Goal: Transaction & Acquisition: Book appointment/travel/reservation

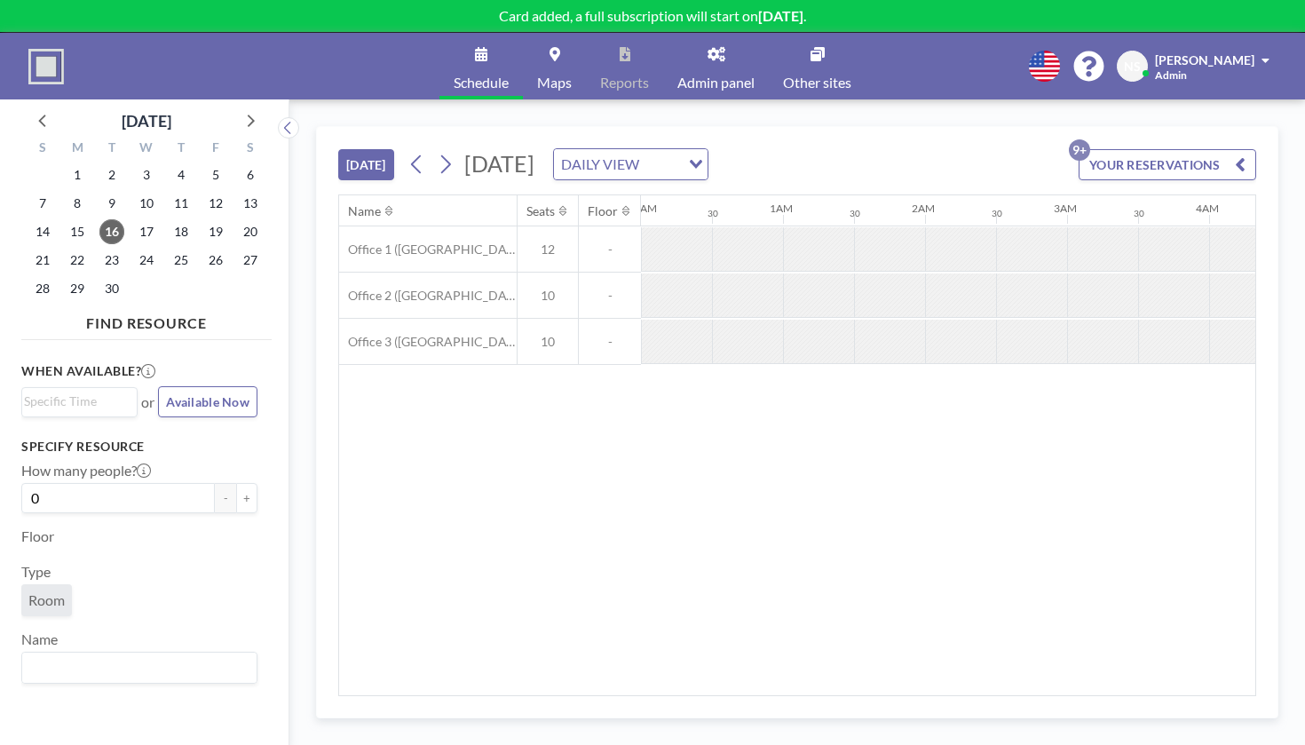
scroll to position [0, 1039]
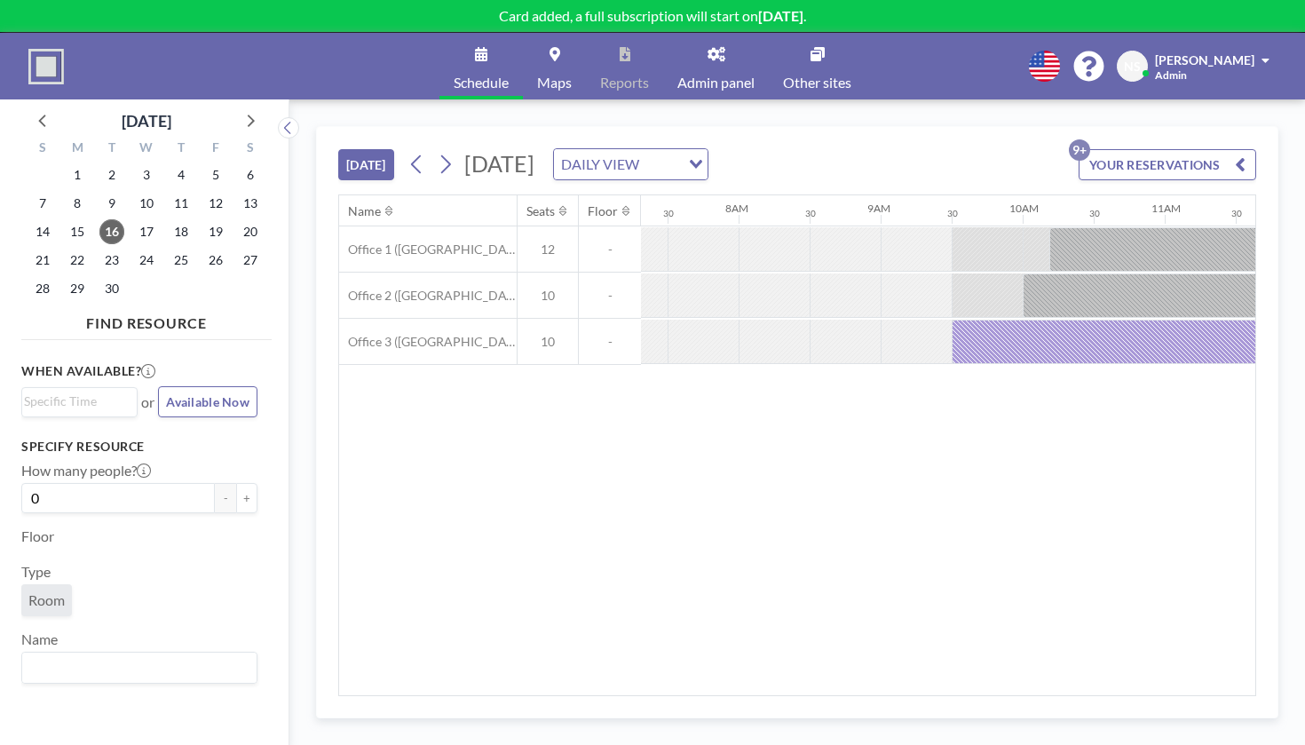
click at [881, 273] on div at bounding box center [916, 295] width 71 height 44
click at [666, 127] on div "[DATE] [DATE] DAILY VIEW Loading... YOUR RESERVATIONS 9+" at bounding box center [797, 160] width 918 height 67
click at [668, 149] on div "DAILY VIEW" at bounding box center [617, 162] width 126 height 27
click at [662, 179] on li "WEEKLY VIEW" at bounding box center [690, 190] width 140 height 26
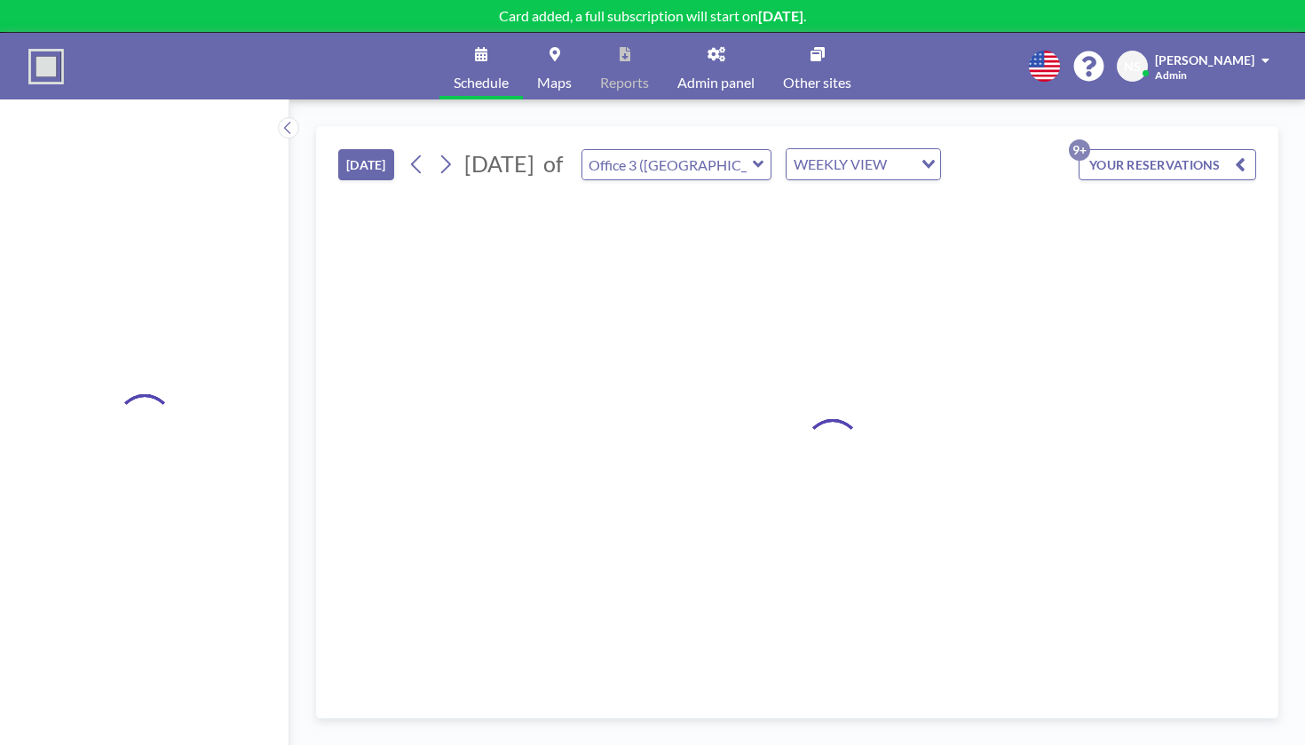
type input "Office 1 ([GEOGRAPHIC_DATA])"
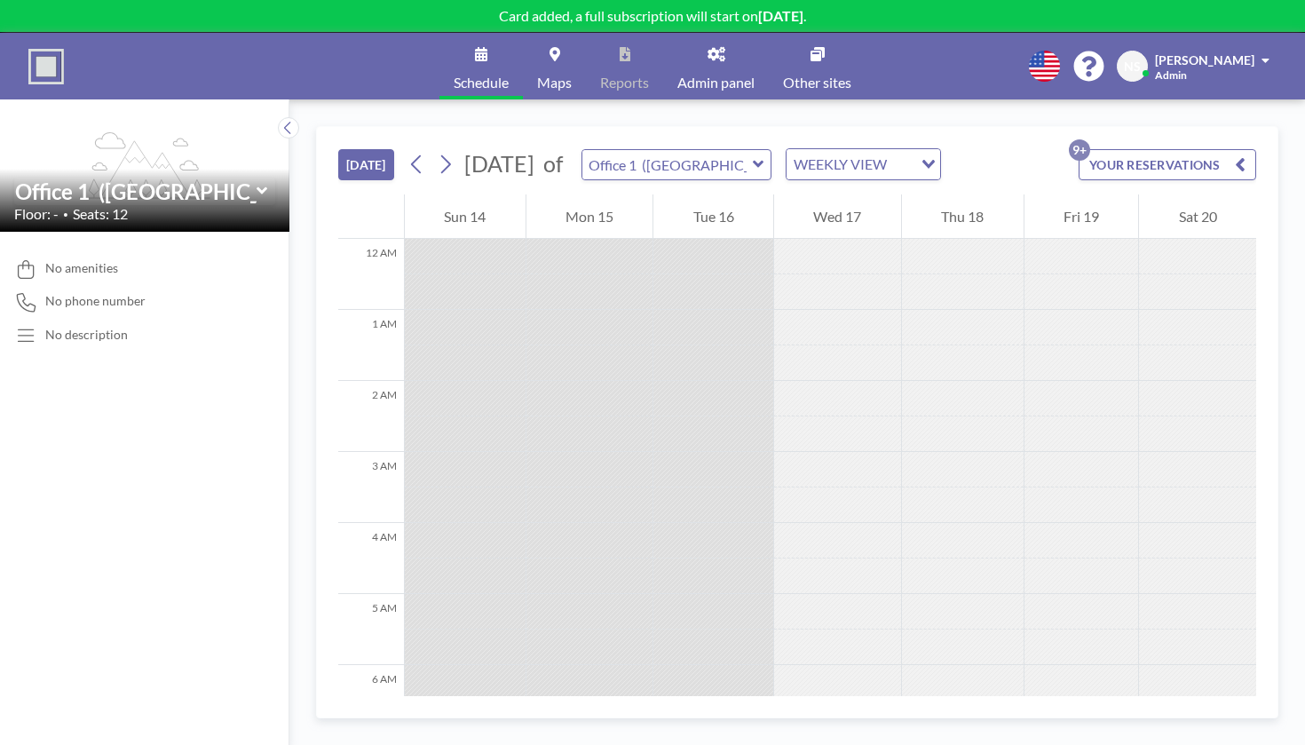
scroll to position [635, 0]
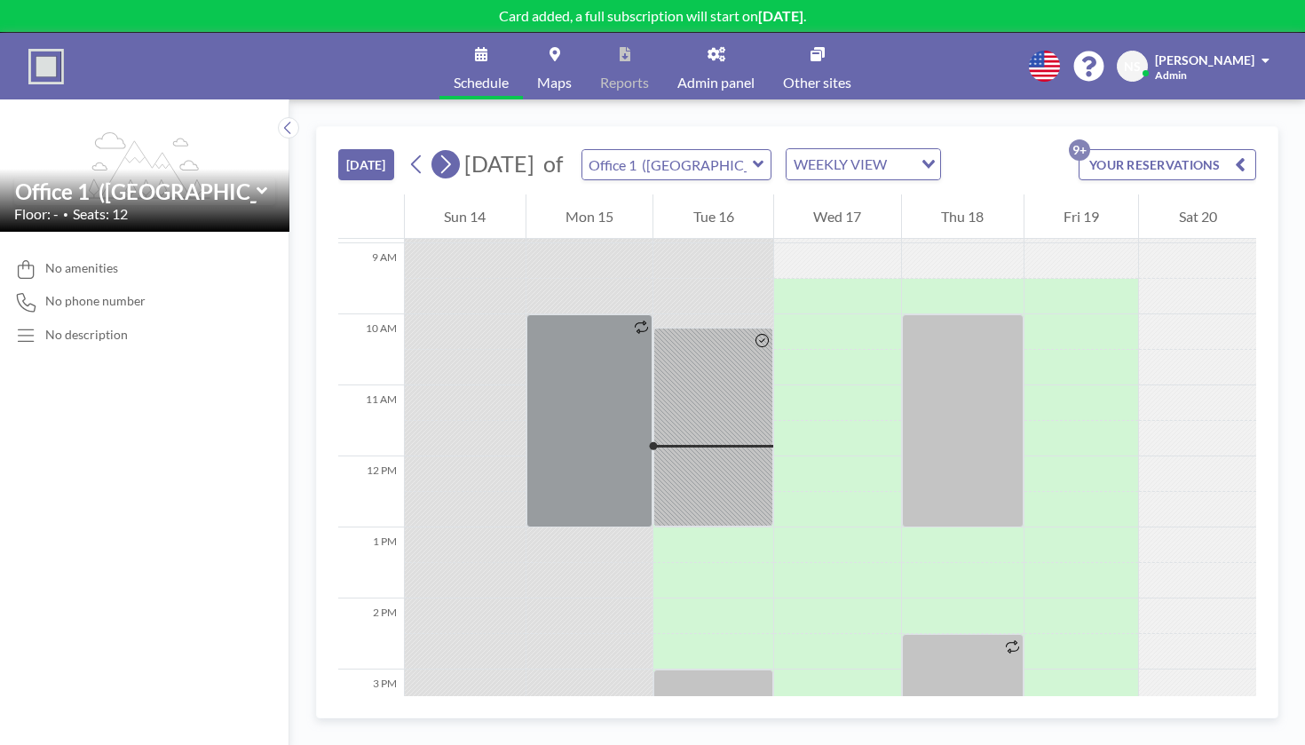
click at [431, 150] on button at bounding box center [445, 164] width 28 height 28
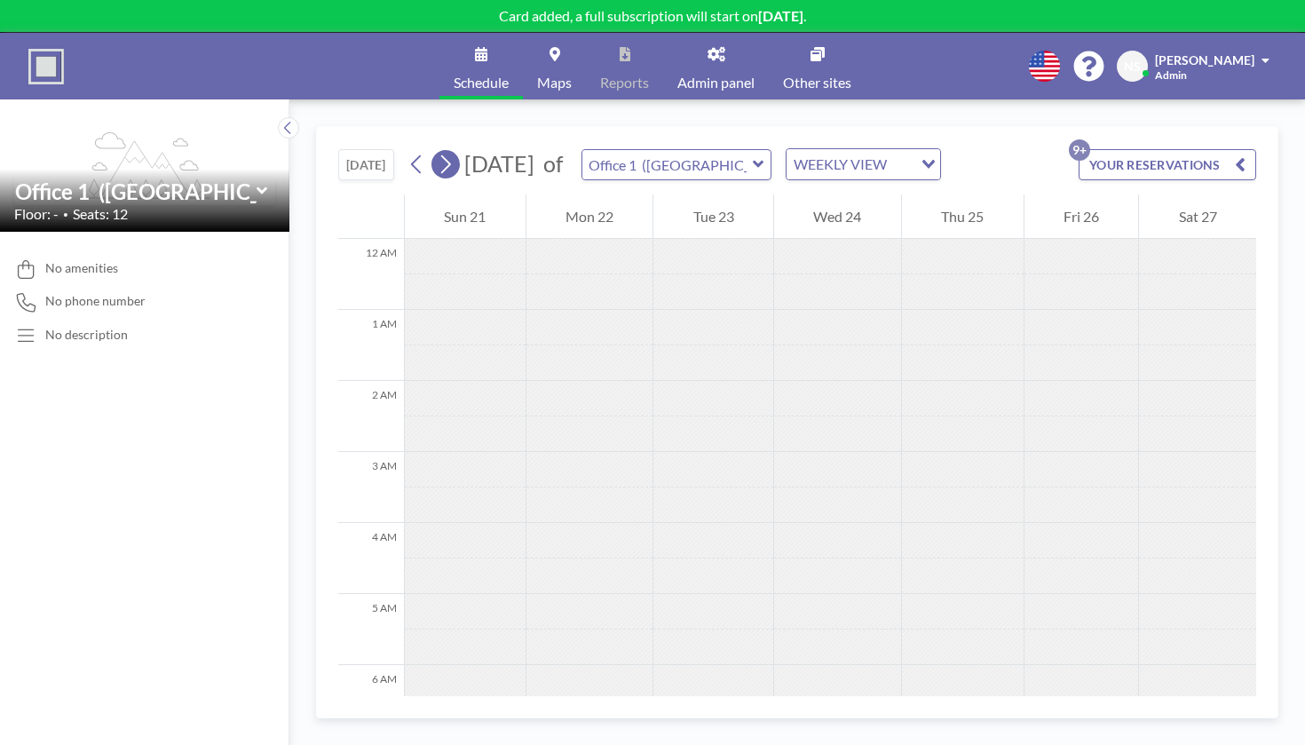
scroll to position [462, 0]
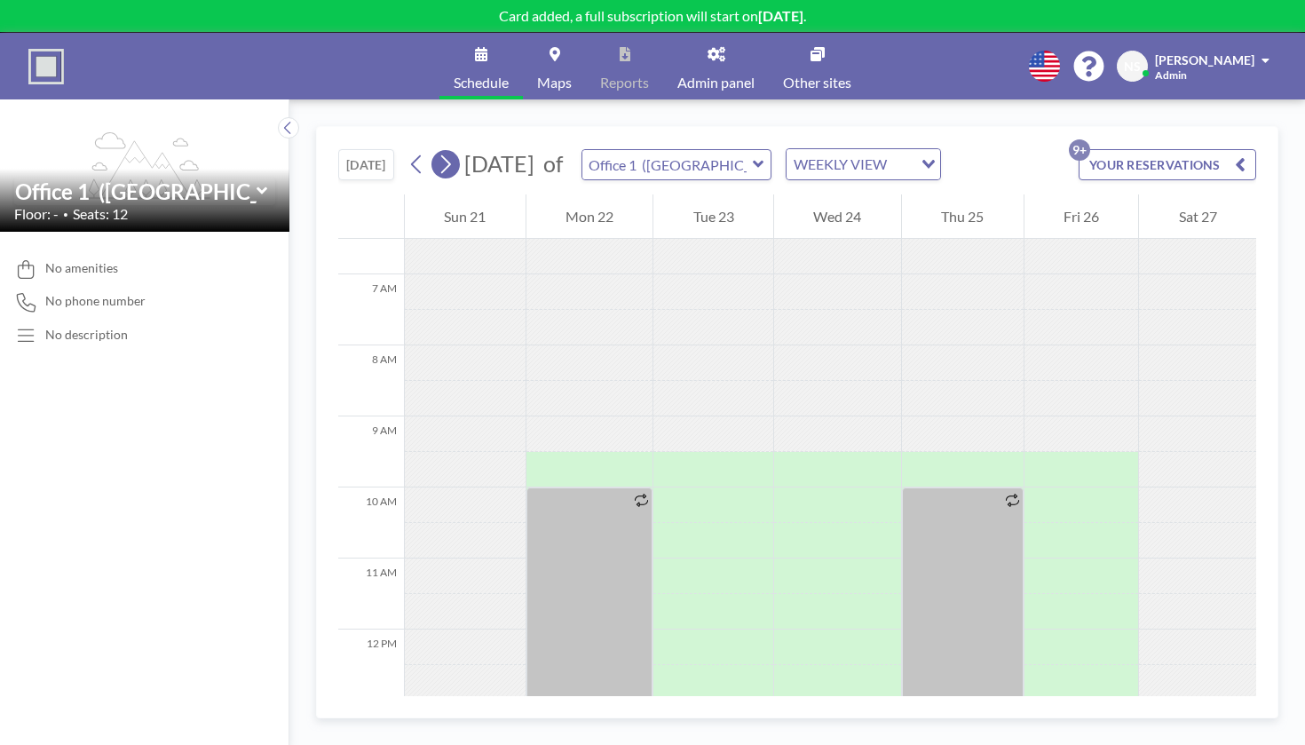
click at [431, 150] on button at bounding box center [445, 164] width 28 height 28
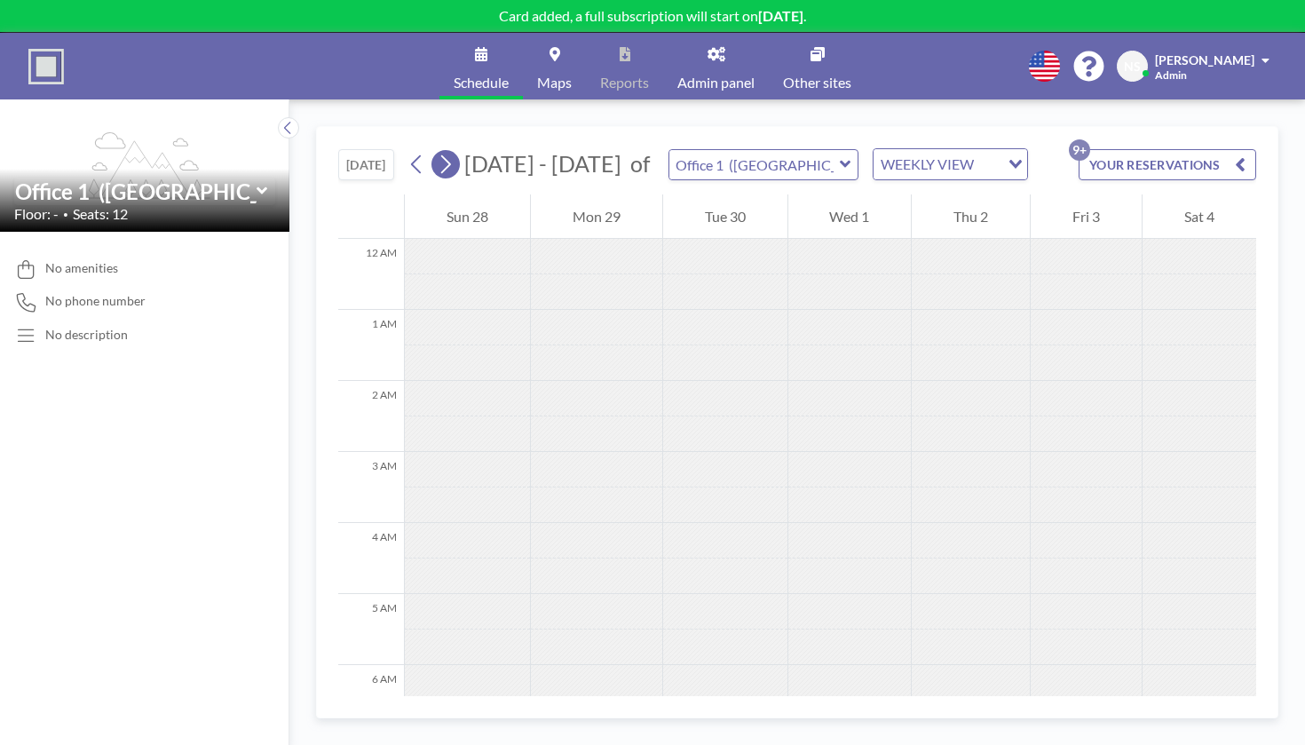
scroll to position [433, 0]
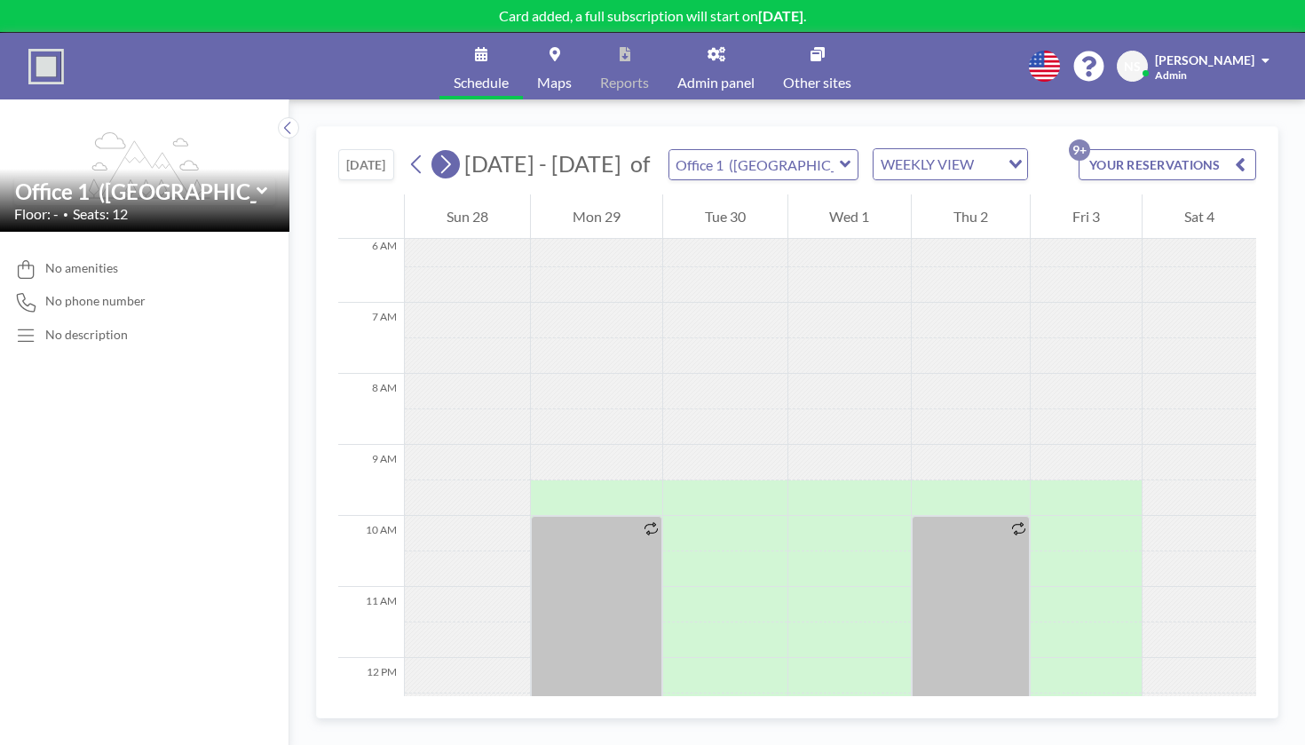
click at [431, 150] on button at bounding box center [445, 164] width 28 height 28
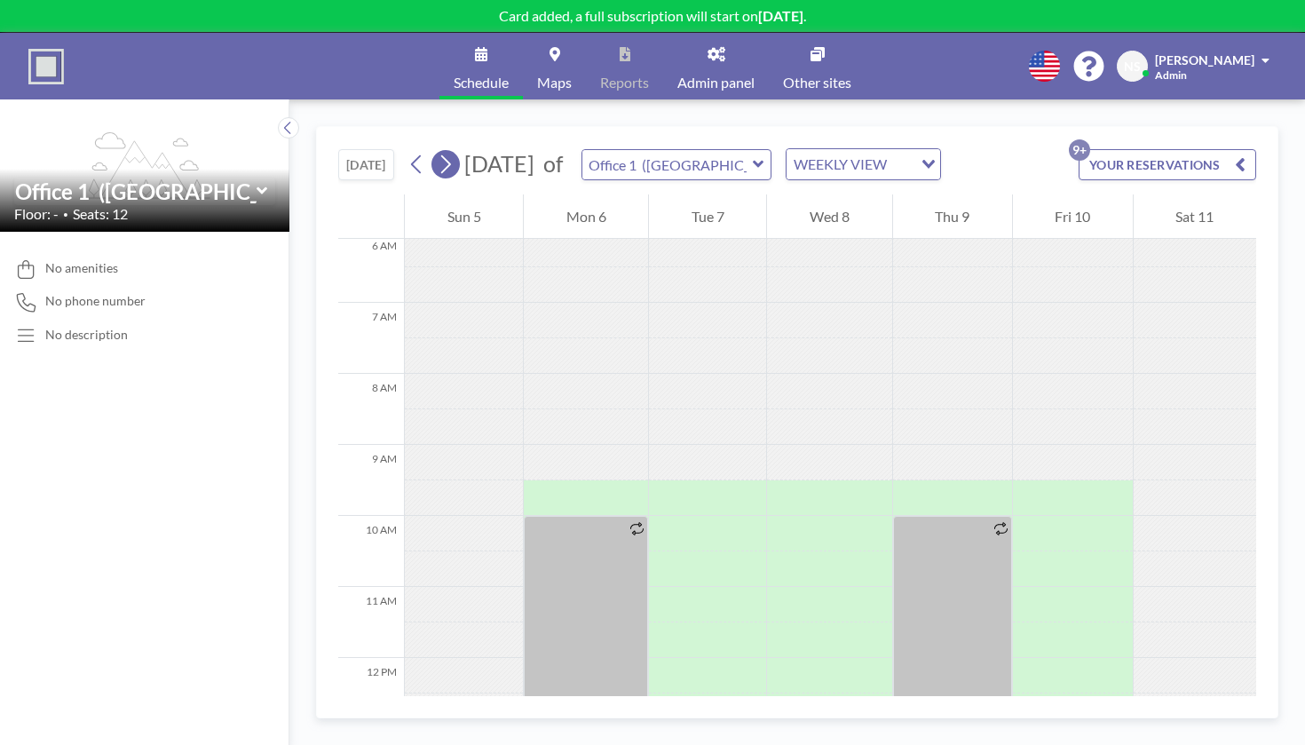
click at [431, 150] on button at bounding box center [445, 164] width 28 height 28
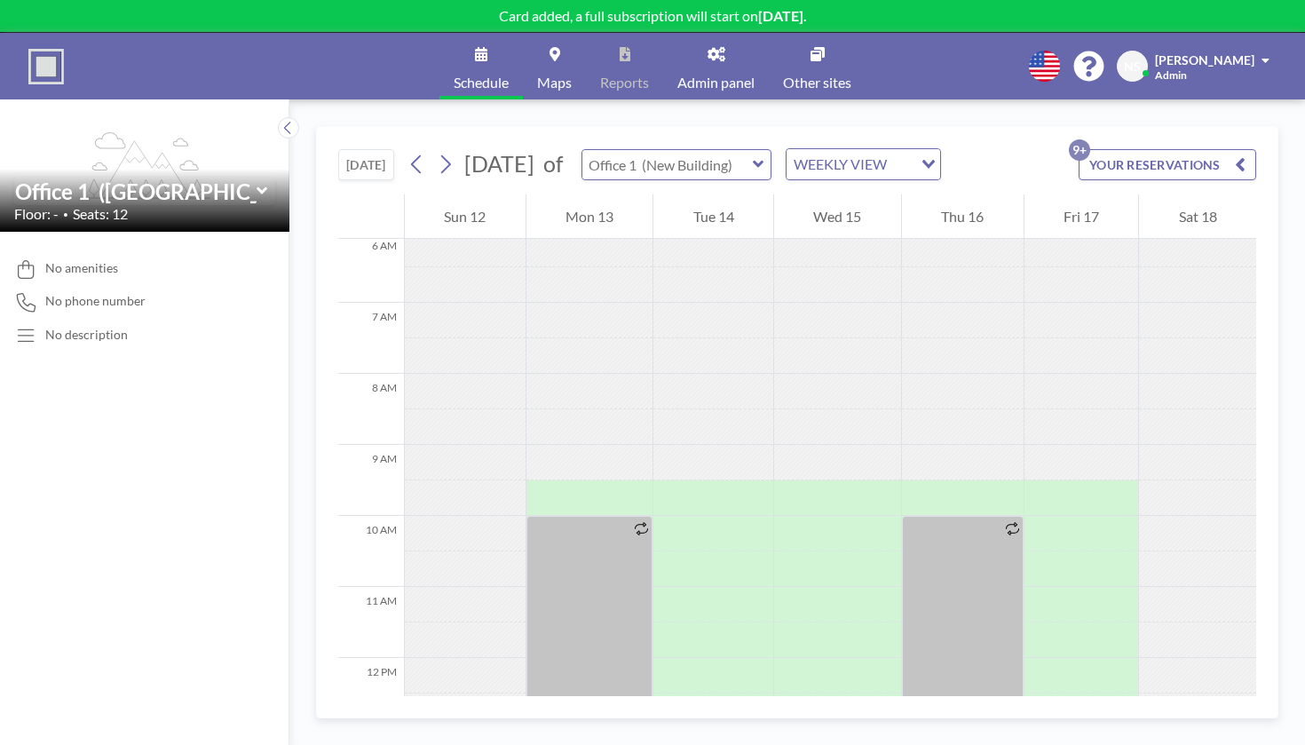
click at [619, 150] on input "text" at bounding box center [667, 164] width 170 height 29
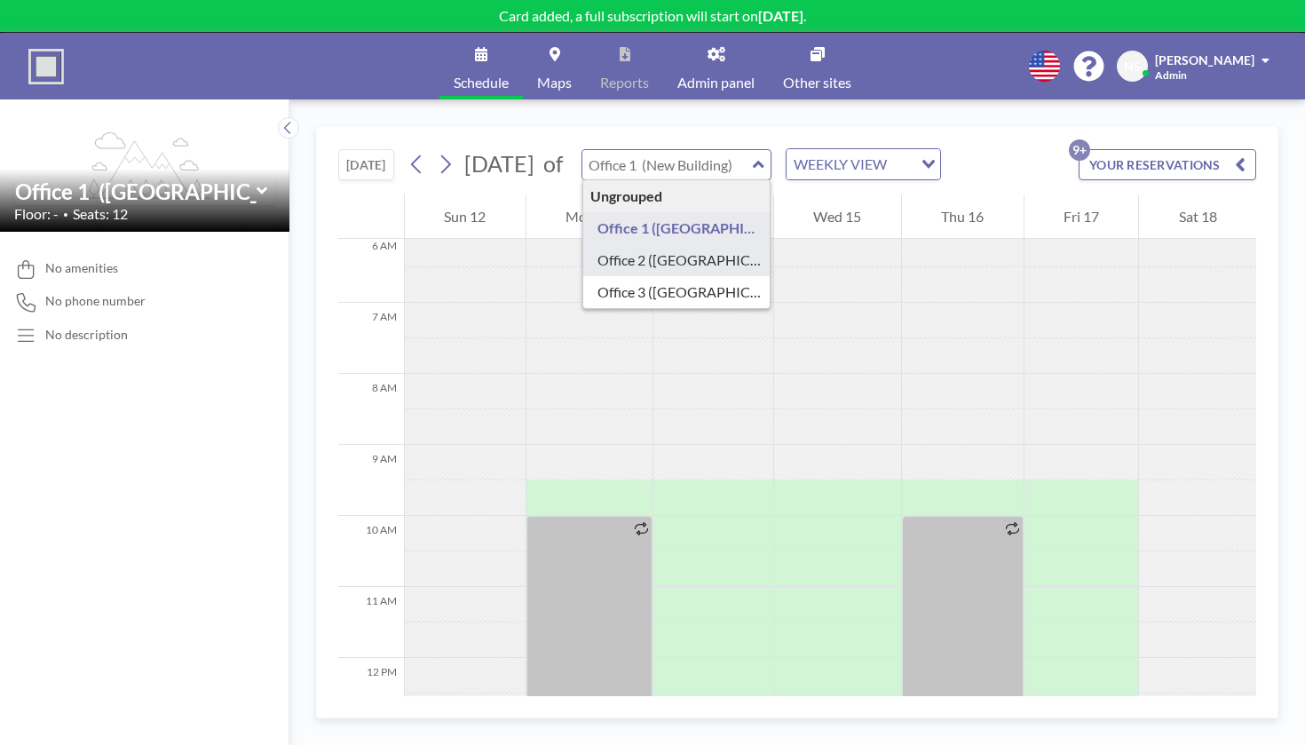
type input "Office 2 ([GEOGRAPHIC_DATA])"
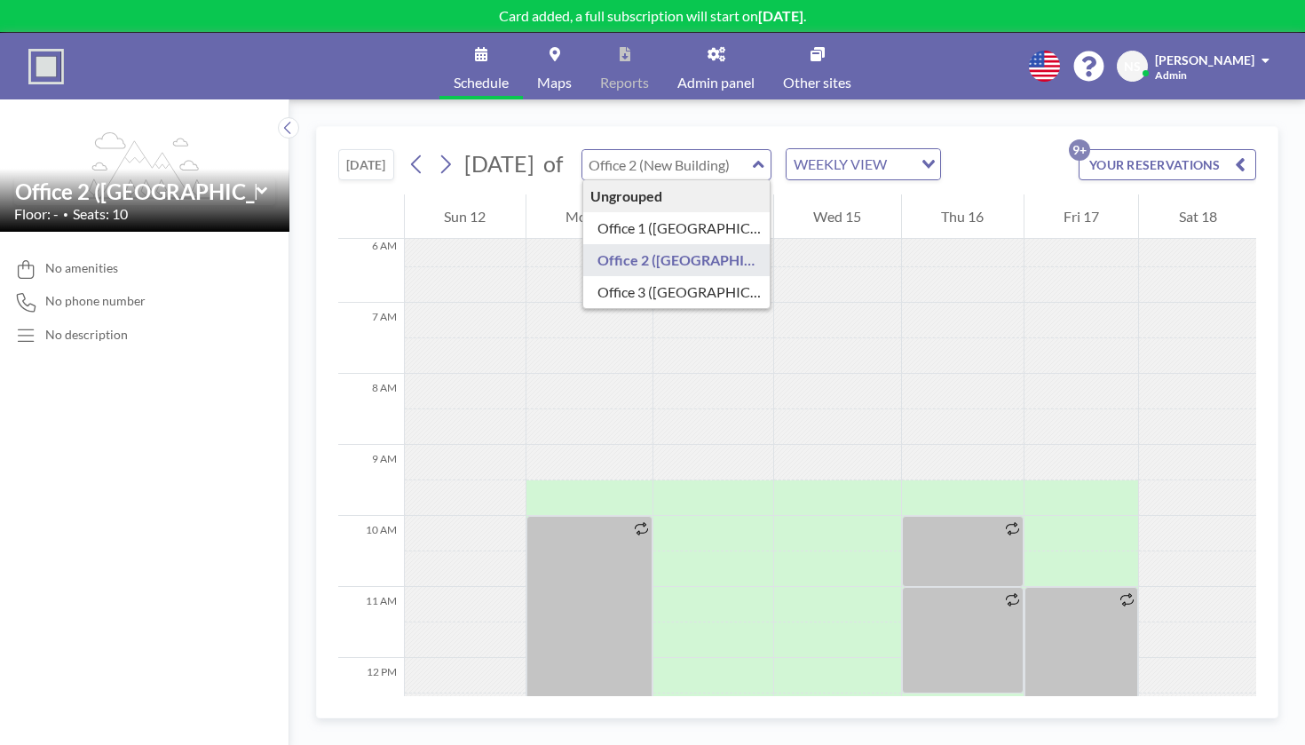
click at [611, 150] on input "text" at bounding box center [667, 164] width 170 height 29
type input "Office 3 ([GEOGRAPHIC_DATA])"
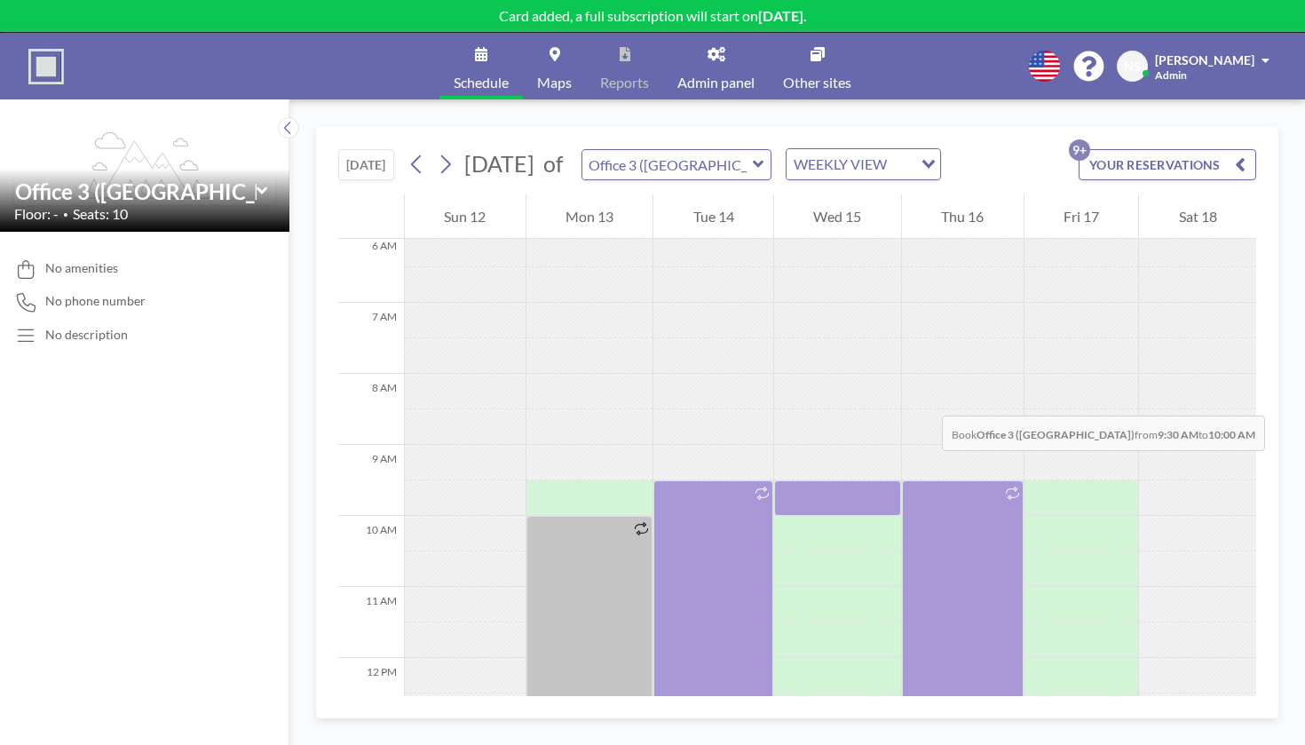
click at [774, 480] on div at bounding box center [837, 498] width 127 height 36
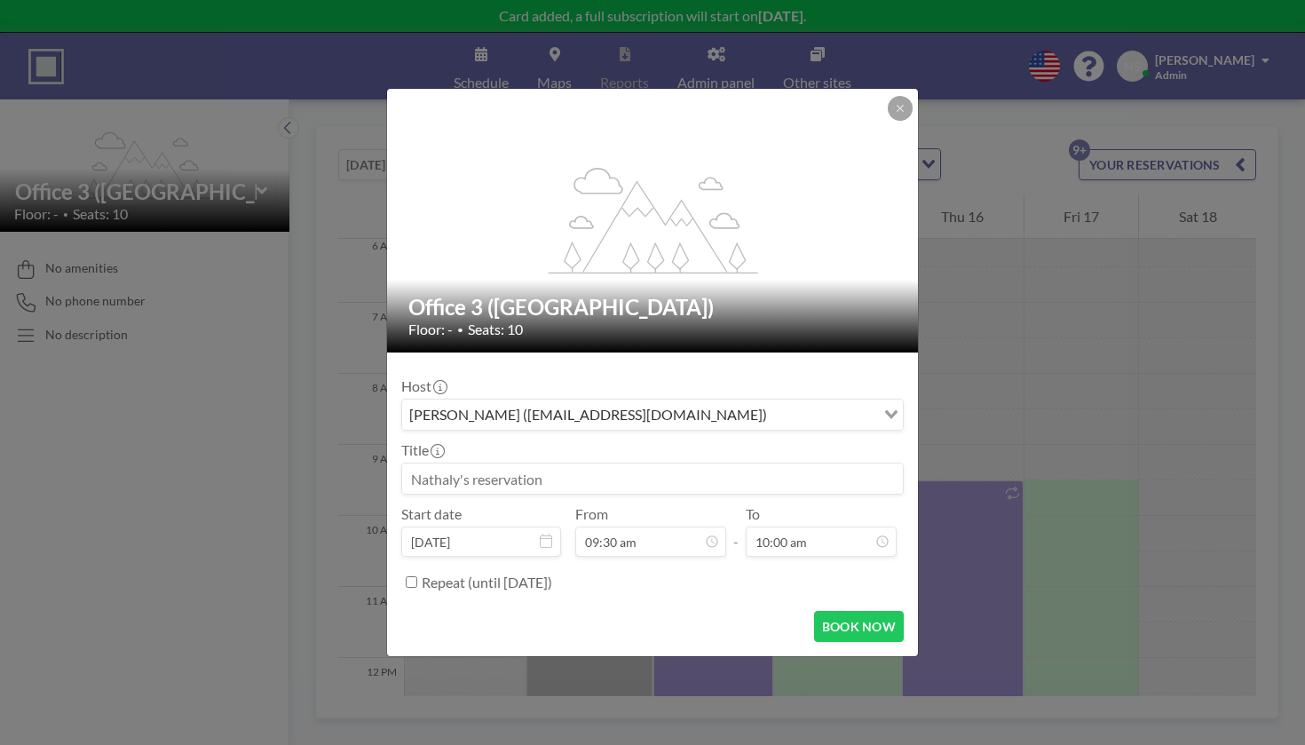
click at [748, 320] on h2 "Office 3 ([GEOGRAPHIC_DATA])" at bounding box center [653, 307] width 490 height 27
click at [595, 465] on input at bounding box center [652, 478] width 501 height 30
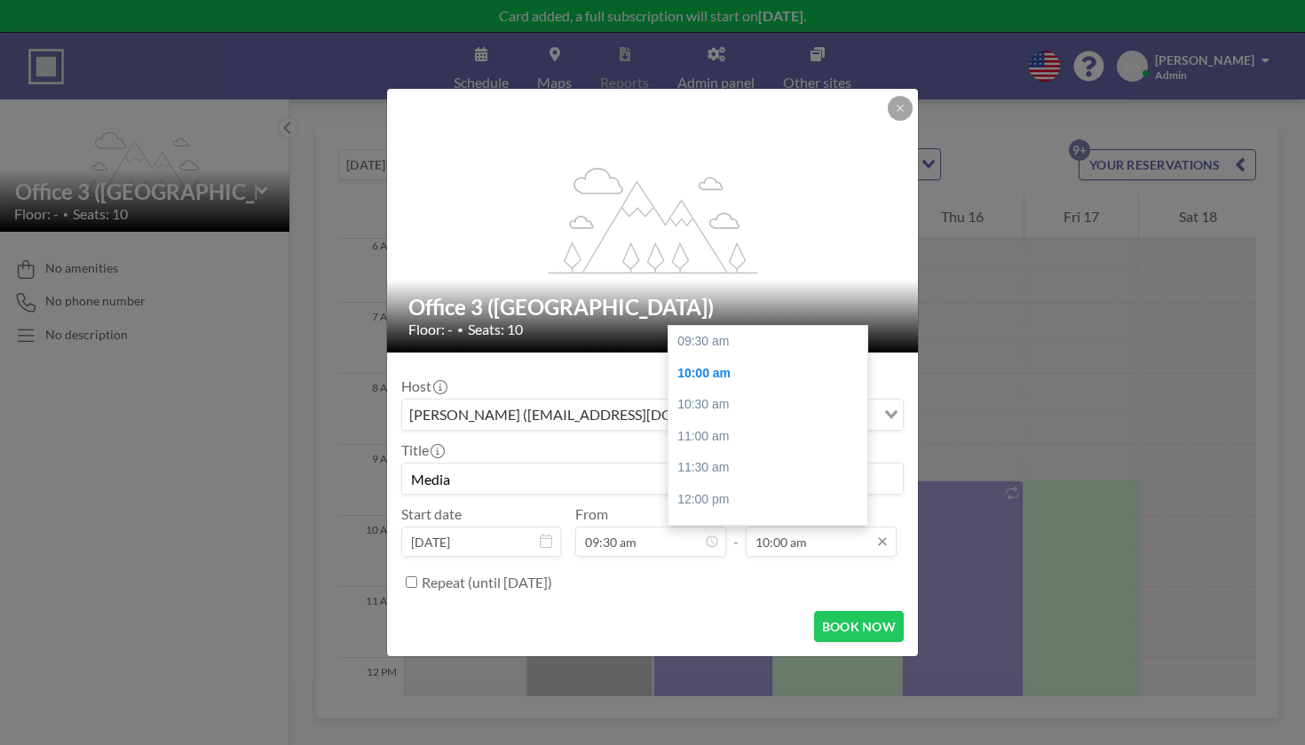
scroll to position [28, 0]
type input "Media"
click at [771, 526] on input "10:00 am" at bounding box center [821, 541] width 151 height 30
click at [729, 488] on div "12:30 pm" at bounding box center [768, 504] width 199 height 32
type input "12:30 pm"
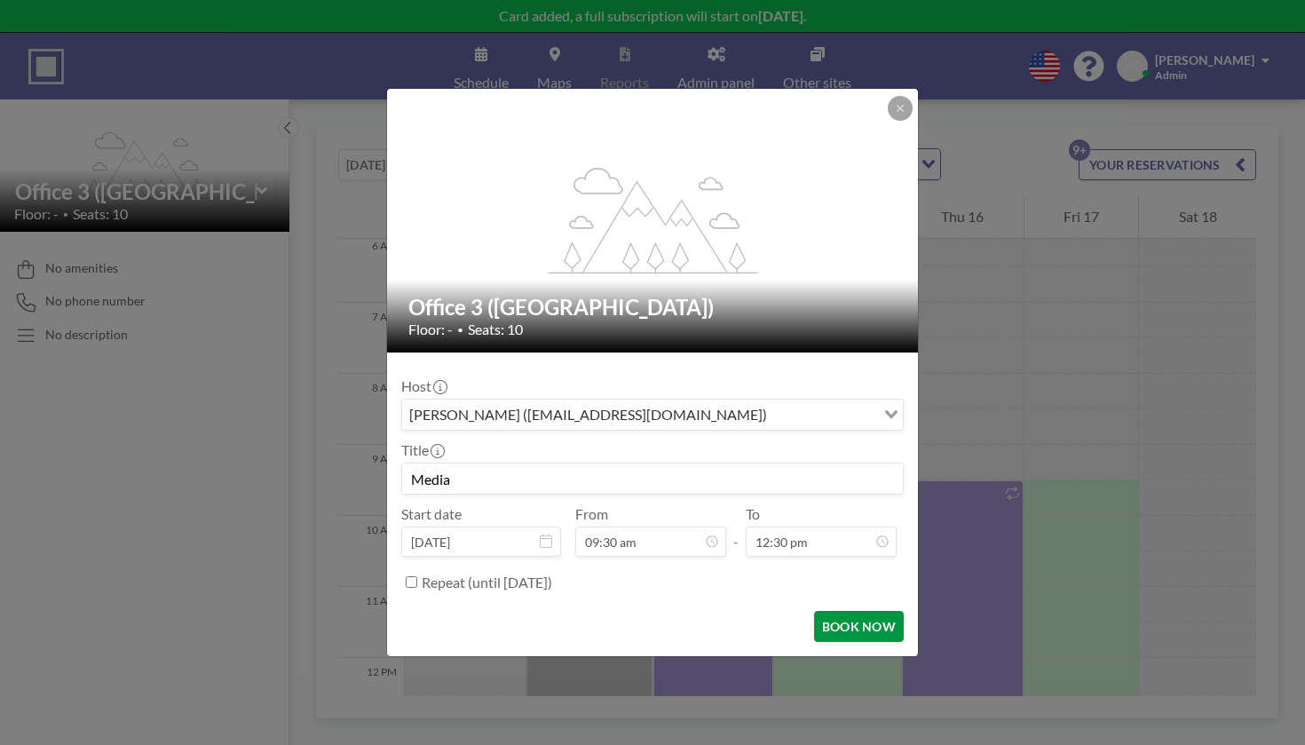
scroll to position [165, 0]
click at [552, 574] on label "Repeat (until [DATE])" at bounding box center [487, 583] width 131 height 18
click at [417, 576] on input "Repeat (until [DATE])" at bounding box center [412, 582] width 12 height 12
checkbox input "true"
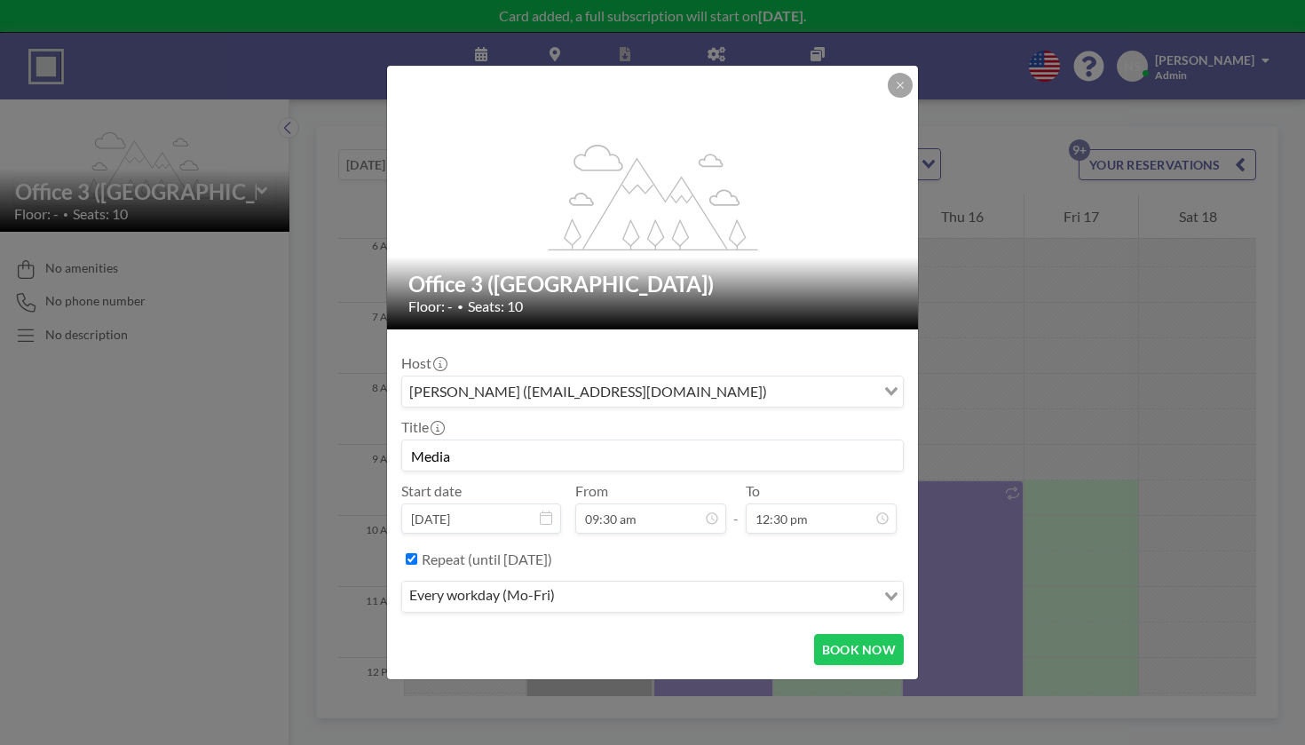
click at [635, 585] on input "Search for option" at bounding box center [716, 596] width 313 height 23
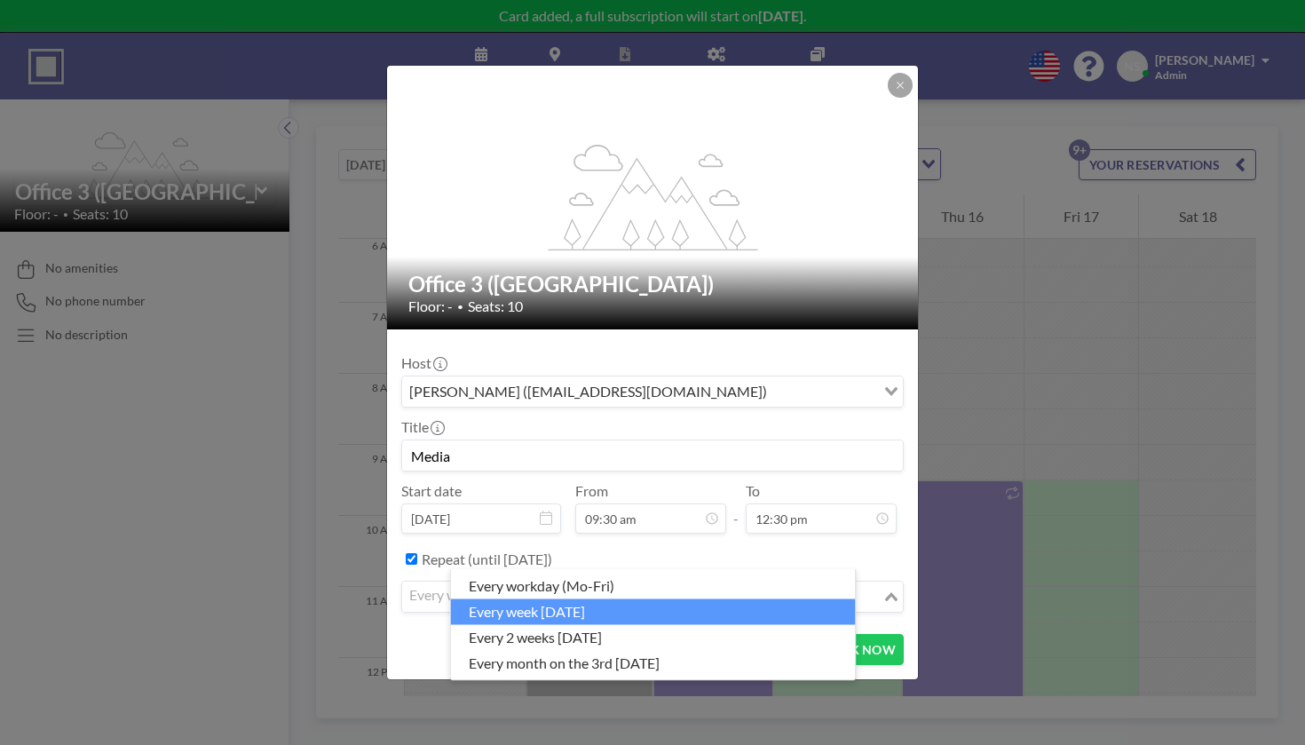
click at [620, 605] on li "every week [DATE]" at bounding box center [653, 611] width 405 height 26
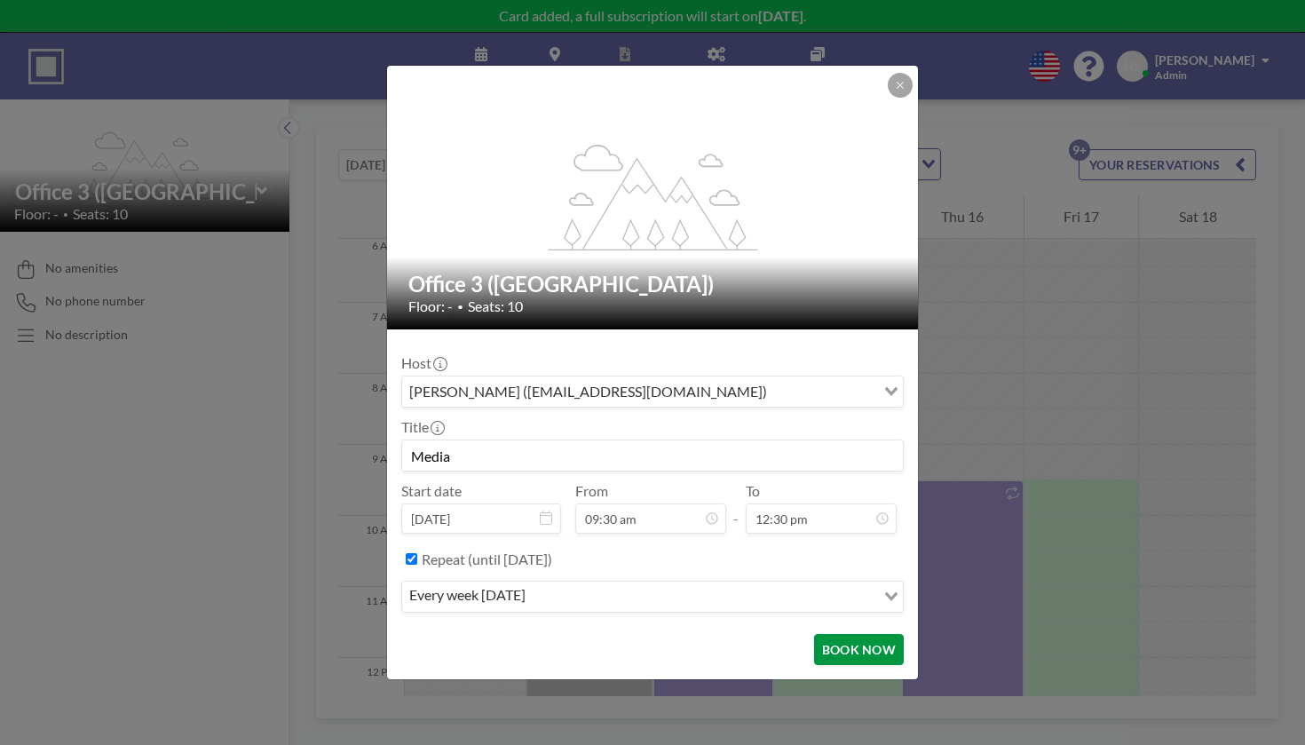
click at [814, 634] on button "BOOK NOW" at bounding box center [859, 649] width 90 height 31
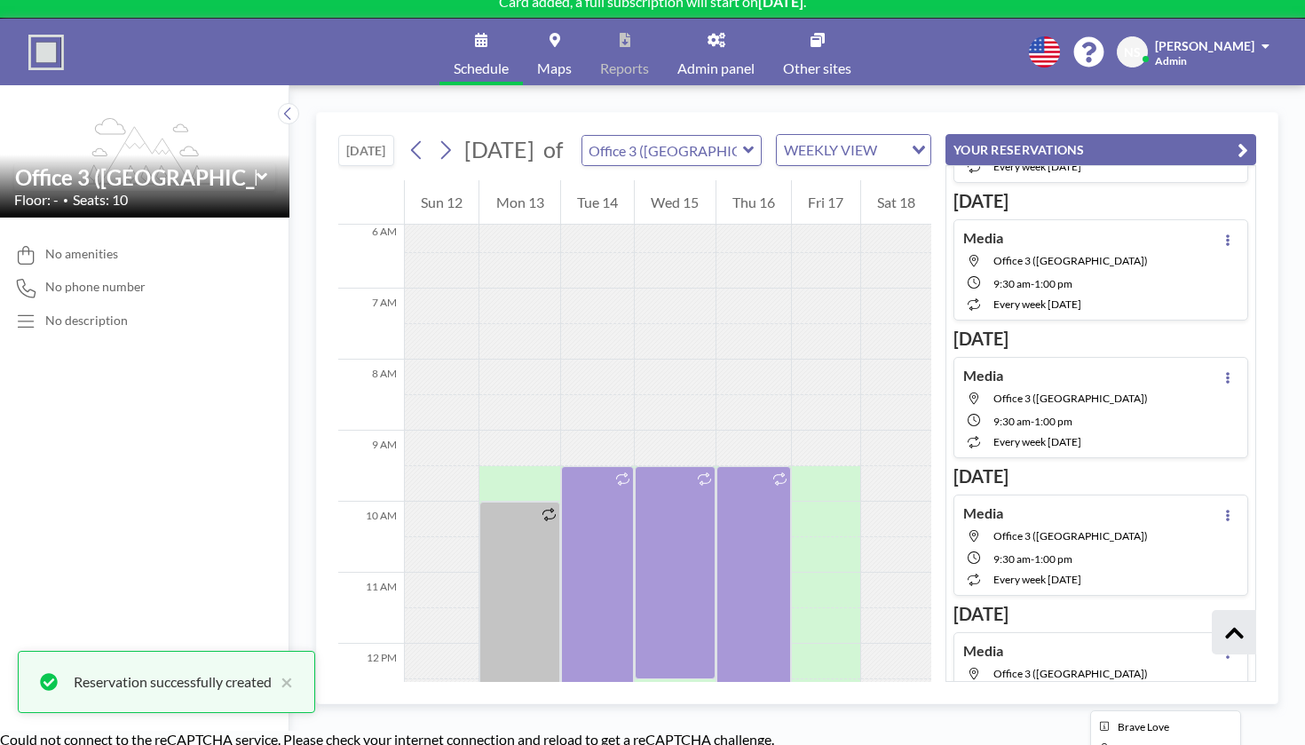
scroll to position [552, 0]
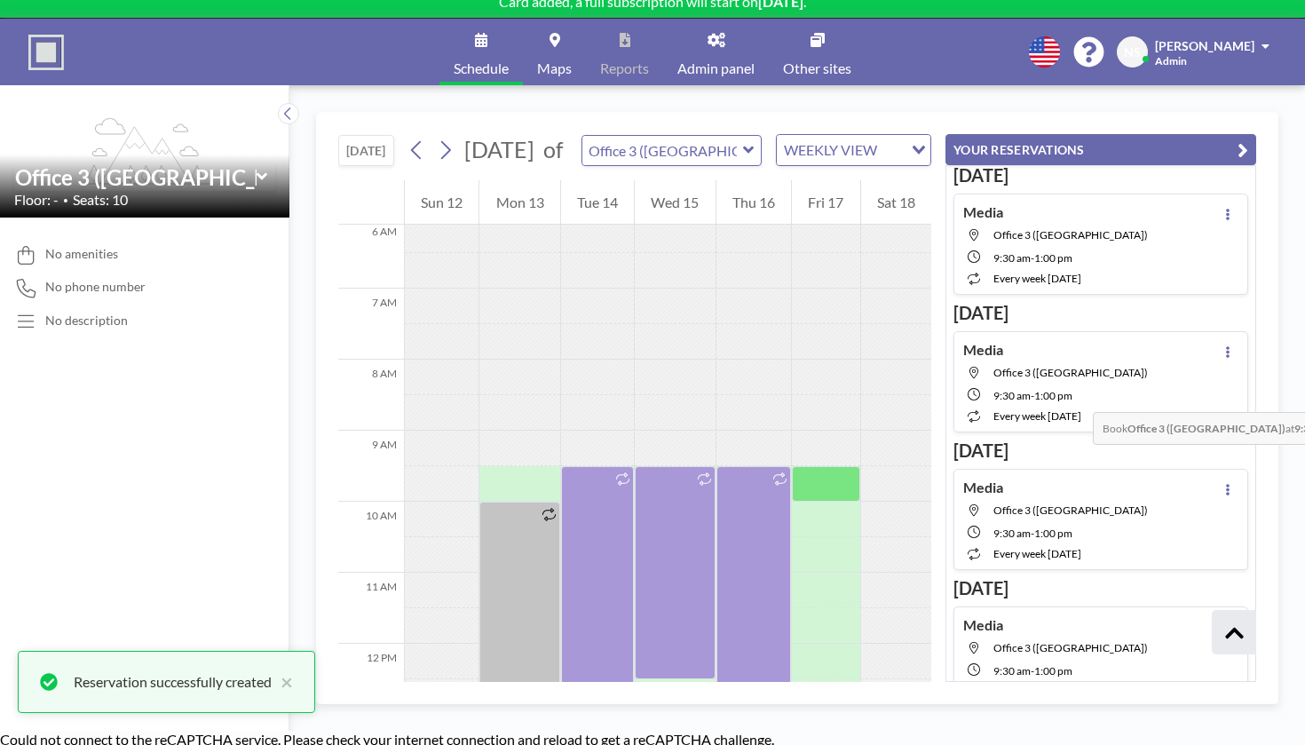
click at [859, 466] on div at bounding box center [825, 484] width 67 height 36
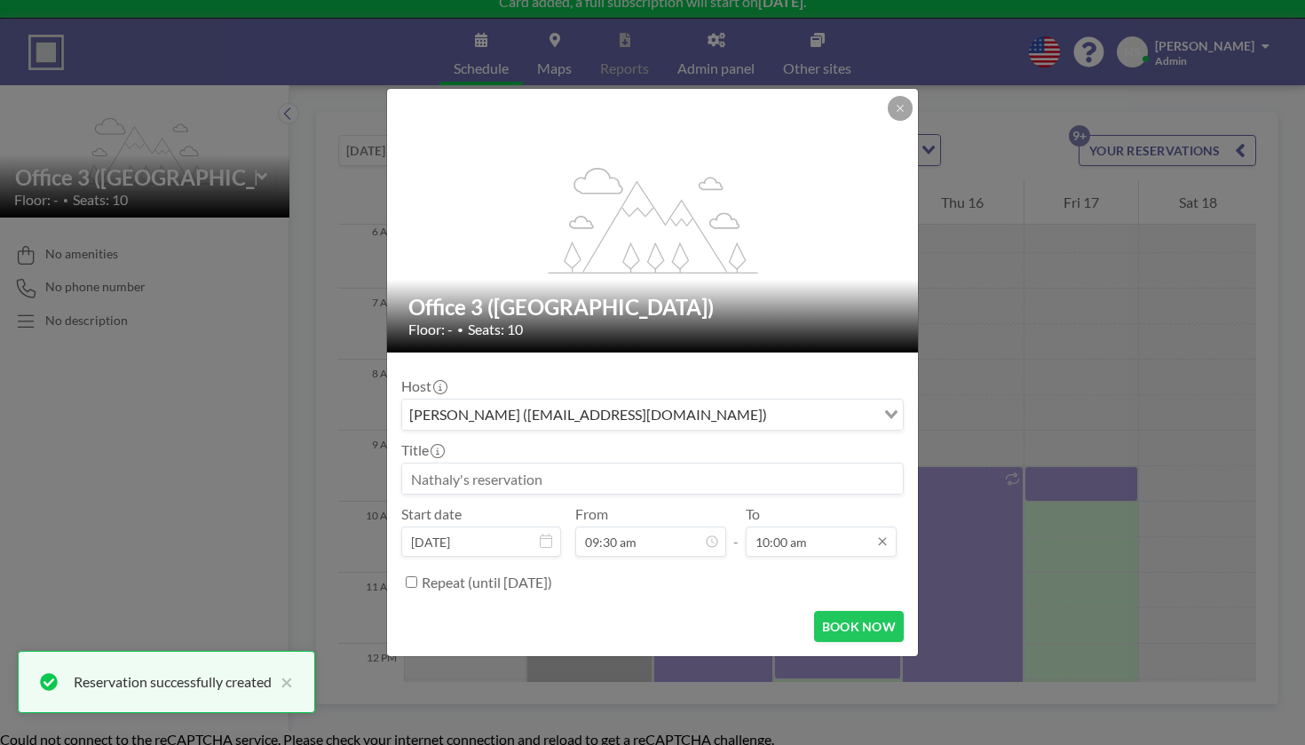
scroll to position [28, 0]
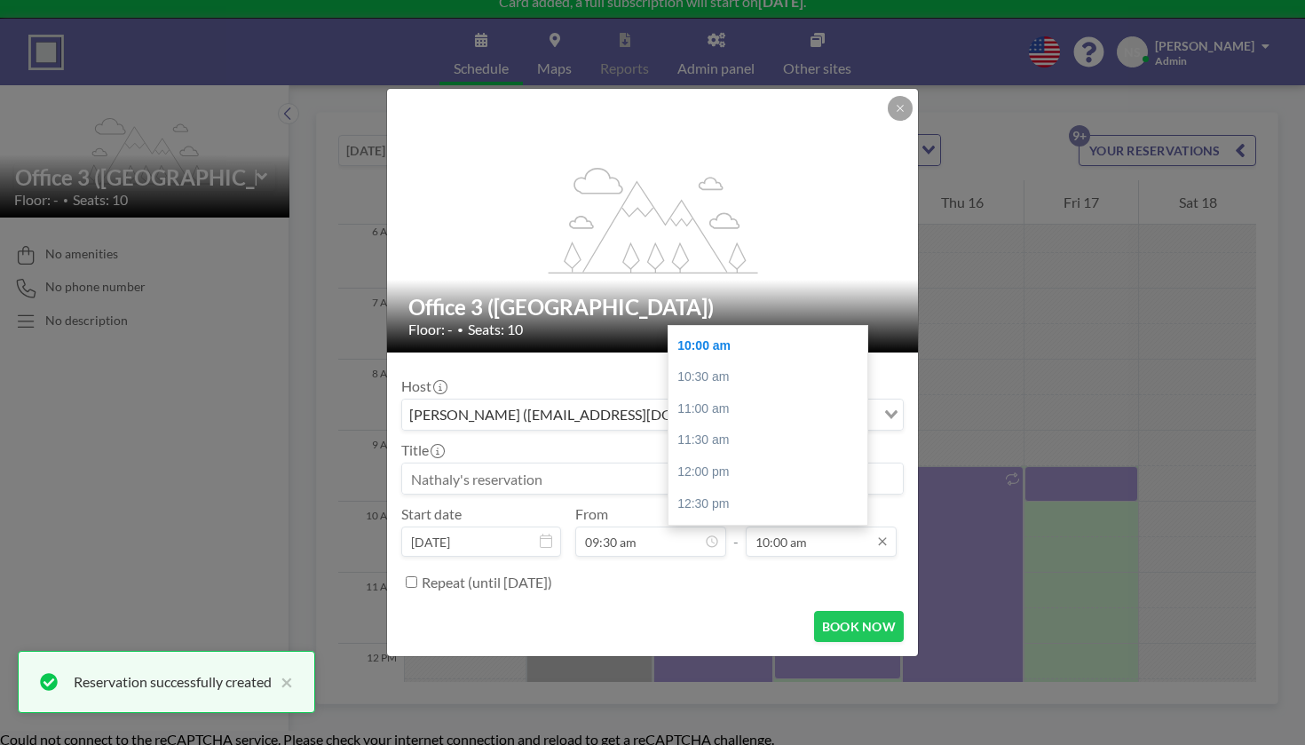
click at [747, 526] on input "10:00 am" at bounding box center [821, 541] width 151 height 30
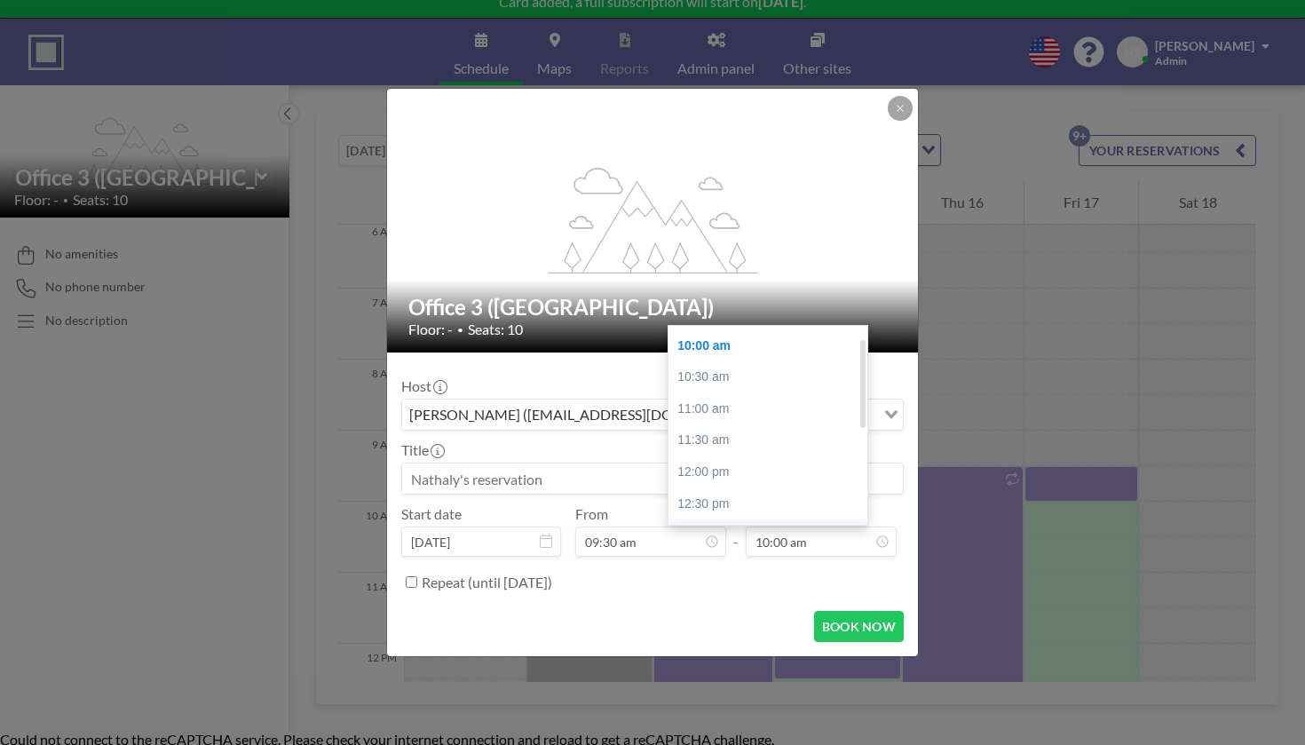
click at [705, 519] on div "01:00 pm" at bounding box center [768, 535] width 199 height 32
type input "01:00 pm"
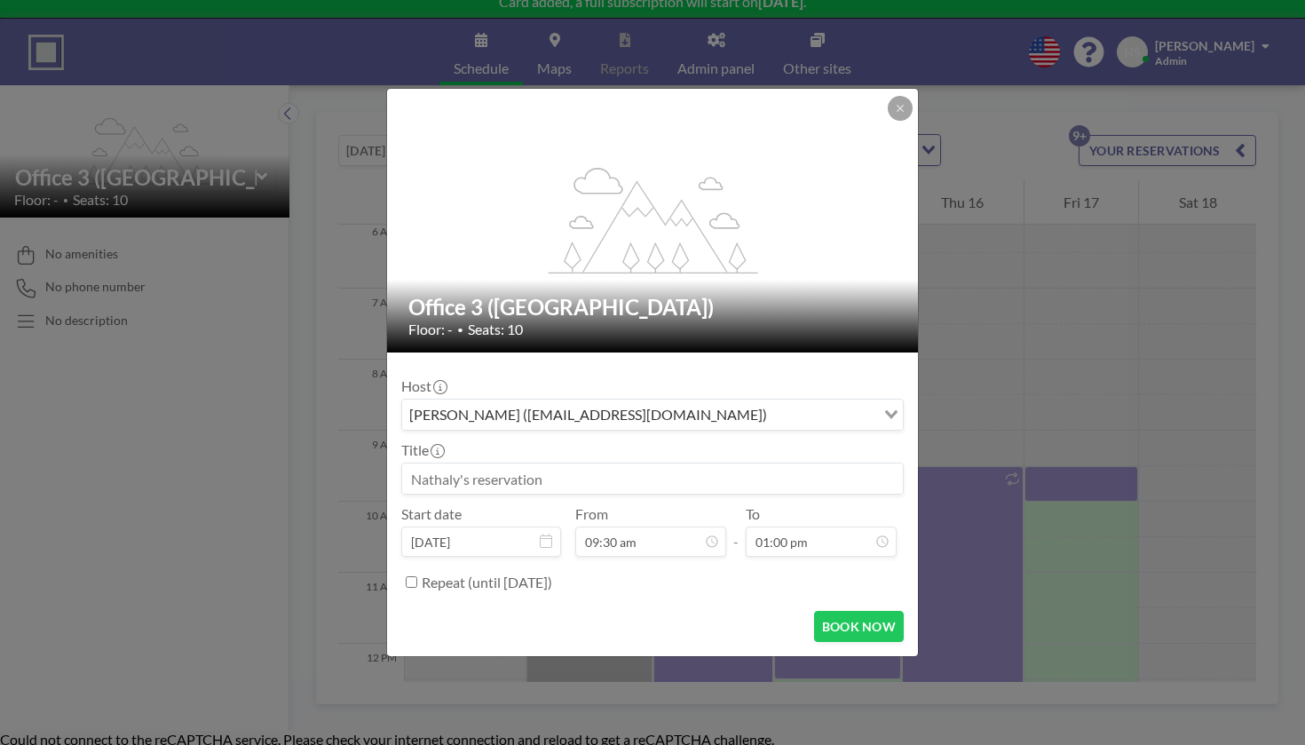
click at [629, 463] on input at bounding box center [652, 478] width 501 height 30
type input "Media"
click at [814, 611] on button "BOOK NOW" at bounding box center [859, 626] width 90 height 31
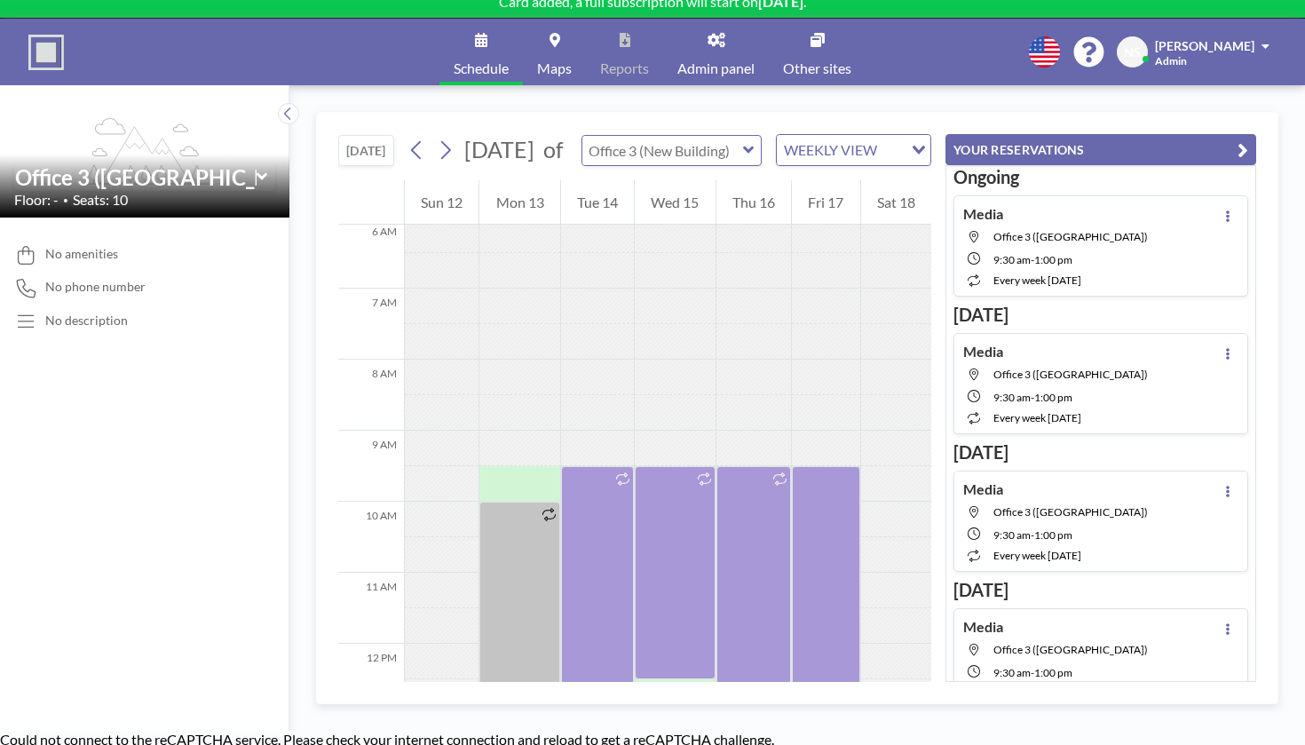
click at [582, 136] on input "text" at bounding box center [662, 150] width 161 height 29
type input "Office 2 ([GEOGRAPHIC_DATA])"
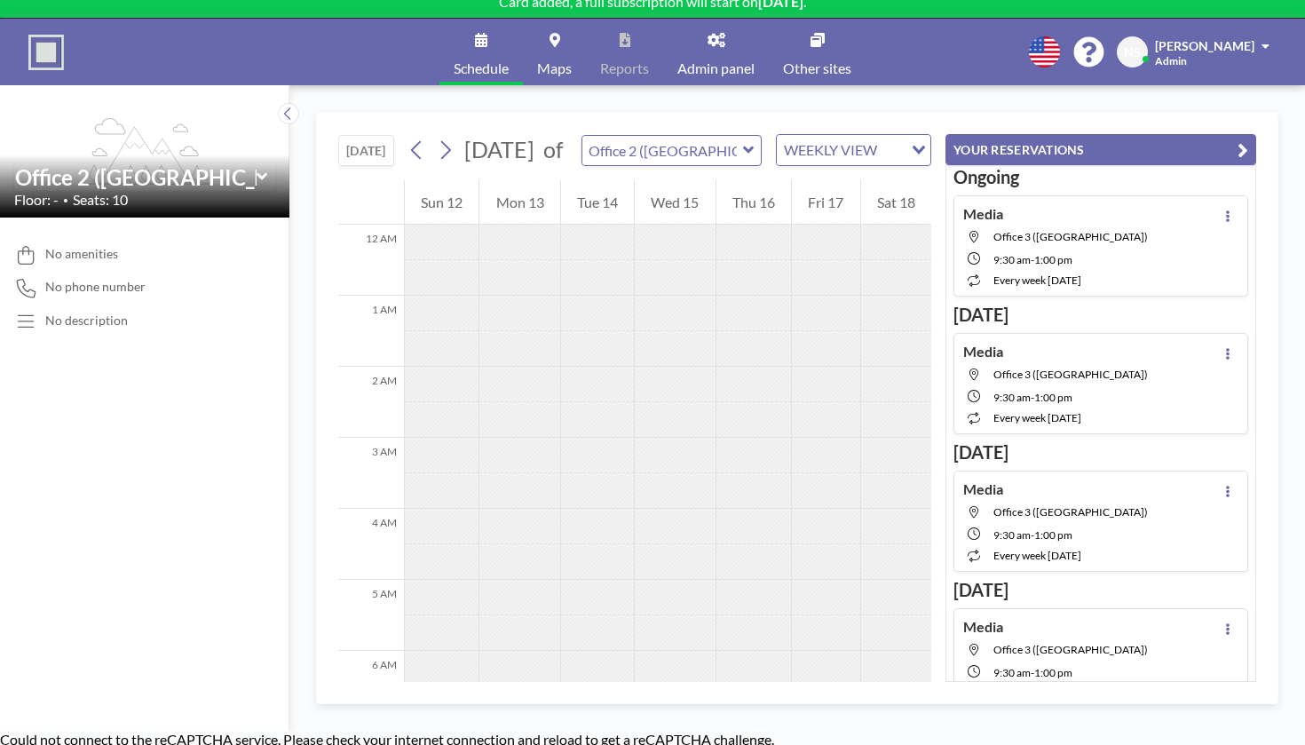
scroll to position [433, 0]
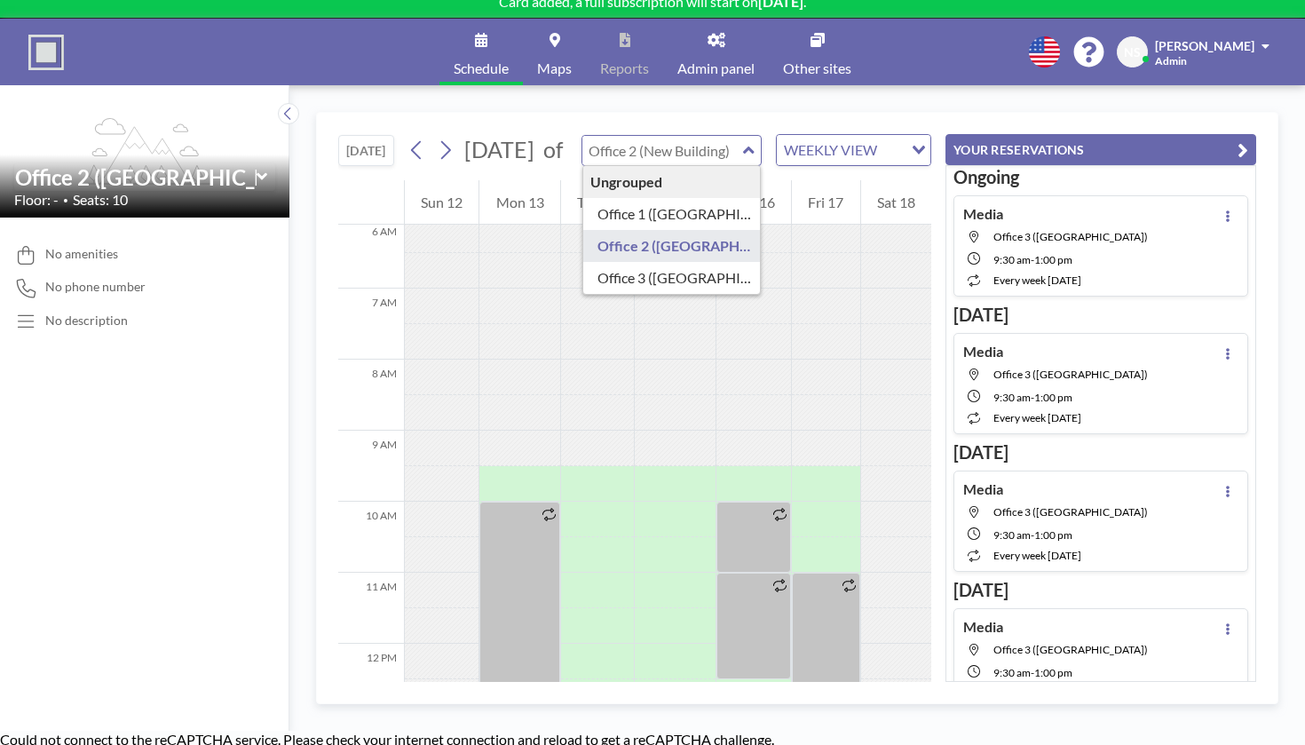
click at [590, 136] on input "text" at bounding box center [662, 150] width 161 height 29
type input "Office 1 ([GEOGRAPHIC_DATA])"
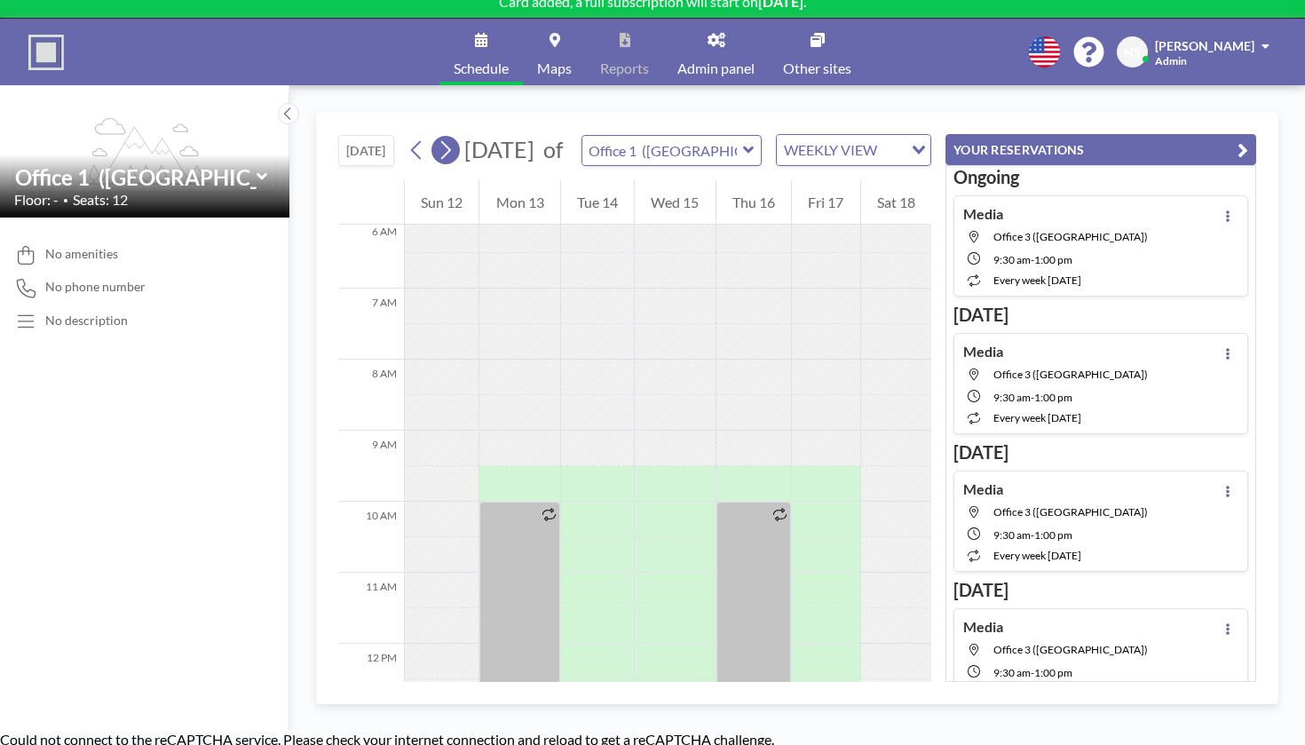
click at [437, 137] on icon at bounding box center [445, 150] width 17 height 27
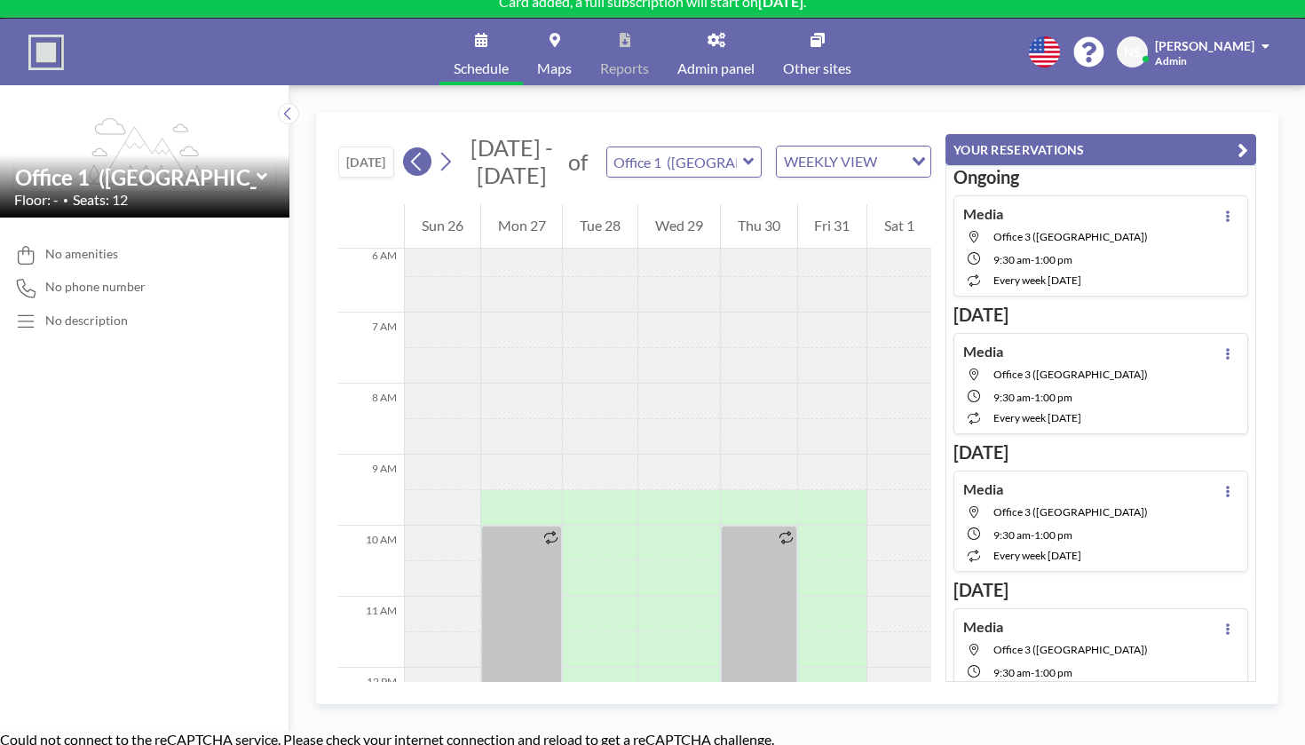
click at [408, 148] on icon at bounding box center [416, 161] width 17 height 27
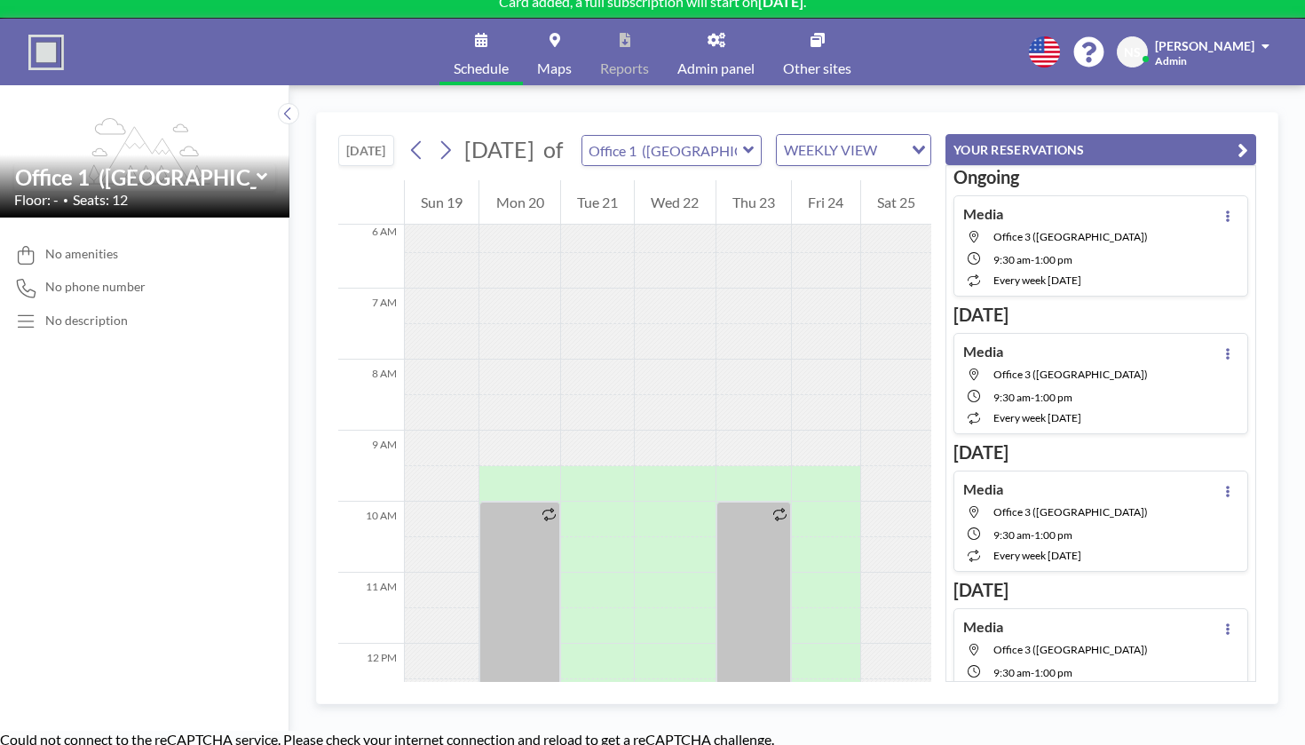
click at [568, 138] on div "[DATE] [DATE] of Office 1 (New Building) WEEKLY VIEW Loading..." at bounding box center [634, 146] width 593 height 67
click at [582, 135] on div "Office 1 ([GEOGRAPHIC_DATA])" at bounding box center [672, 150] width 180 height 31
click at [585, 136] on input "text" at bounding box center [662, 150] width 161 height 29
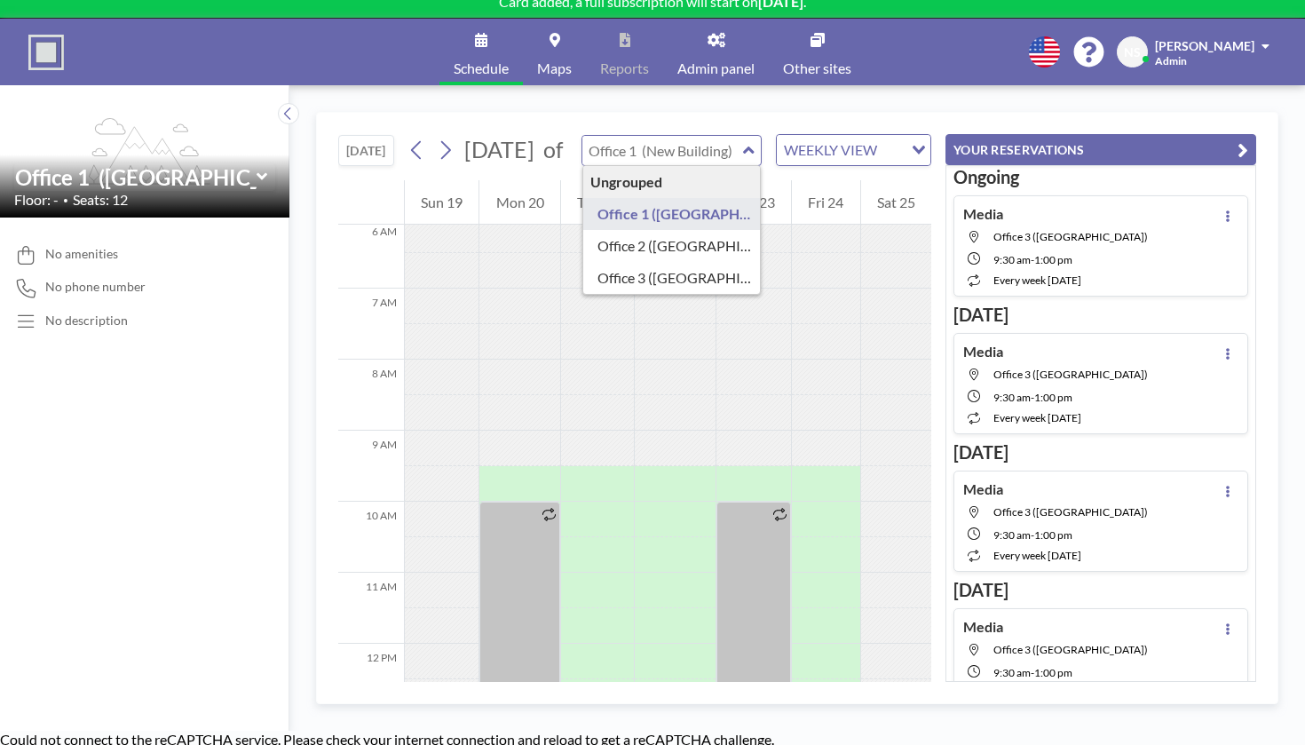
type input "Office 3 ([GEOGRAPHIC_DATA])"
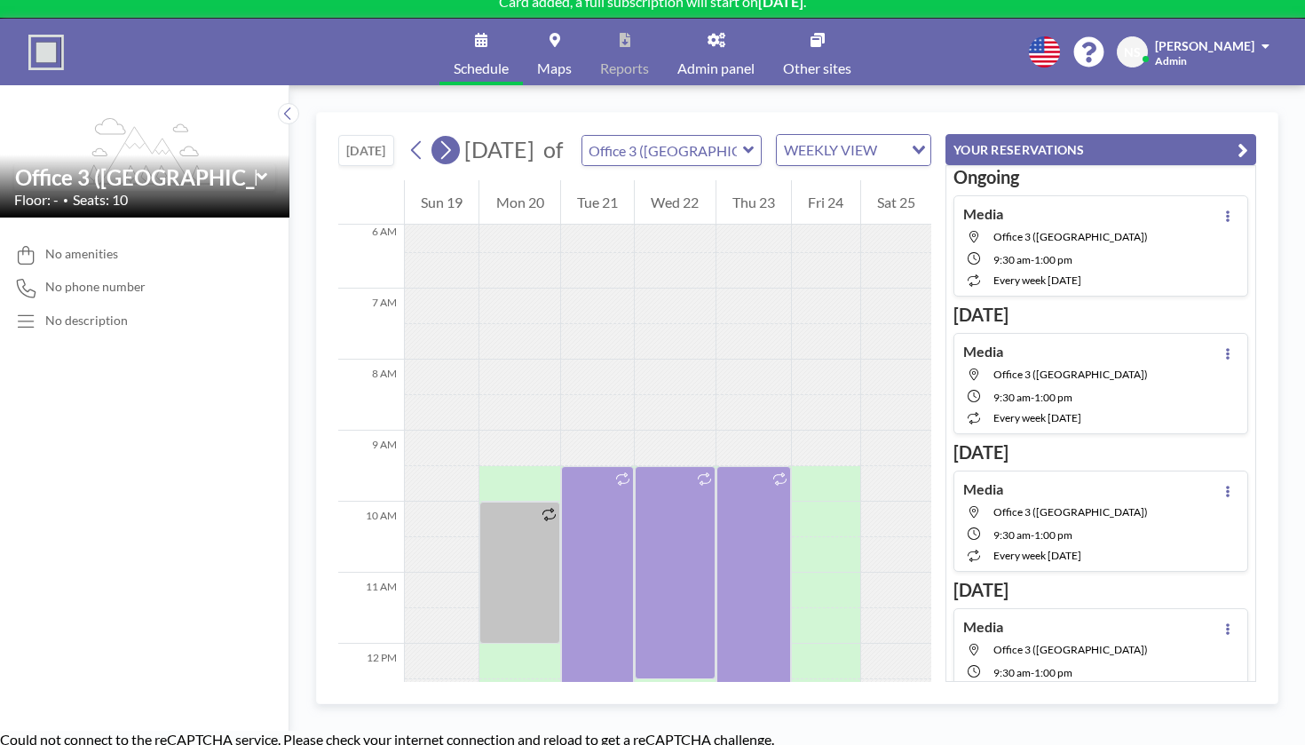
click at [437, 137] on icon at bounding box center [445, 150] width 17 height 27
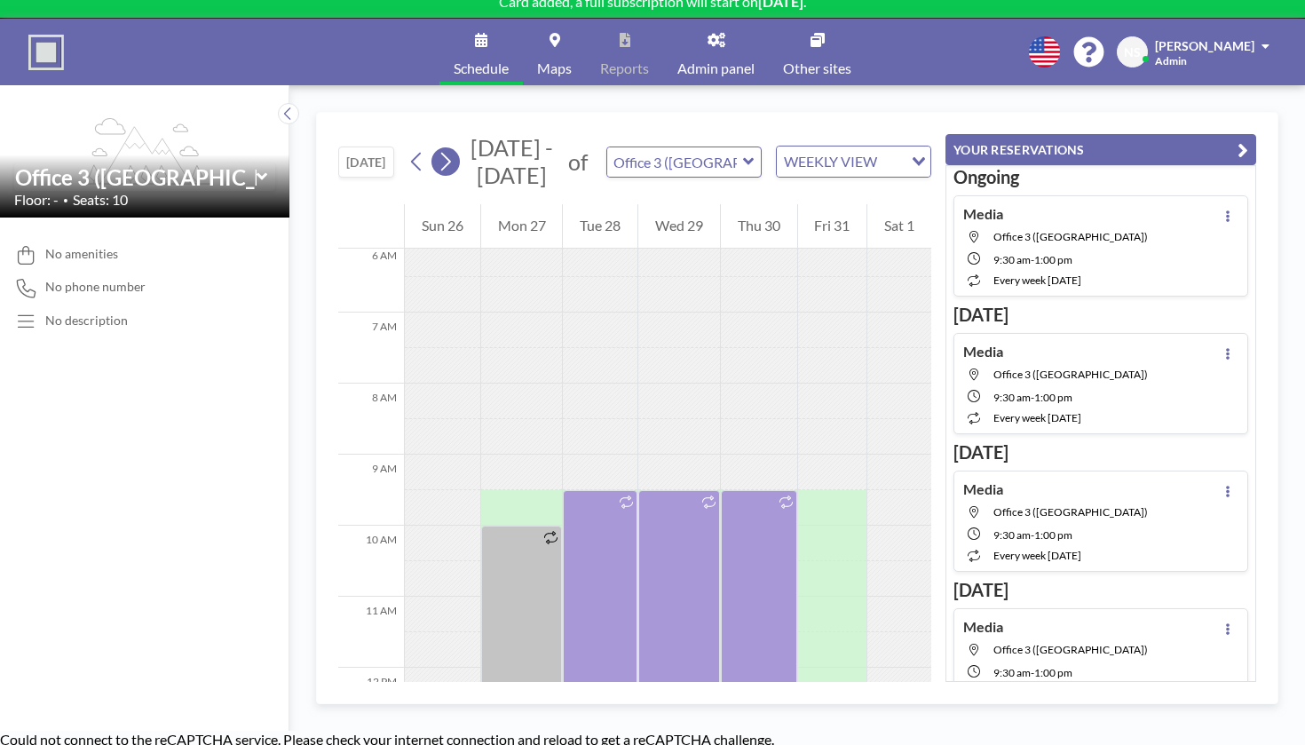
click at [441, 153] on icon at bounding box center [446, 162] width 10 height 19
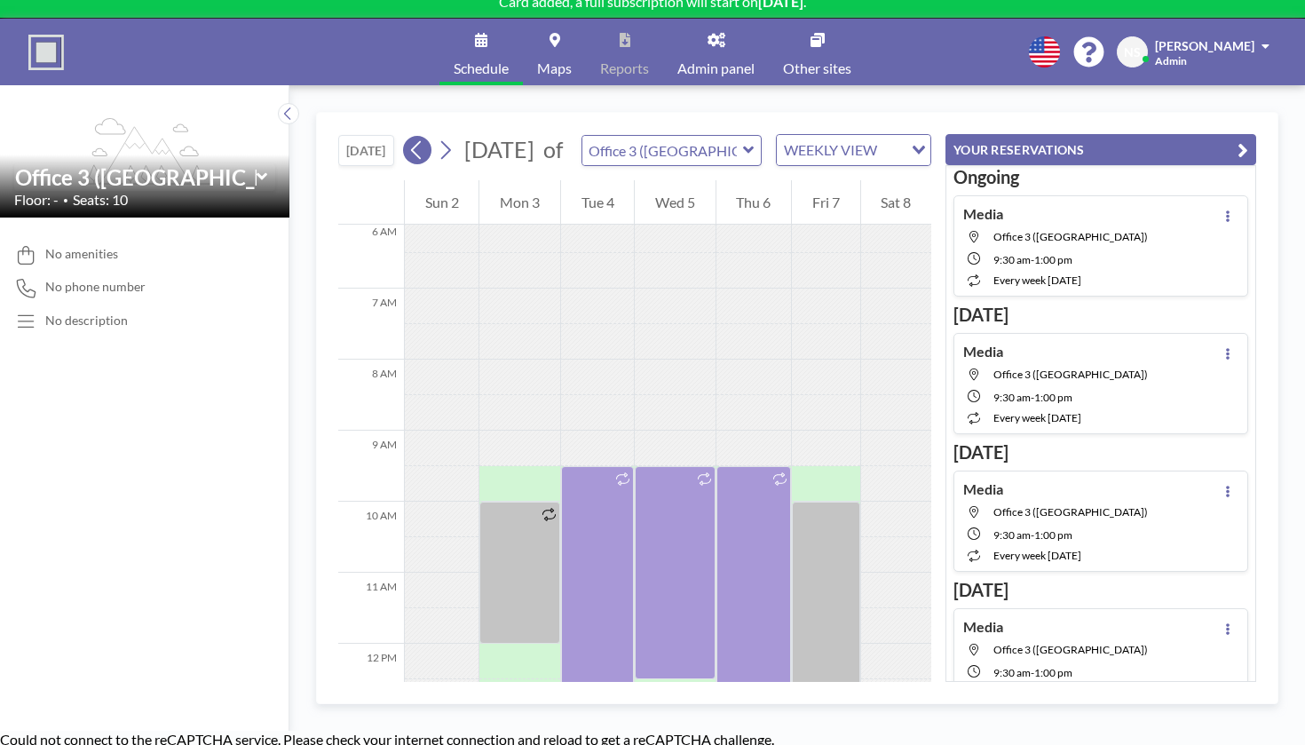
click at [408, 137] on icon at bounding box center [416, 150] width 17 height 27
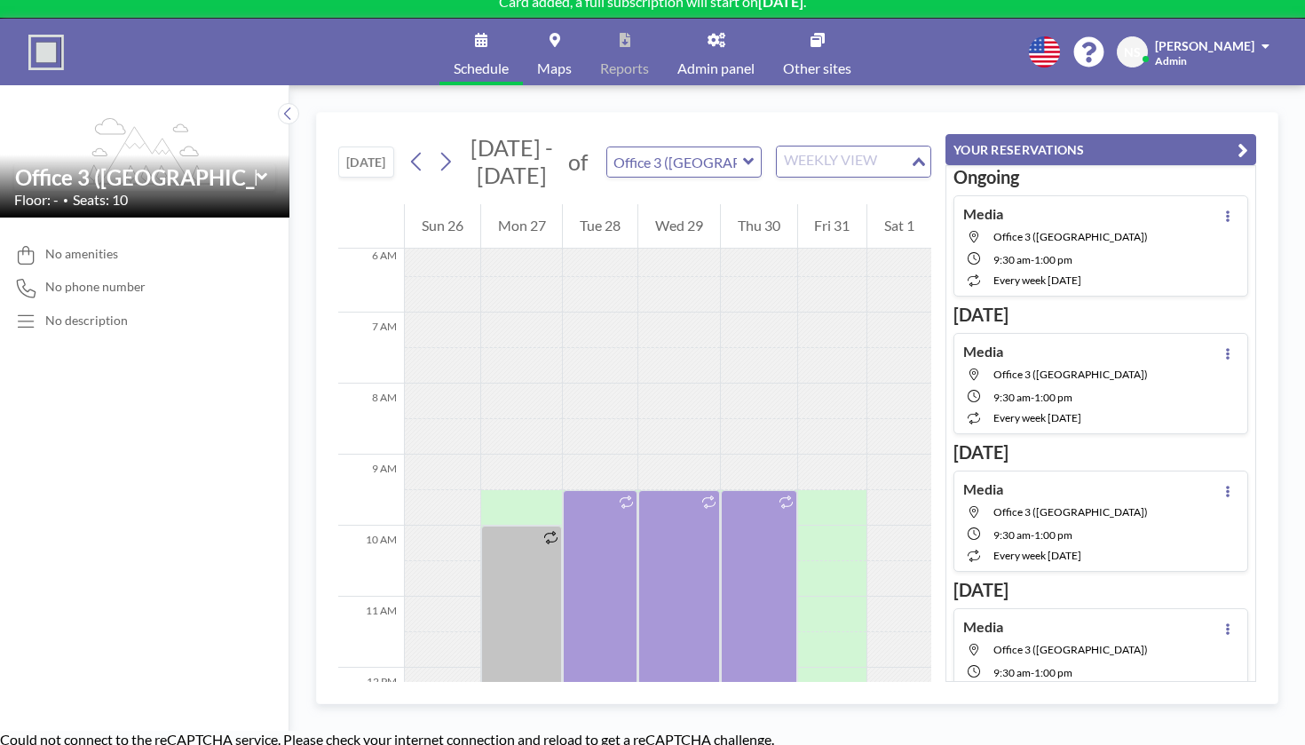
click at [777, 146] on div "WEEKLY VIEW" at bounding box center [843, 159] width 133 height 27
click at [750, 162] on li "WEEKLY VIEW" at bounding box center [778, 175] width 140 height 26
click at [777, 146] on div "WEEKLY VIEW" at bounding box center [843, 159] width 133 height 27
drag, startPoint x: 762, startPoint y: 136, endPoint x: 757, endPoint y: 145, distance: 9.9
click at [757, 145] on ul "DAILY VIEW WEEKLY VIEW" at bounding box center [778, 163] width 142 height 61
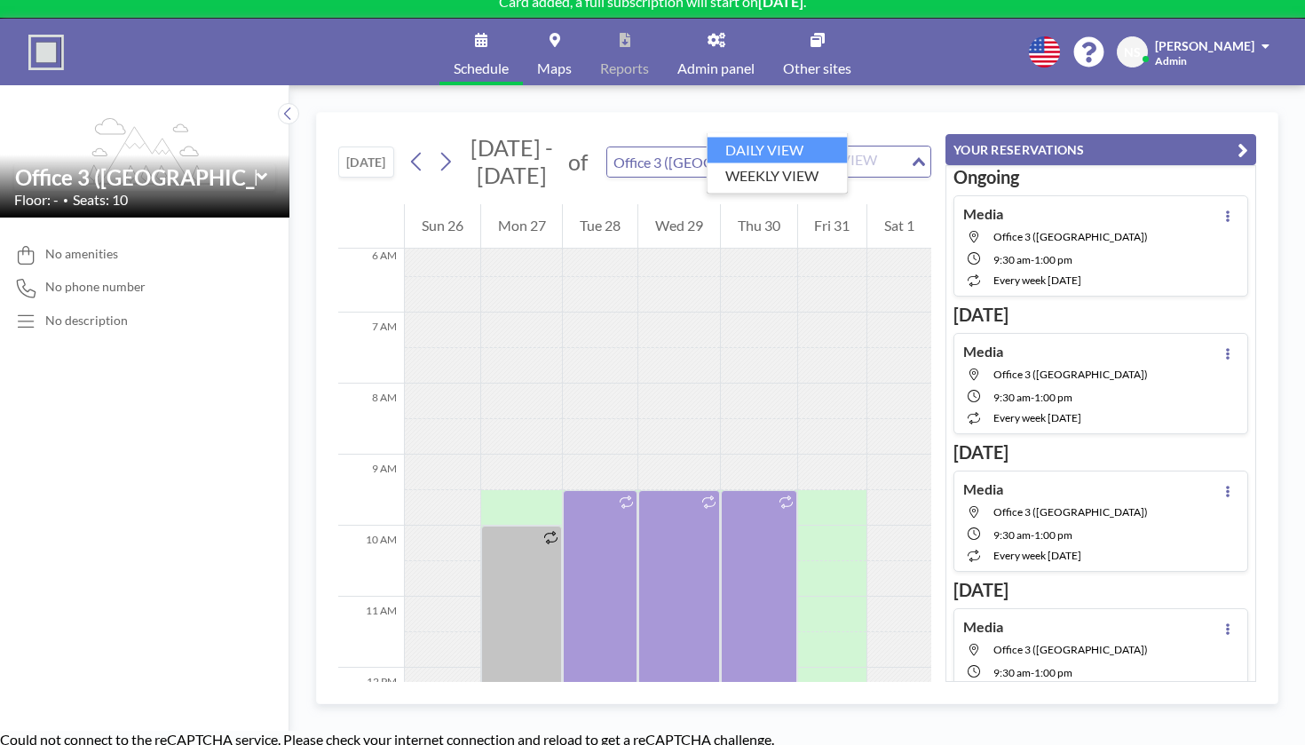
click at [757, 145] on li "DAILY VIEW" at bounding box center [778, 151] width 140 height 26
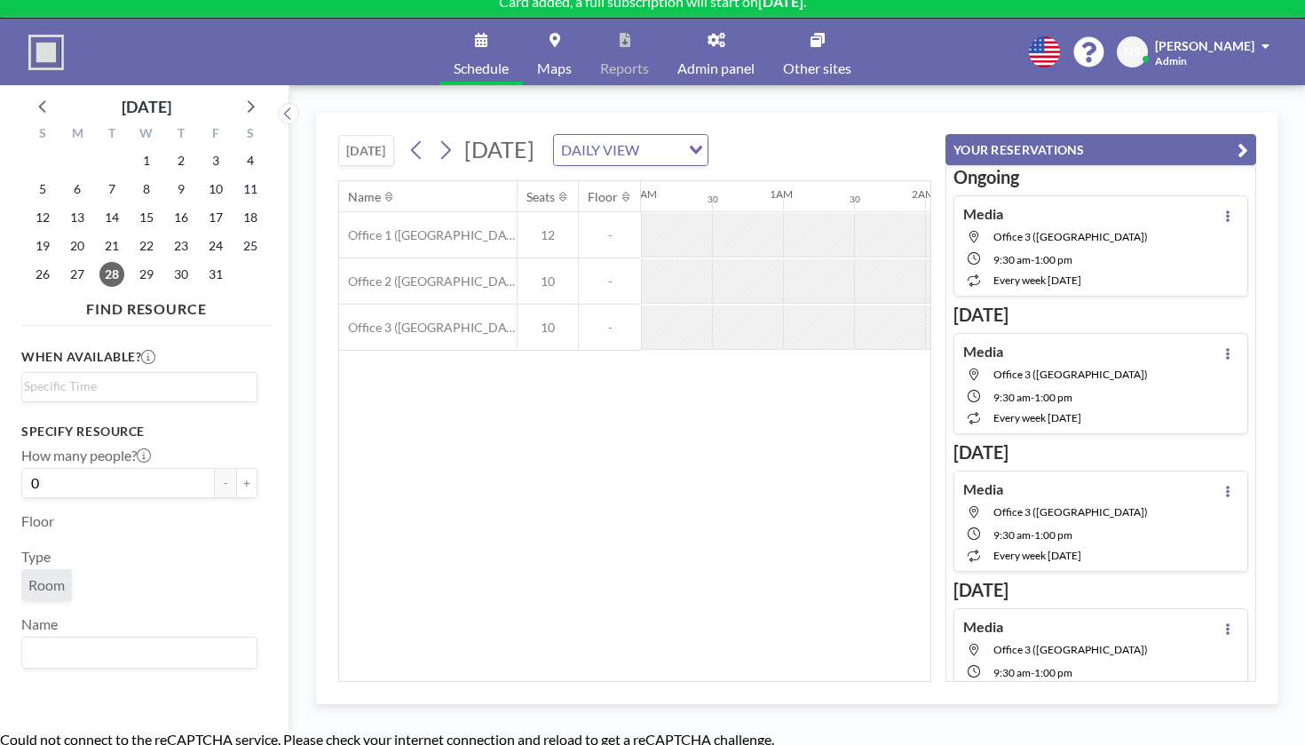
scroll to position [0, 866]
click at [408, 137] on icon at bounding box center [416, 150] width 17 height 27
click at [437, 137] on icon at bounding box center [445, 150] width 17 height 27
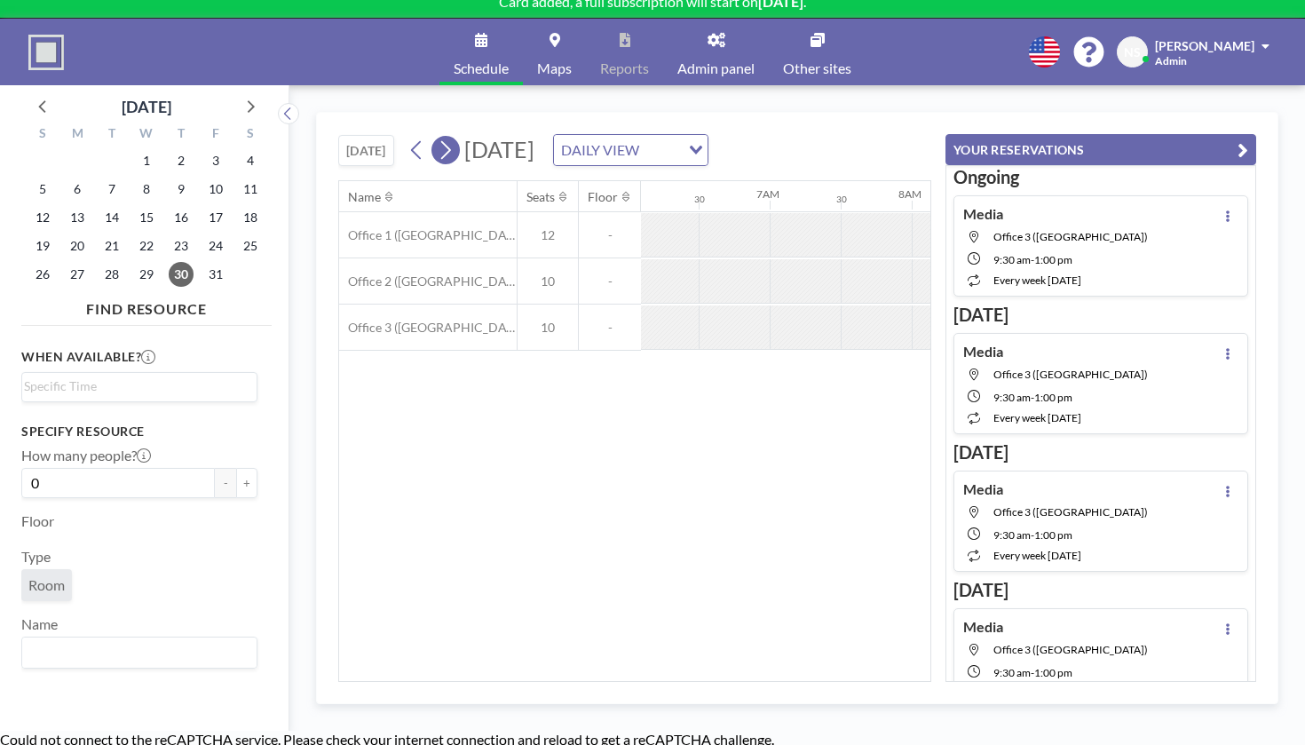
click at [437, 137] on icon at bounding box center [445, 150] width 17 height 27
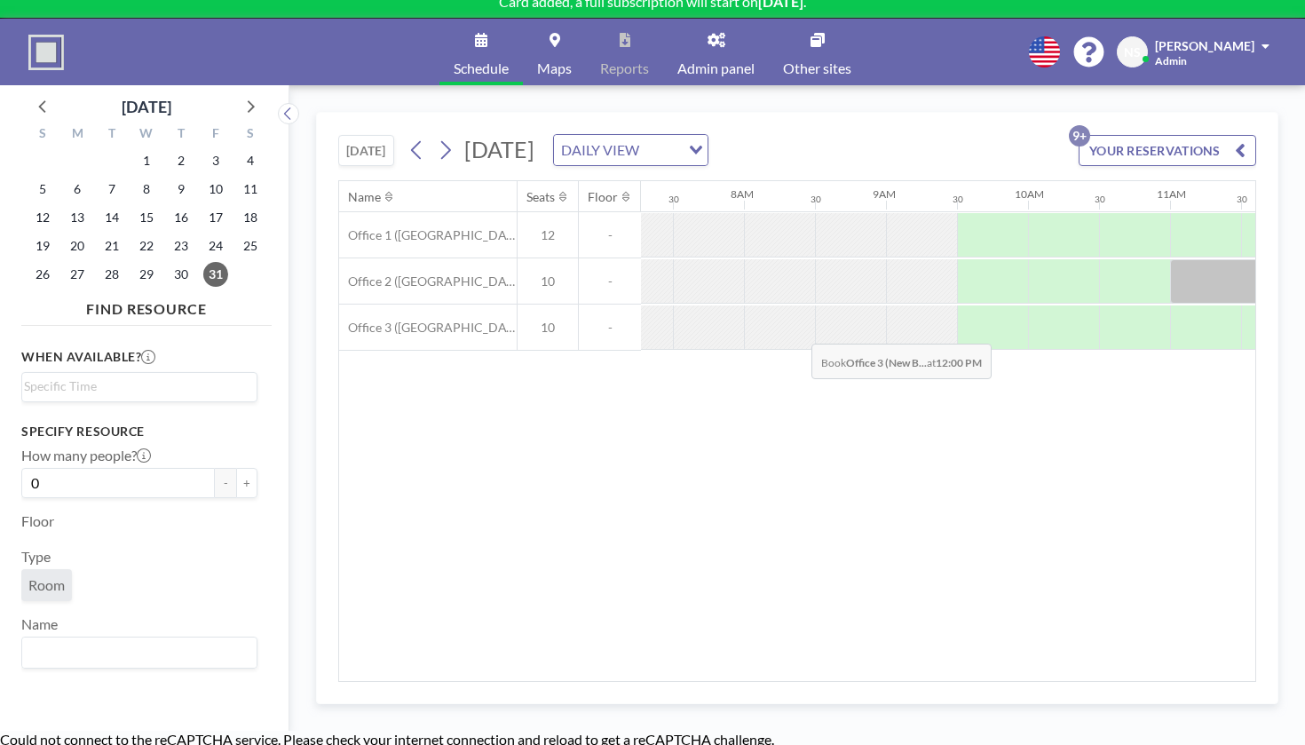
scroll to position [0, 1030]
click at [600, 135] on div "DAILY VIEW" at bounding box center [620, 148] width 133 height 27
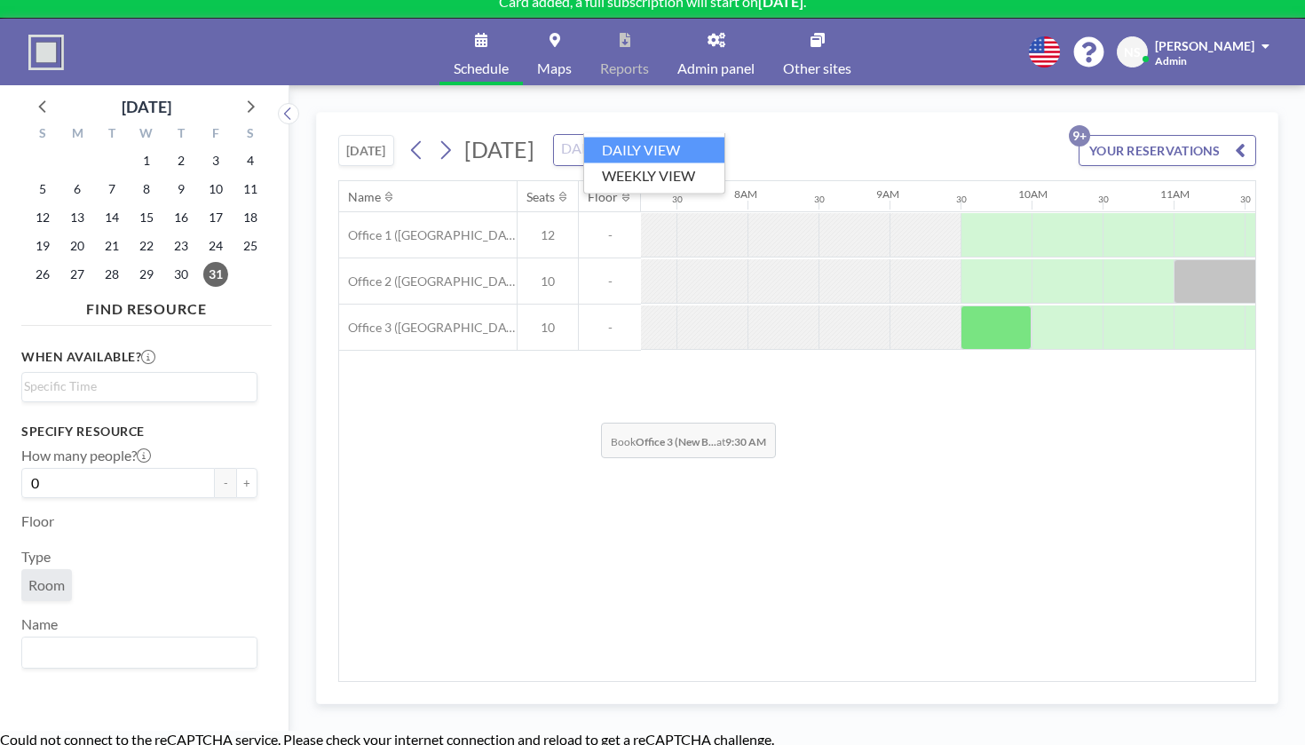
click at [592, 365] on div "Name Seats Floor 12AM 30 1AM 30 2AM 30 3AM 30 4AM 30 5AM 30 6AM 30 7AM 30 8AM 3…" at bounding box center [797, 431] width 916 height 500
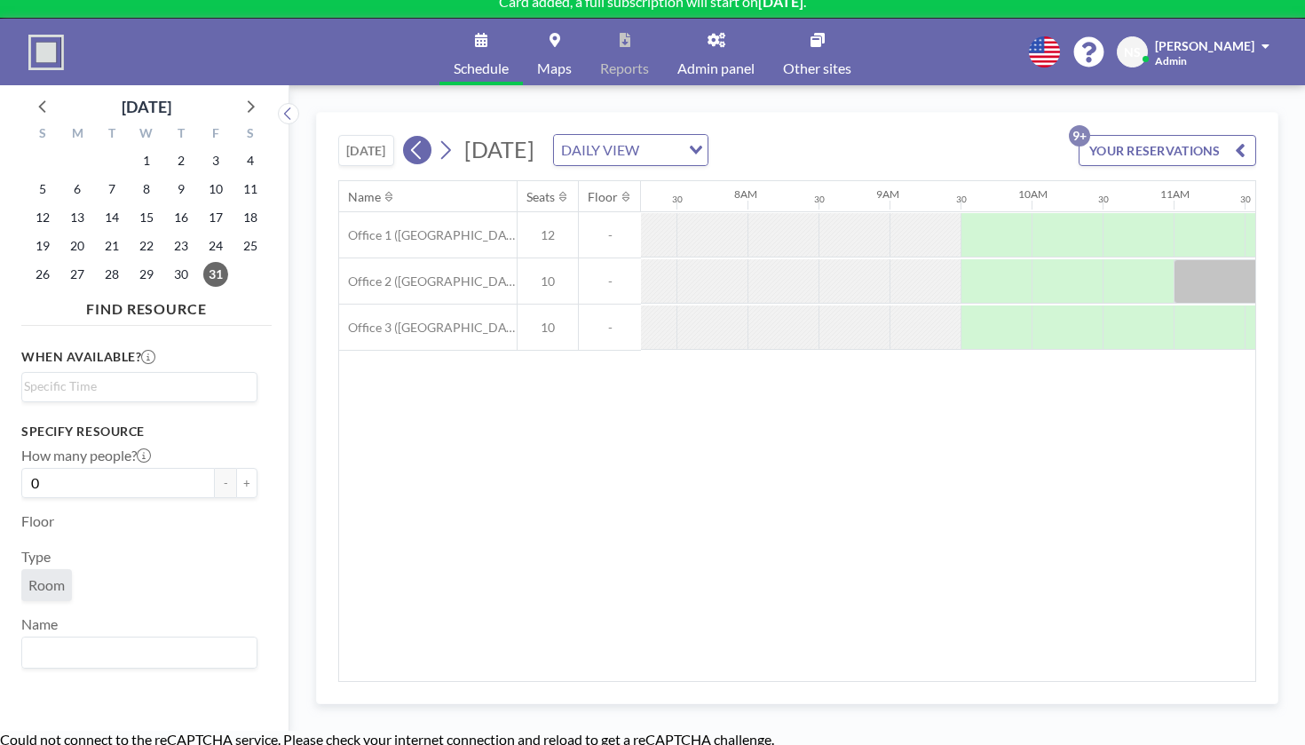
click at [403, 136] on button at bounding box center [417, 150] width 28 height 28
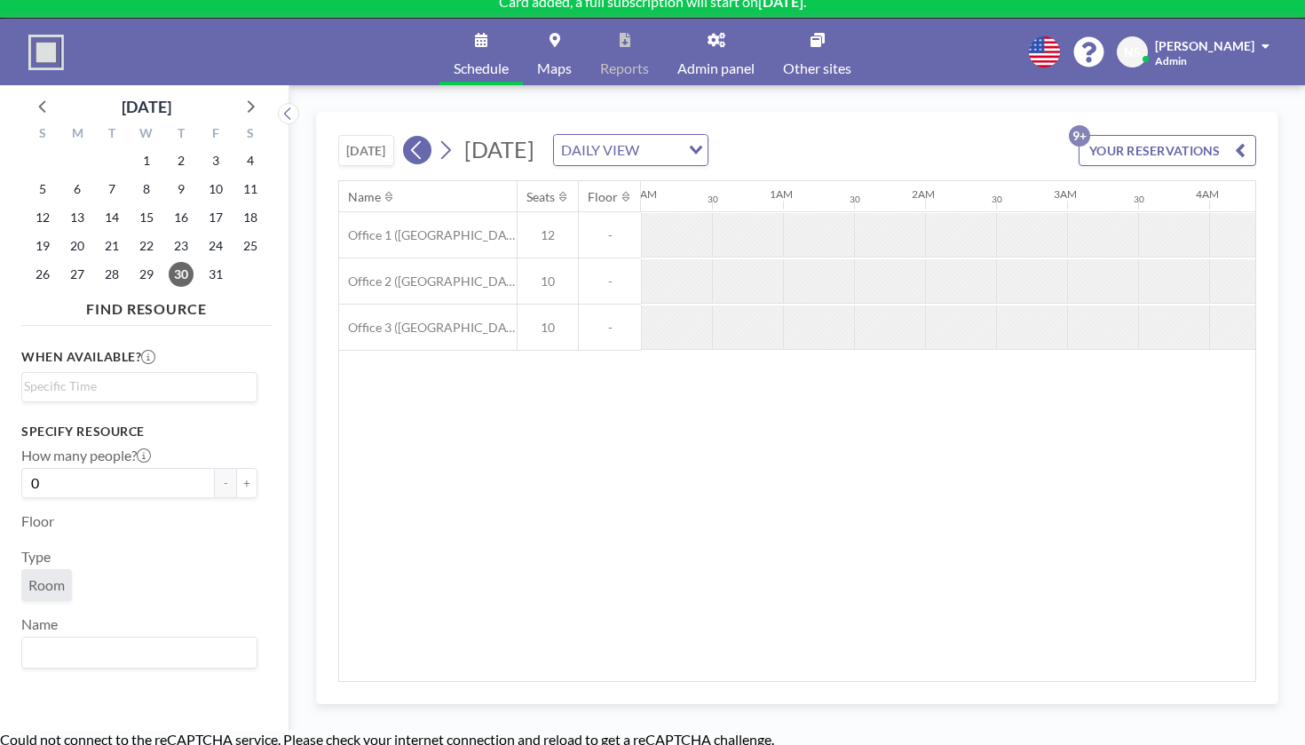
click at [403, 136] on button at bounding box center [417, 150] width 28 height 28
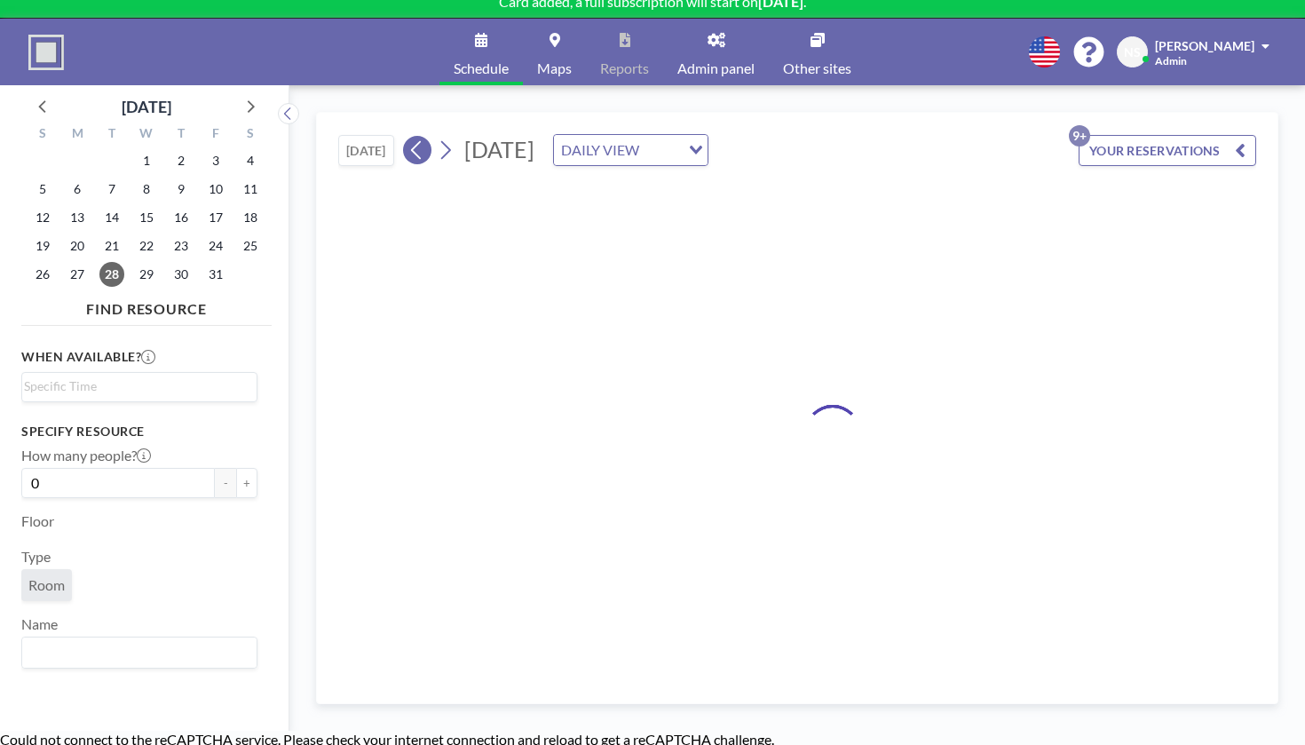
click at [403, 136] on button at bounding box center [417, 150] width 28 height 28
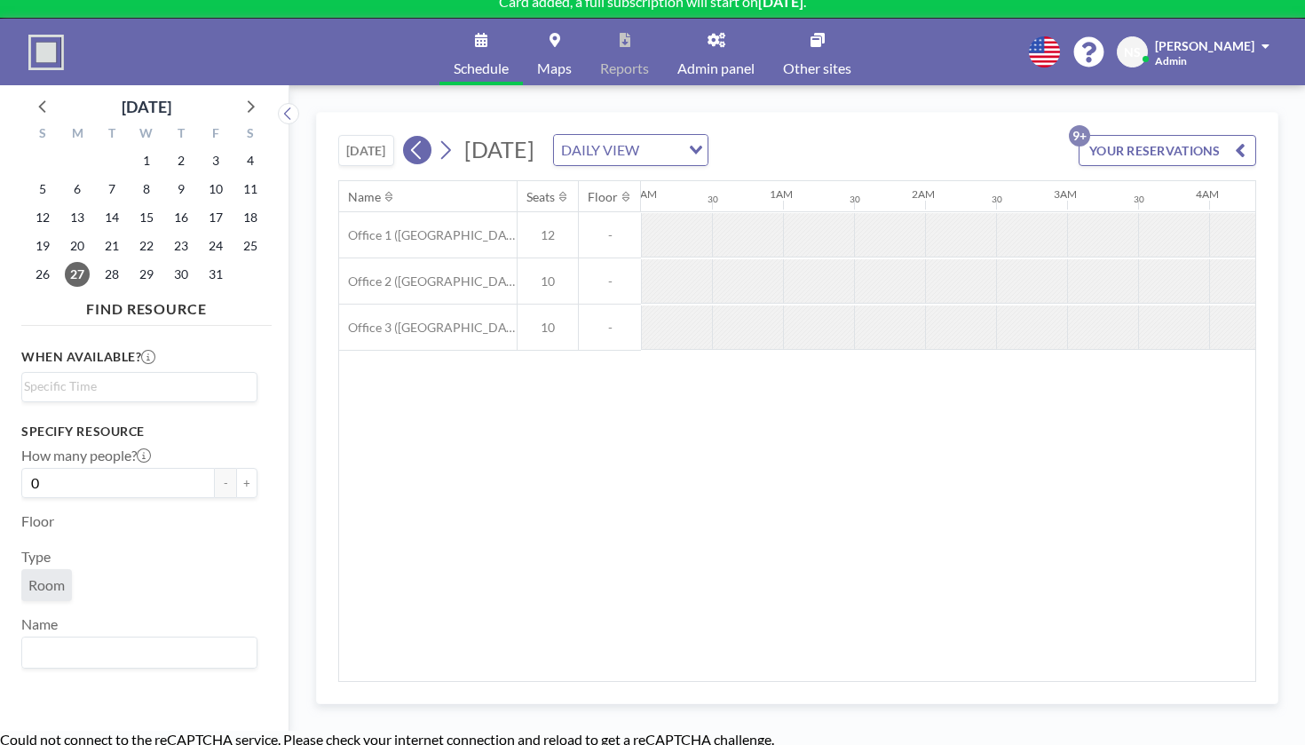
scroll to position [0, 866]
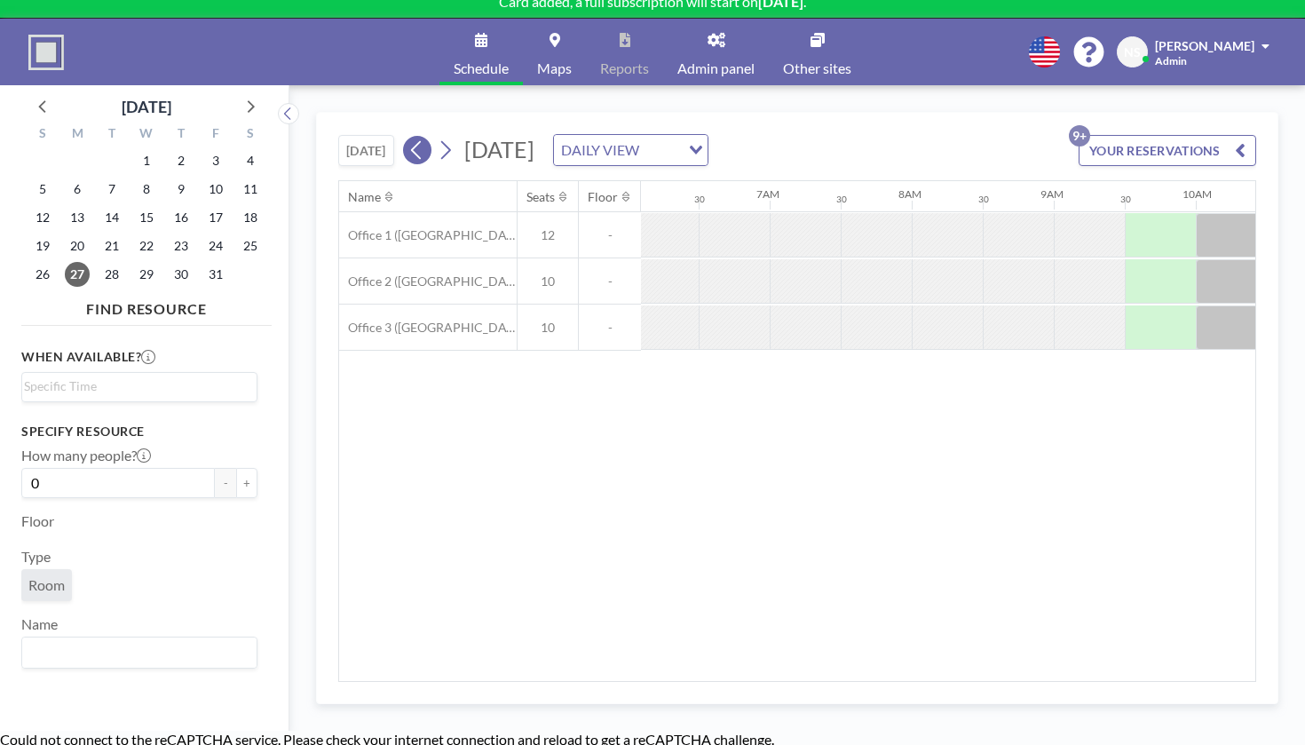
click at [408, 137] on icon at bounding box center [416, 150] width 17 height 27
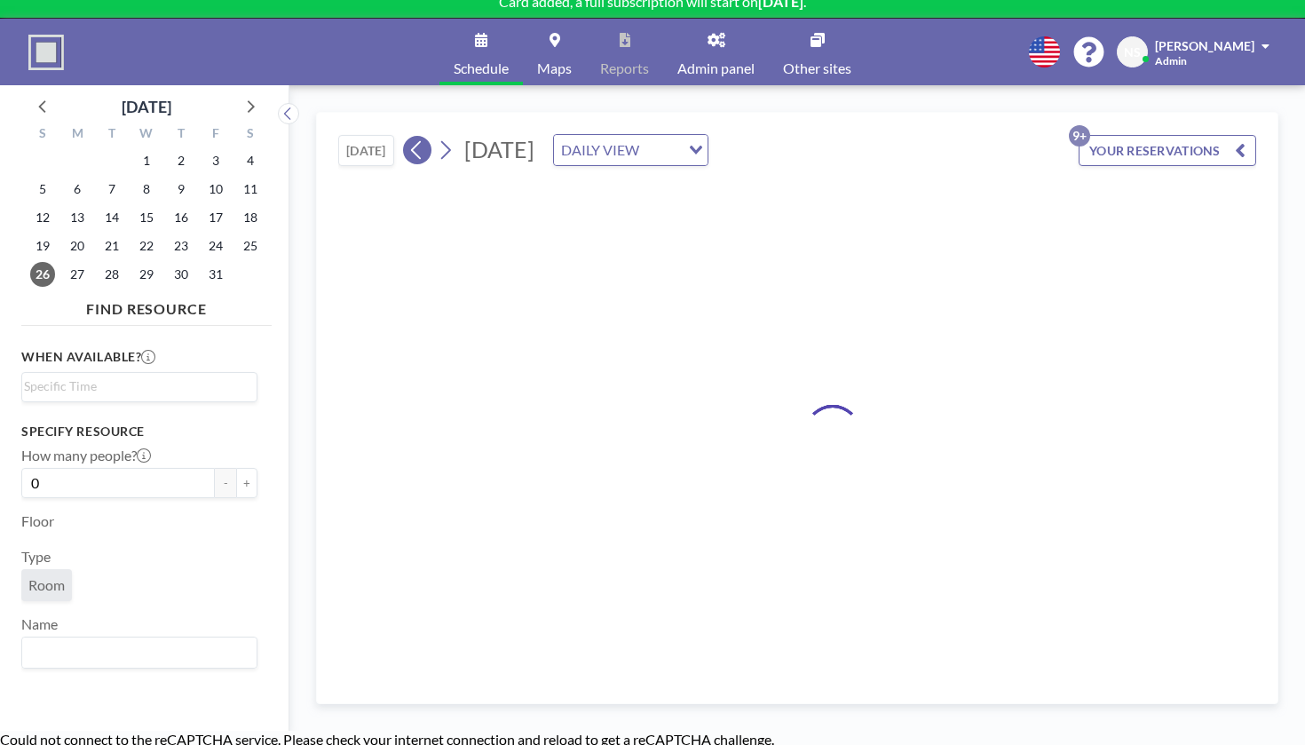
click at [408, 137] on icon at bounding box center [416, 150] width 17 height 27
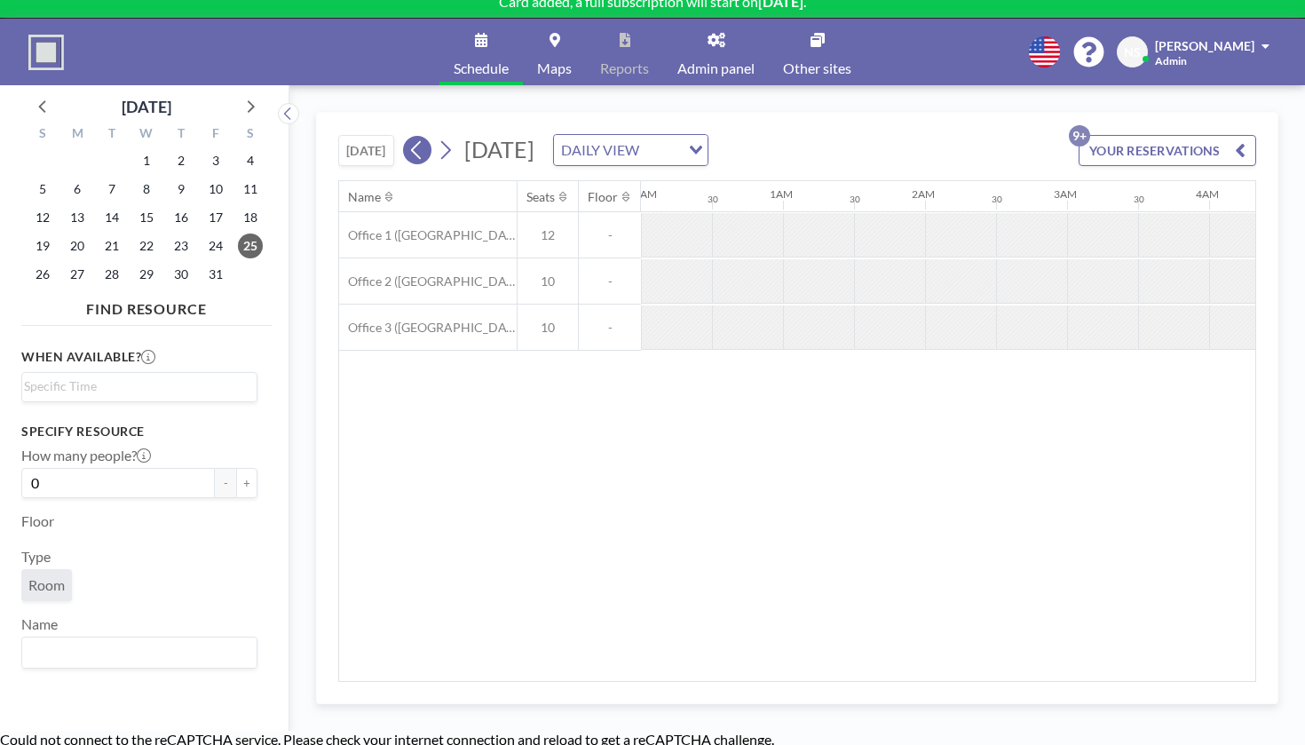
scroll to position [0, 0]
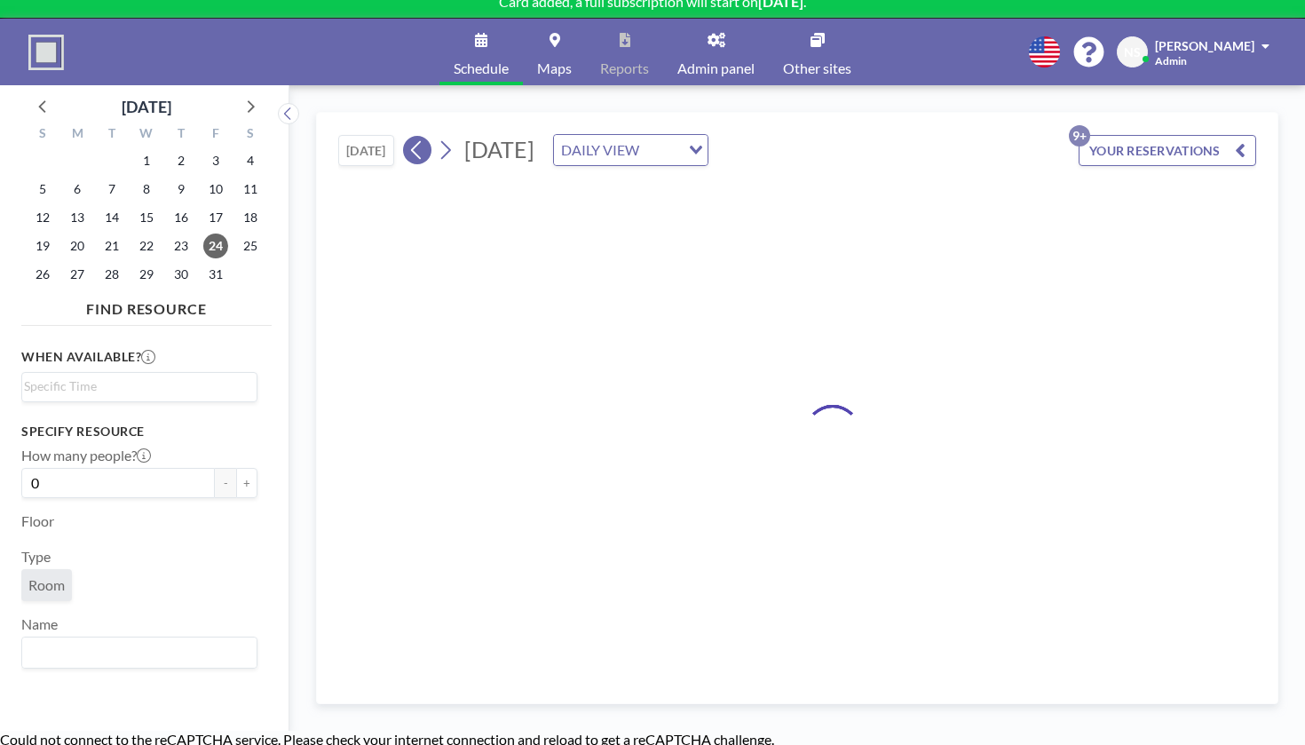
click at [408, 137] on icon at bounding box center [416, 150] width 17 height 27
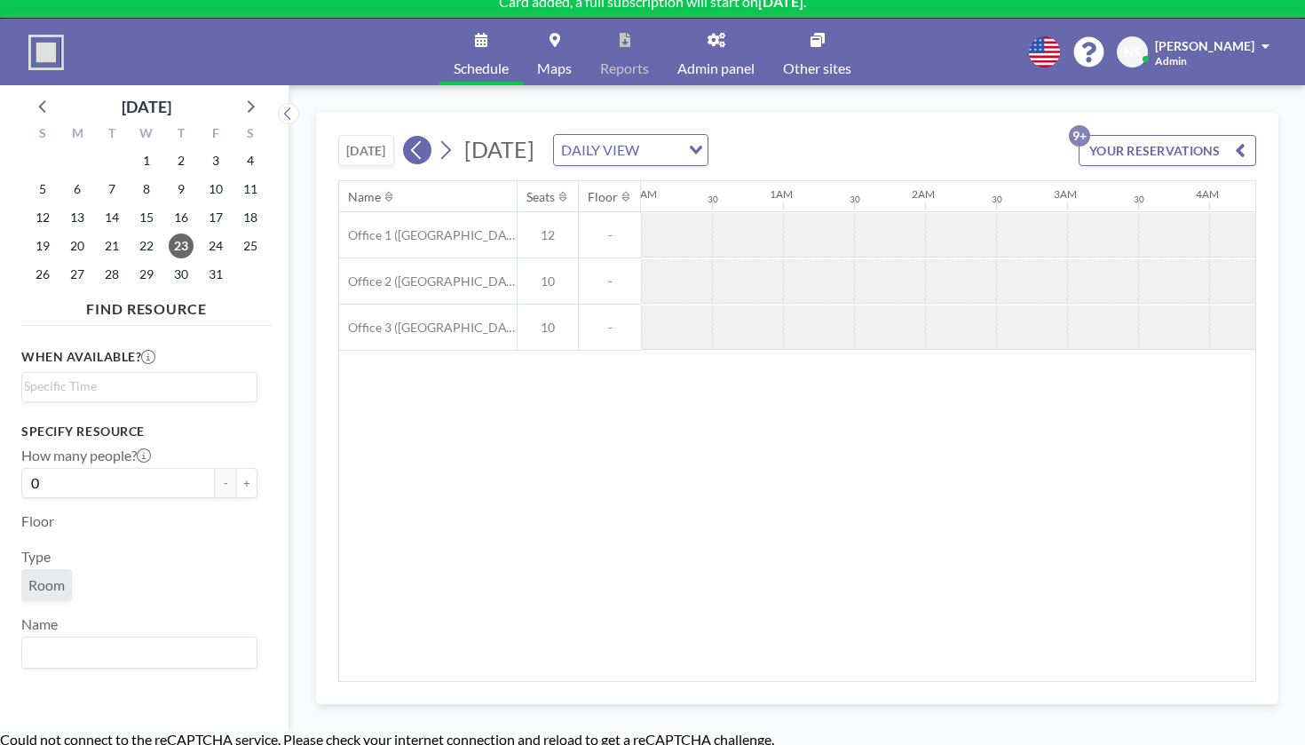
scroll to position [0, 866]
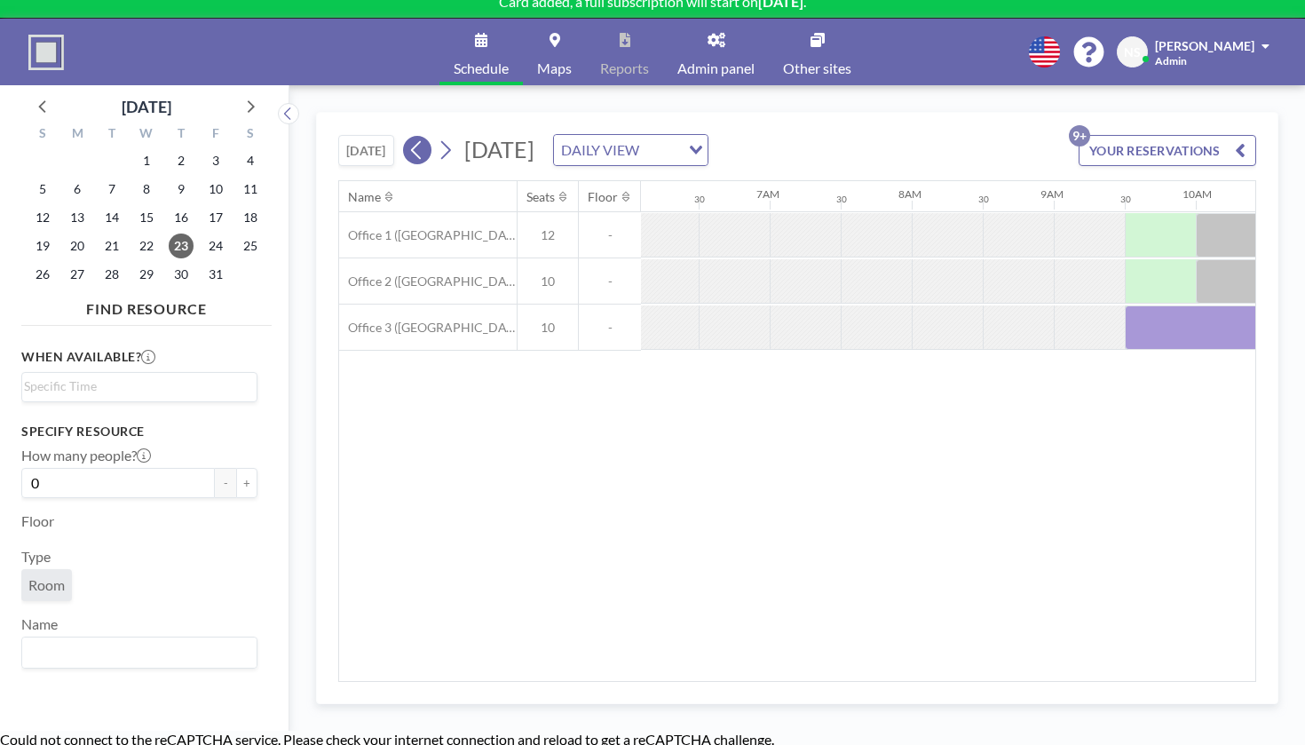
click at [408, 137] on icon at bounding box center [416, 150] width 17 height 27
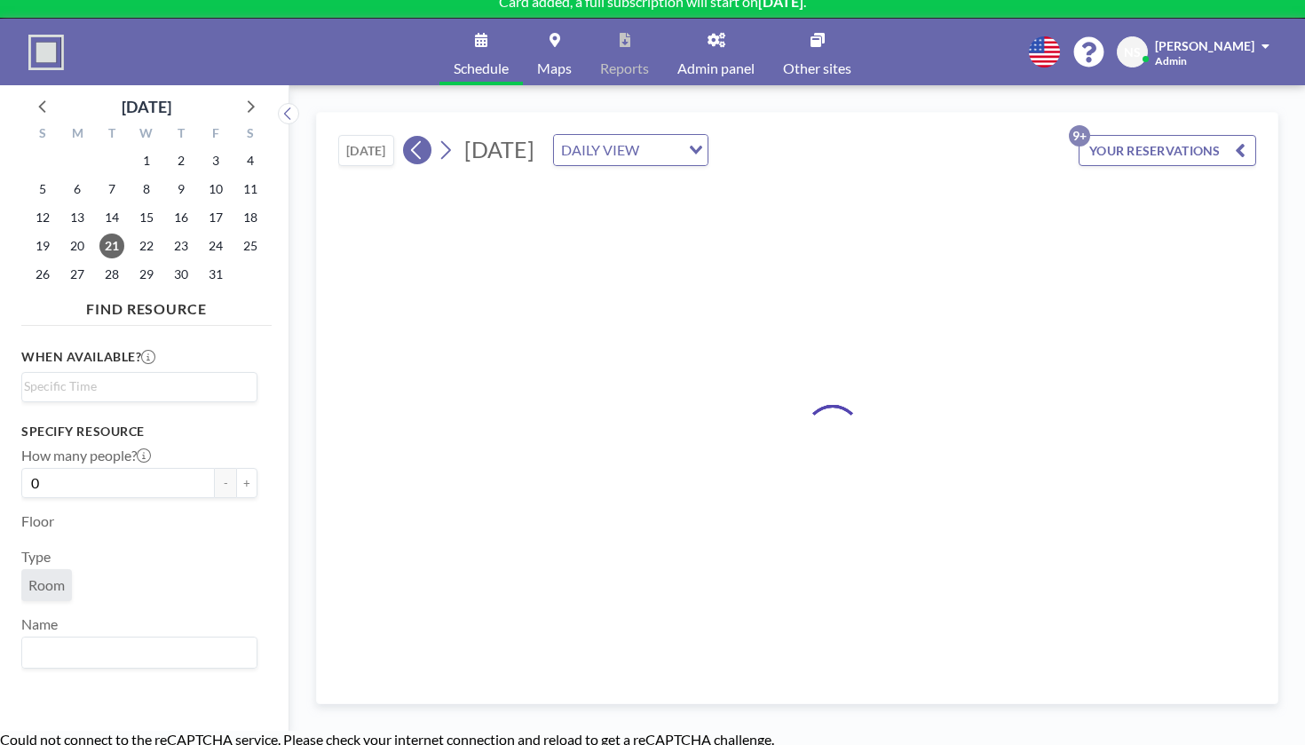
click at [408, 137] on icon at bounding box center [416, 150] width 17 height 27
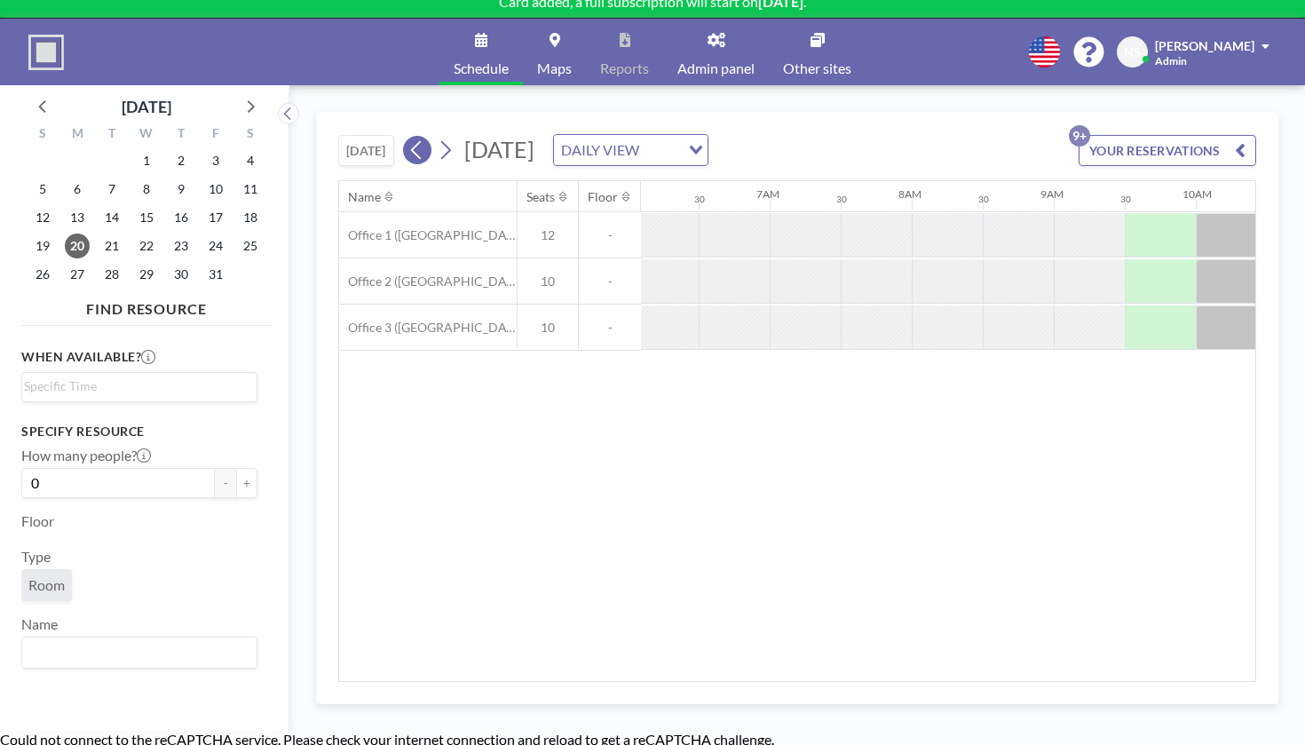
click at [408, 137] on icon at bounding box center [416, 150] width 17 height 27
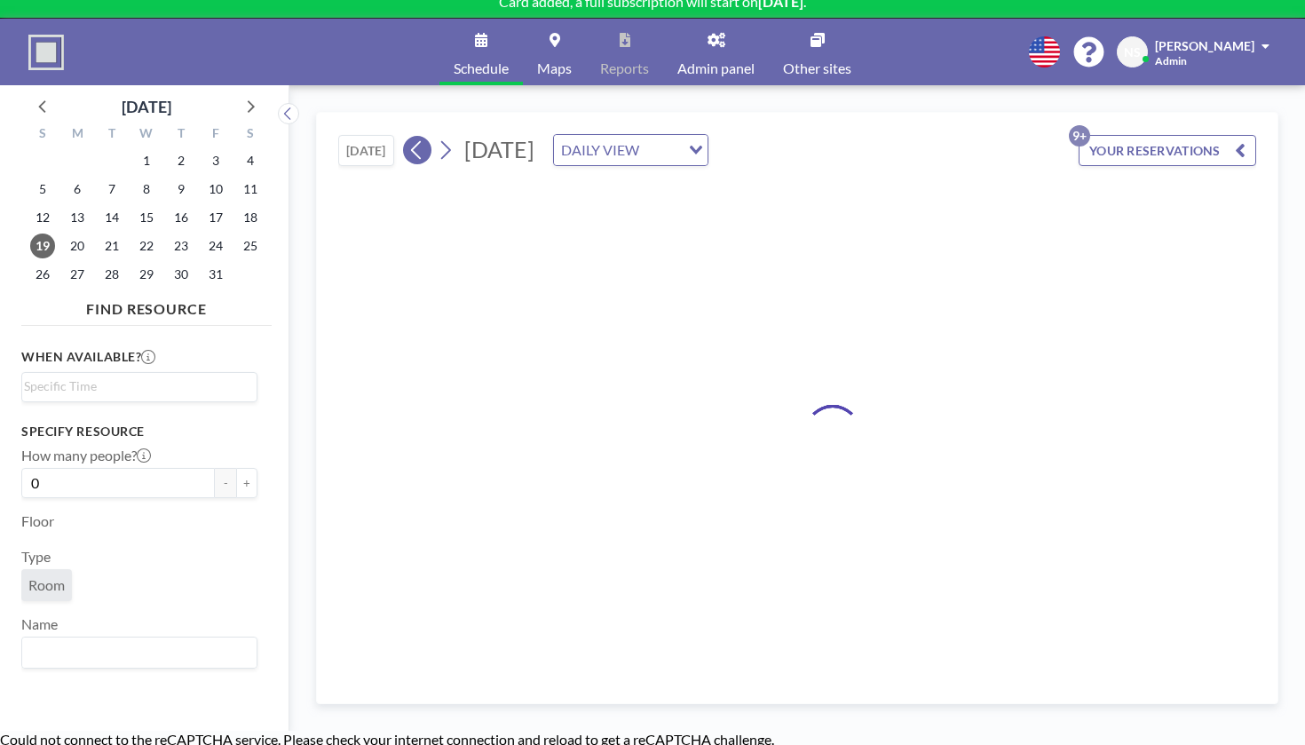
click at [408, 137] on icon at bounding box center [416, 150] width 17 height 27
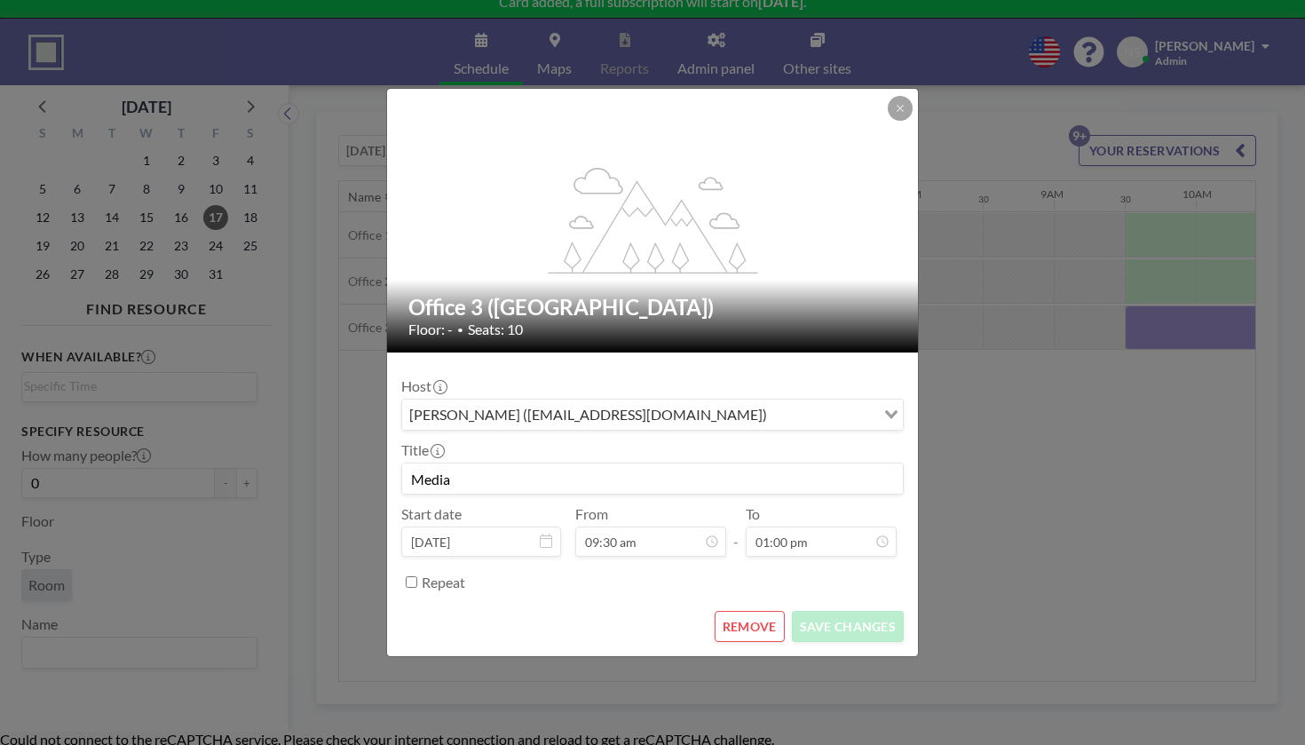
click at [789, 273] on div "flex-grow: 1.2;" at bounding box center [653, 221] width 533 height 264
click at [465, 574] on label "Repeat" at bounding box center [444, 583] width 44 height 18
click at [417, 576] on input "Repeat" at bounding box center [412, 582] width 12 height 12
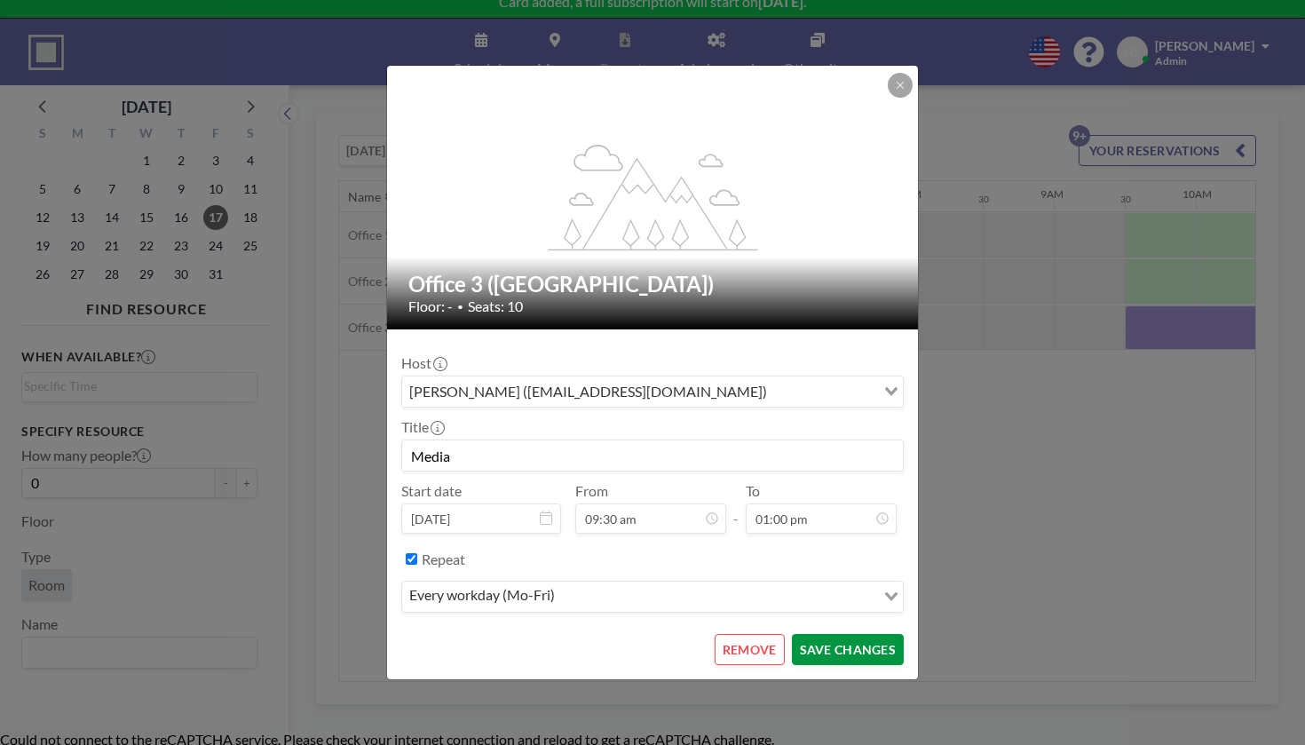
click at [794, 634] on button "SAVE CHANGES" at bounding box center [848, 649] width 112 height 31
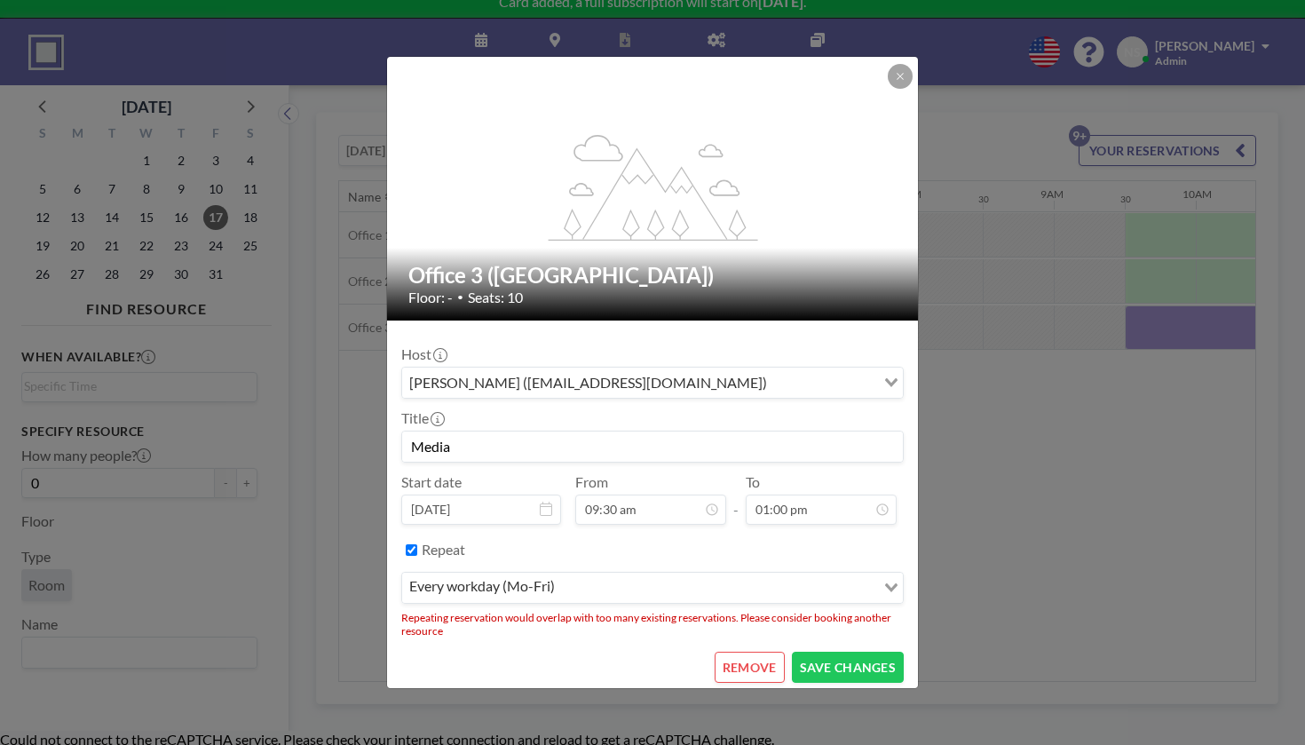
click at [465, 541] on label "Repeat" at bounding box center [444, 550] width 44 height 18
click at [417, 544] on input "Repeat" at bounding box center [412, 550] width 12 height 12
checkbox input "false"
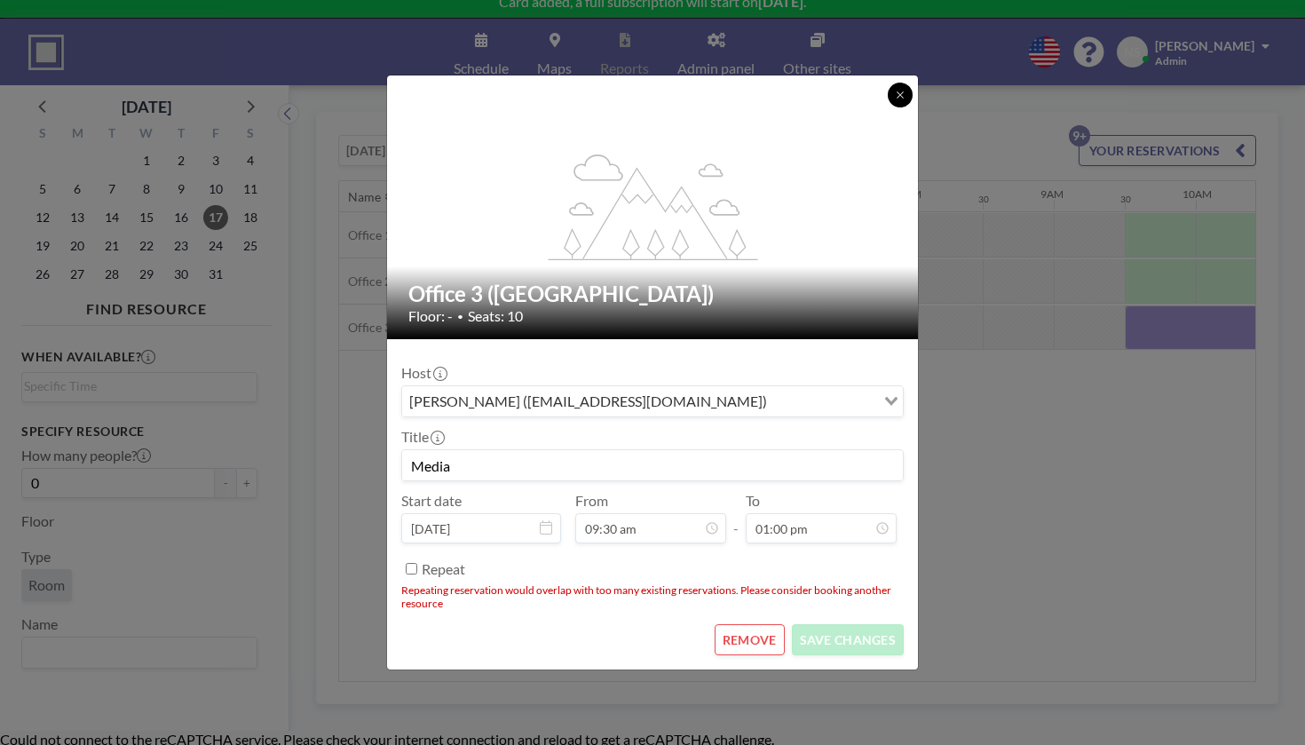
click at [888, 107] on button at bounding box center [900, 95] width 25 height 25
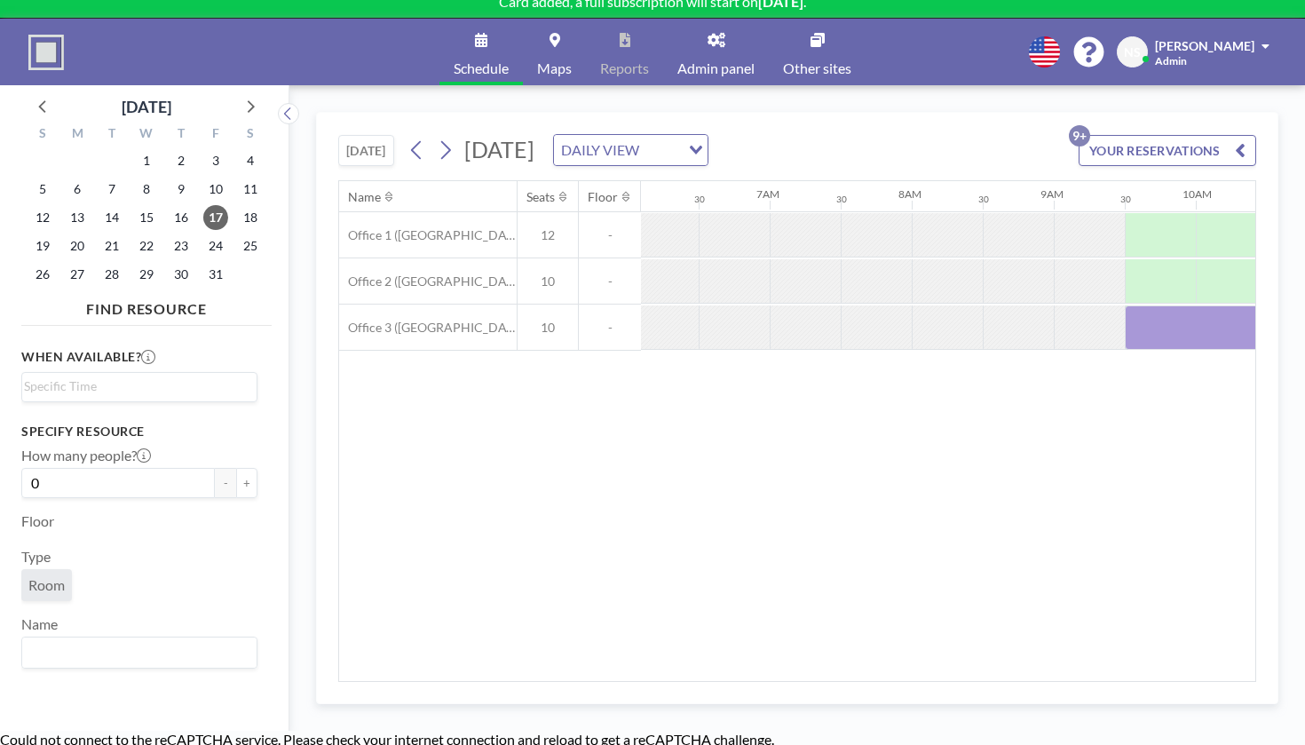
click at [635, 135] on div "DAILY VIEW" at bounding box center [617, 148] width 126 height 27
click at [629, 162] on li "WEEKLY VIEW" at bounding box center [654, 175] width 140 height 26
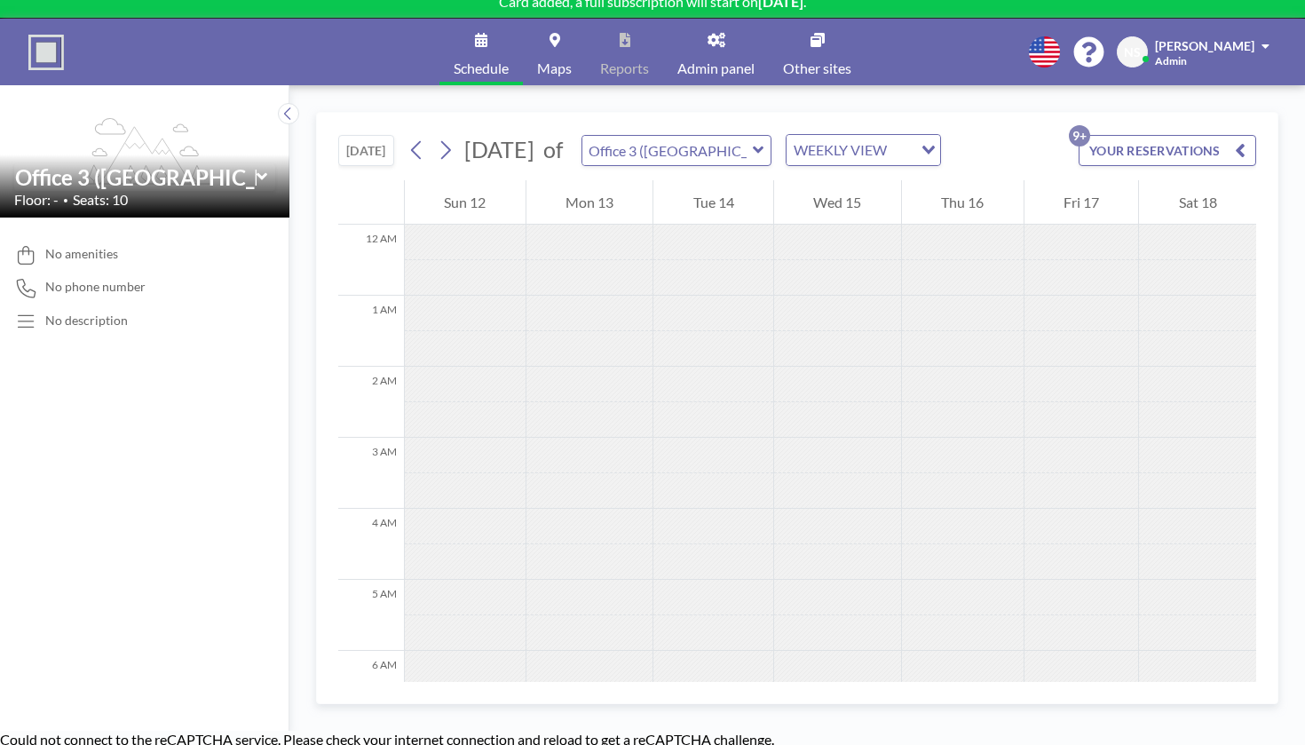
scroll to position [433, 0]
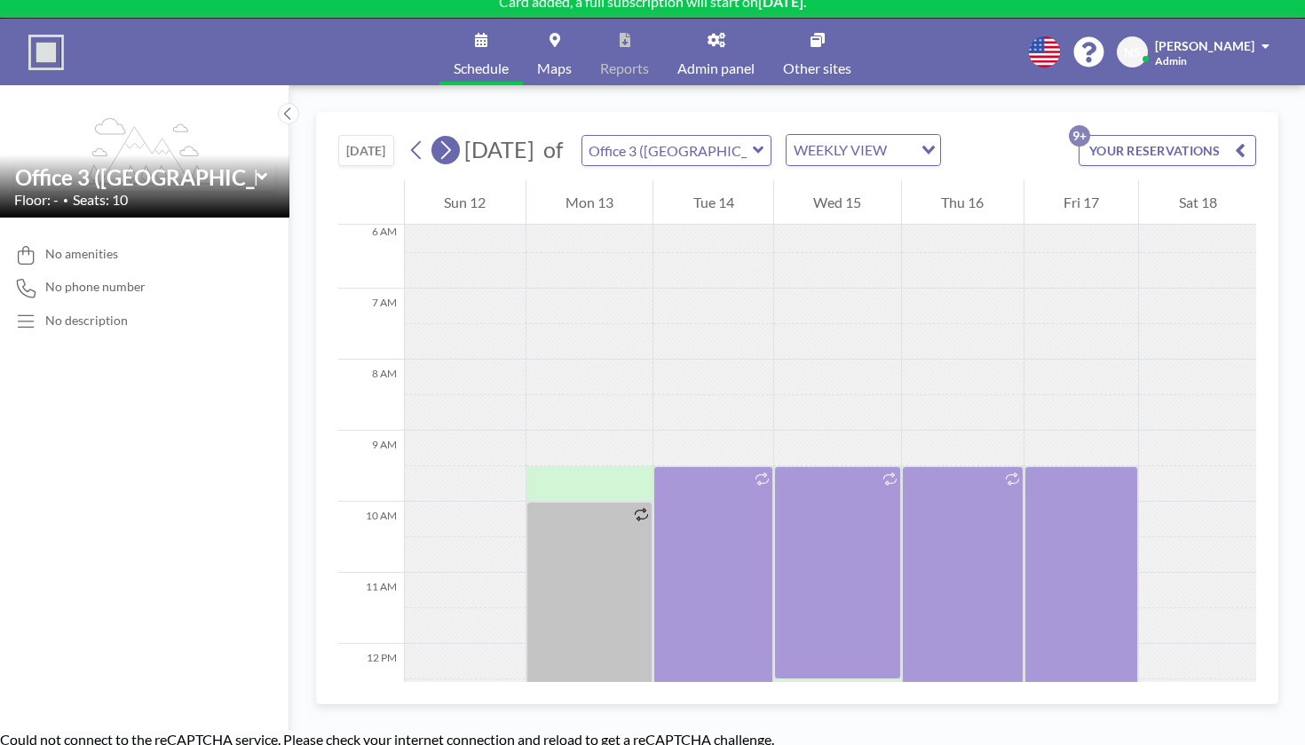
click at [441, 141] on icon at bounding box center [446, 150] width 10 height 19
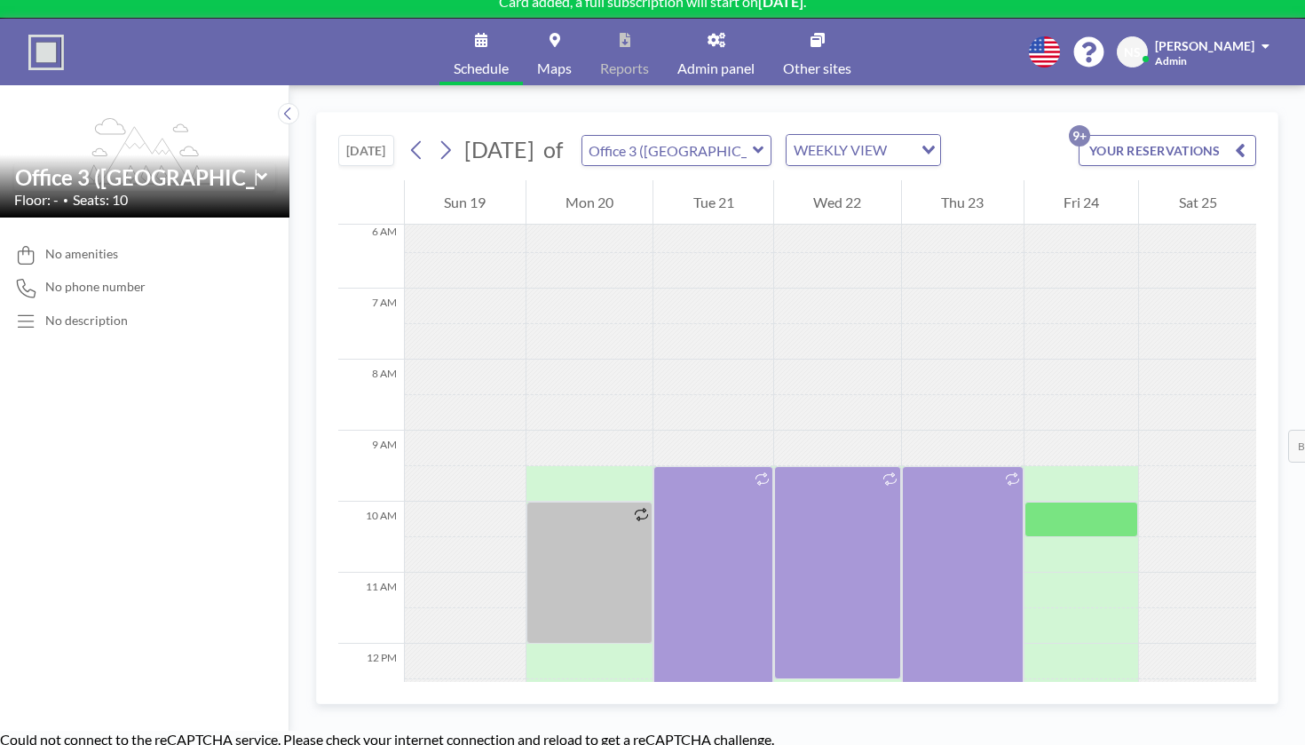
click at [1029, 466] on div at bounding box center [1082, 484] width 115 height 36
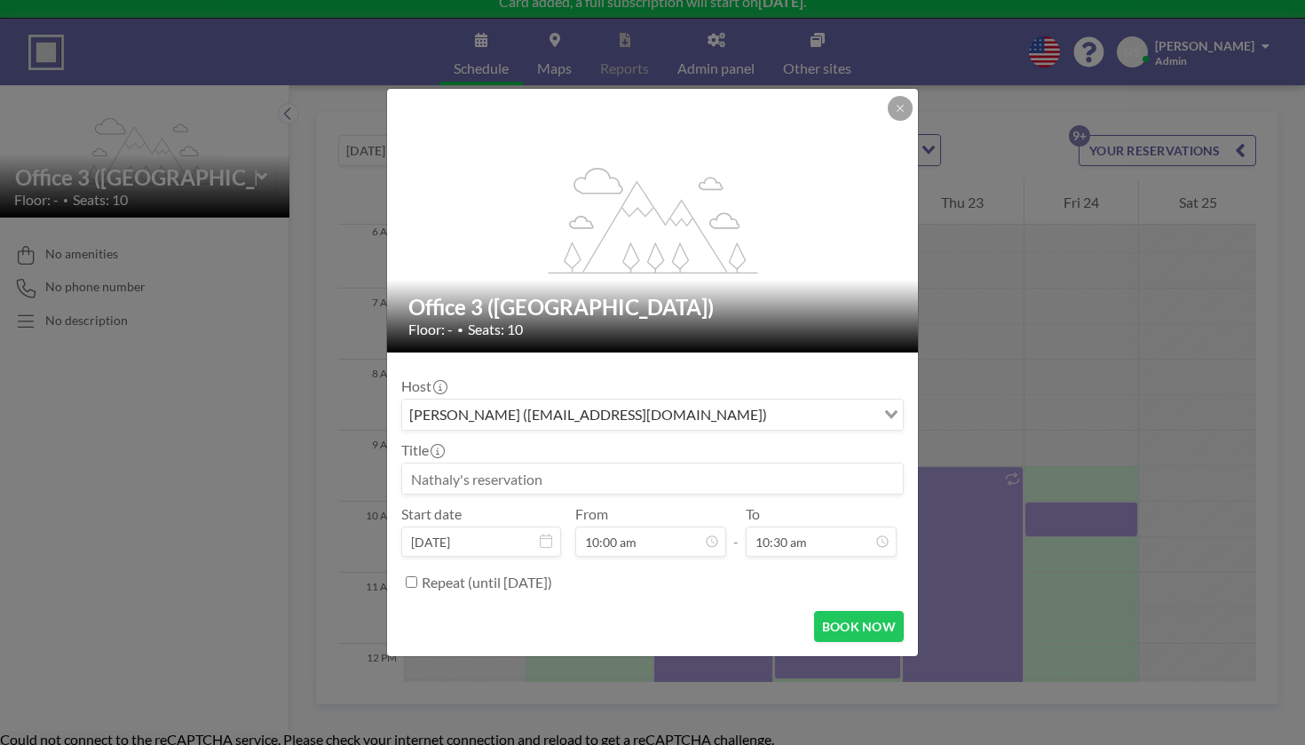
click at [1029, 317] on div "flex-grow: 1.2; Office 3 (New Building) Floor: - • Seats: 10 Host [PERSON_NAME]…" at bounding box center [652, 372] width 1305 height 745
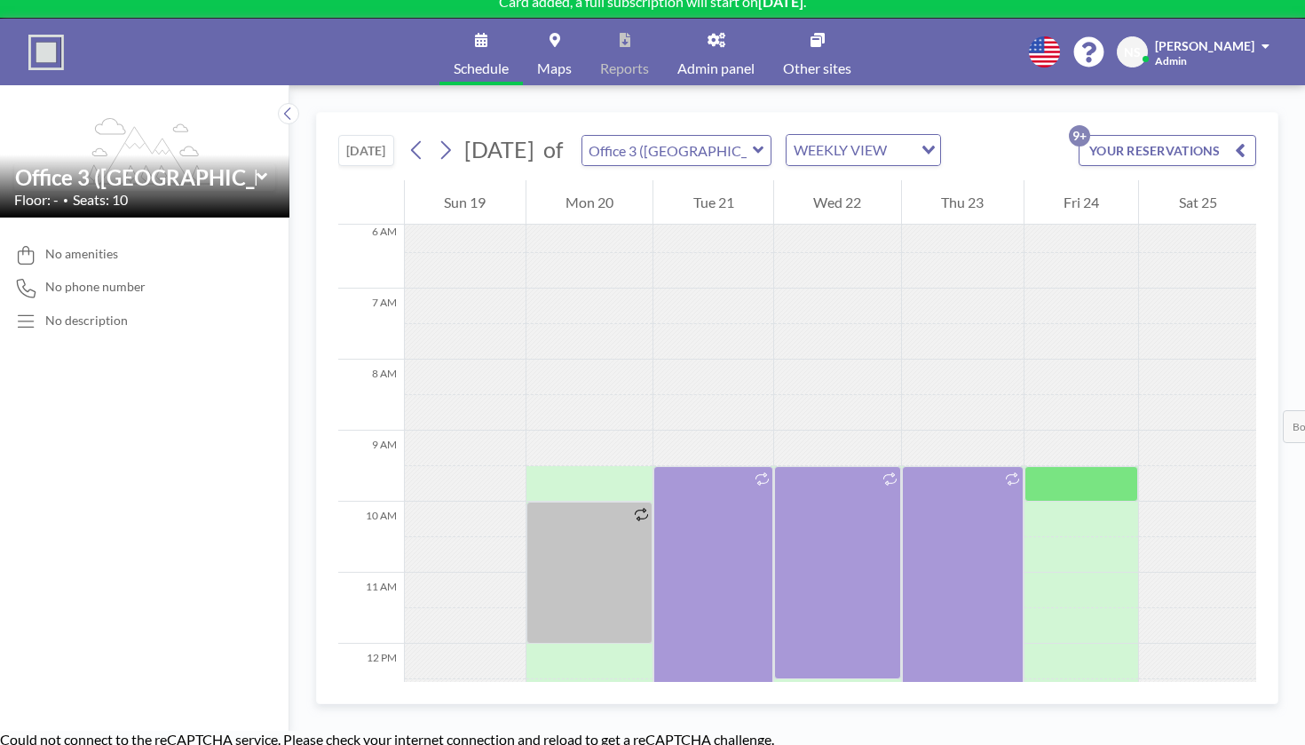
click at [1025, 466] on div at bounding box center [1082, 484] width 115 height 36
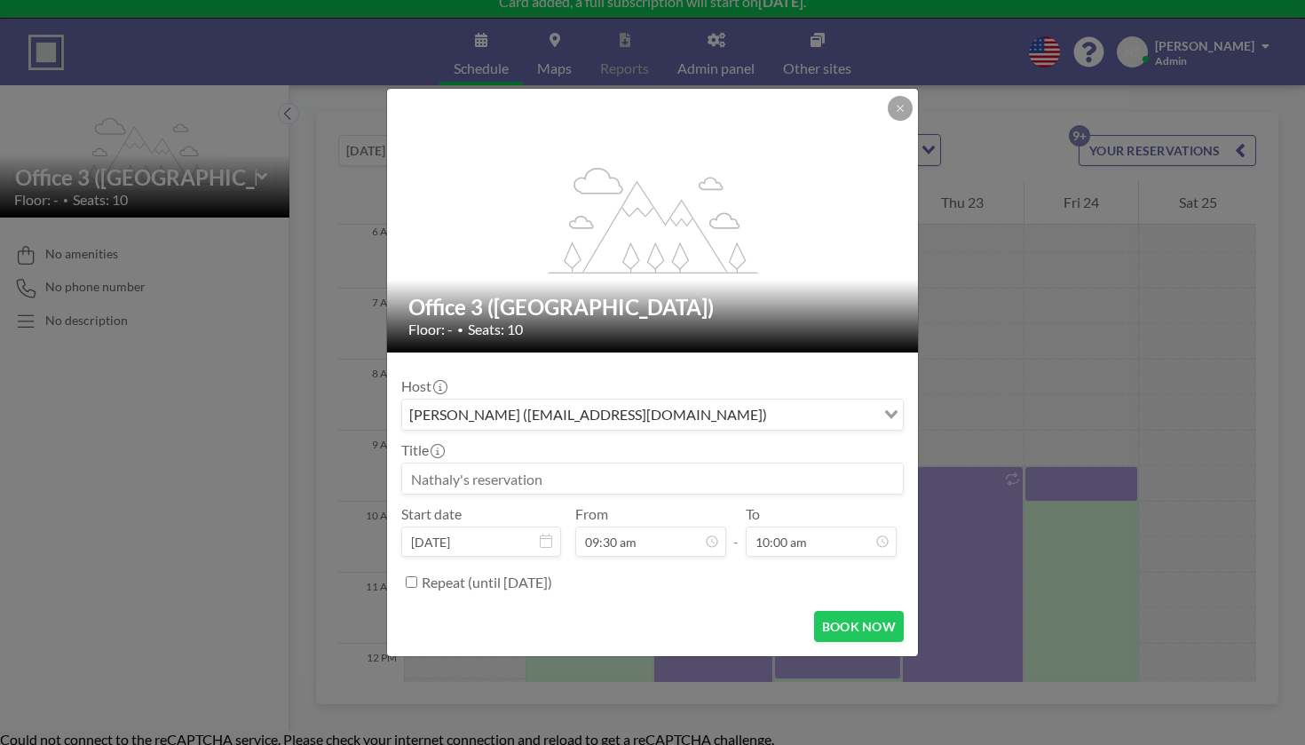
click at [645, 463] on input at bounding box center [652, 478] width 501 height 30
type input "Media"
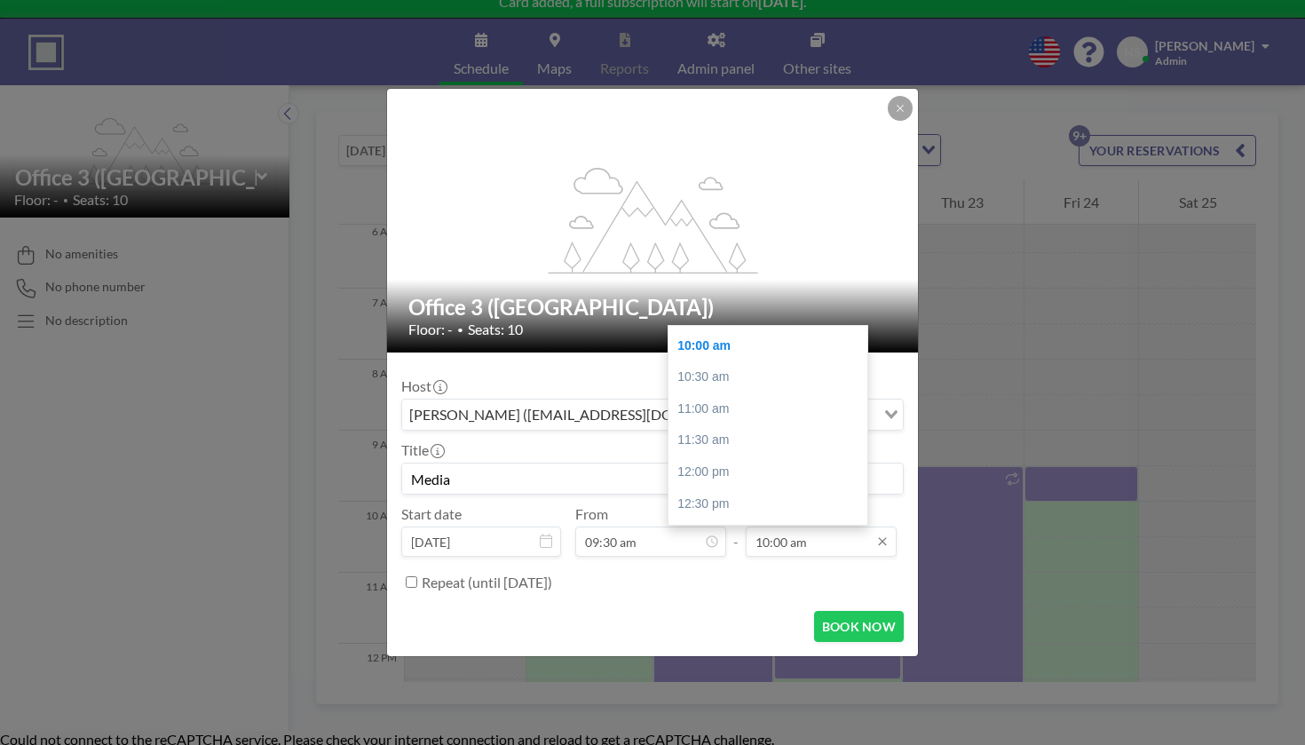
click at [779, 526] on input "10:00 am" at bounding box center [821, 541] width 151 height 30
click at [748, 519] on div "01:00 pm" at bounding box center [768, 535] width 199 height 32
type input "01:00 pm"
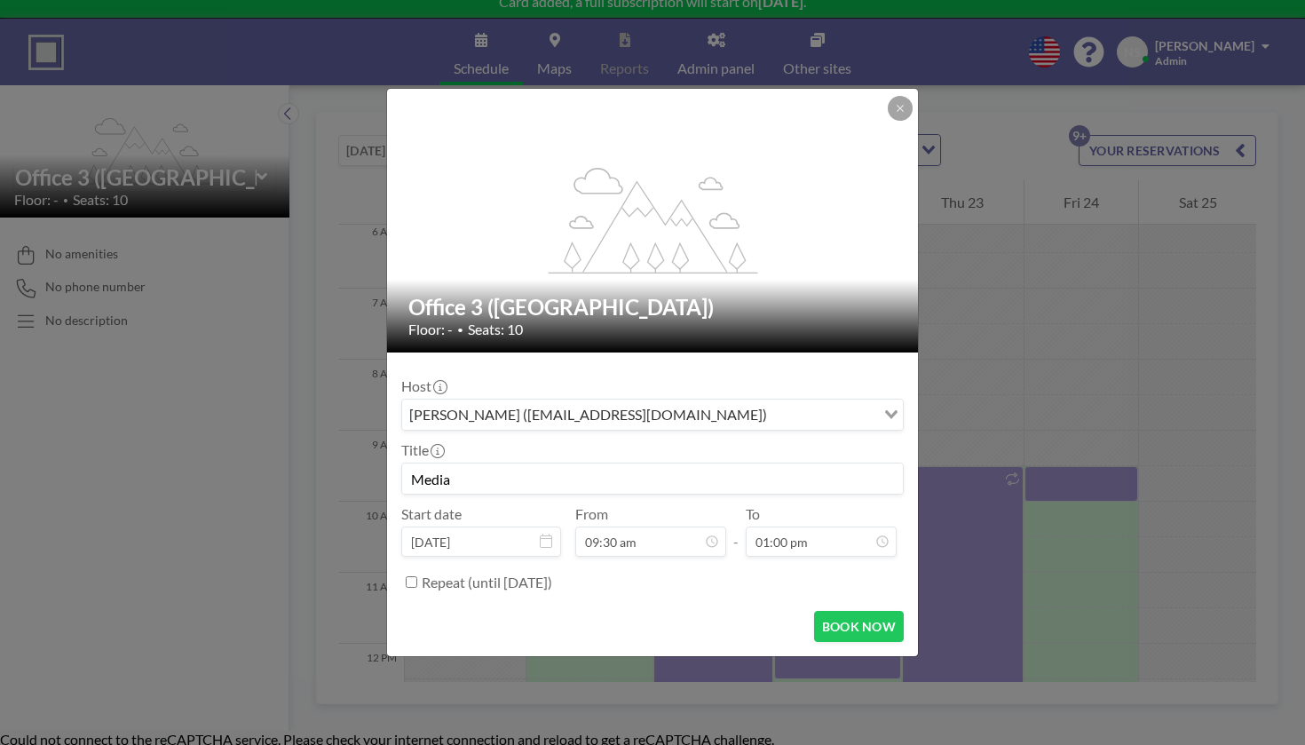
scroll to position [193, 0]
click at [547, 574] on label "Repeat (until [DATE])" at bounding box center [487, 583] width 131 height 18
click at [417, 576] on input "Repeat (until [DATE])" at bounding box center [412, 582] width 12 height 12
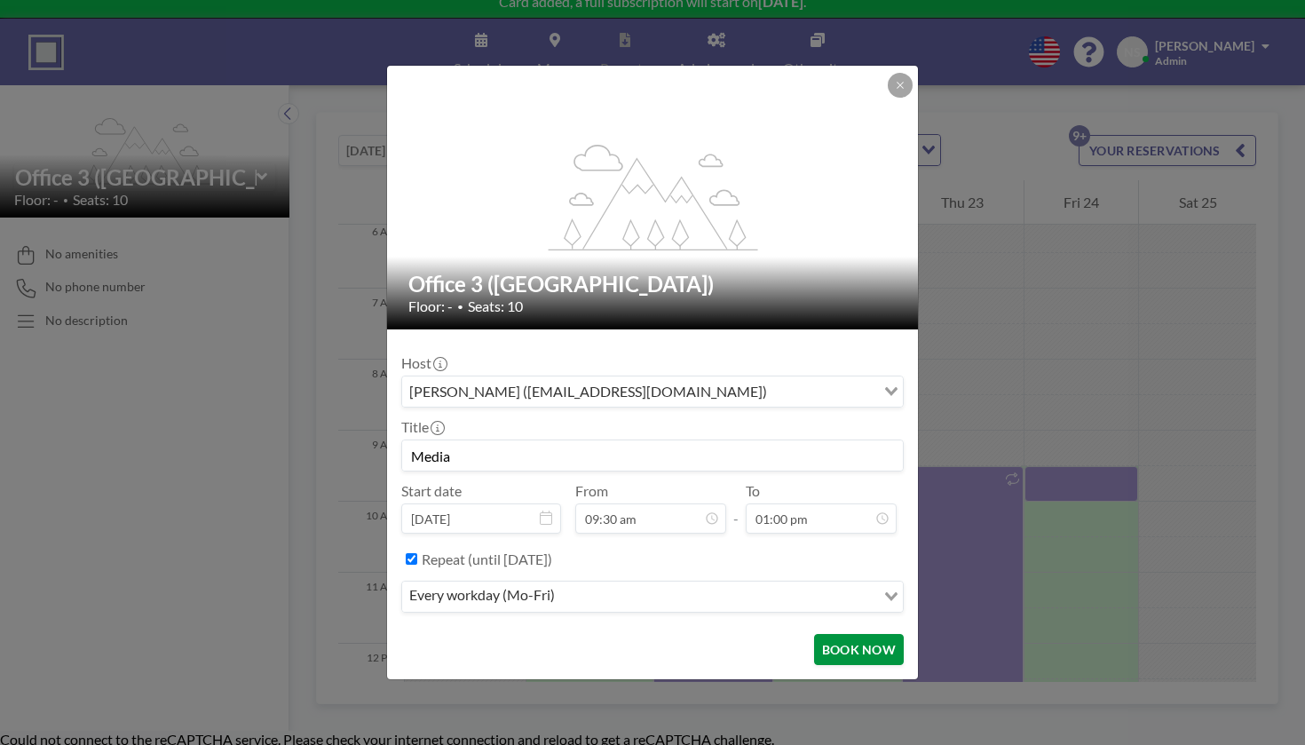
click at [814, 634] on button "BOOK NOW" at bounding box center [859, 649] width 90 height 31
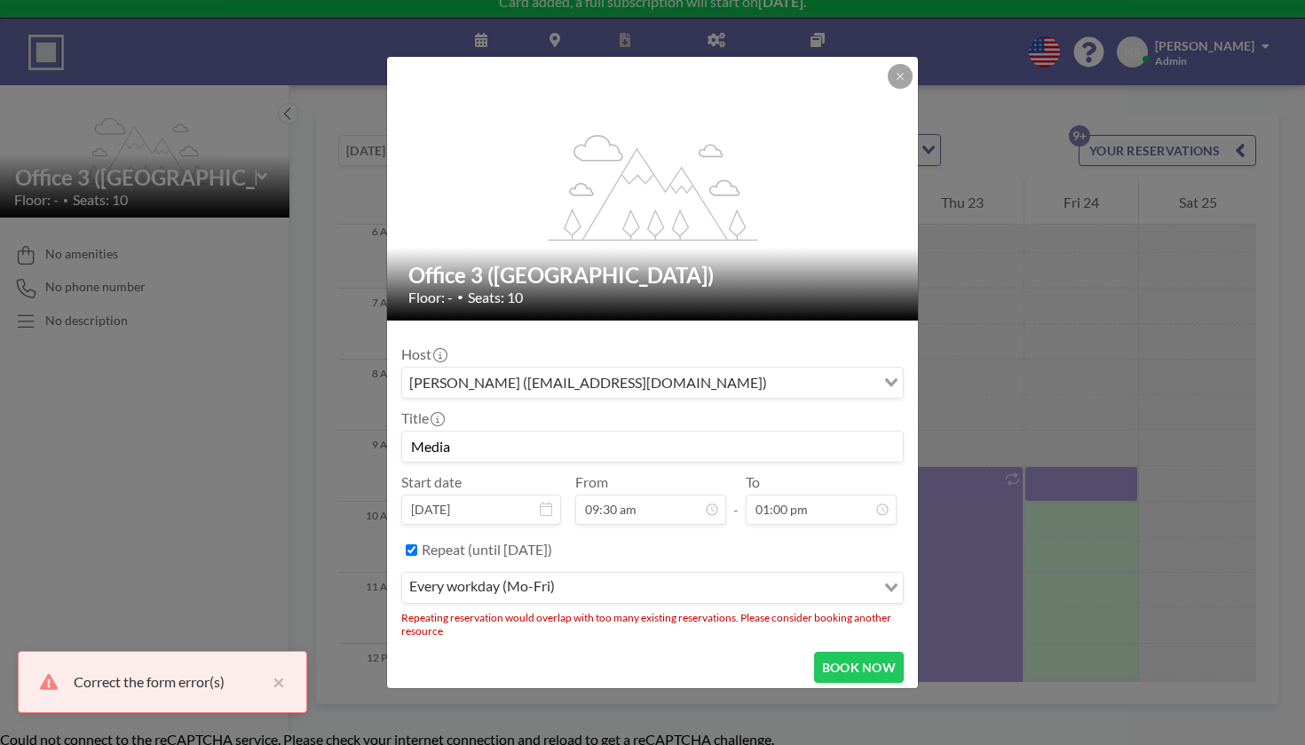
click at [528, 541] on label "Repeat (until [DATE])" at bounding box center [487, 550] width 131 height 18
click at [417, 544] on input "Repeat (until [DATE])" at bounding box center [412, 550] width 12 height 12
checkbox input "false"
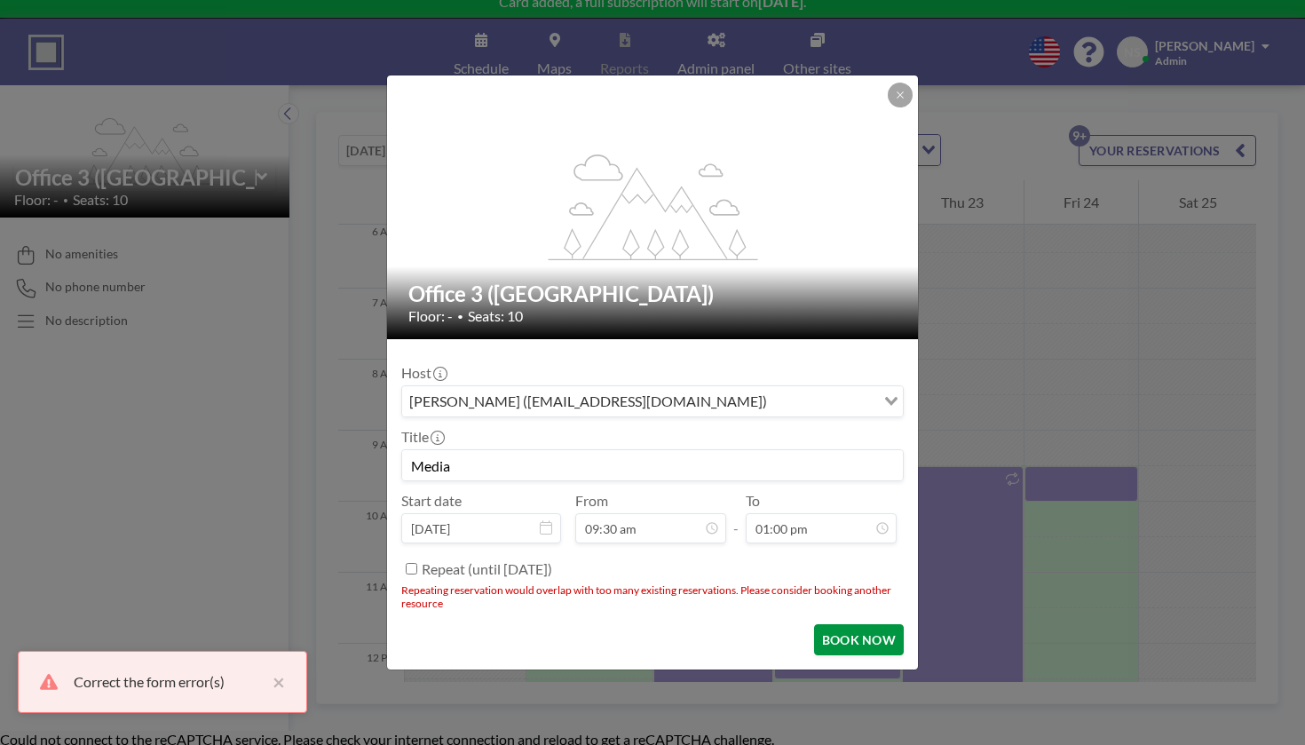
click at [814, 624] on button "BOOK NOW" at bounding box center [859, 639] width 90 height 31
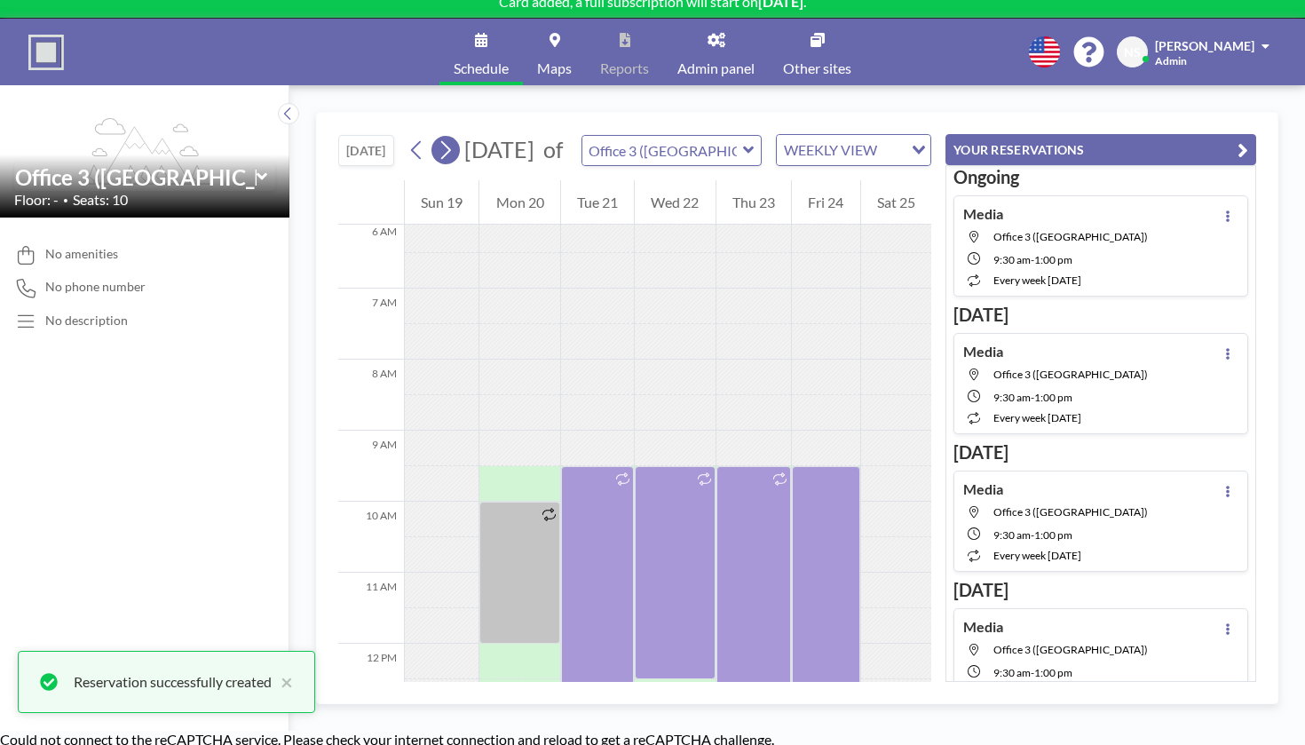
click at [437, 137] on icon at bounding box center [445, 150] width 17 height 27
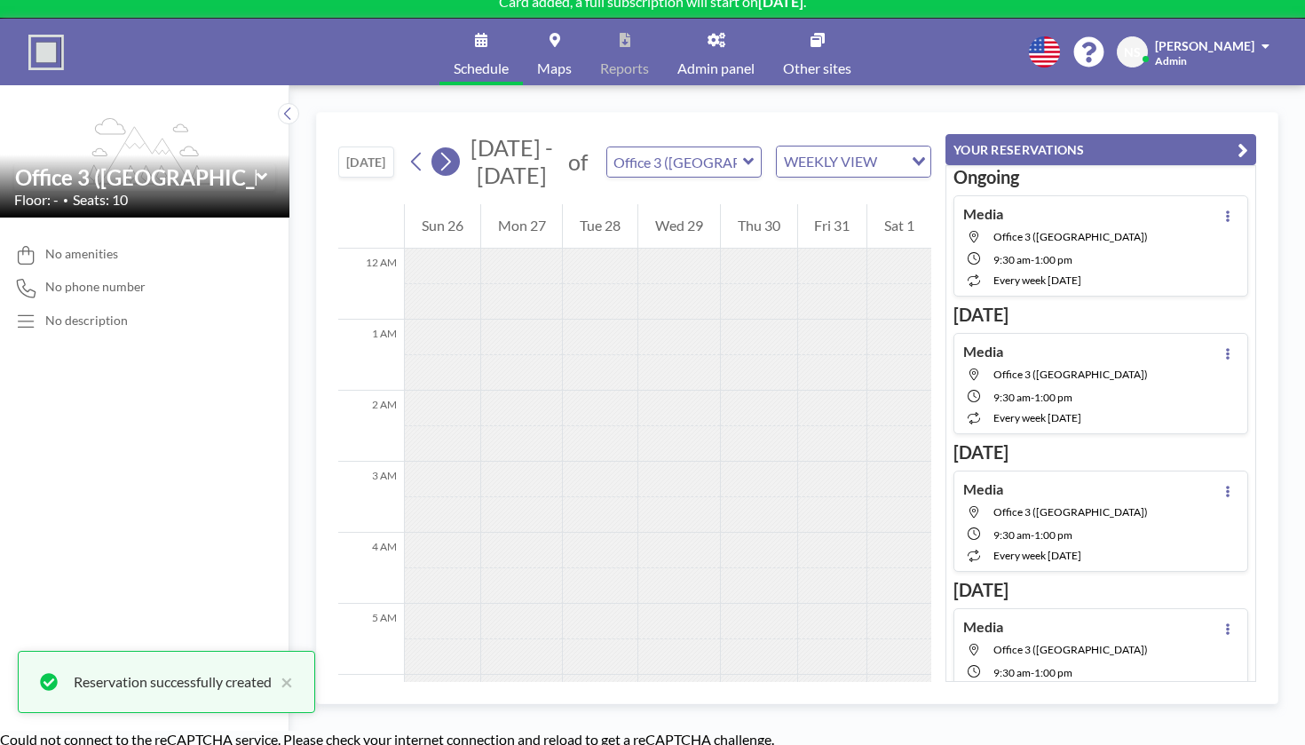
scroll to position [433, 0]
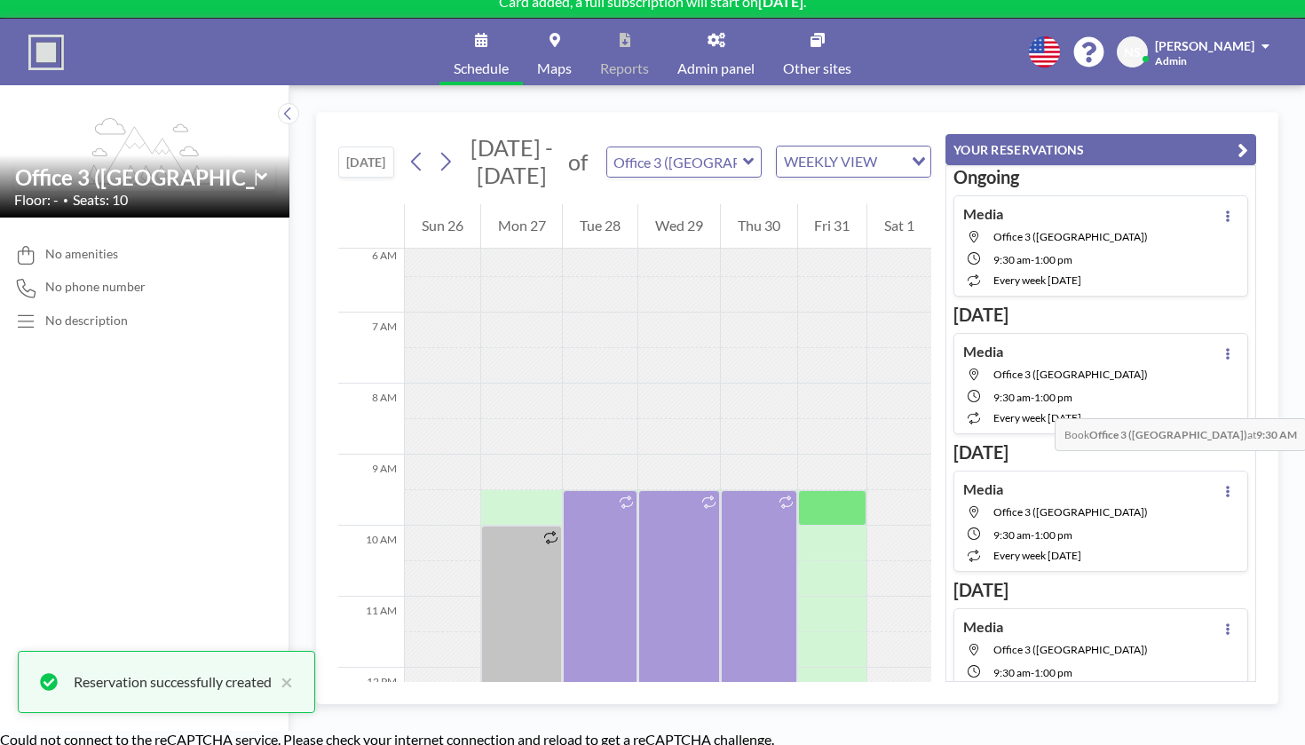
click at [839, 490] on div at bounding box center [832, 508] width 69 height 36
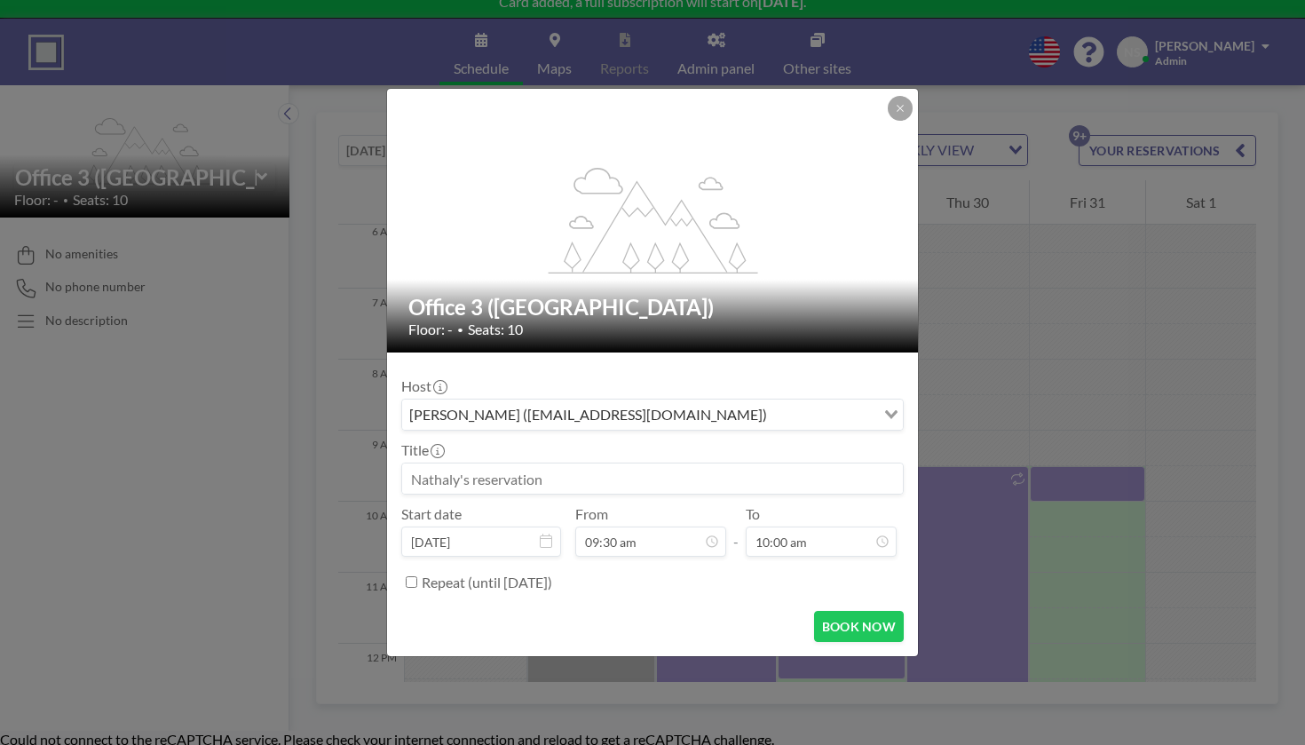
click at [690, 479] on div "Host [PERSON_NAME] ([EMAIL_ADDRESS][DOMAIN_NAME]) Loading... Title Start date […" at bounding box center [652, 482] width 503 height 230
click at [688, 468] on input at bounding box center [652, 478] width 501 height 30
type input "Media"
click at [792, 526] on input "10:00 am" at bounding box center [821, 541] width 151 height 30
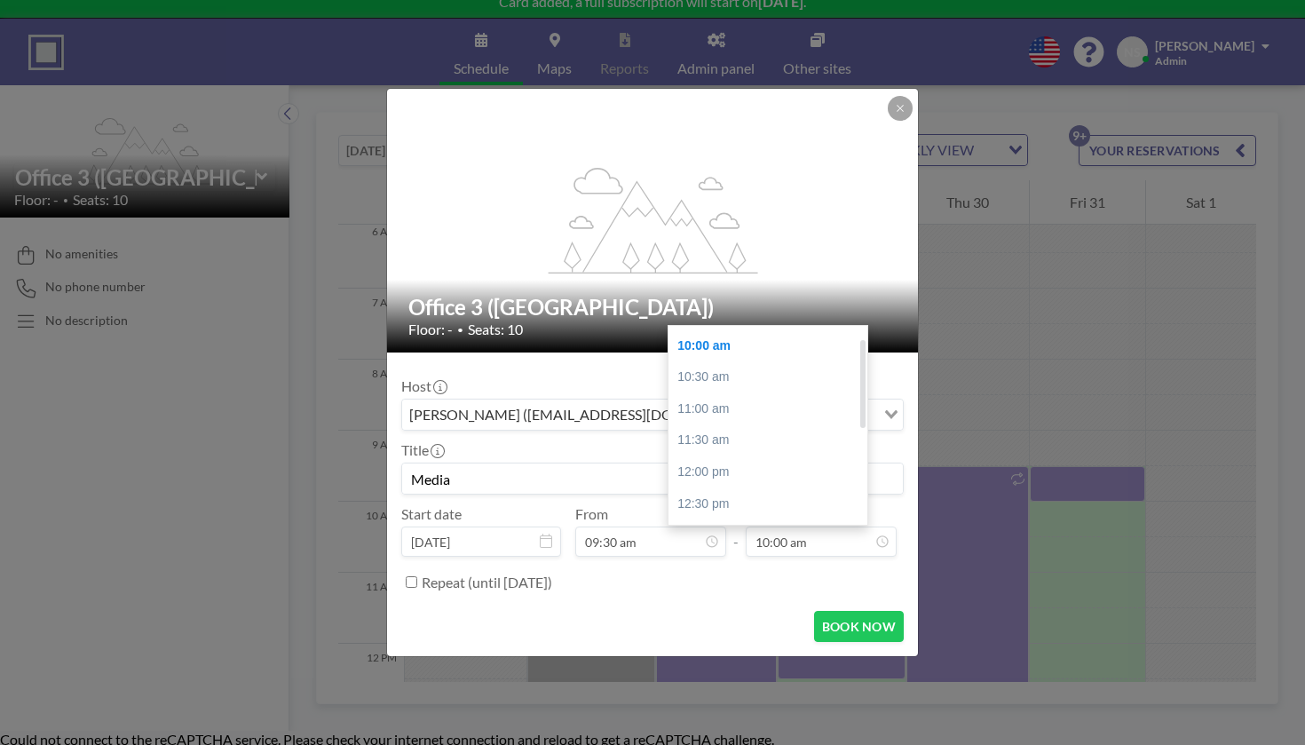
click at [749, 551] on div "01:30 pm" at bounding box center [768, 567] width 199 height 32
click at [770, 526] on input "01:30 pm" at bounding box center [821, 541] width 151 height 30
click at [727, 368] on div "01:00 pm" at bounding box center [768, 384] width 199 height 32
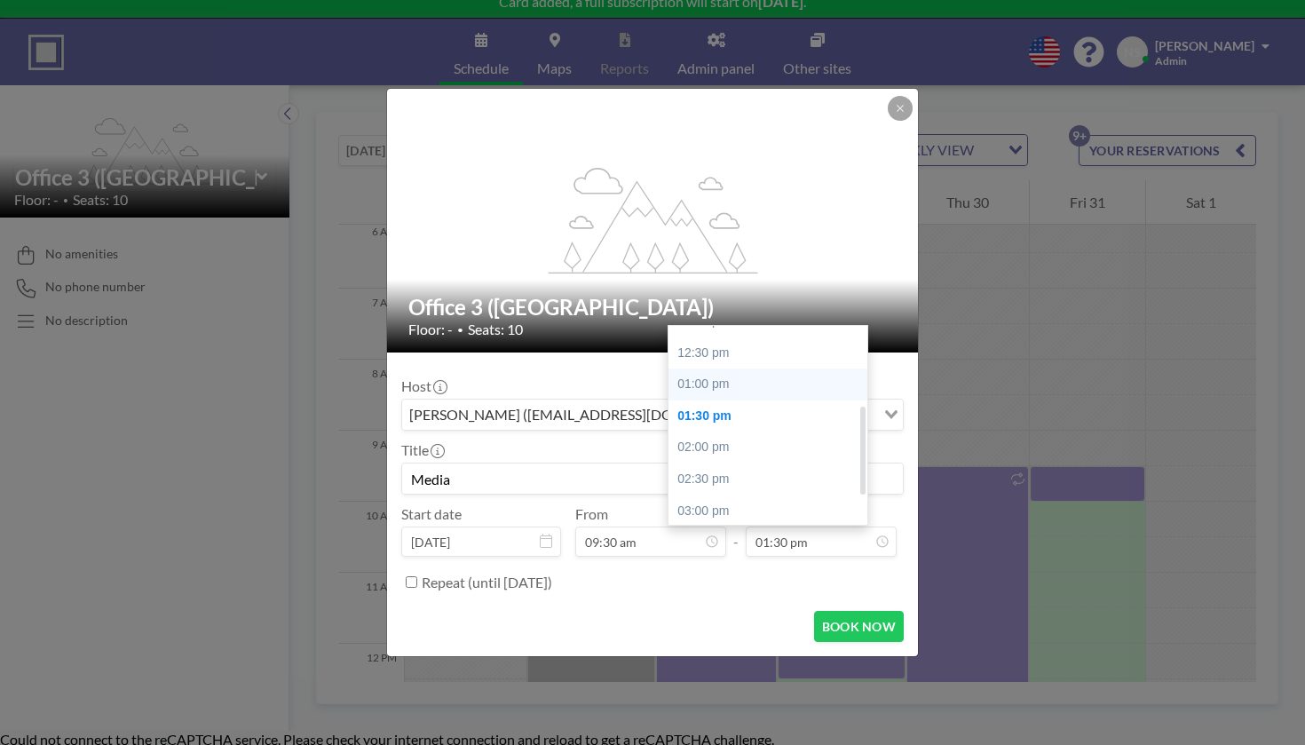
type input "01:00 pm"
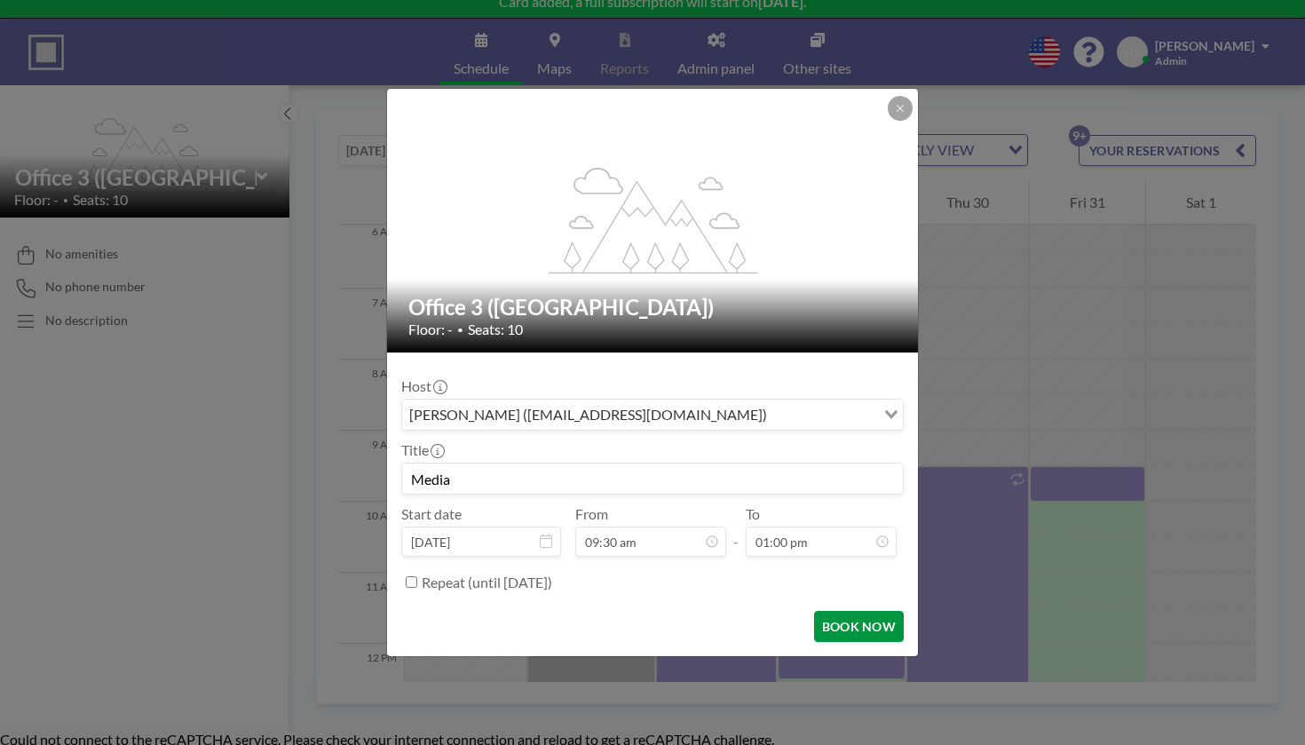
scroll to position [193, 0]
click at [815, 611] on button "BOOK NOW" at bounding box center [859, 626] width 90 height 31
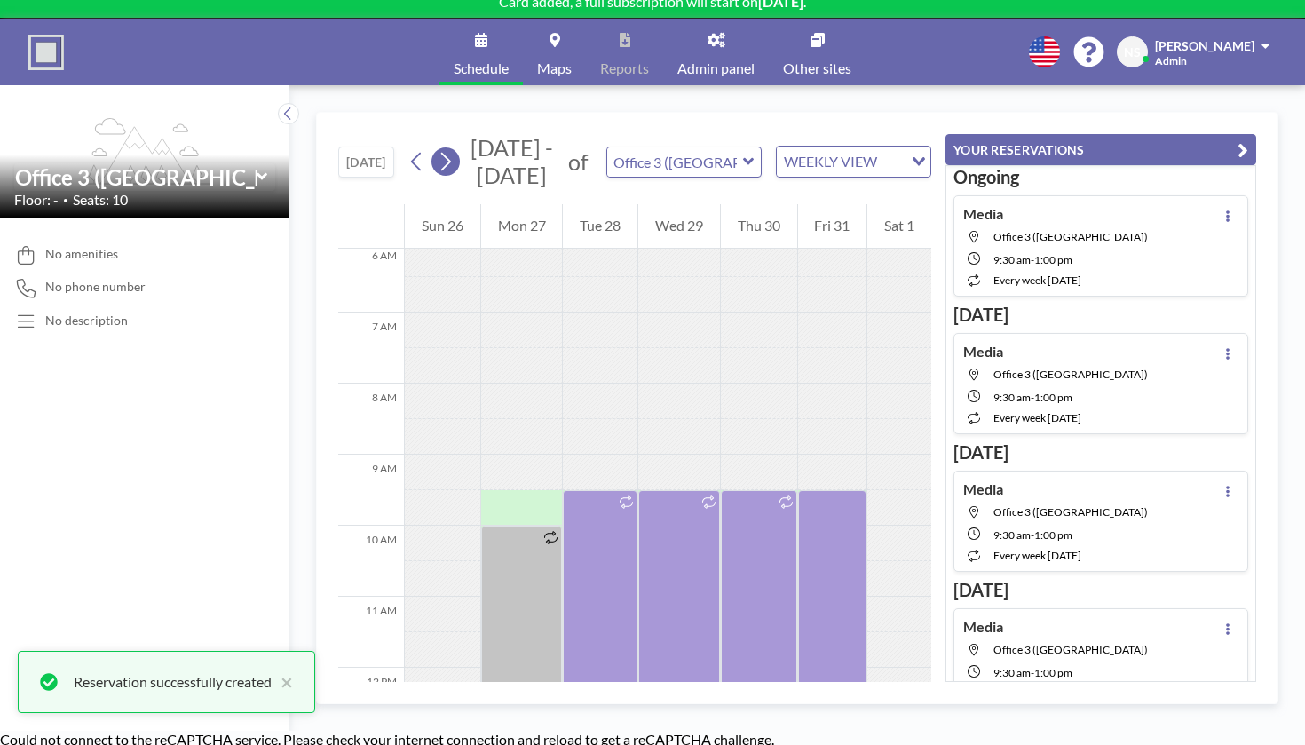
click at [437, 148] on icon at bounding box center [445, 161] width 17 height 27
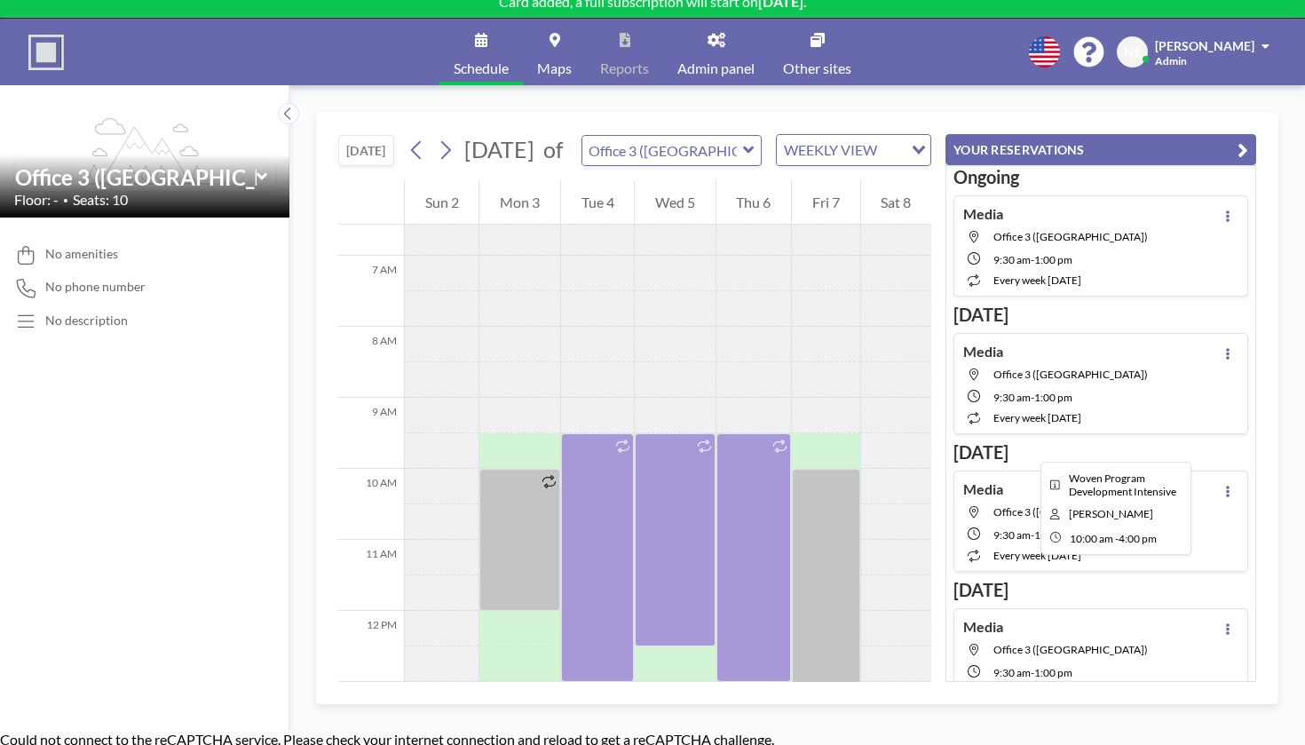
scroll to position [460, 0]
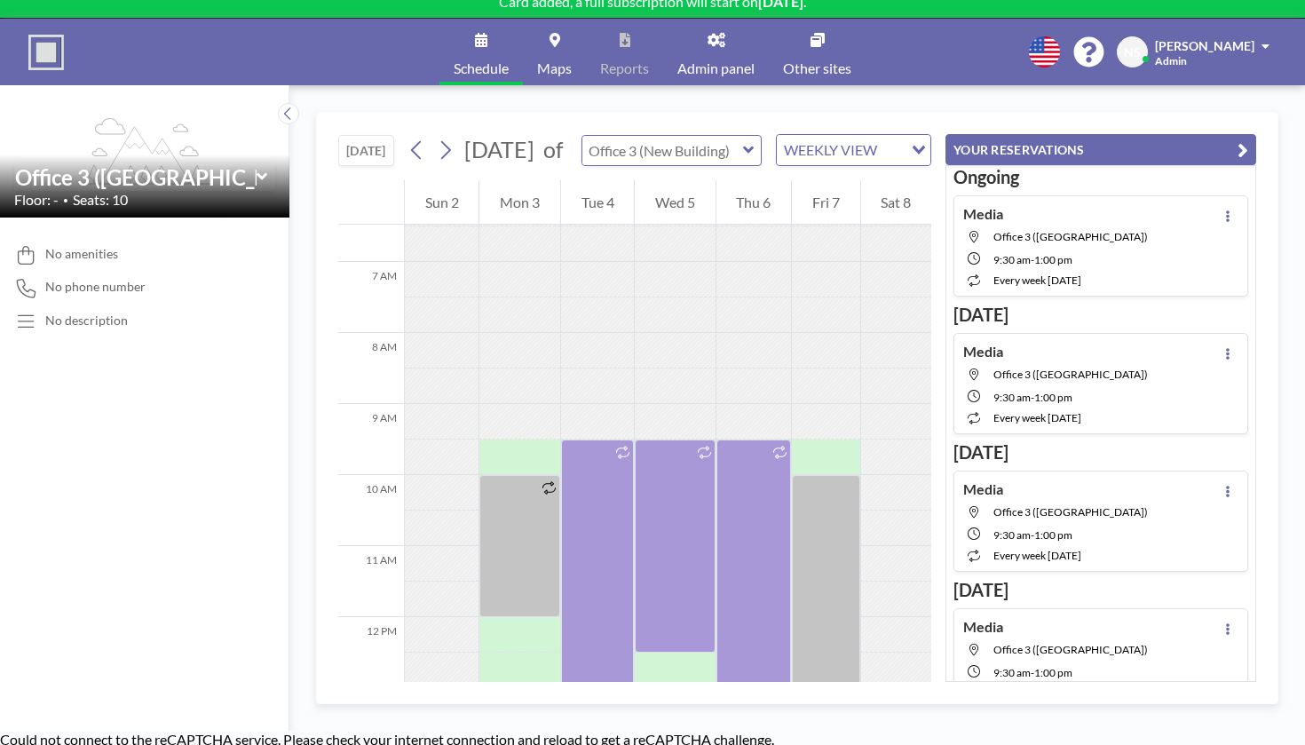
click at [614, 136] on input "text" at bounding box center [662, 150] width 161 height 29
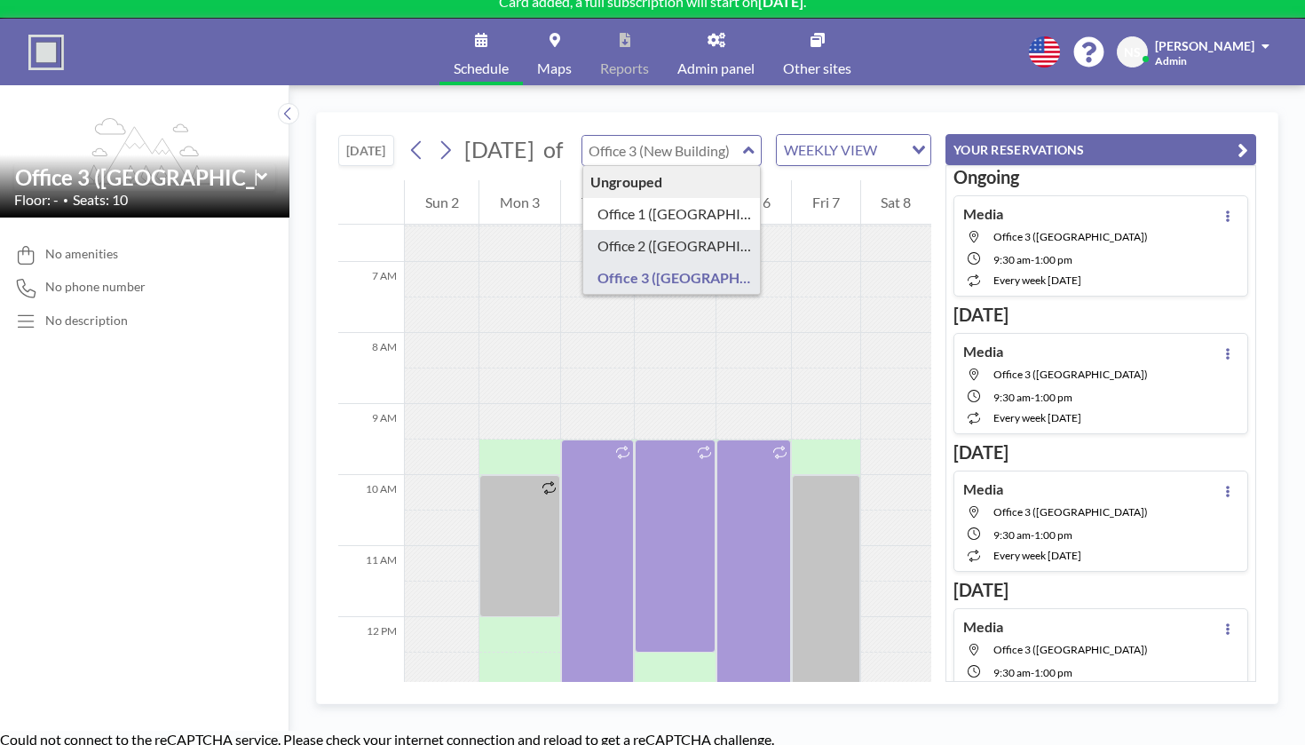
type input "Office 2 ([GEOGRAPHIC_DATA])"
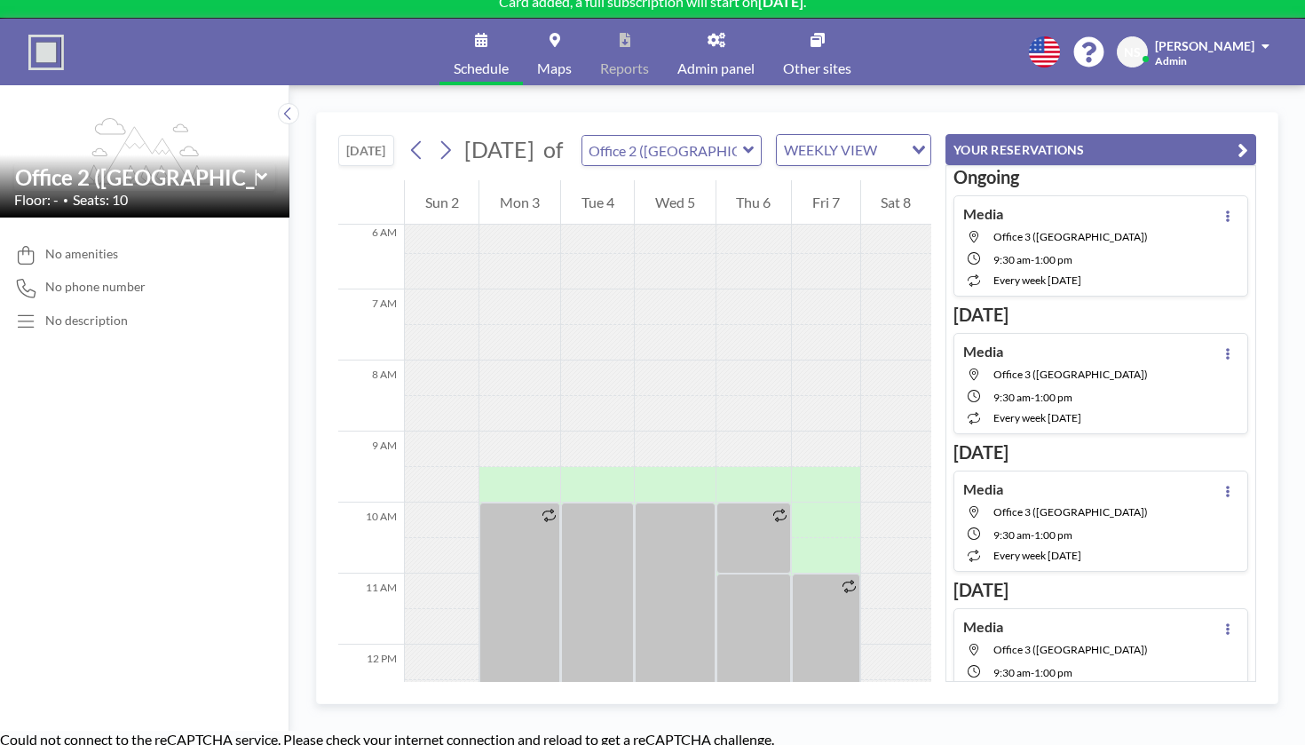
scroll to position [433, 0]
click at [605, 136] on input "text" at bounding box center [662, 150] width 161 height 29
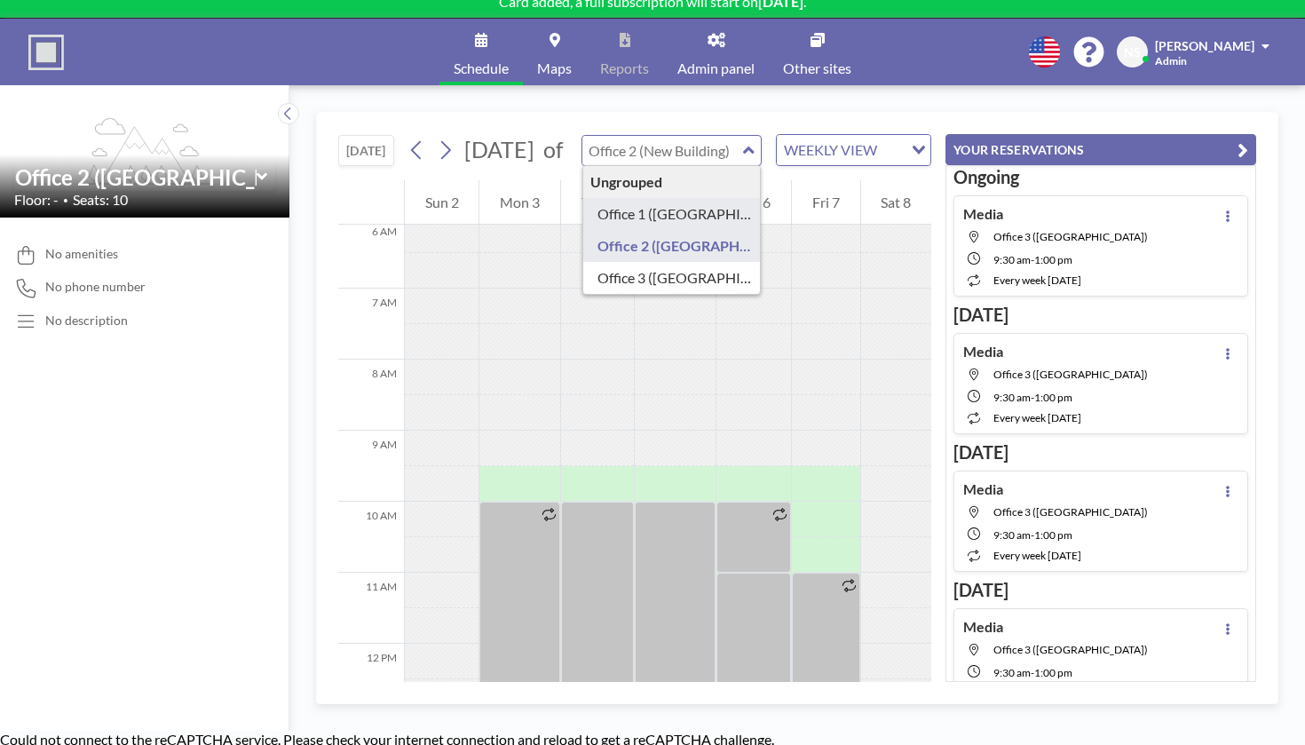
type input "Office 1 ([GEOGRAPHIC_DATA])"
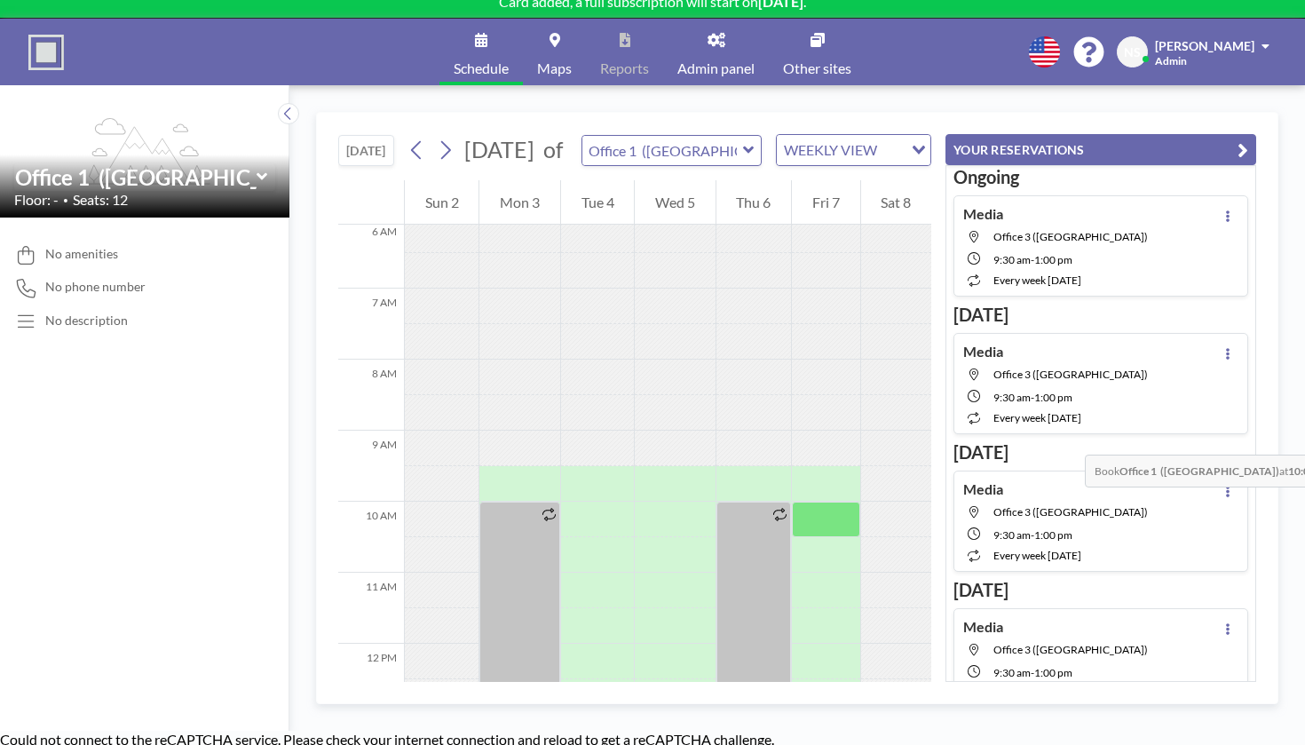
click at [859, 502] on div at bounding box center [825, 520] width 67 height 36
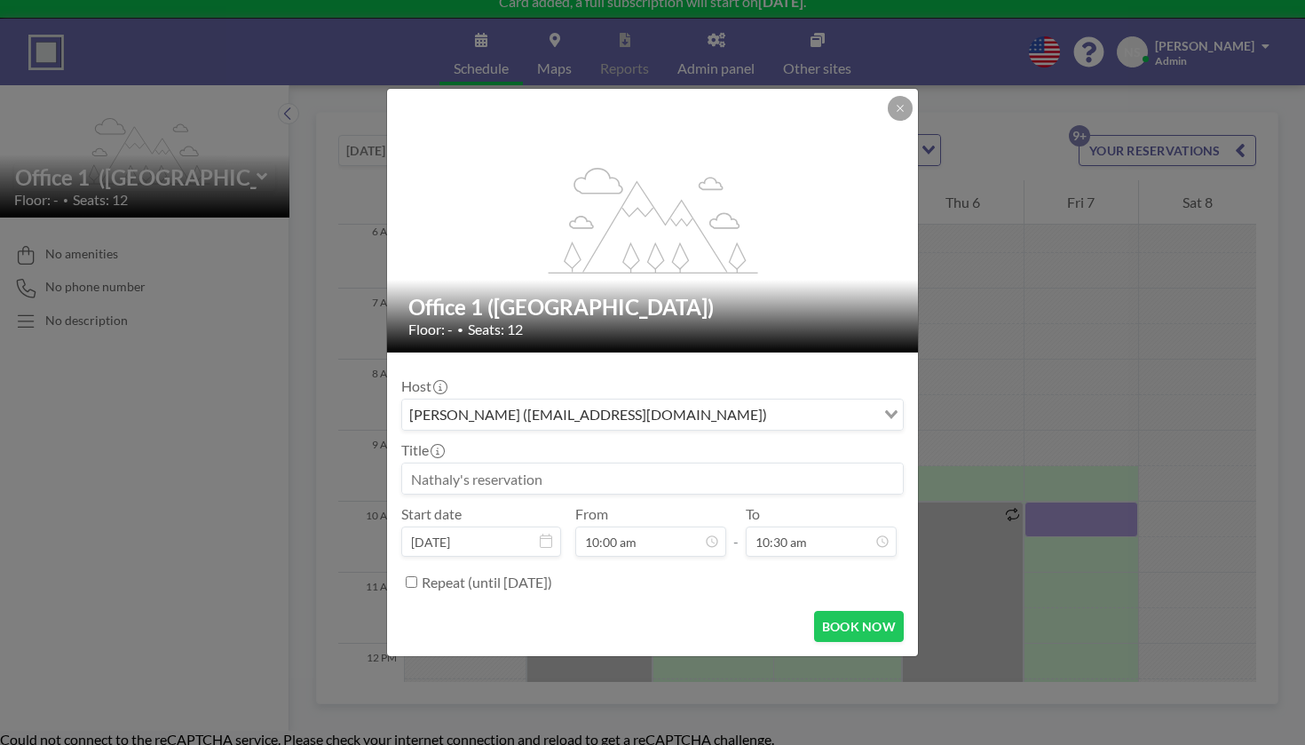
click at [687, 463] on input at bounding box center [652, 478] width 501 height 30
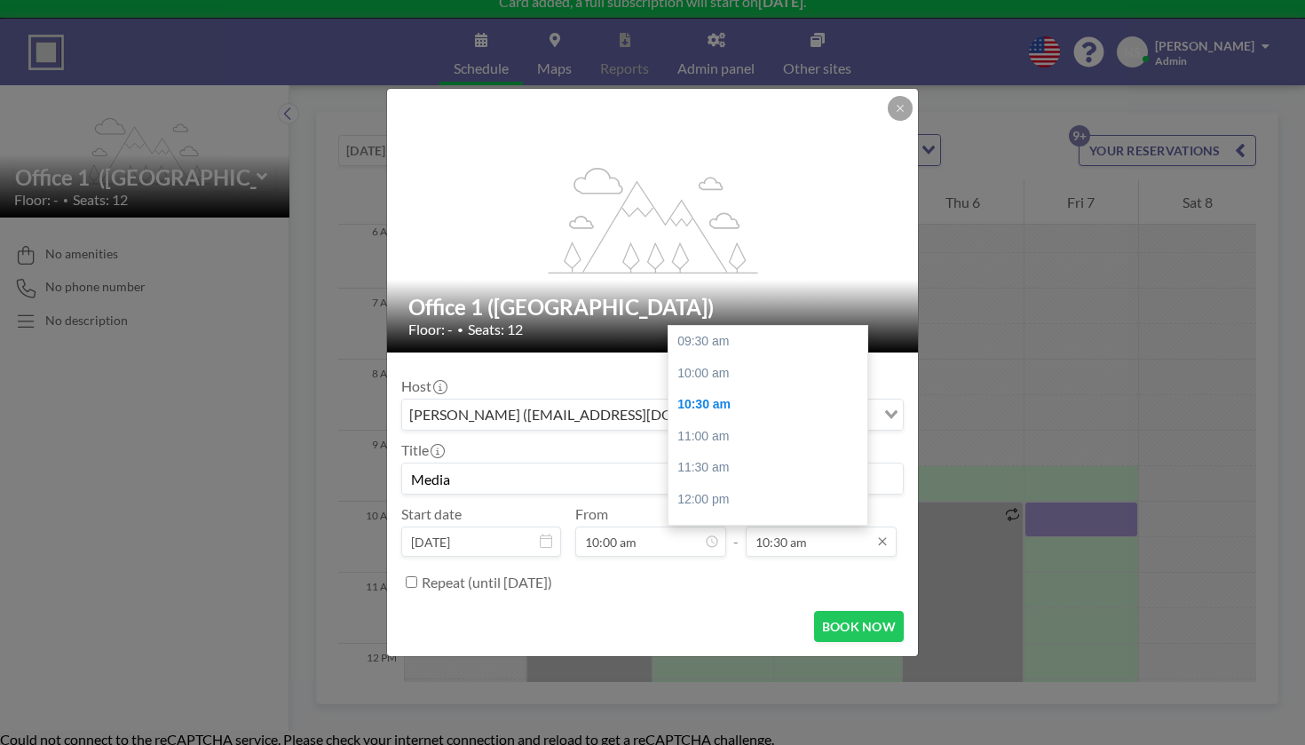
scroll to position [55, 0]
type input "Media"
click at [745, 492] on div "01:00 pm" at bounding box center [768, 508] width 199 height 32
type input "01:00 pm"
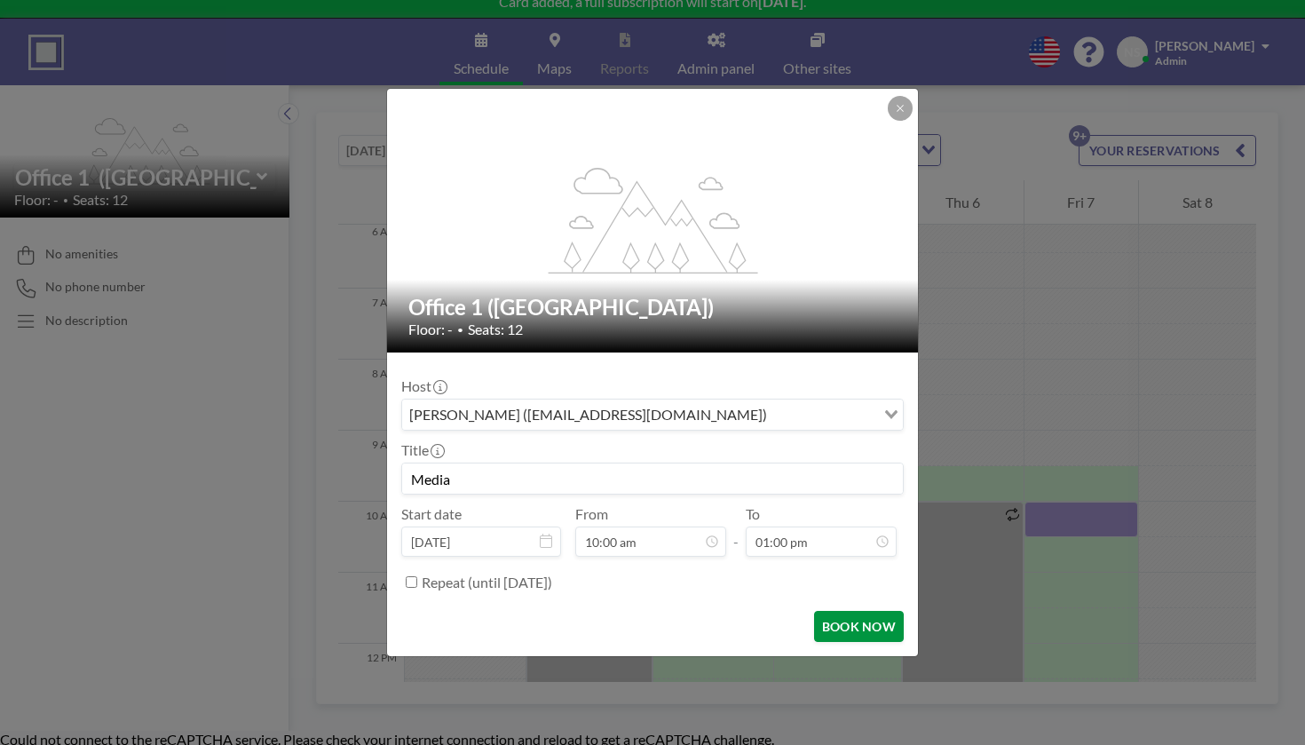
scroll to position [193, 0]
click at [814, 611] on button "BOOK NOW" at bounding box center [859, 626] width 90 height 31
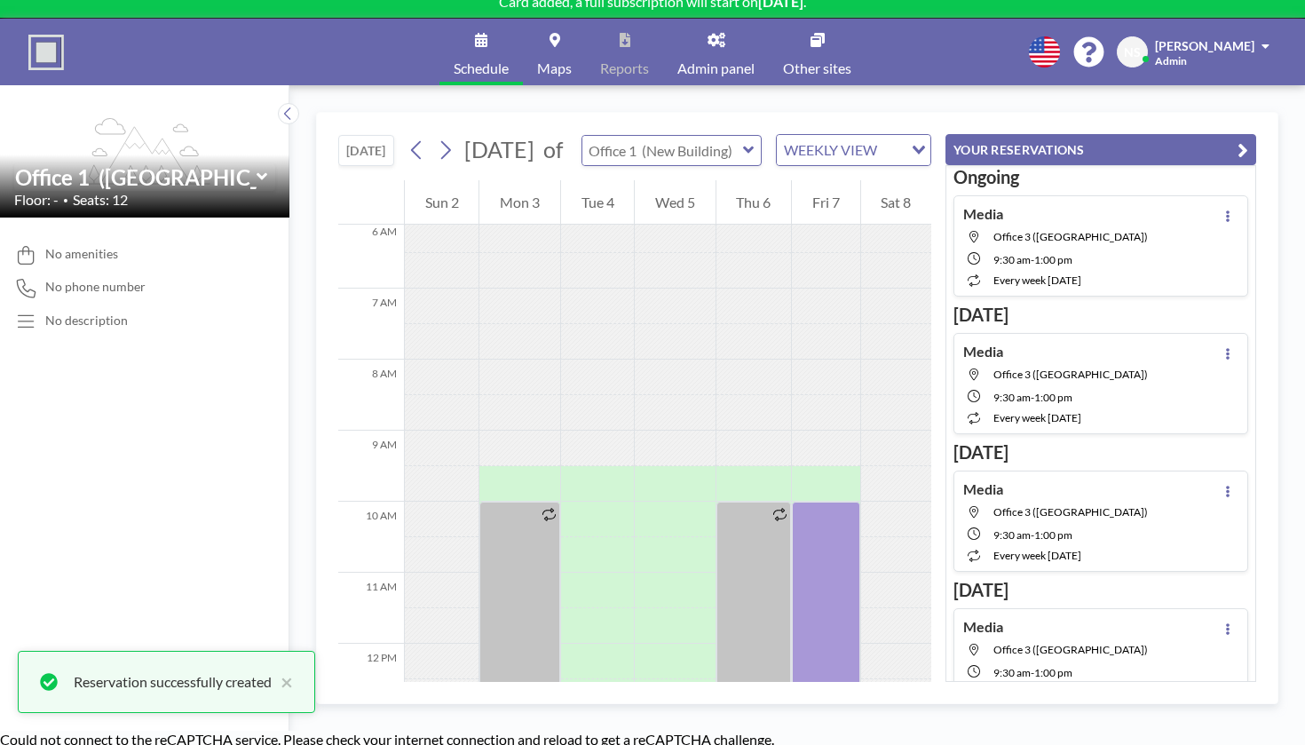
click at [683, 136] on input "text" at bounding box center [662, 150] width 161 height 29
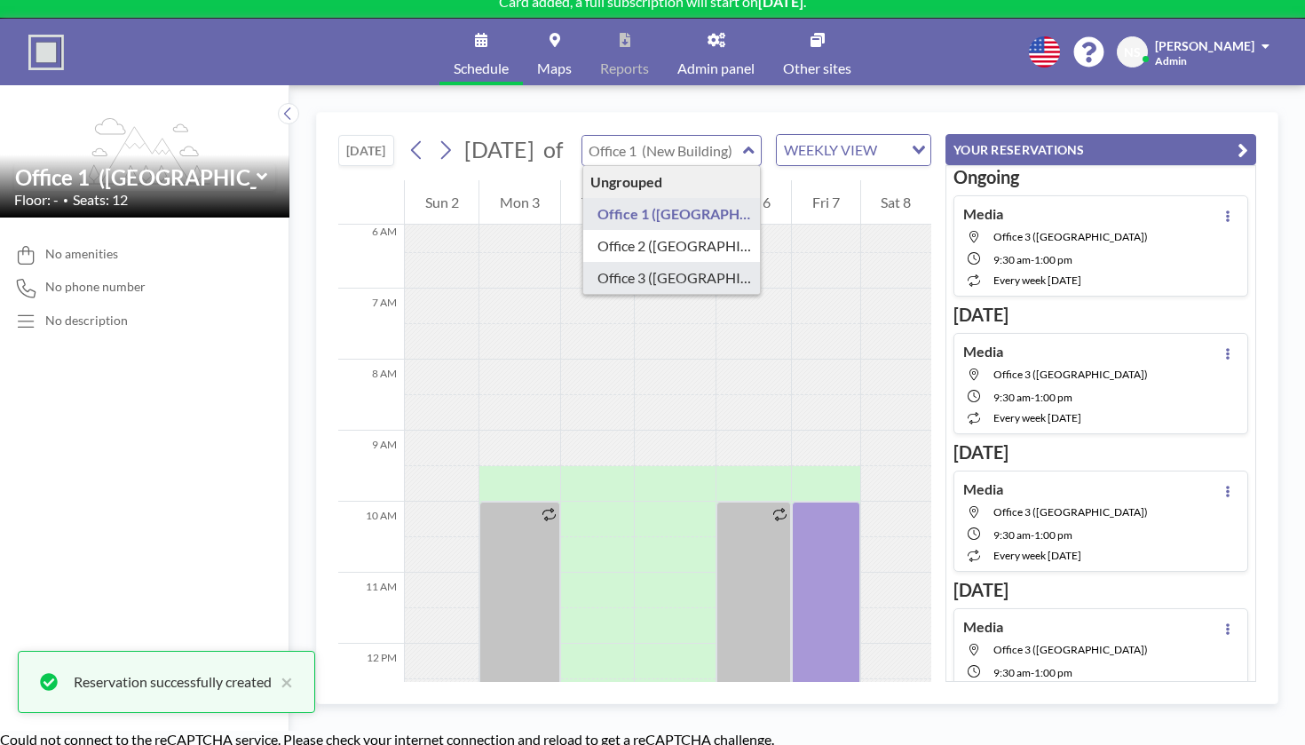
type input "Office 3 ([GEOGRAPHIC_DATA])"
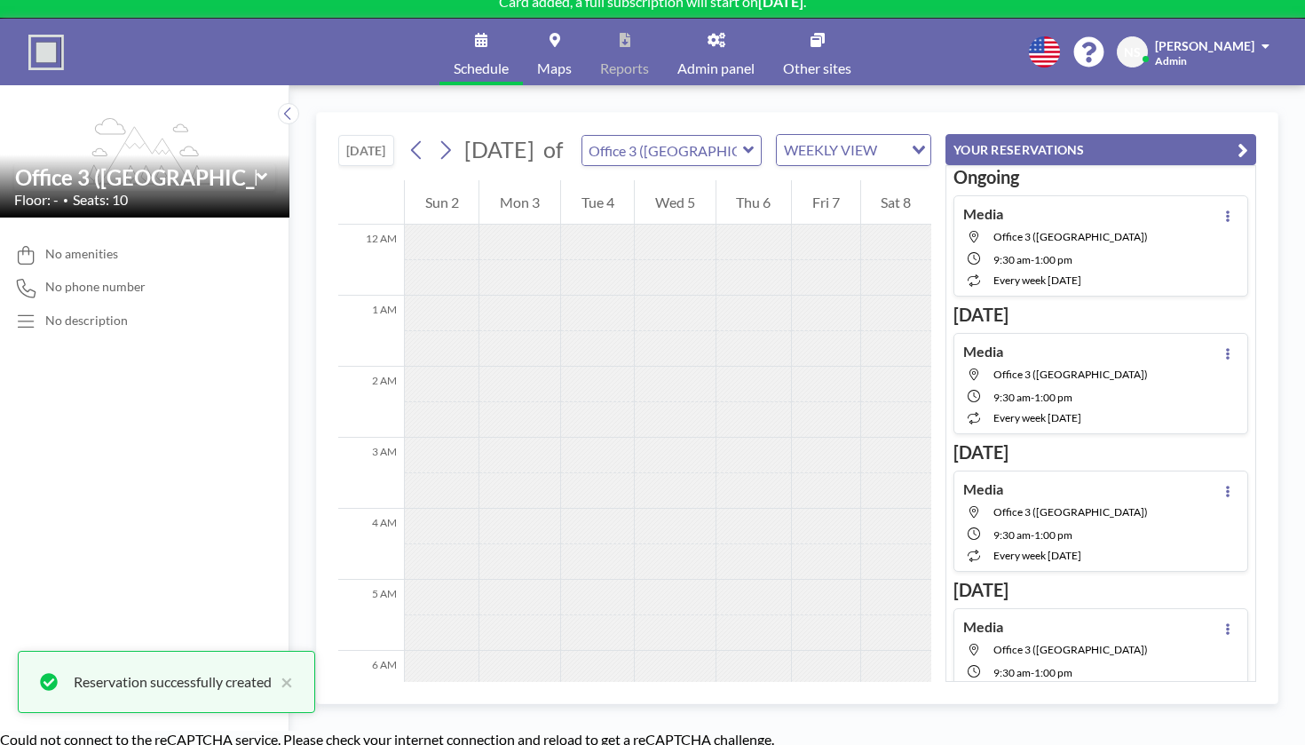
scroll to position [433, 0]
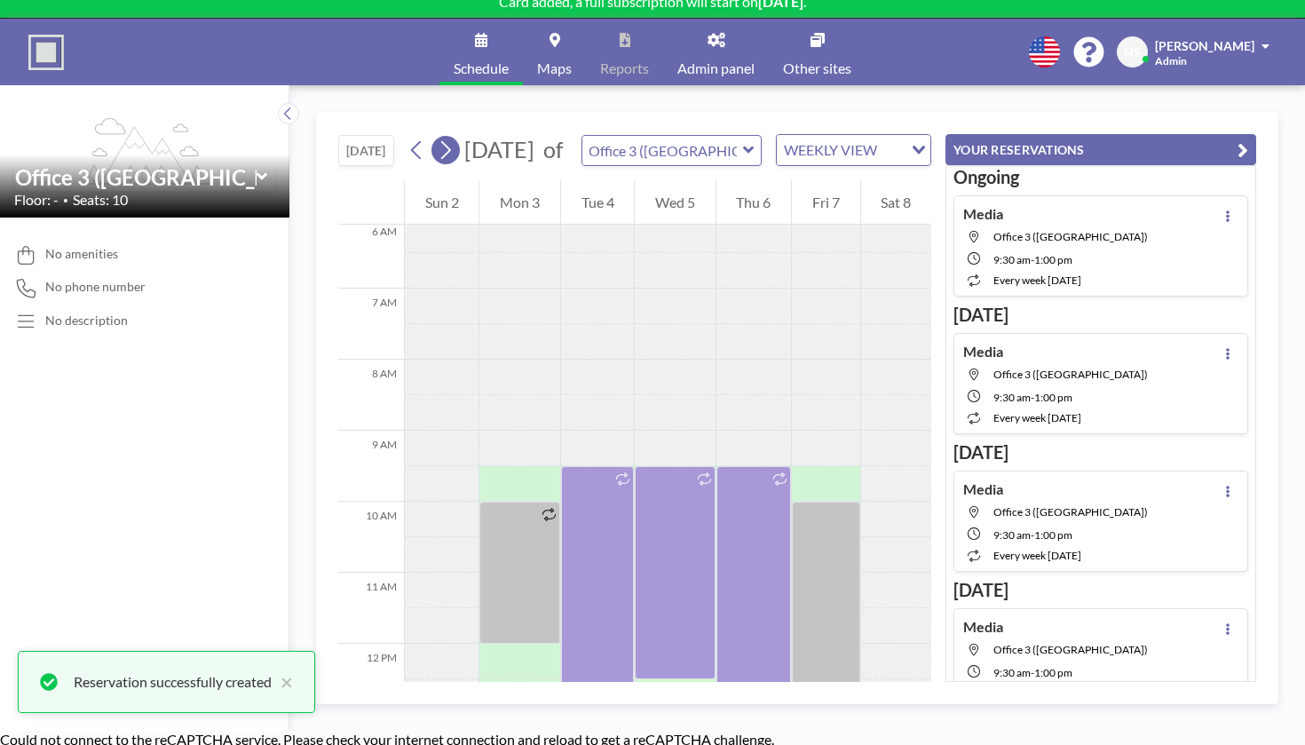
click at [441, 141] on icon at bounding box center [446, 150] width 10 height 19
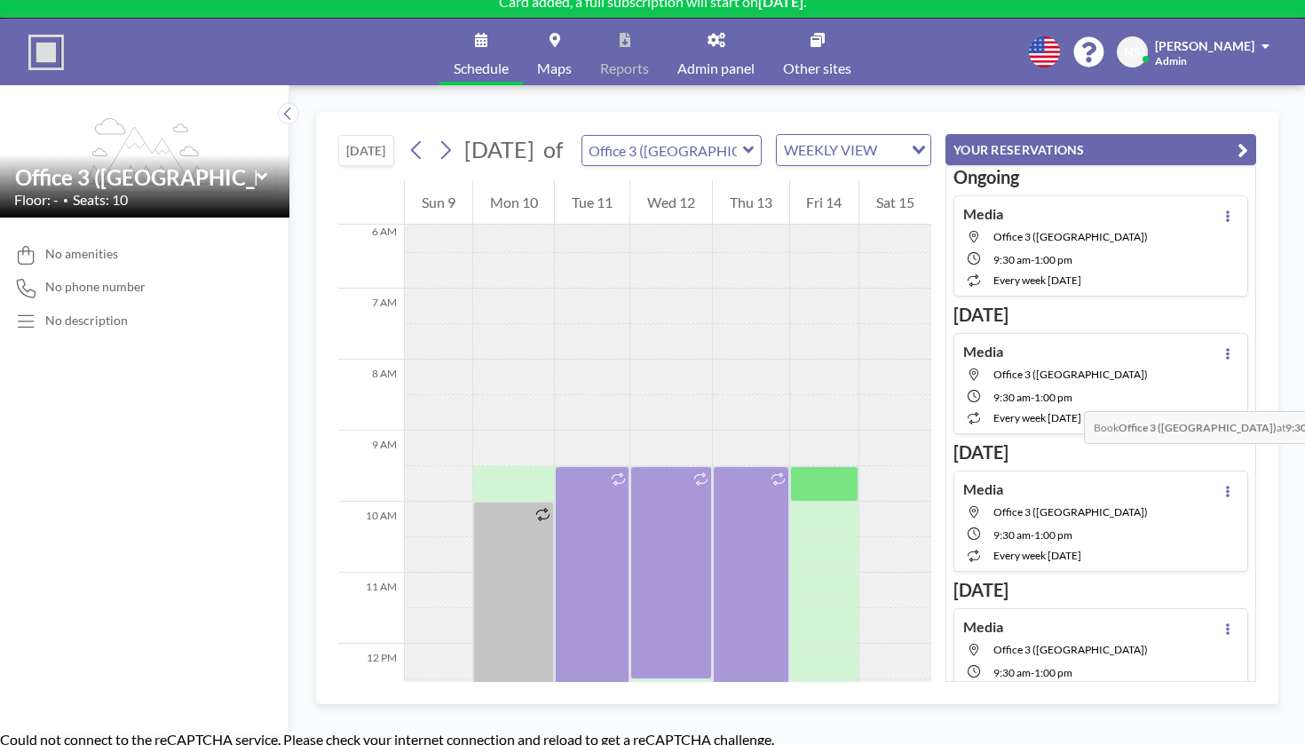
click at [859, 466] on div at bounding box center [824, 484] width 69 height 36
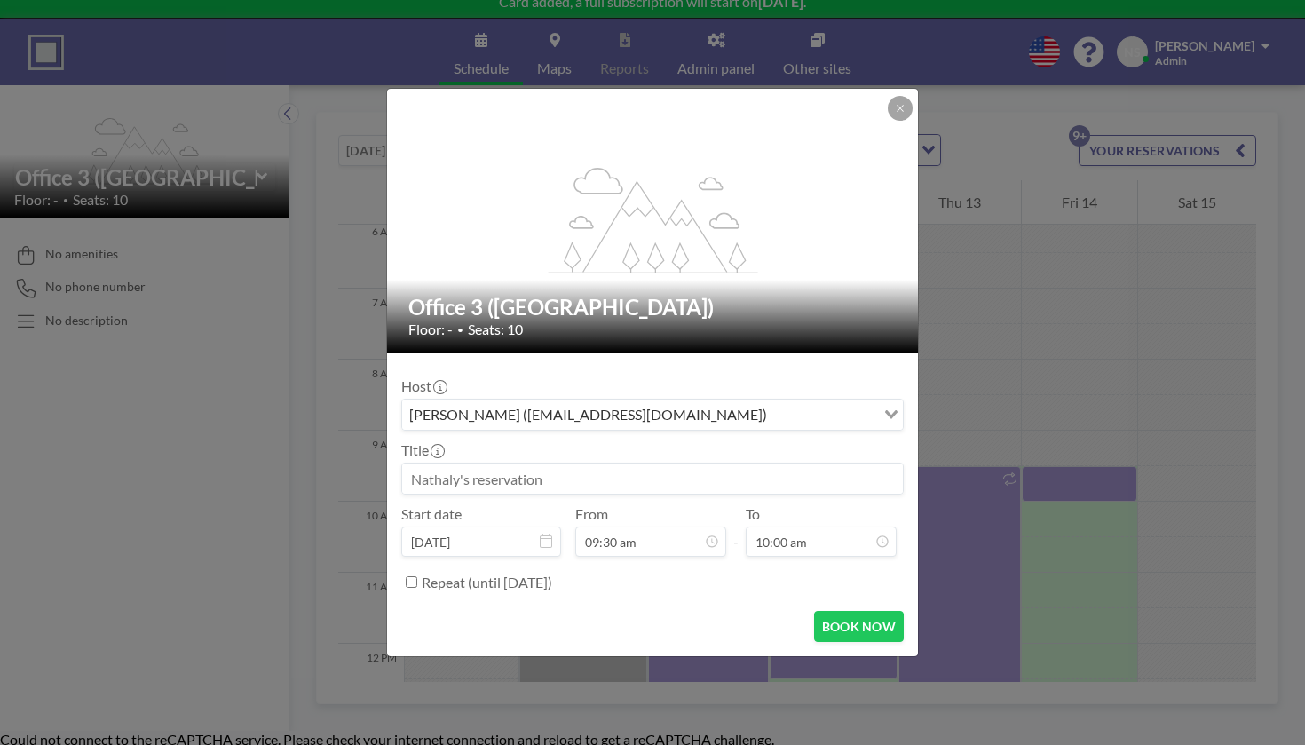
click at [693, 463] on input at bounding box center [652, 478] width 501 height 30
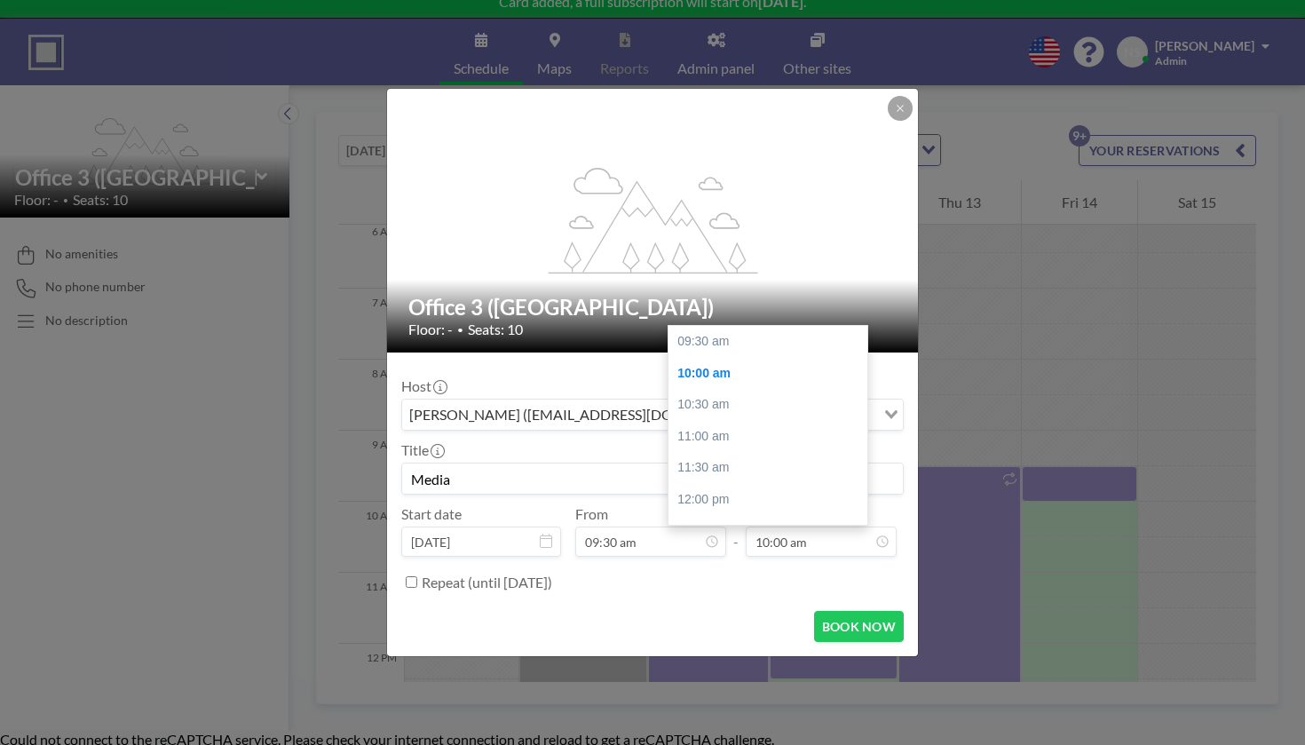
scroll to position [28, 0]
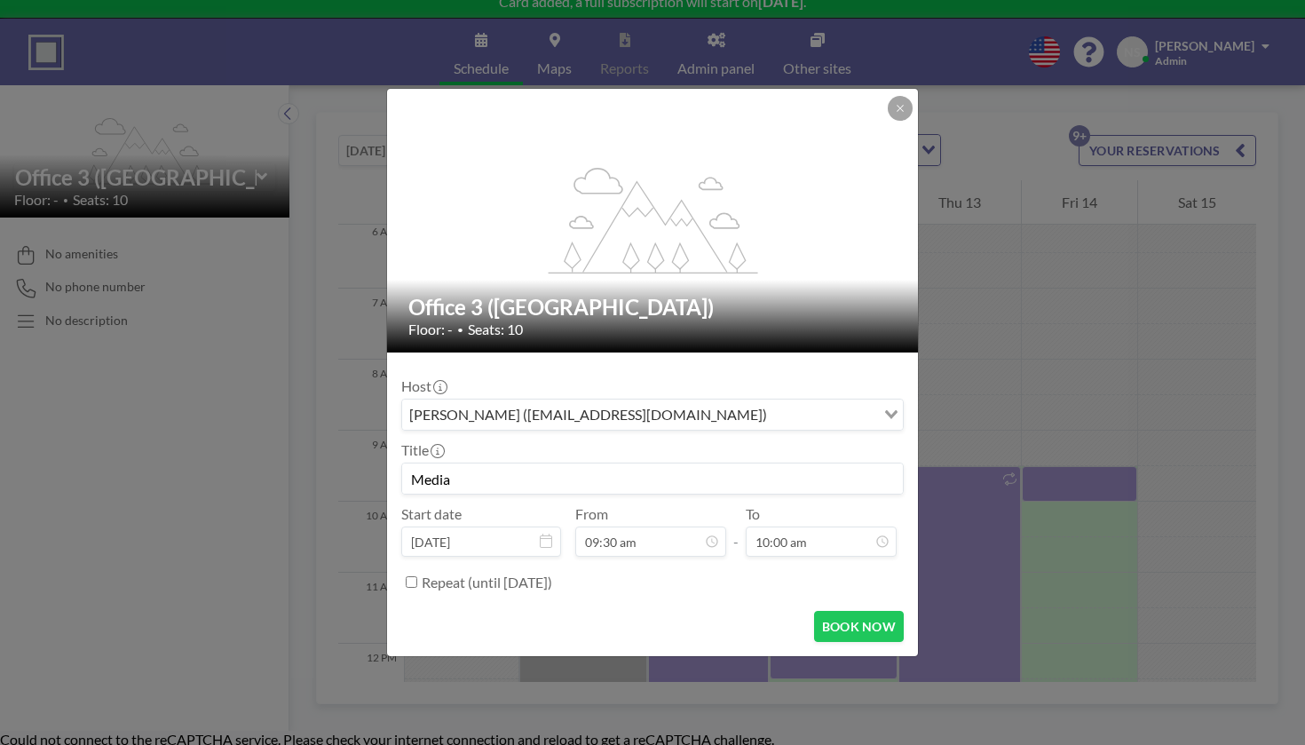
type input "Media"
click at [552, 574] on label "Repeat (until [DATE])" at bounding box center [487, 583] width 131 height 18
click at [417, 576] on input "Repeat (until [DATE])" at bounding box center [412, 582] width 12 height 12
checkbox input "true"
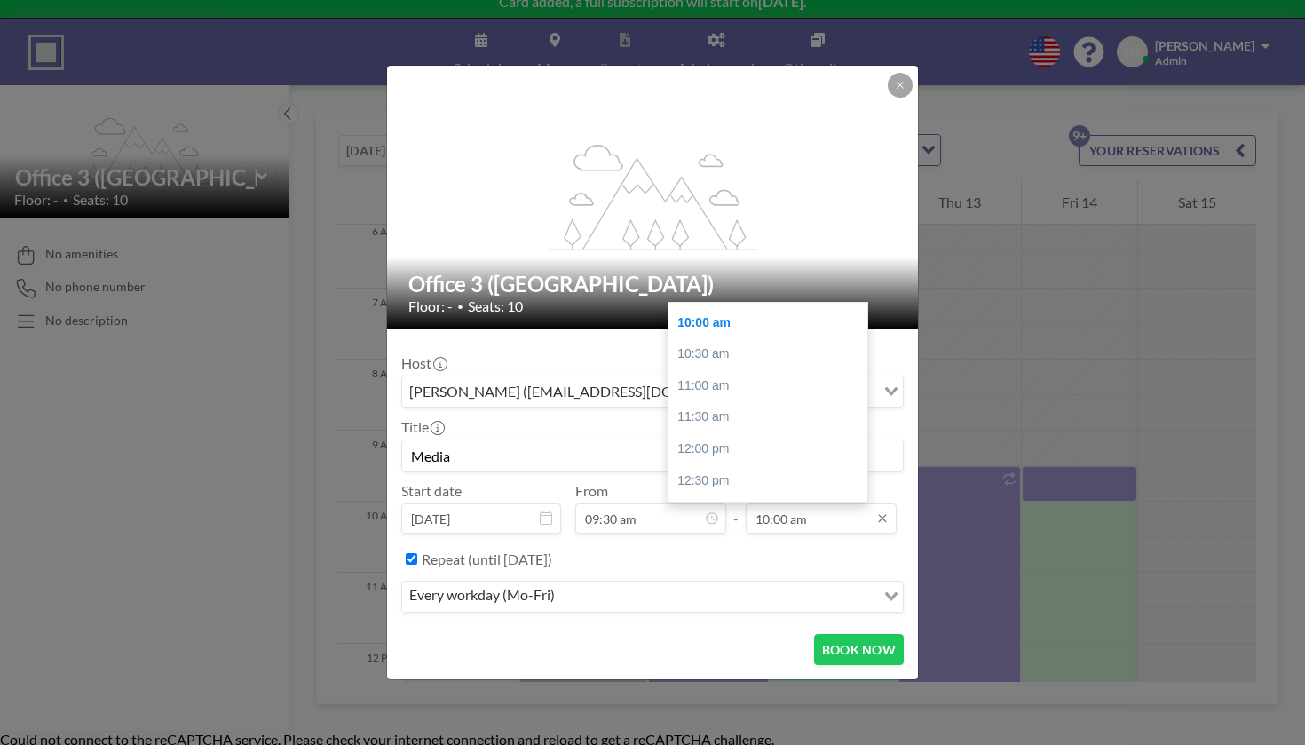
click at [792, 503] on input "10:00 am" at bounding box center [821, 518] width 151 height 30
click at [780, 496] on div "01:00 pm" at bounding box center [768, 512] width 199 height 32
type input "01:00 pm"
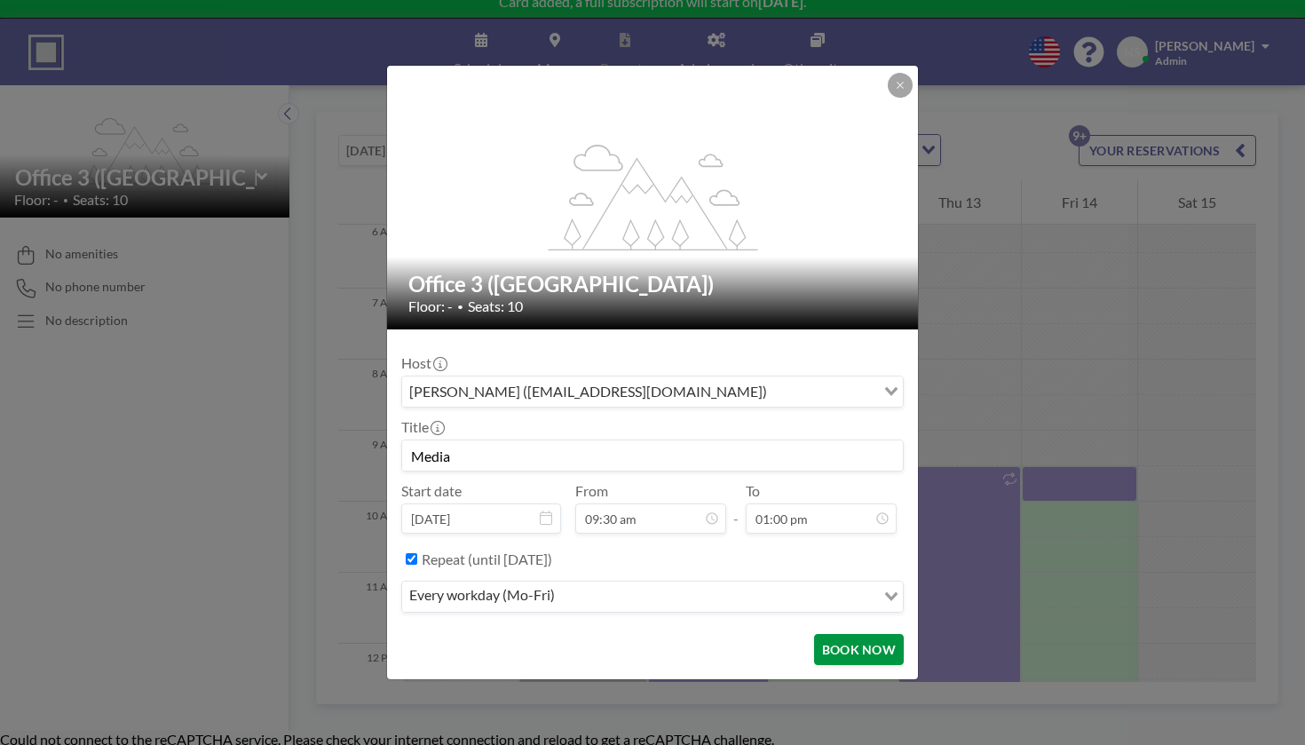
scroll to position [0, 0]
click at [814, 634] on button "BOOK NOW" at bounding box center [859, 649] width 90 height 31
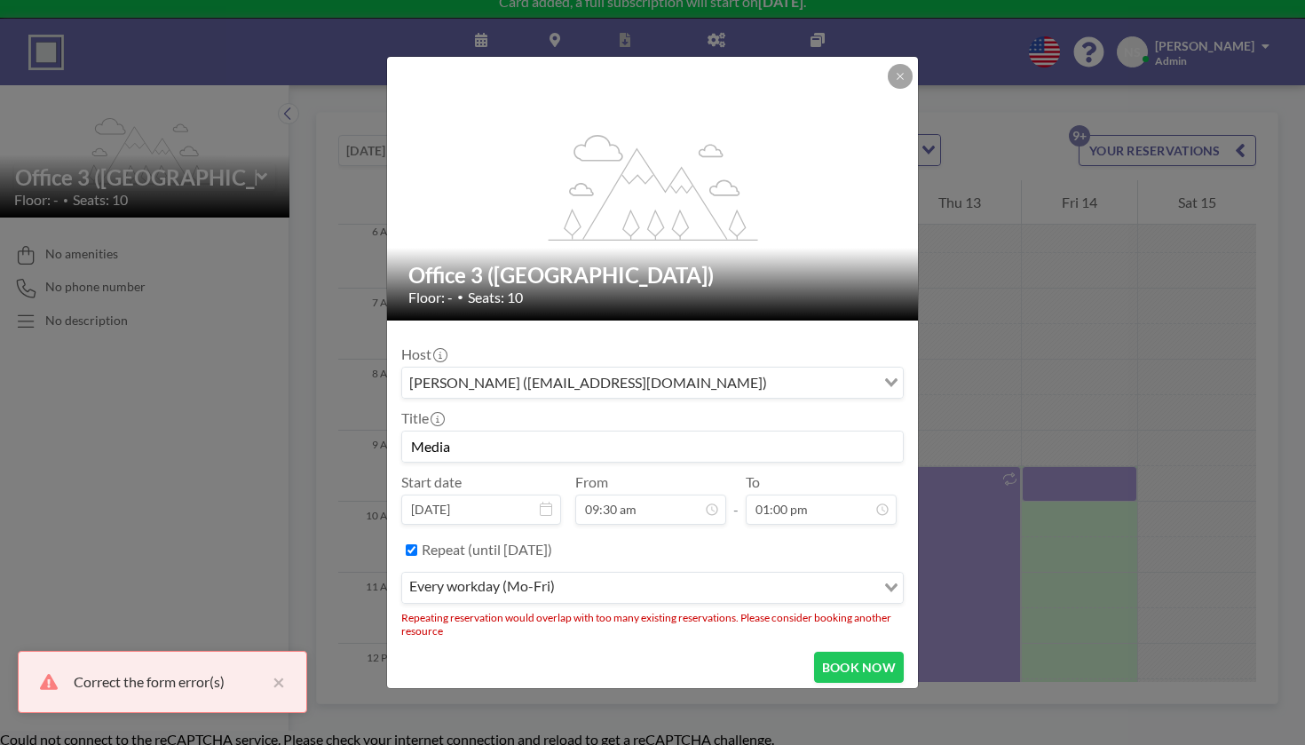
click at [530, 541] on label "Repeat (until [DATE])" at bounding box center [487, 550] width 131 height 18
click at [417, 544] on input "Repeat (until [DATE])" at bounding box center [412, 550] width 12 height 12
checkbox input "false"
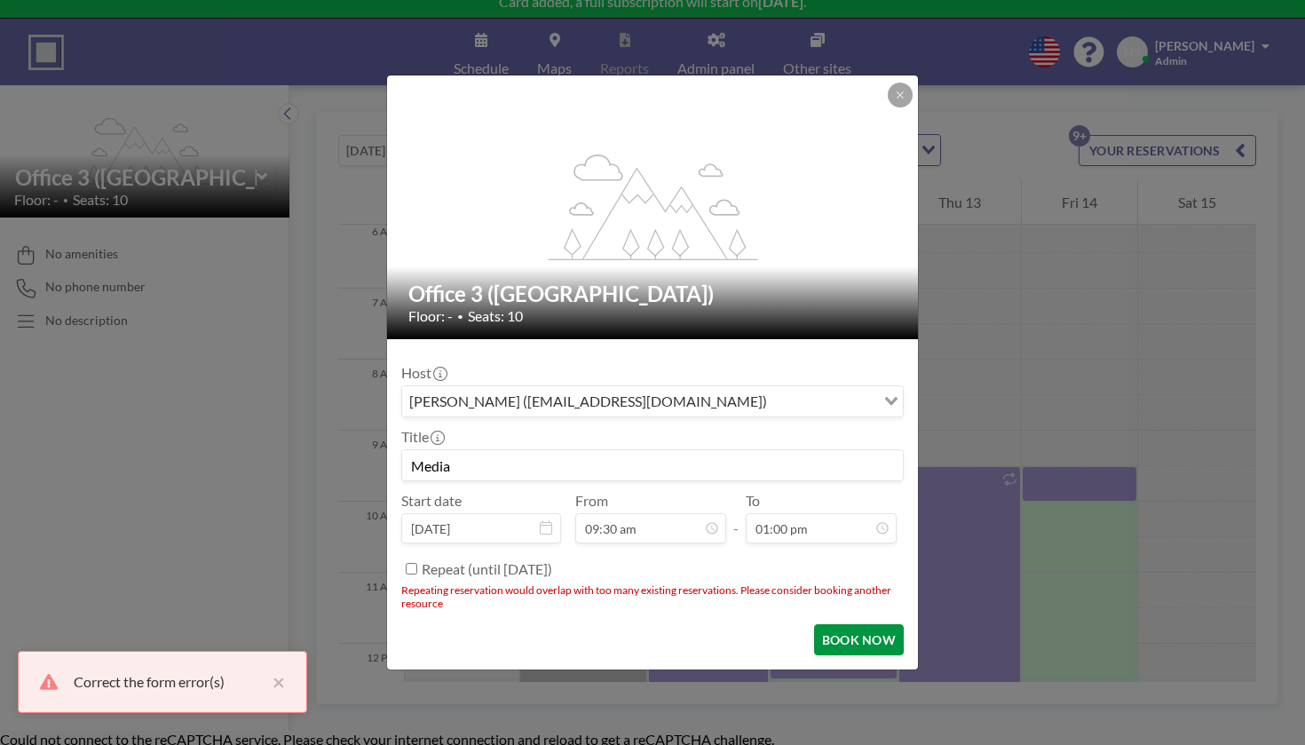
click at [819, 624] on button "BOOK NOW" at bounding box center [859, 639] width 90 height 31
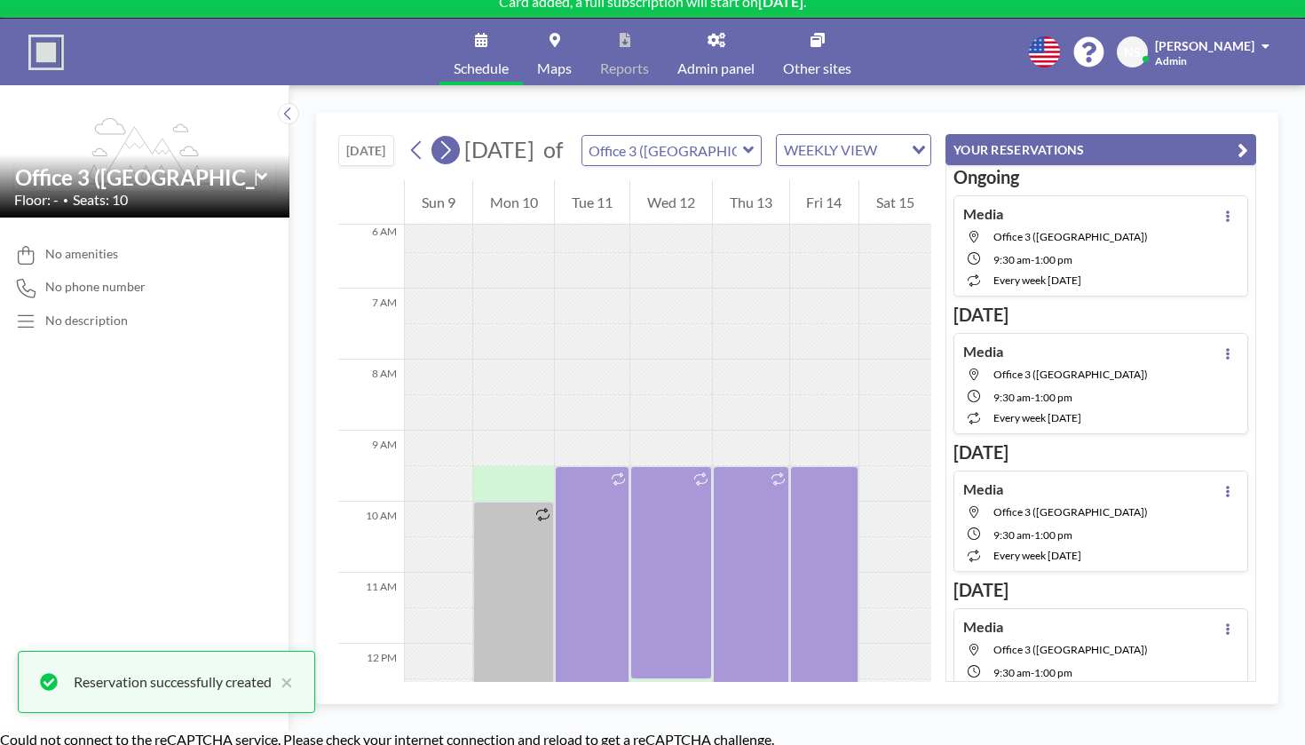
click at [437, 137] on icon at bounding box center [445, 150] width 17 height 27
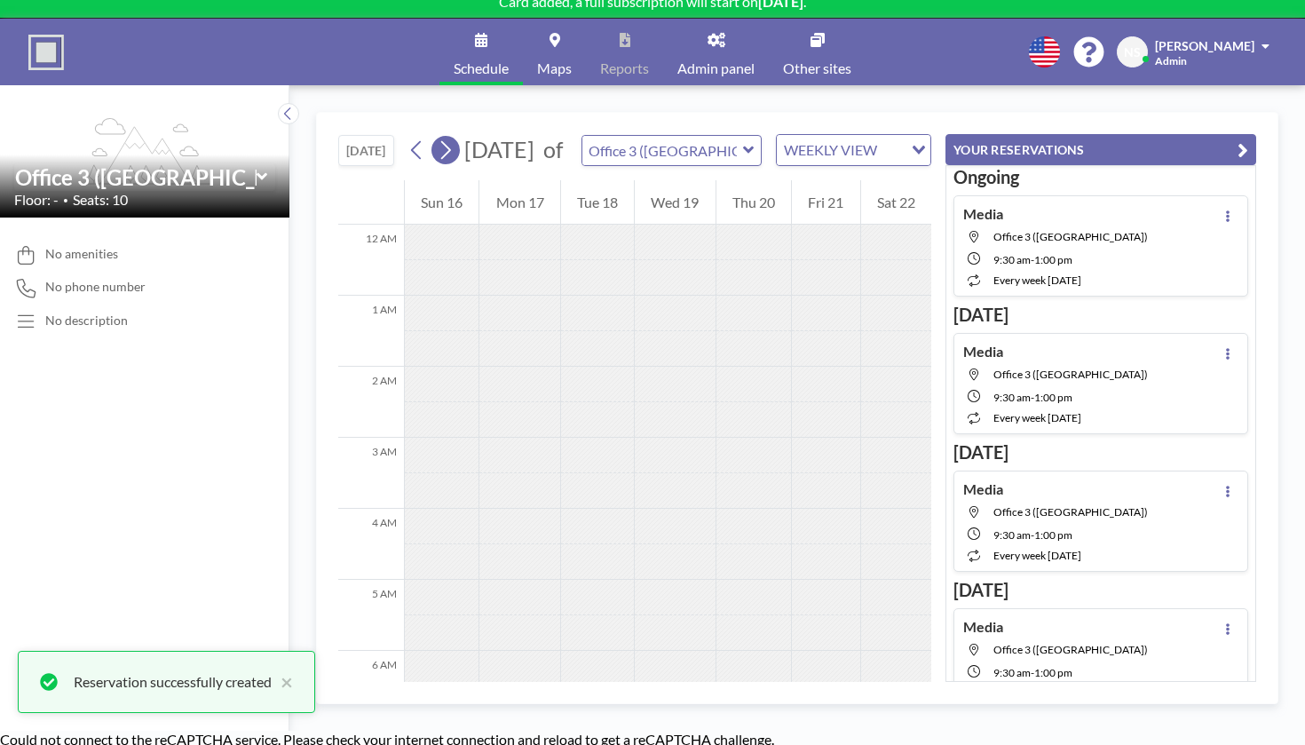
scroll to position [433, 0]
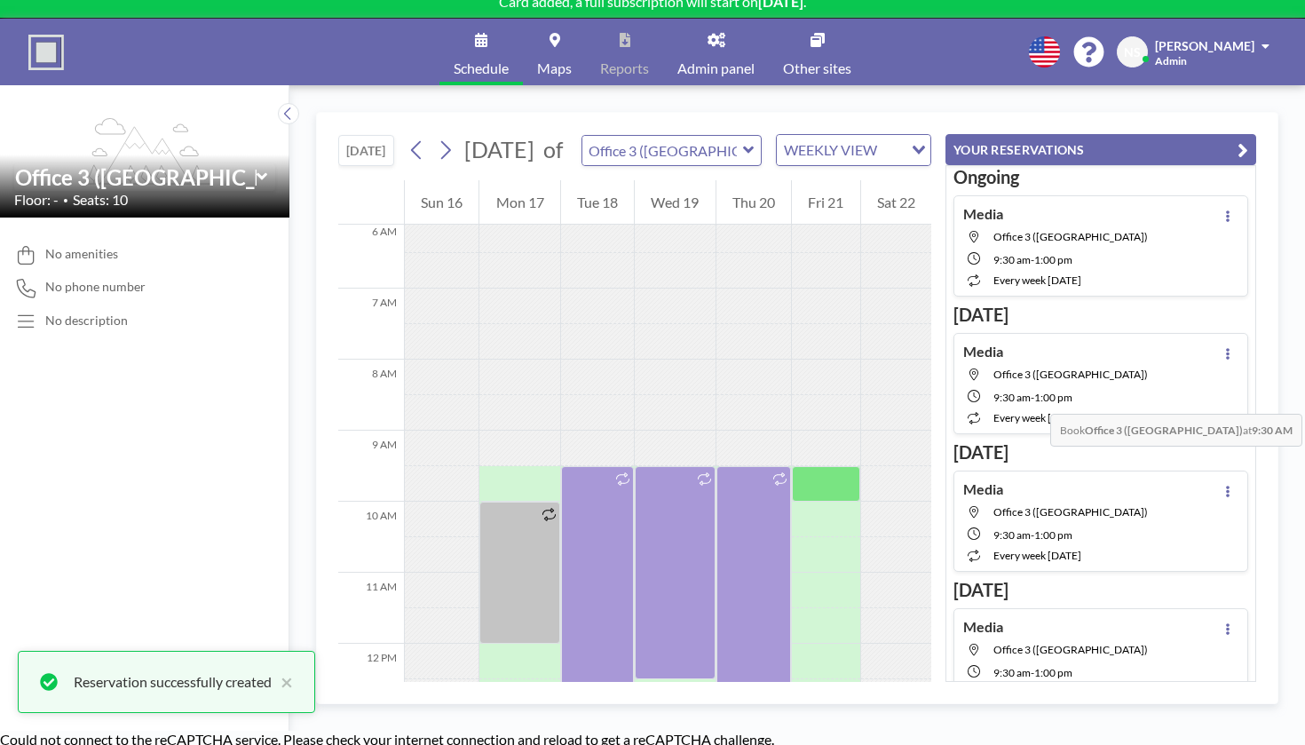
click at [834, 466] on div at bounding box center [825, 484] width 67 height 36
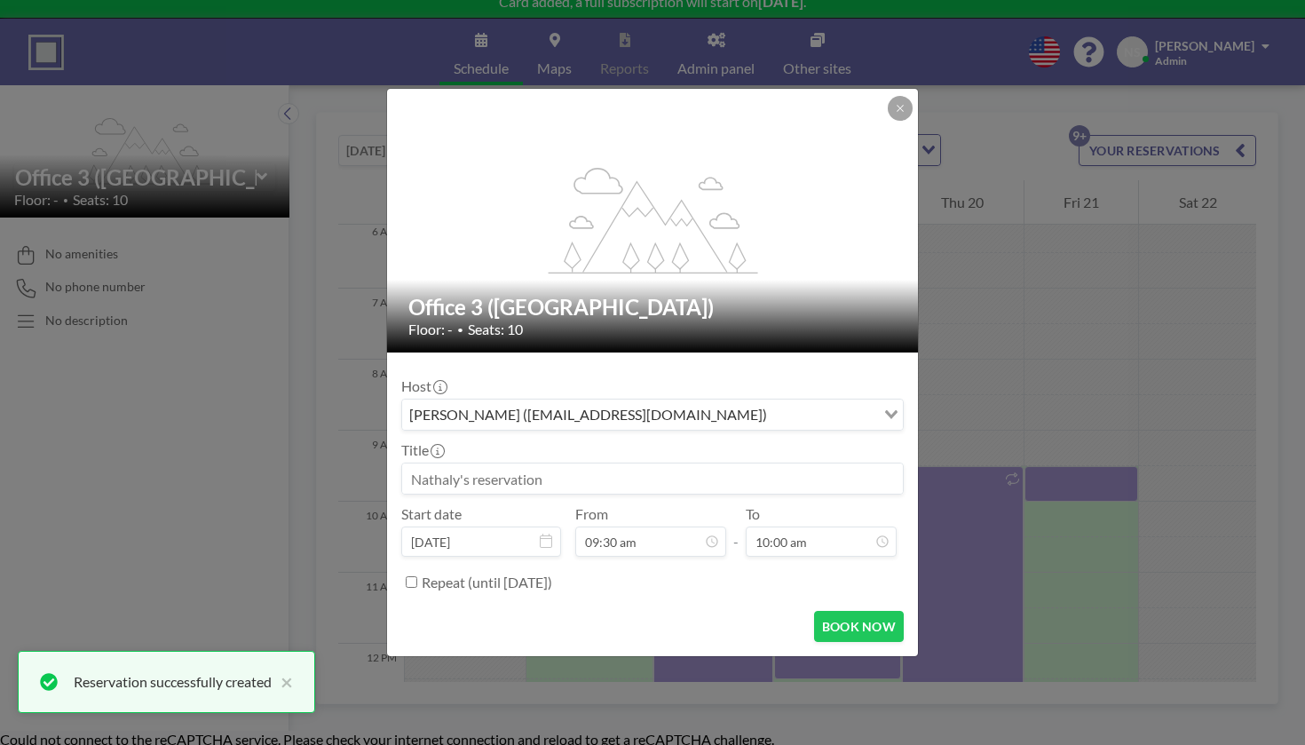
click at [667, 464] on input at bounding box center [652, 478] width 501 height 30
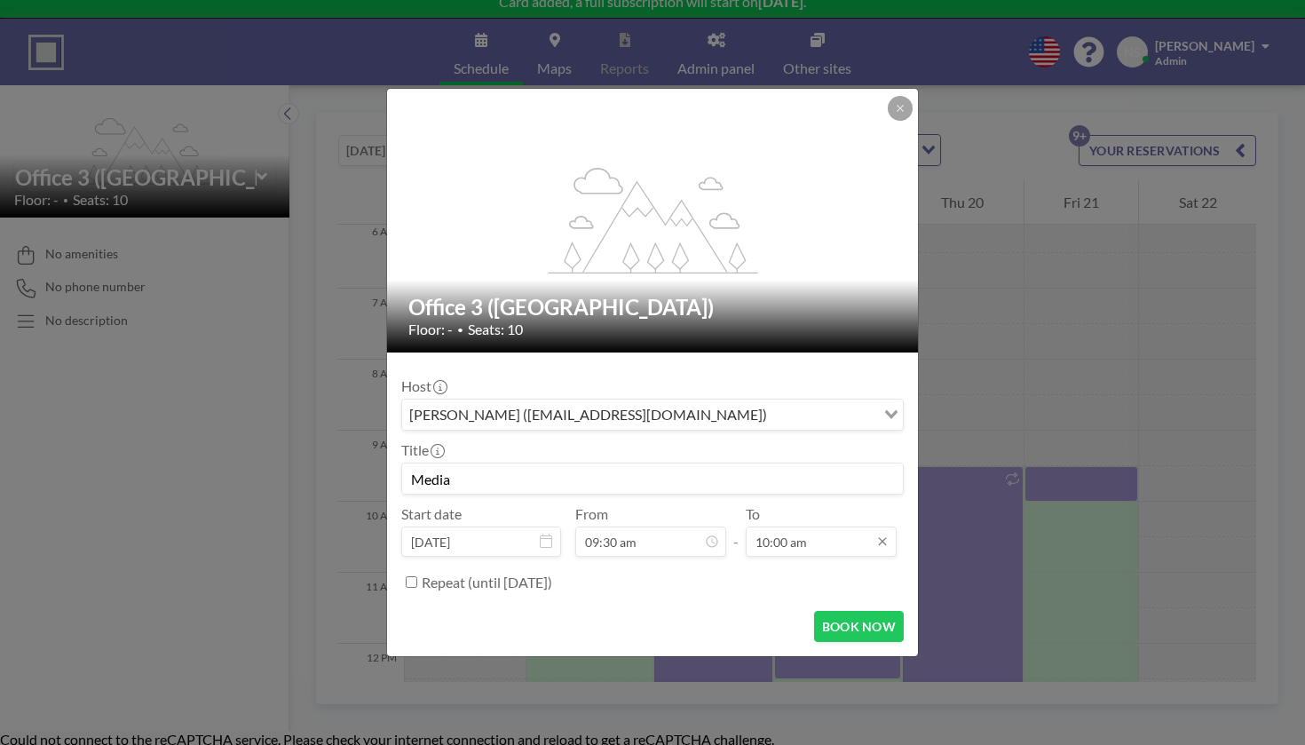
scroll to position [28, 0]
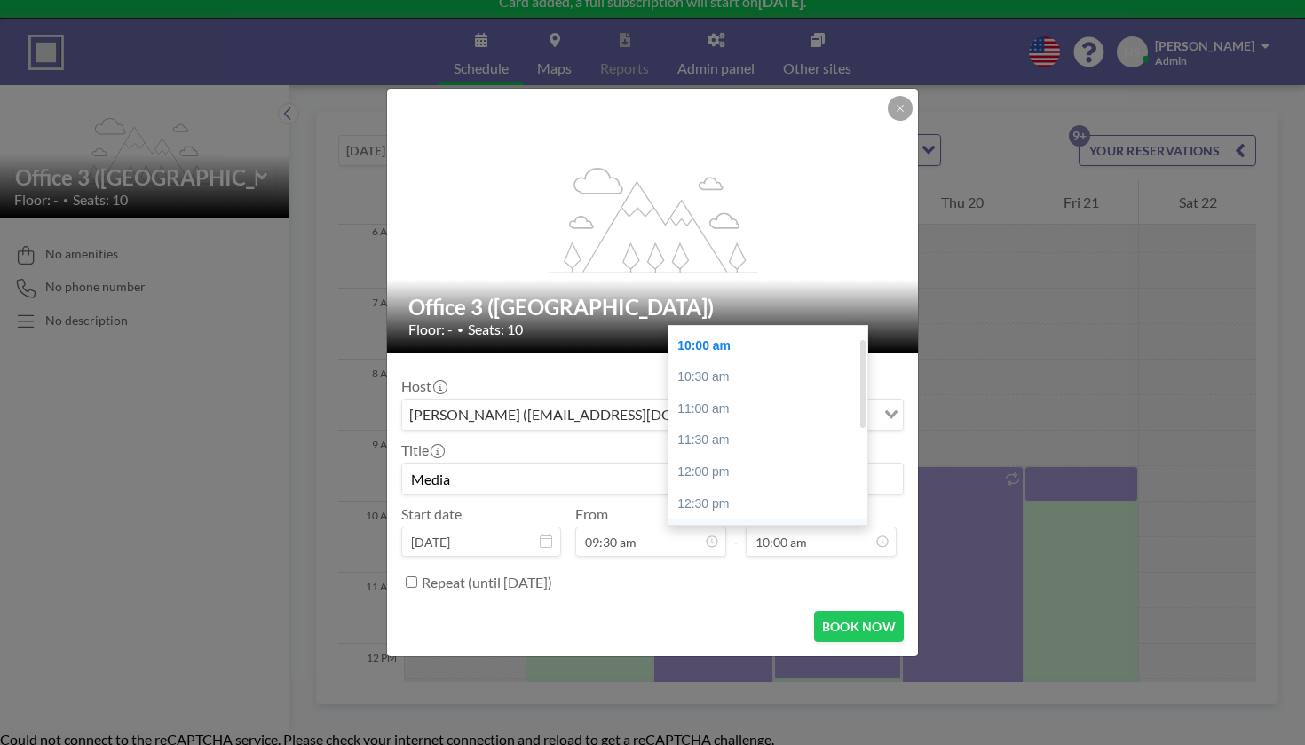
type input "Media"
click at [743, 519] on div "01:00 pm" at bounding box center [768, 535] width 199 height 32
type input "01:00 pm"
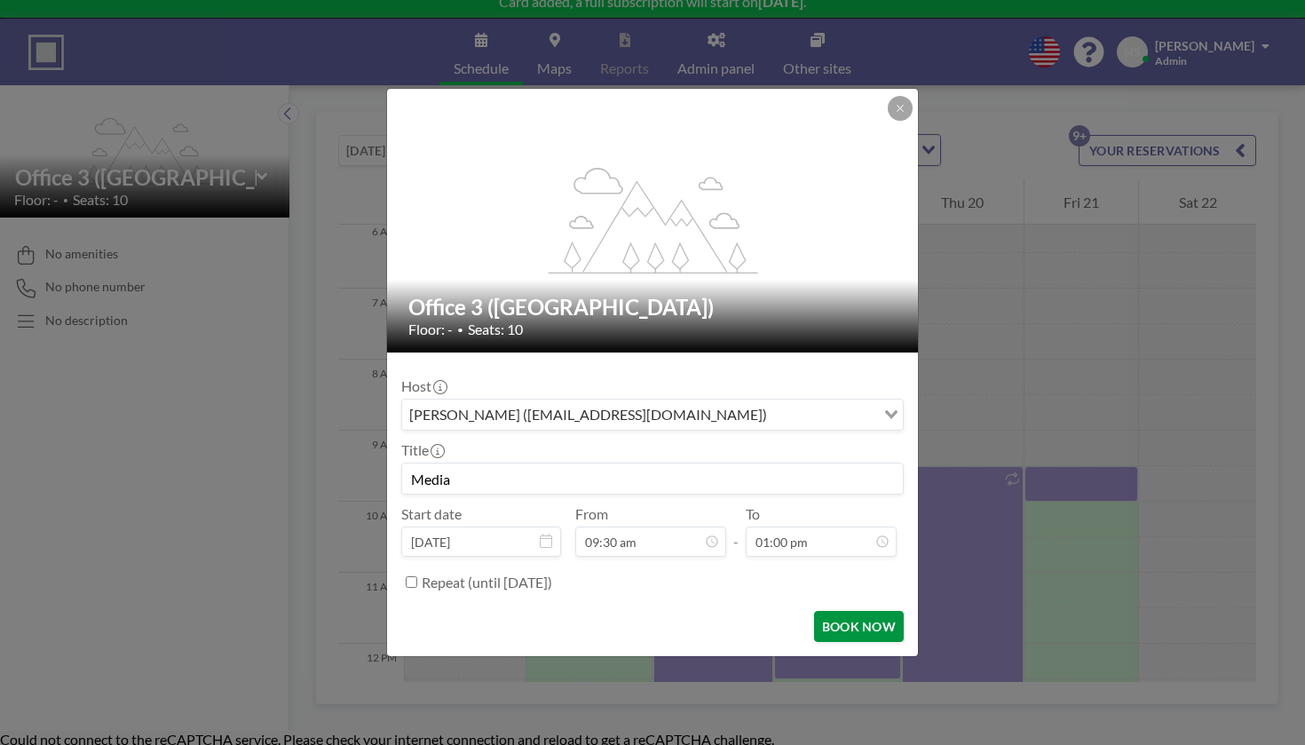
click at [814, 611] on button "BOOK NOW" at bounding box center [859, 626] width 90 height 31
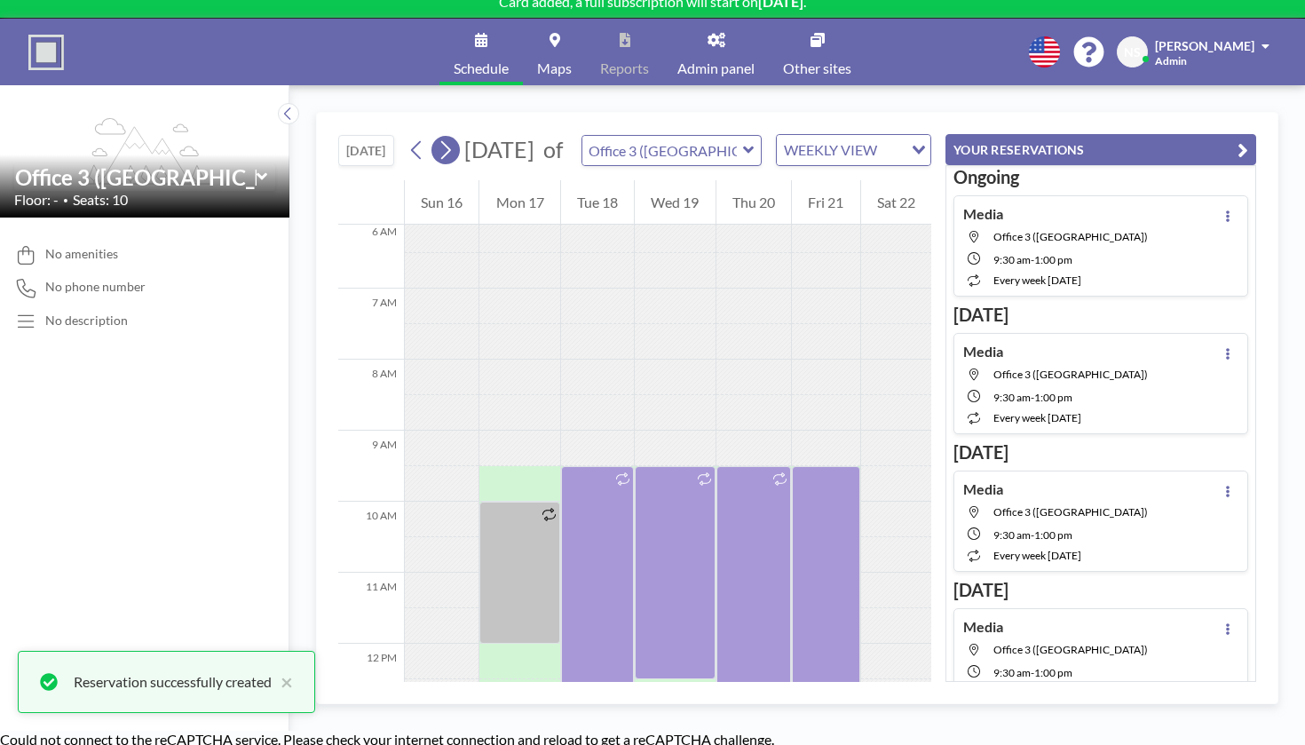
click at [431, 136] on button at bounding box center [445, 150] width 28 height 28
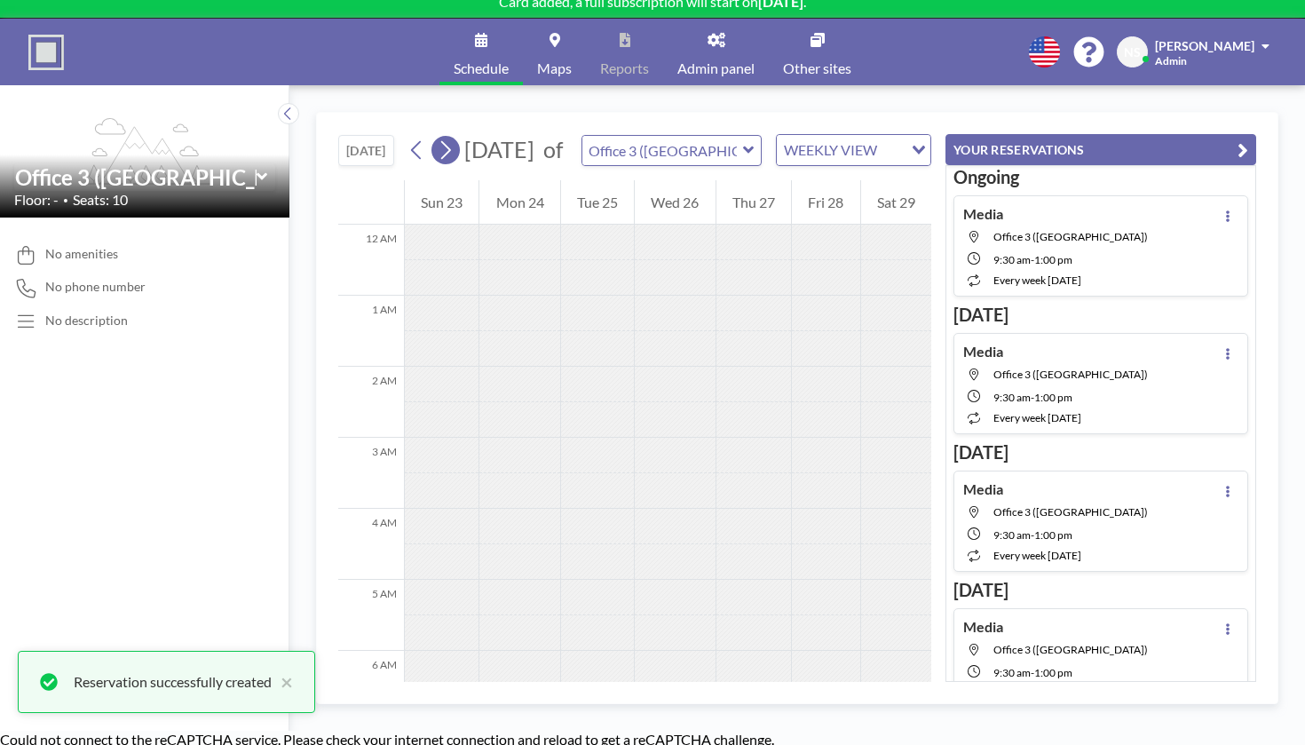
scroll to position [433, 0]
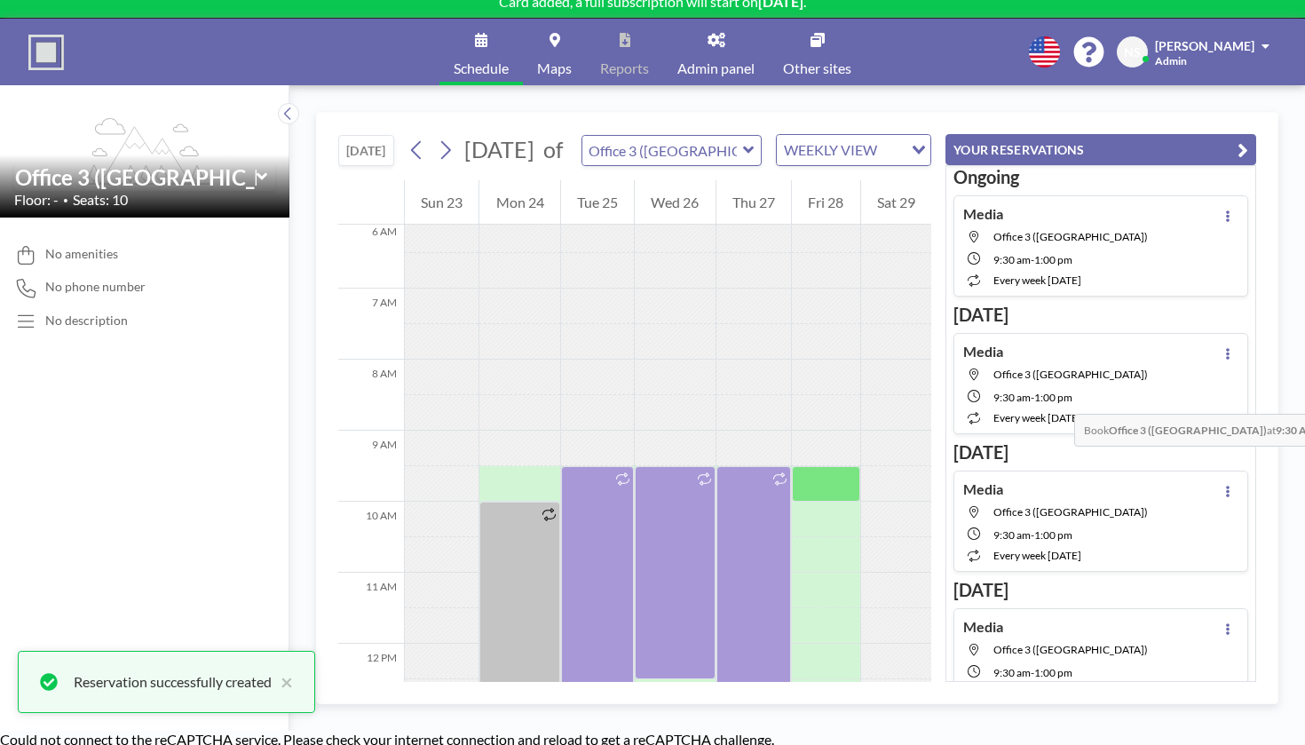
click at [855, 466] on div at bounding box center [825, 484] width 67 height 36
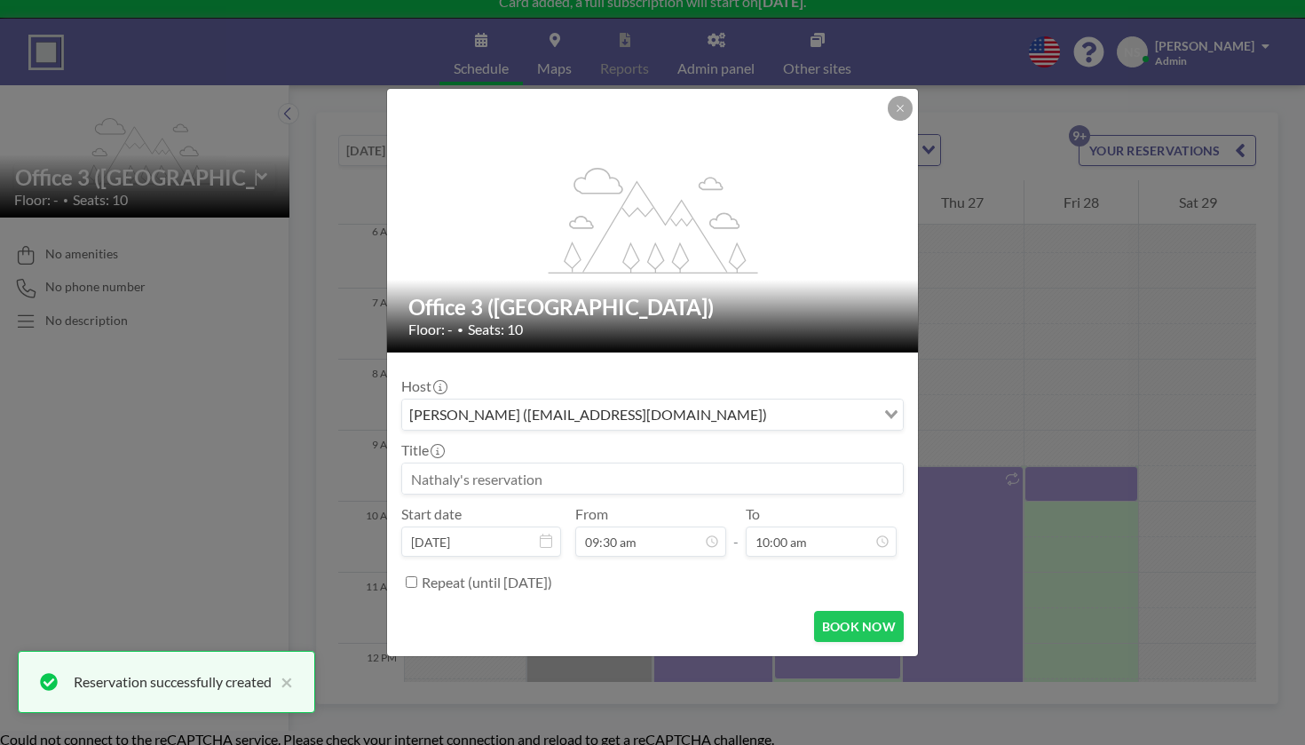
click at [586, 445] on div "Title" at bounding box center [652, 467] width 503 height 53
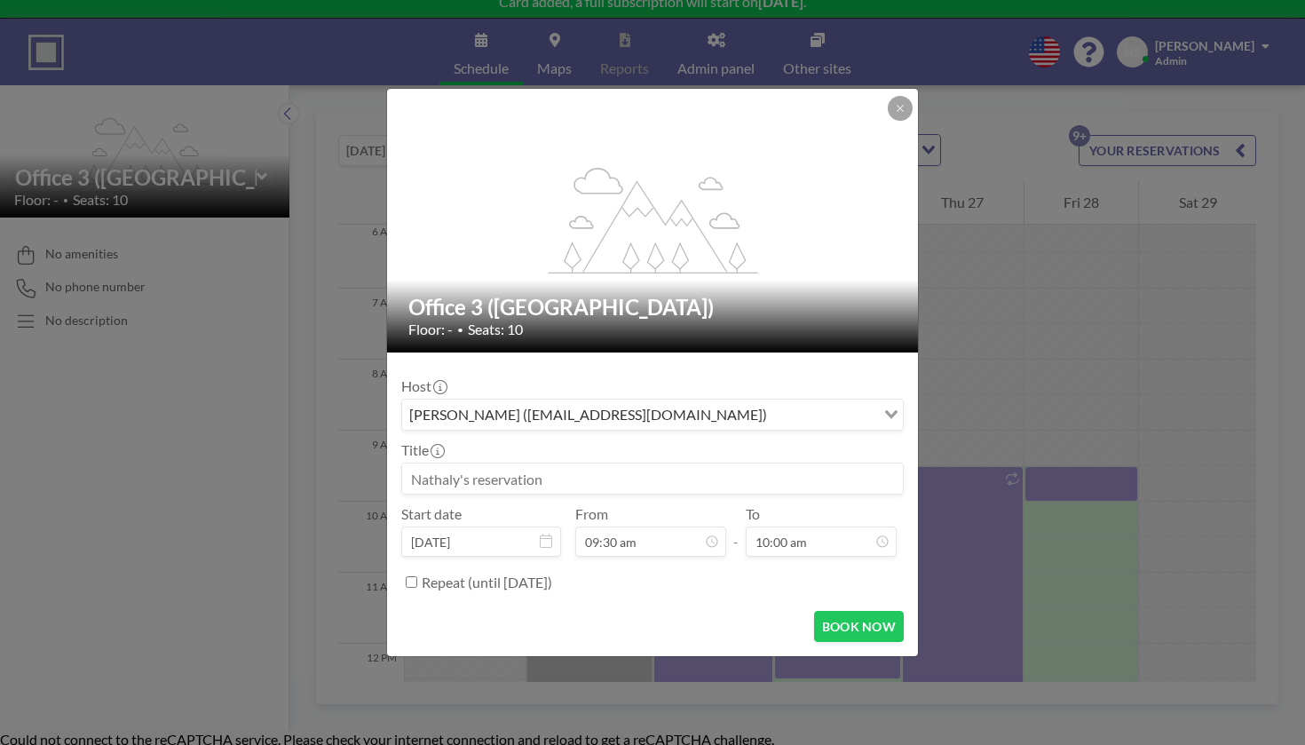
click at [582, 463] on input at bounding box center [652, 478] width 501 height 30
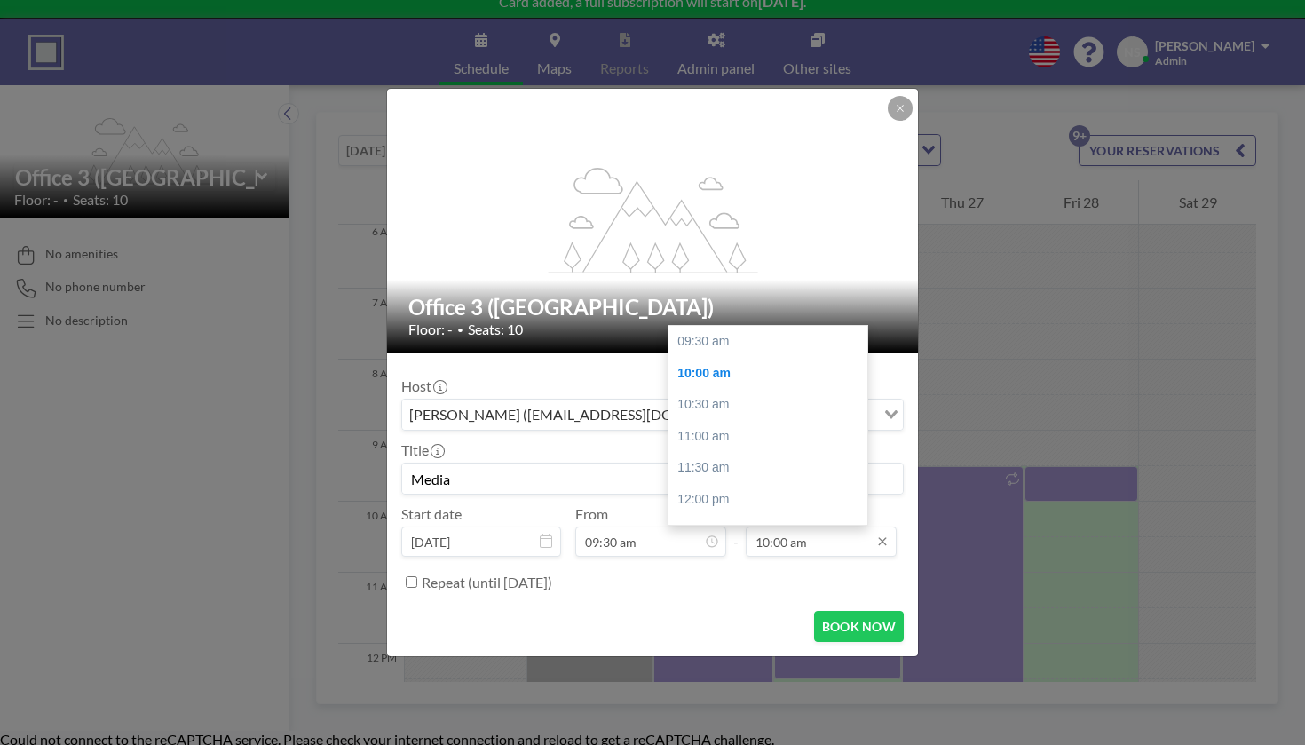
scroll to position [28, 0]
type input "Media"
click at [742, 519] on div "01:00 pm" at bounding box center [768, 535] width 199 height 32
type input "01:00 pm"
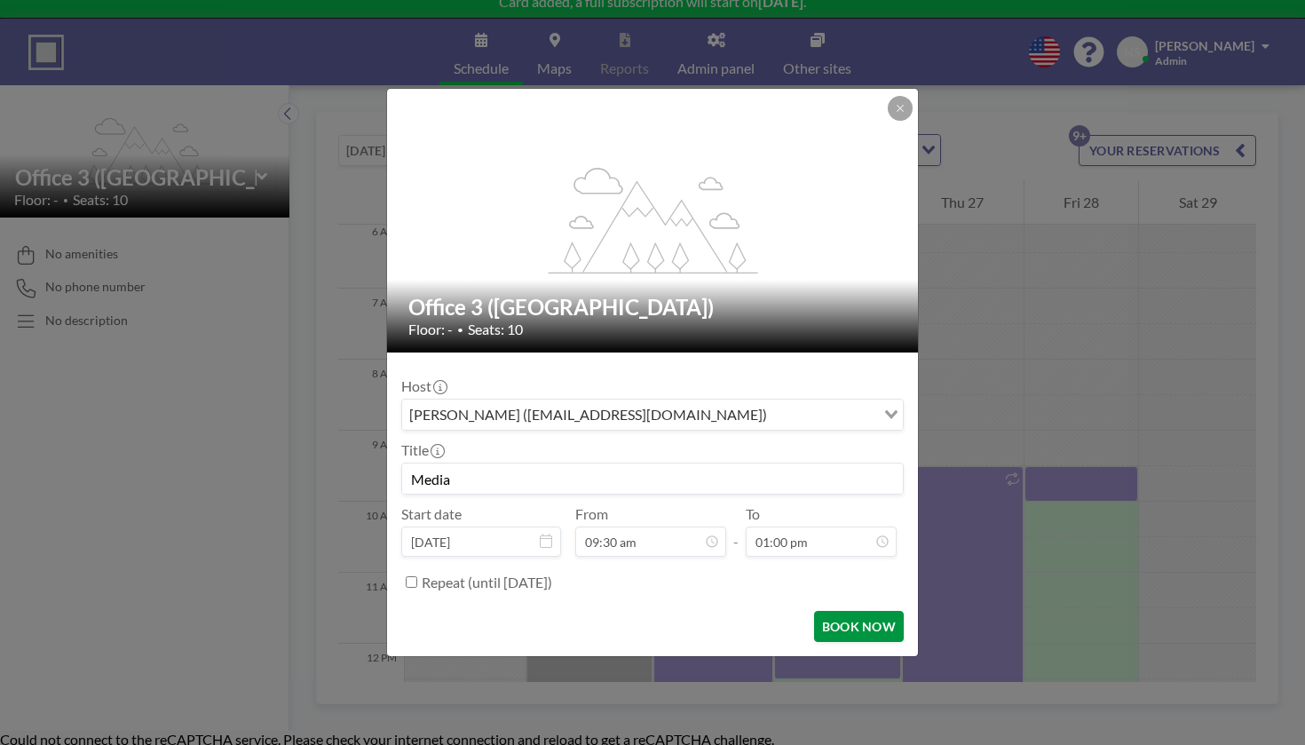
click at [814, 611] on button "BOOK NOW" at bounding box center [859, 626] width 90 height 31
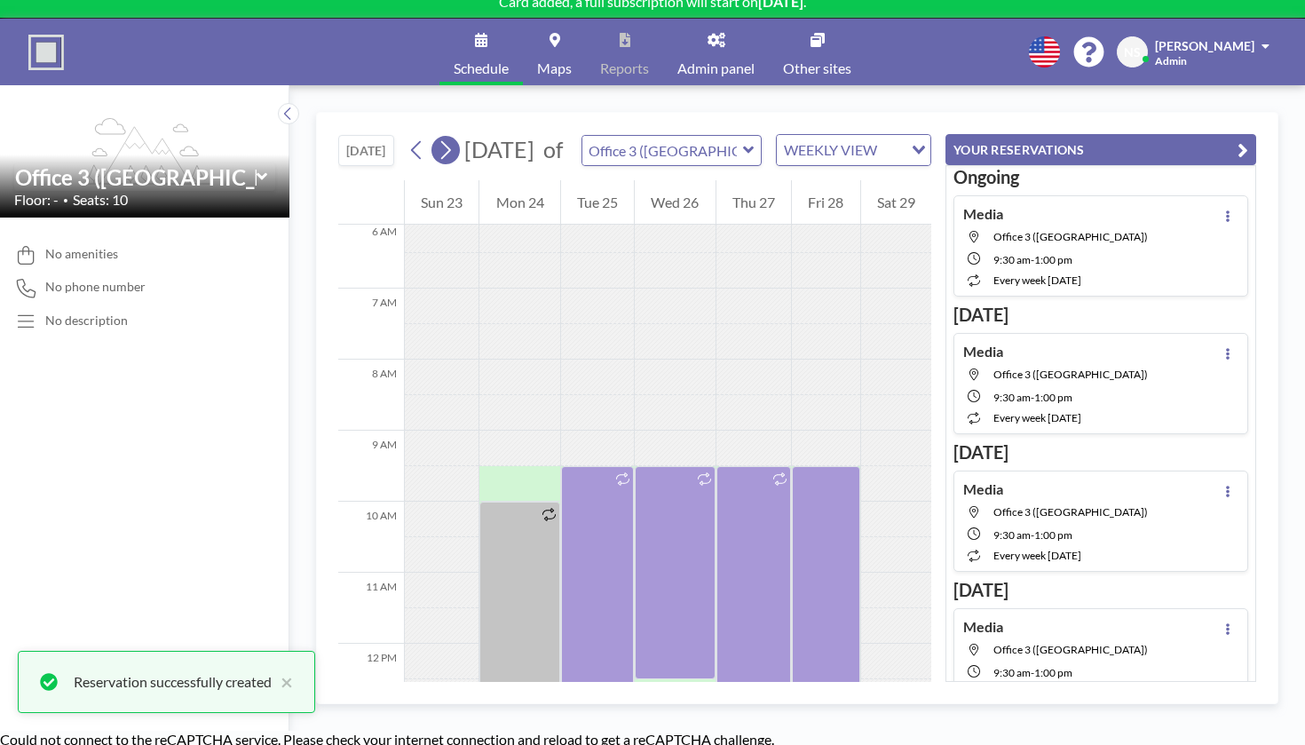
click at [437, 137] on icon at bounding box center [445, 150] width 17 height 27
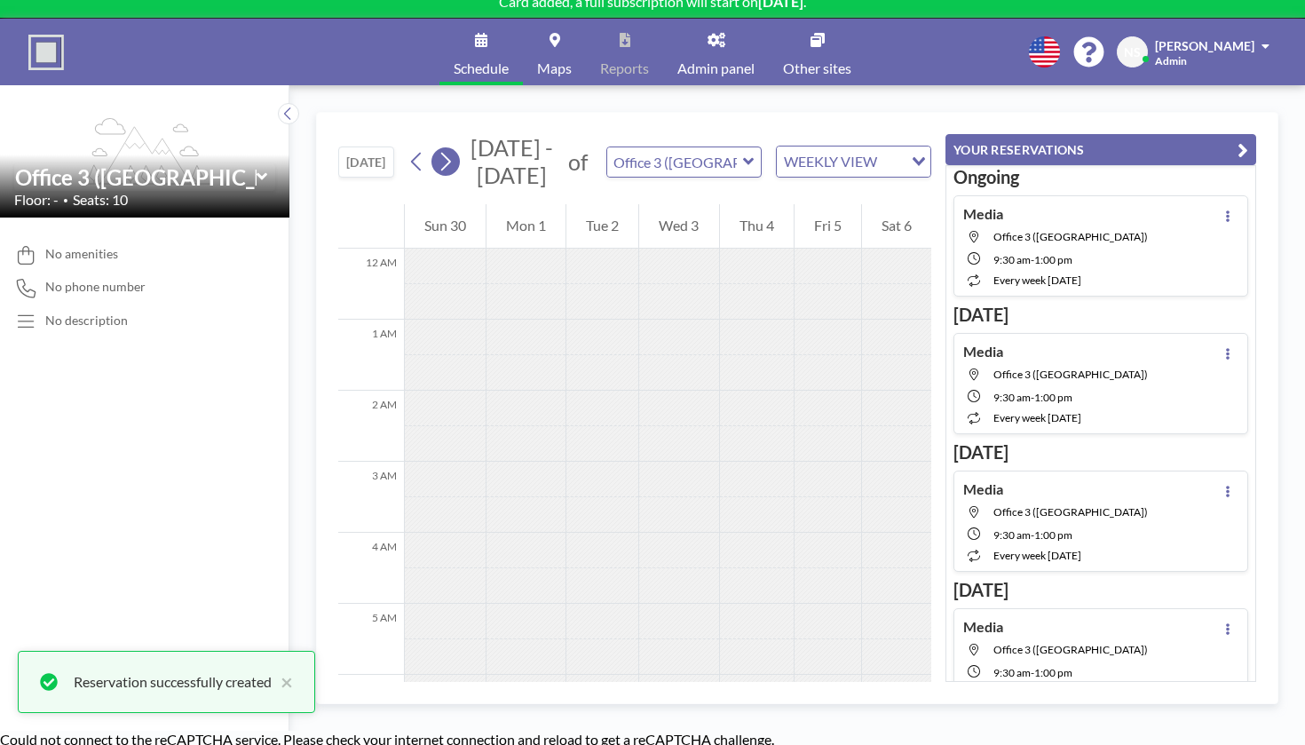
scroll to position [433, 0]
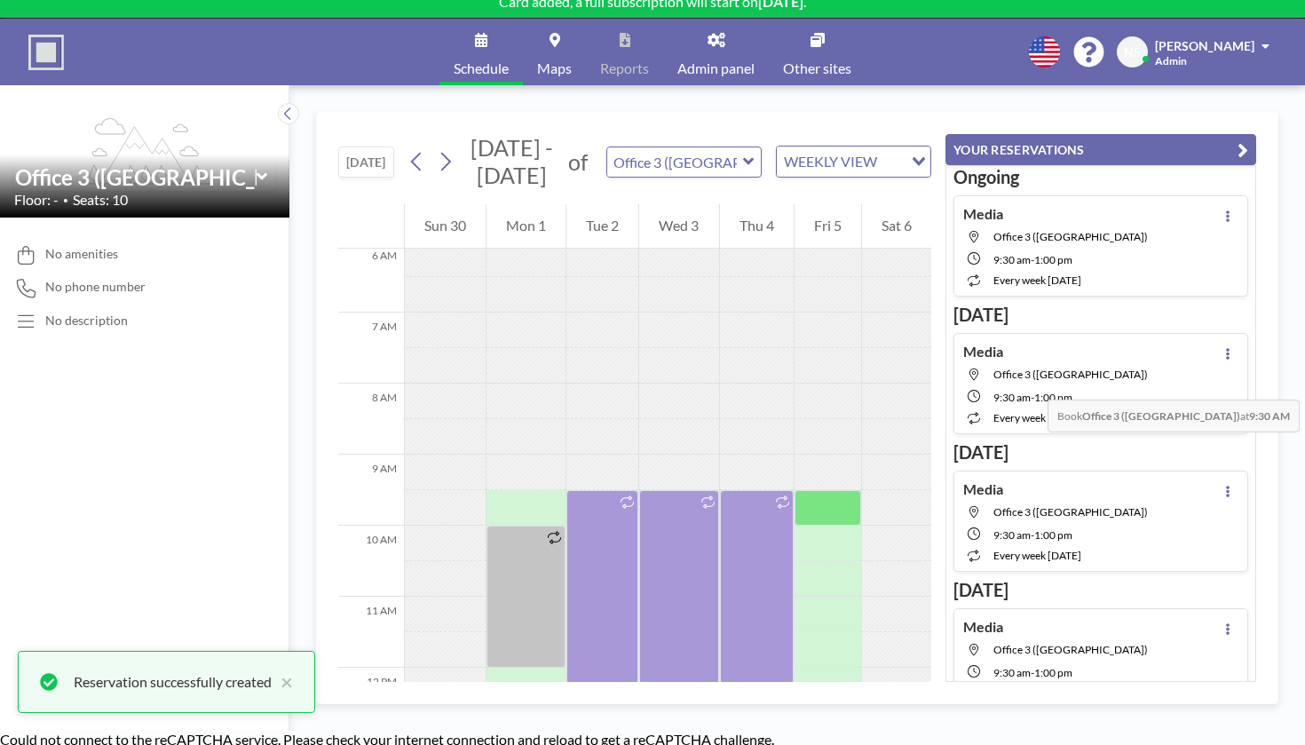
click at [834, 455] on div at bounding box center [828, 473] width 67 height 36
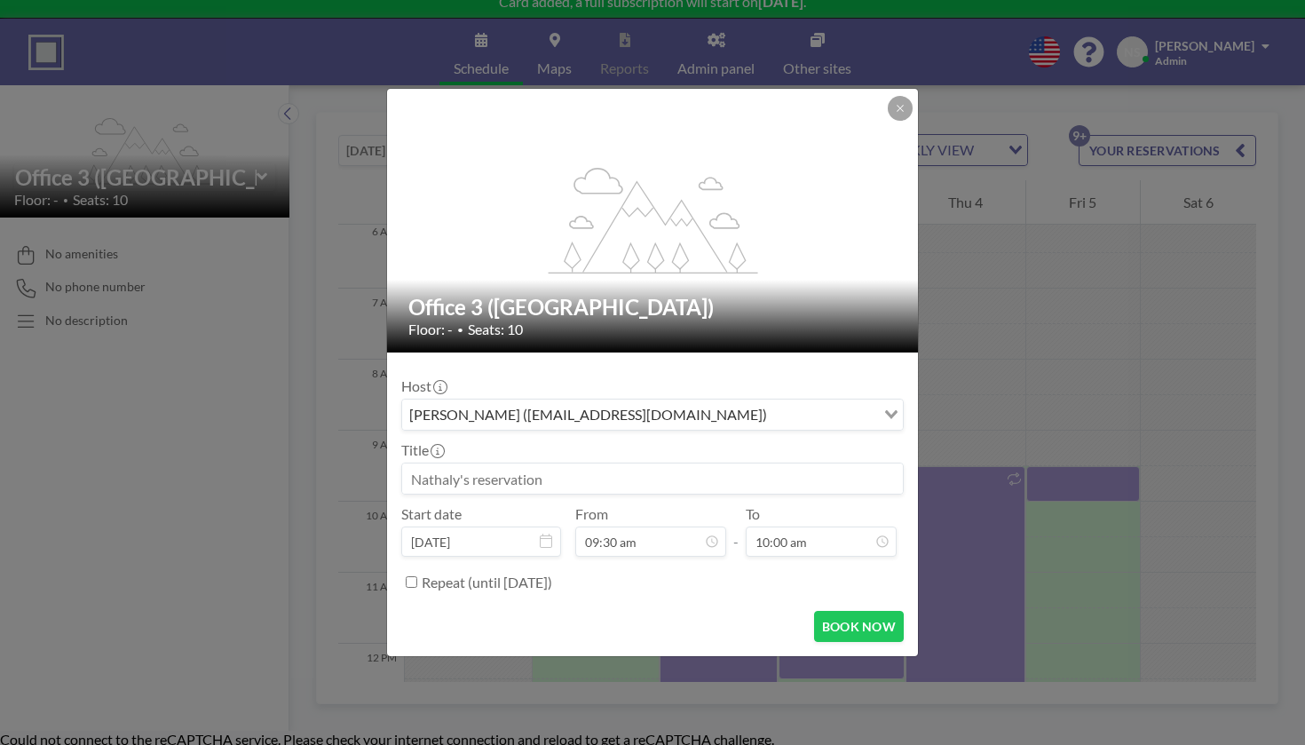
click at [551, 463] on input at bounding box center [652, 478] width 501 height 30
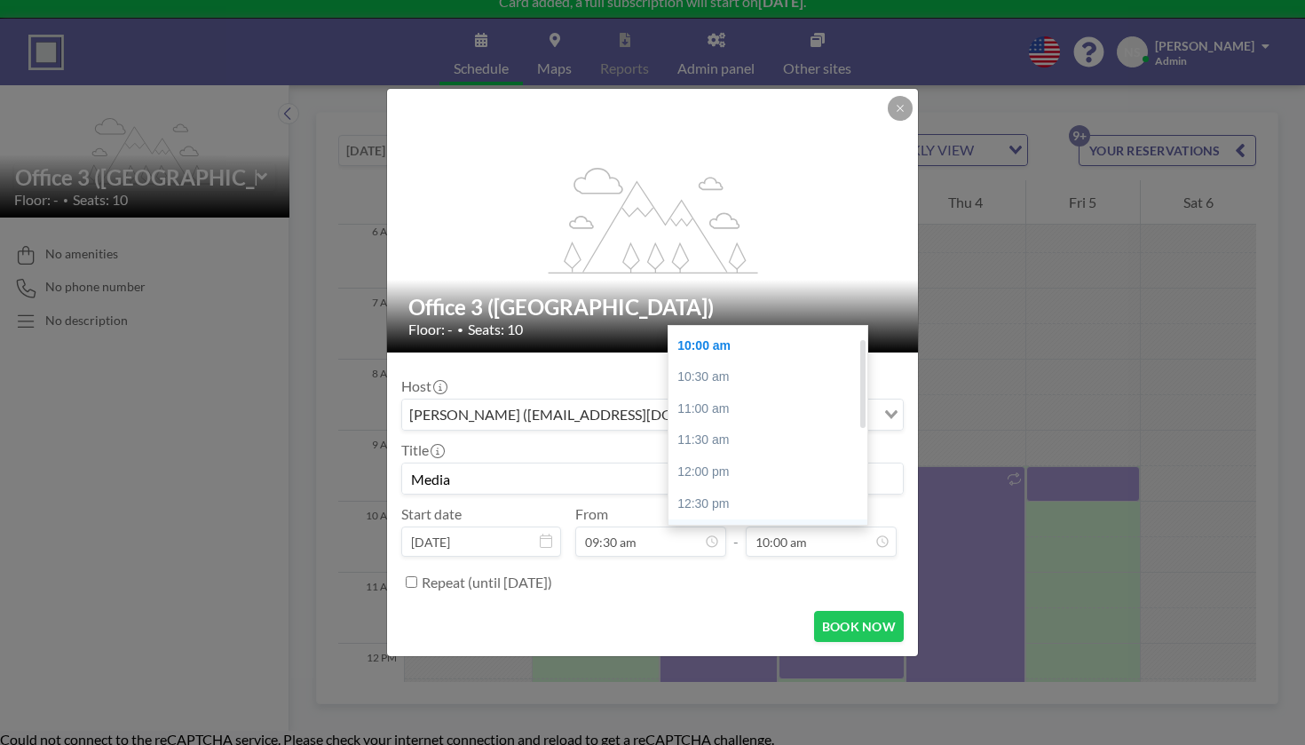
type input "Media"
click at [740, 519] on div "01:00 pm" at bounding box center [768, 535] width 199 height 32
type input "01:00 pm"
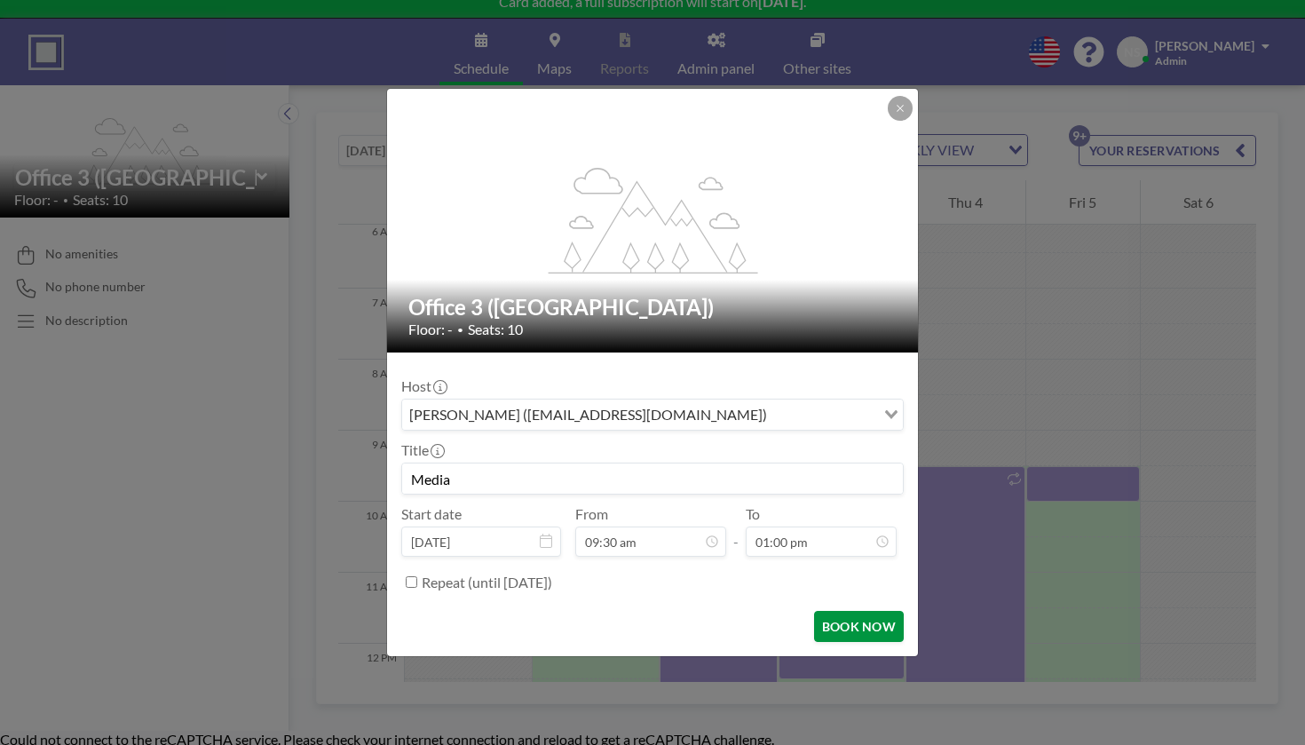
click at [822, 611] on button "BOOK NOW" at bounding box center [859, 626] width 90 height 31
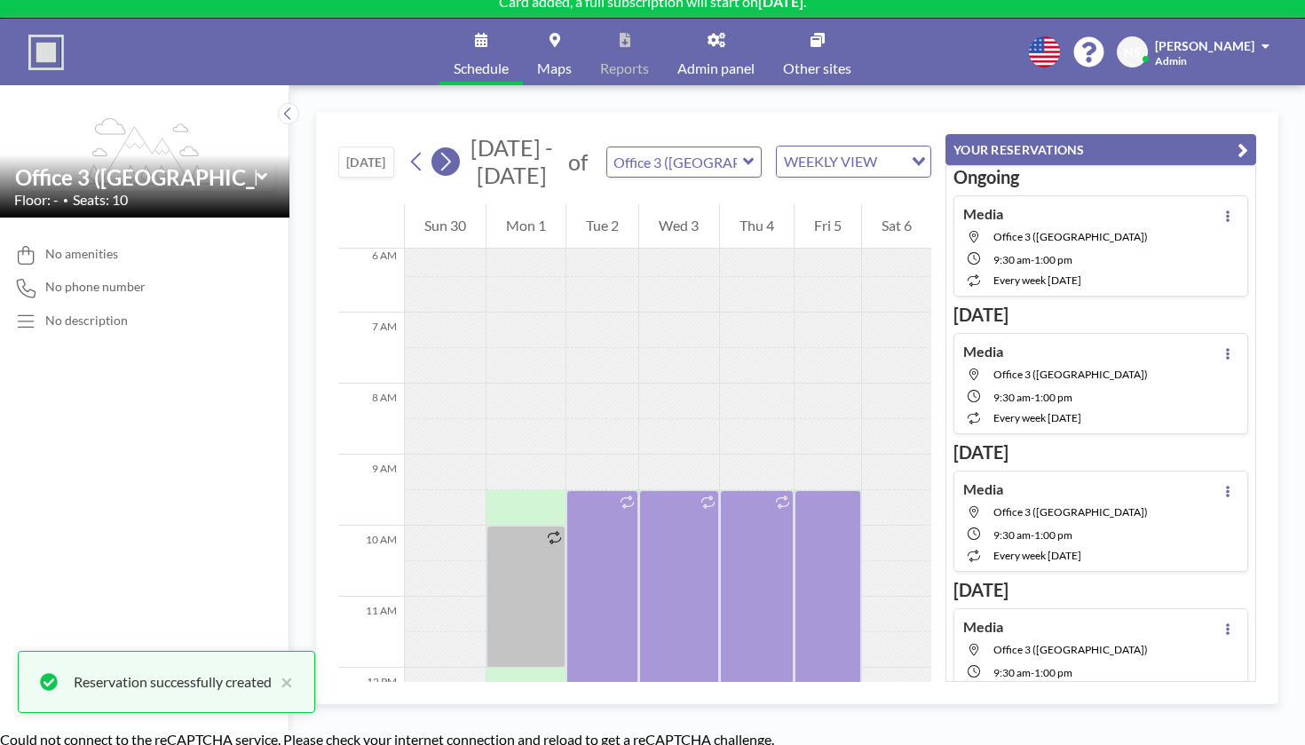
click at [437, 148] on icon at bounding box center [445, 161] width 17 height 27
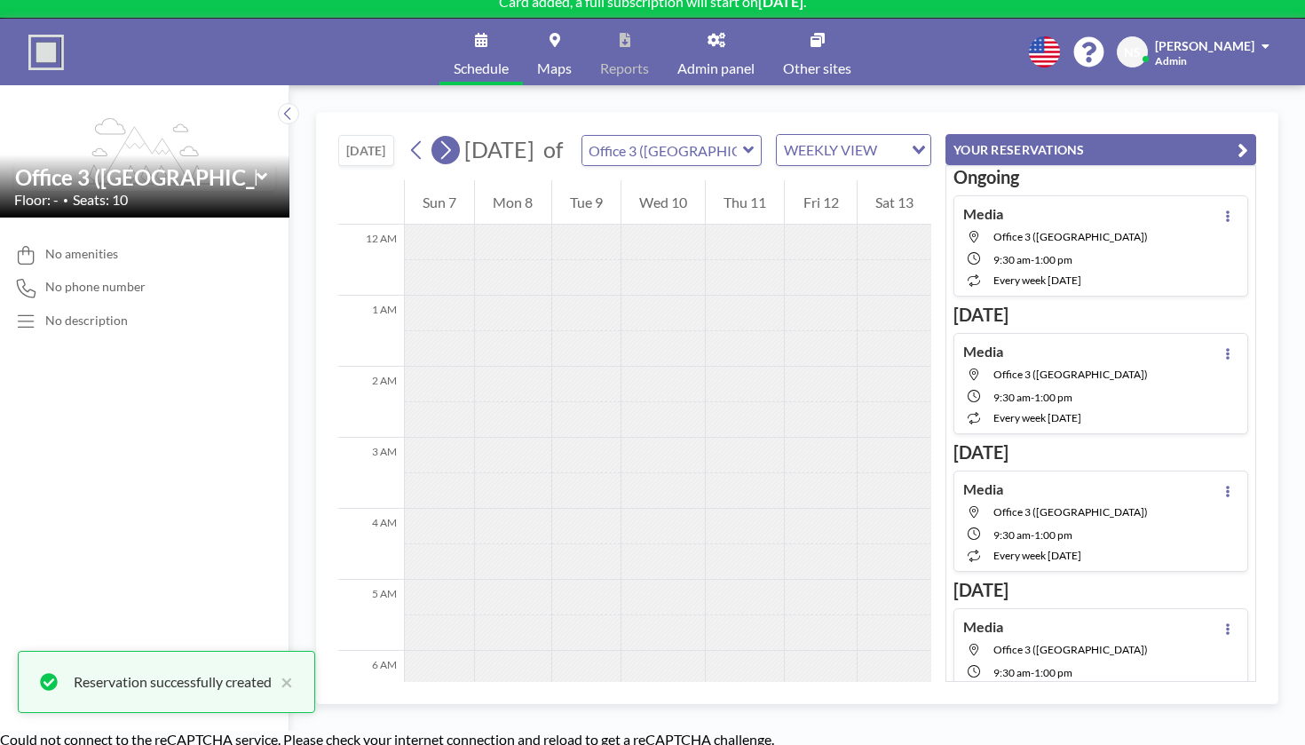
scroll to position [433, 0]
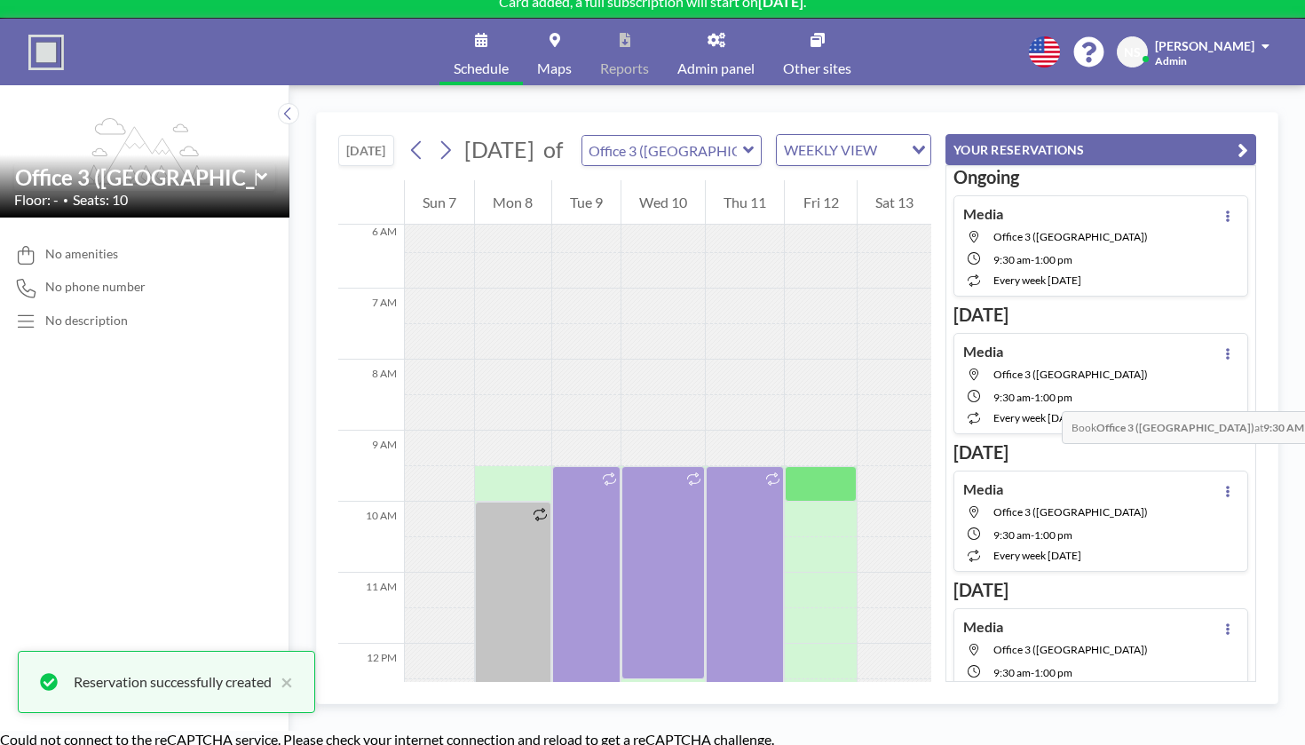
click at [845, 466] on div at bounding box center [820, 484] width 71 height 36
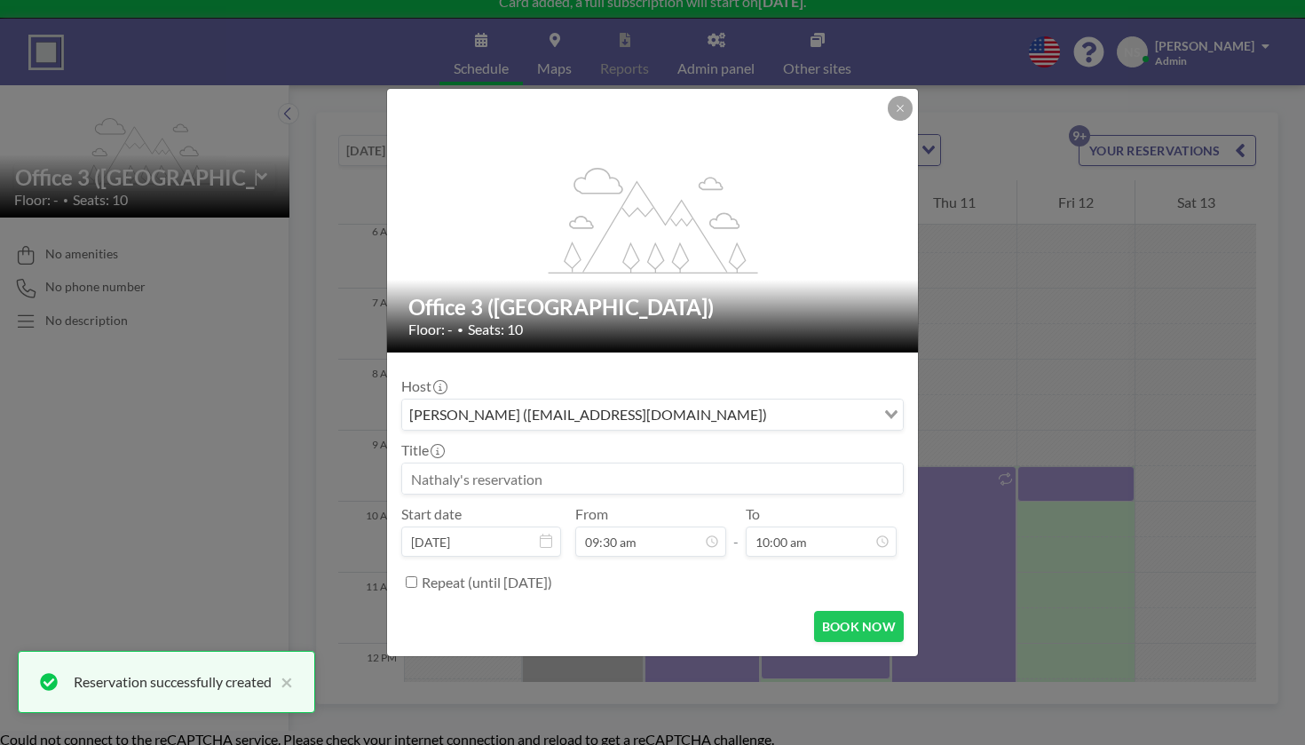
click at [649, 464] on input at bounding box center [652, 478] width 501 height 30
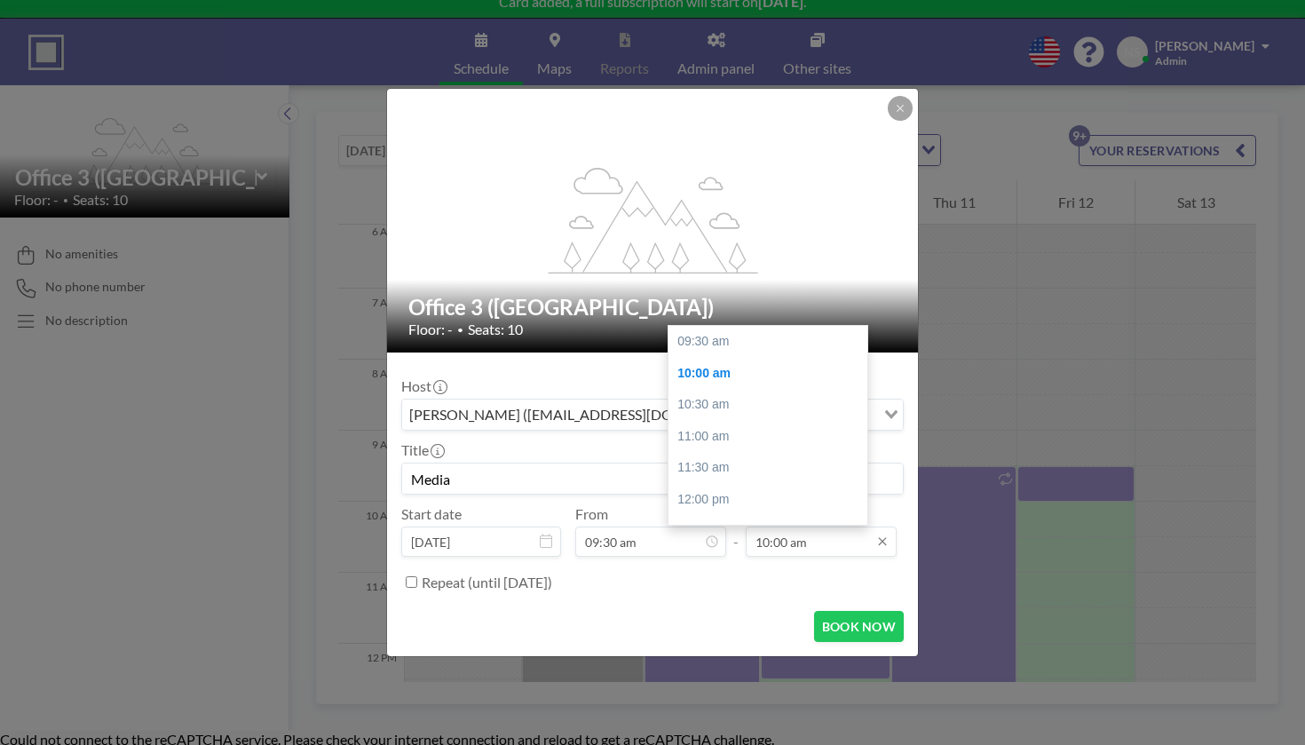
scroll to position [28, 0]
type input "Media"
click at [764, 519] on div "01:00 pm" at bounding box center [768, 535] width 199 height 32
type input "01:00 pm"
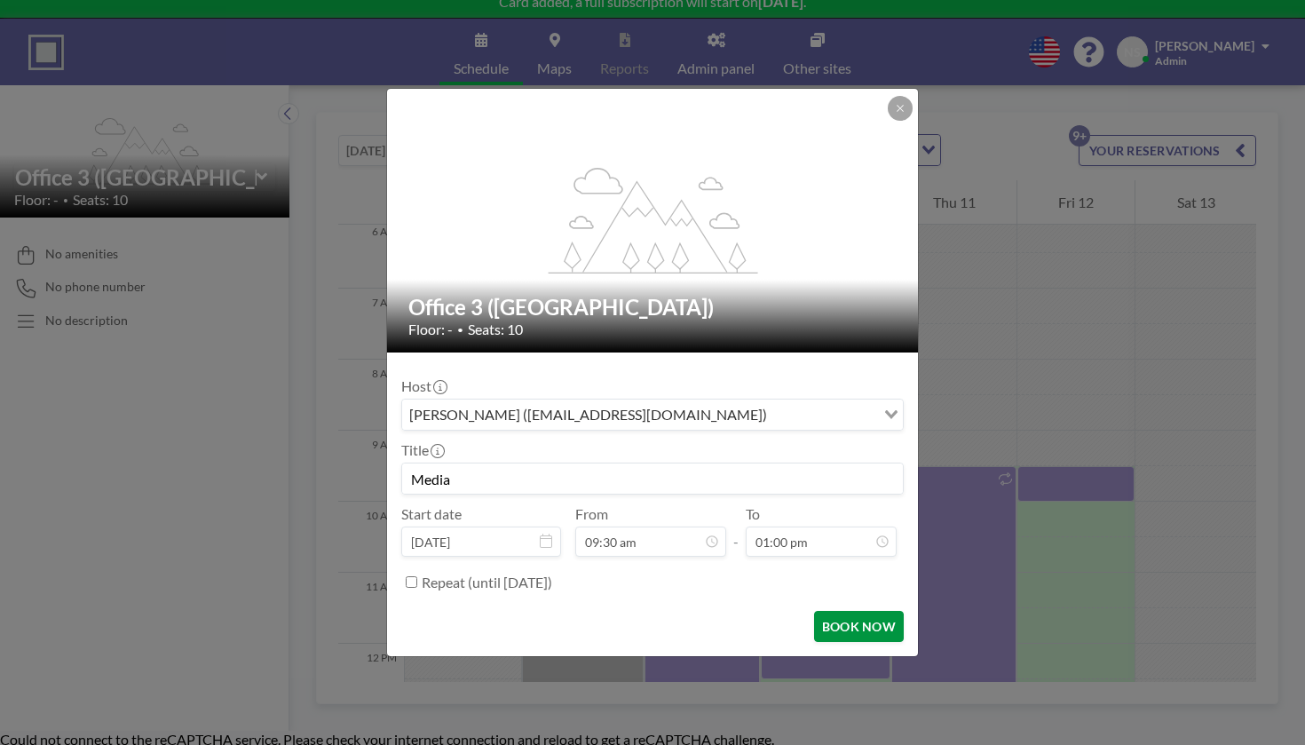
scroll to position [0, 0]
click at [814, 611] on button "BOOK NOW" at bounding box center [859, 626] width 90 height 31
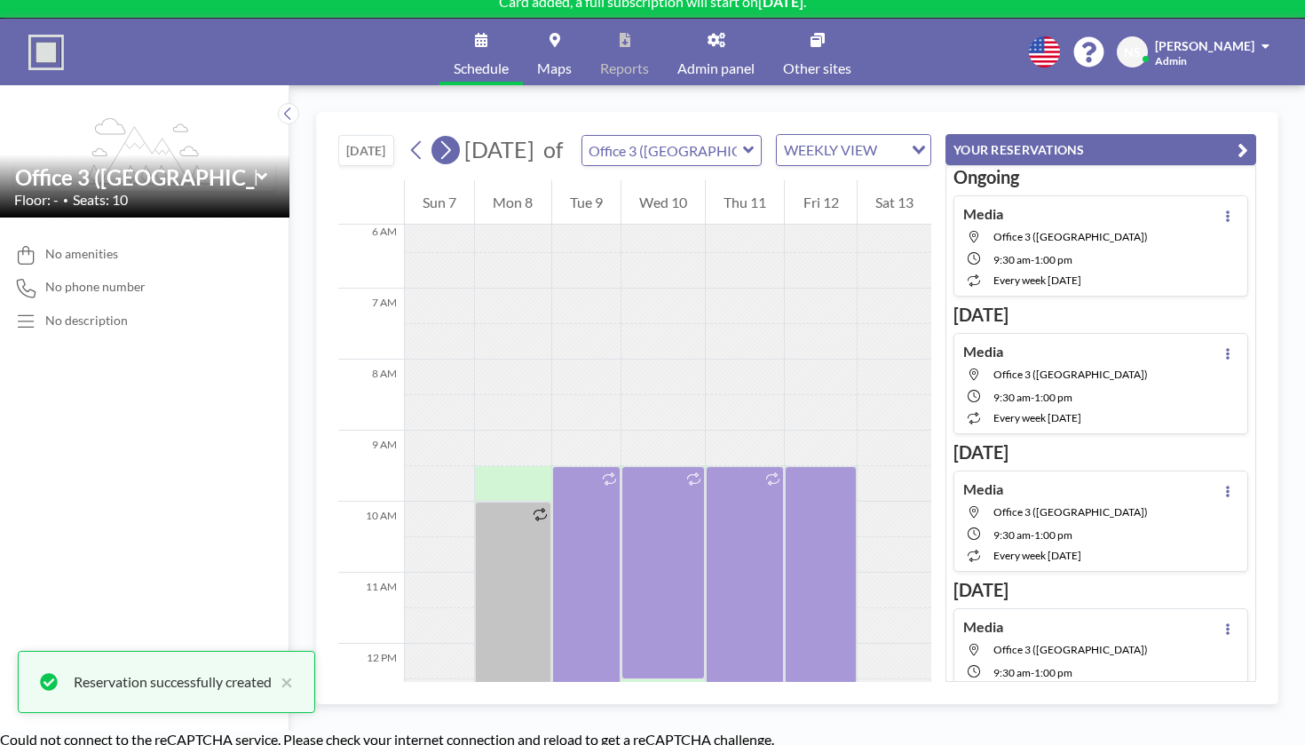
click at [437, 137] on icon at bounding box center [445, 150] width 17 height 27
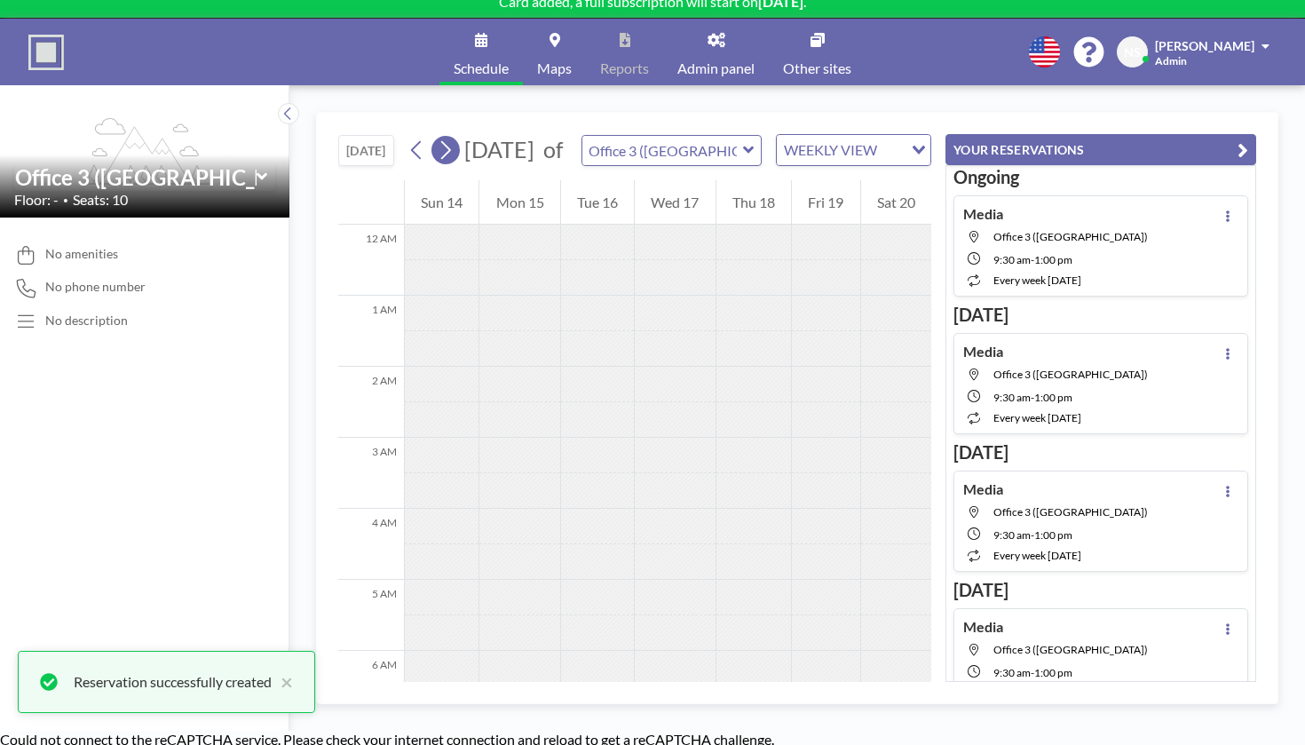
scroll to position [433, 0]
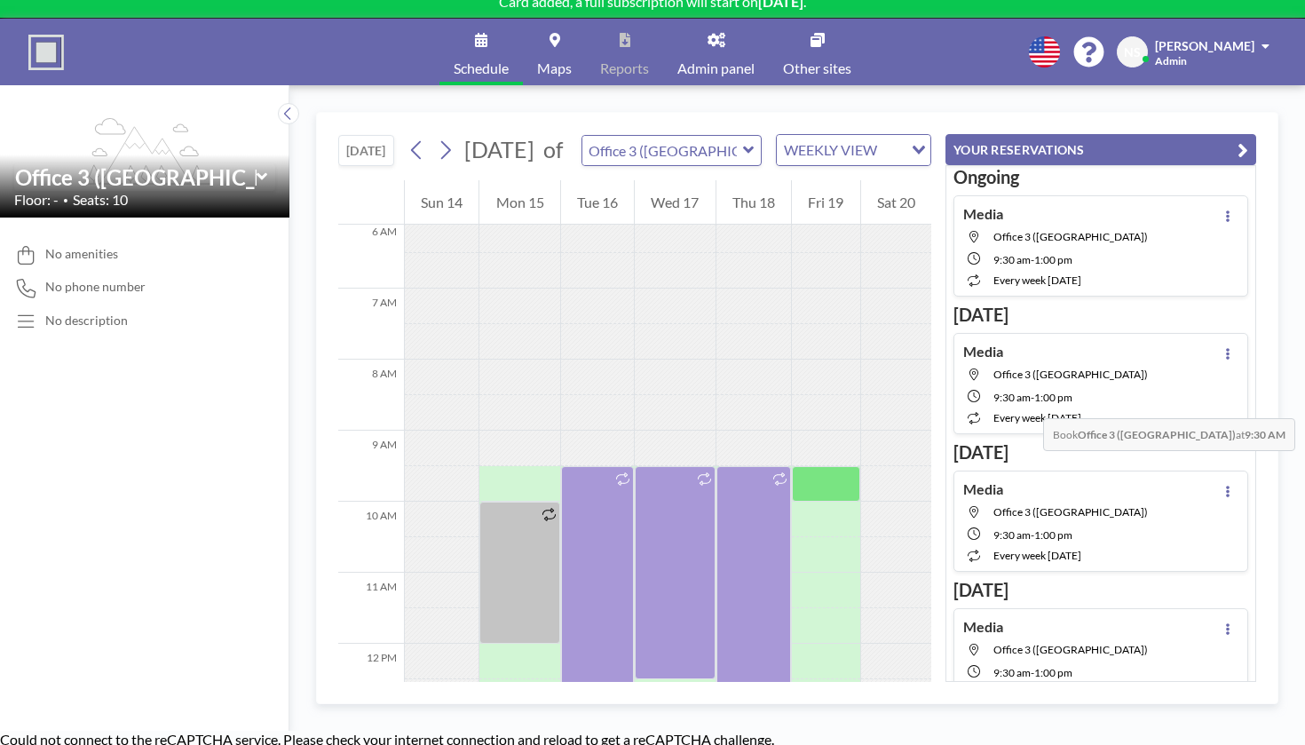
click at [830, 466] on div at bounding box center [825, 484] width 67 height 36
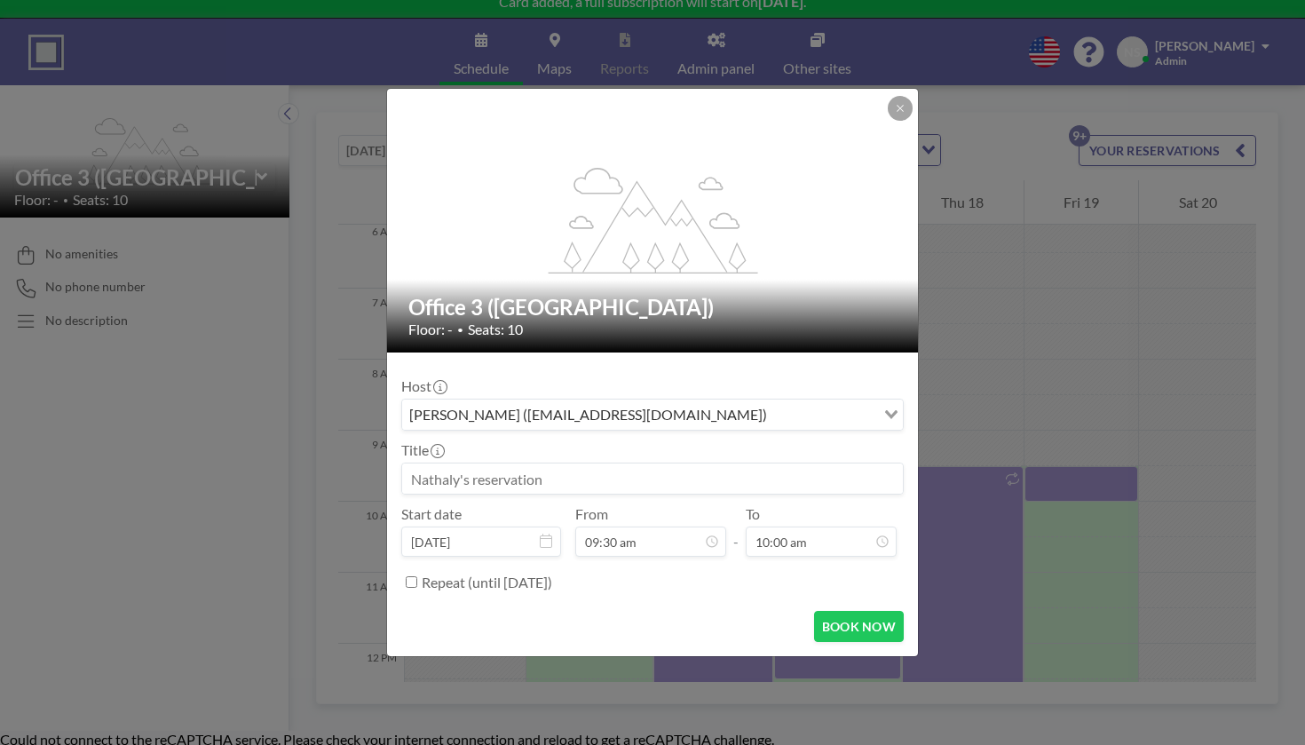
click at [660, 463] on input at bounding box center [652, 478] width 501 height 30
type input "Media"
click at [552, 574] on label "Repeat (until [DATE])" at bounding box center [487, 583] width 131 height 18
click at [417, 576] on input "Repeat (until [DATE])" at bounding box center [412, 582] width 12 height 12
checkbox input "true"
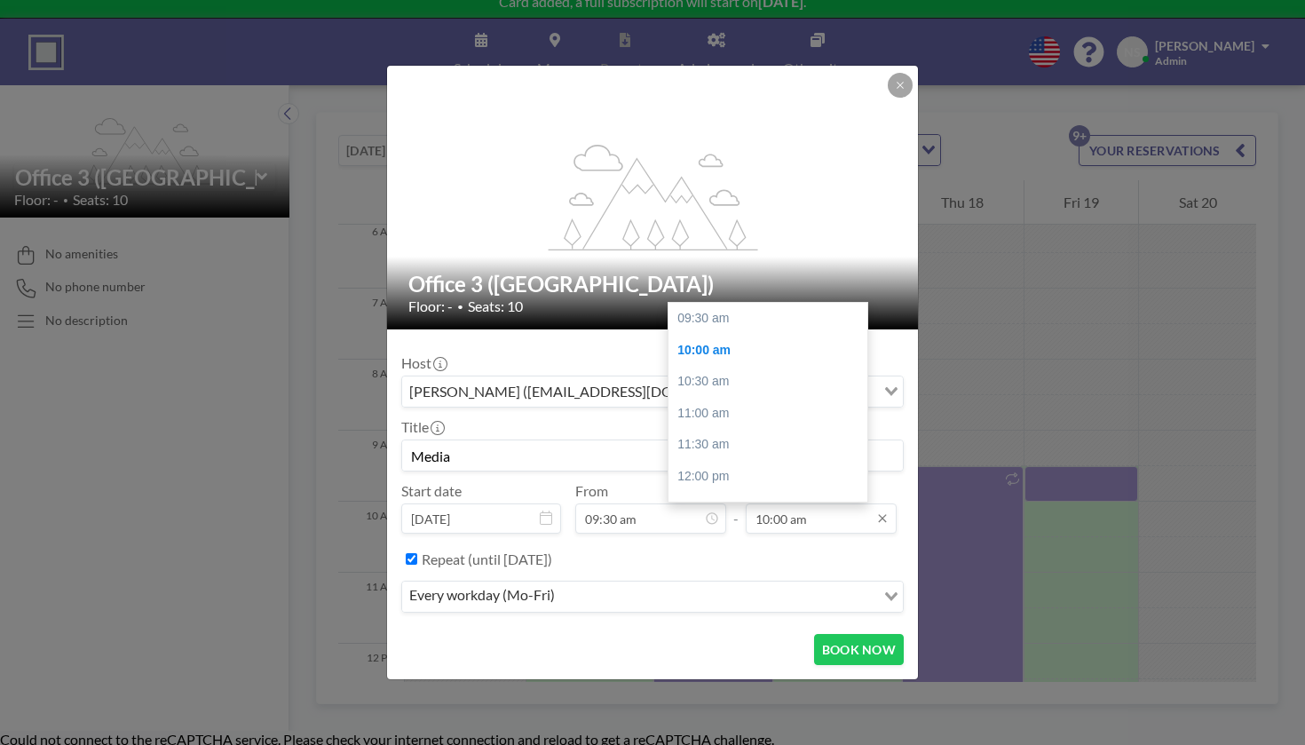
scroll to position [28, 0]
click at [775, 496] on div "01:00 pm" at bounding box center [768, 512] width 199 height 32
type input "01:00 pm"
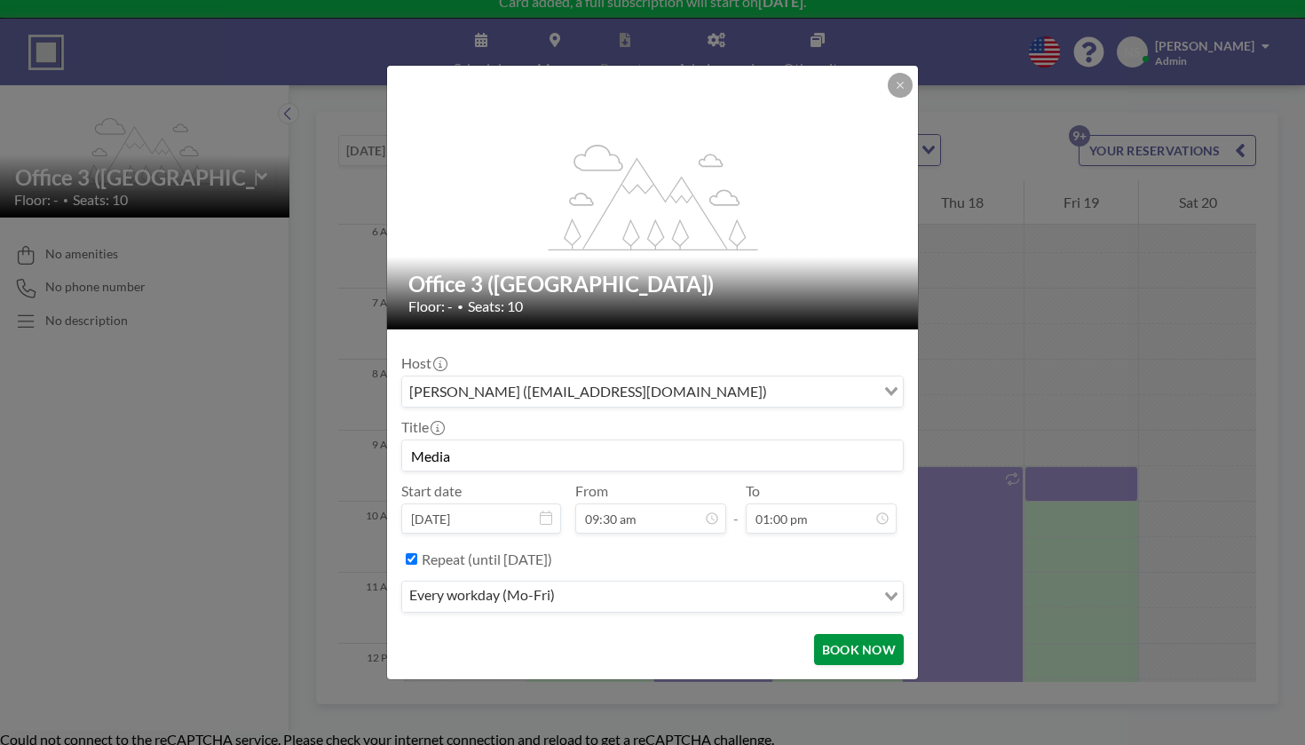
click at [814, 634] on button "BOOK NOW" at bounding box center [859, 649] width 90 height 31
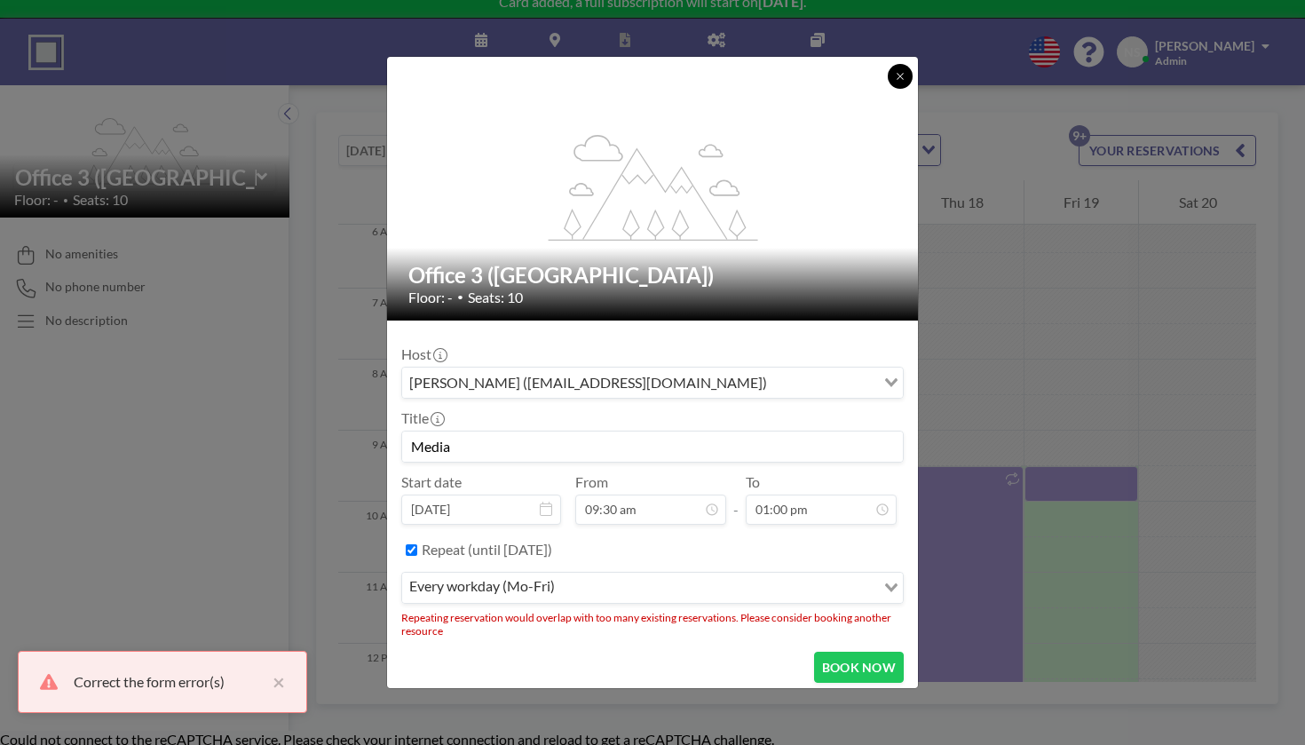
click at [888, 89] on button at bounding box center [900, 76] width 25 height 25
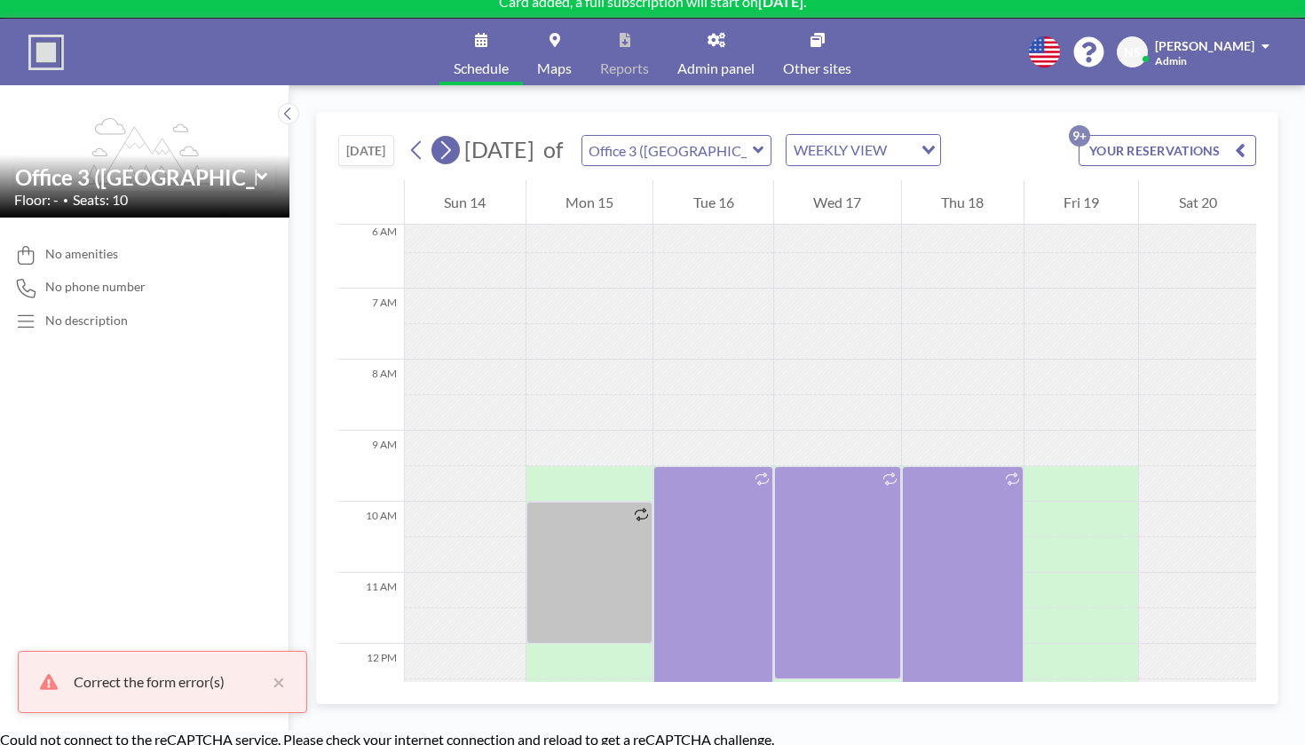
click at [437, 137] on icon at bounding box center [445, 150] width 17 height 27
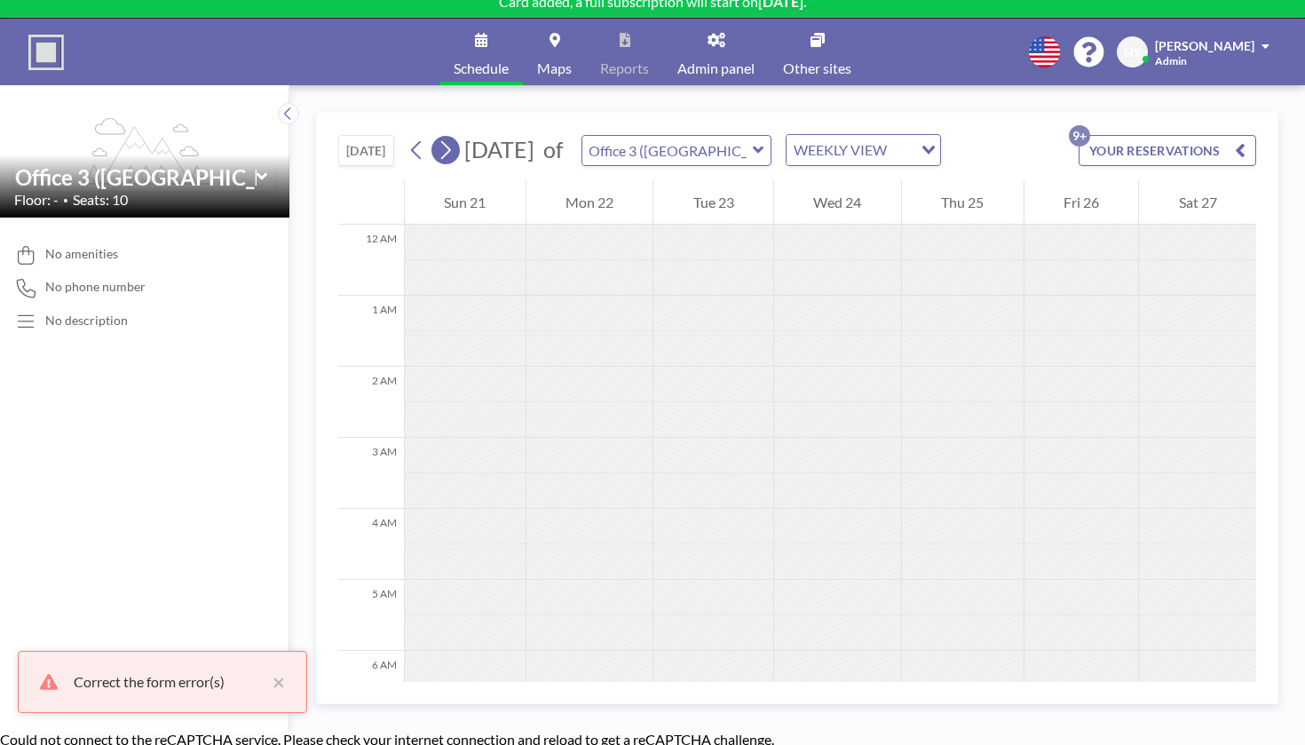
scroll to position [433, 0]
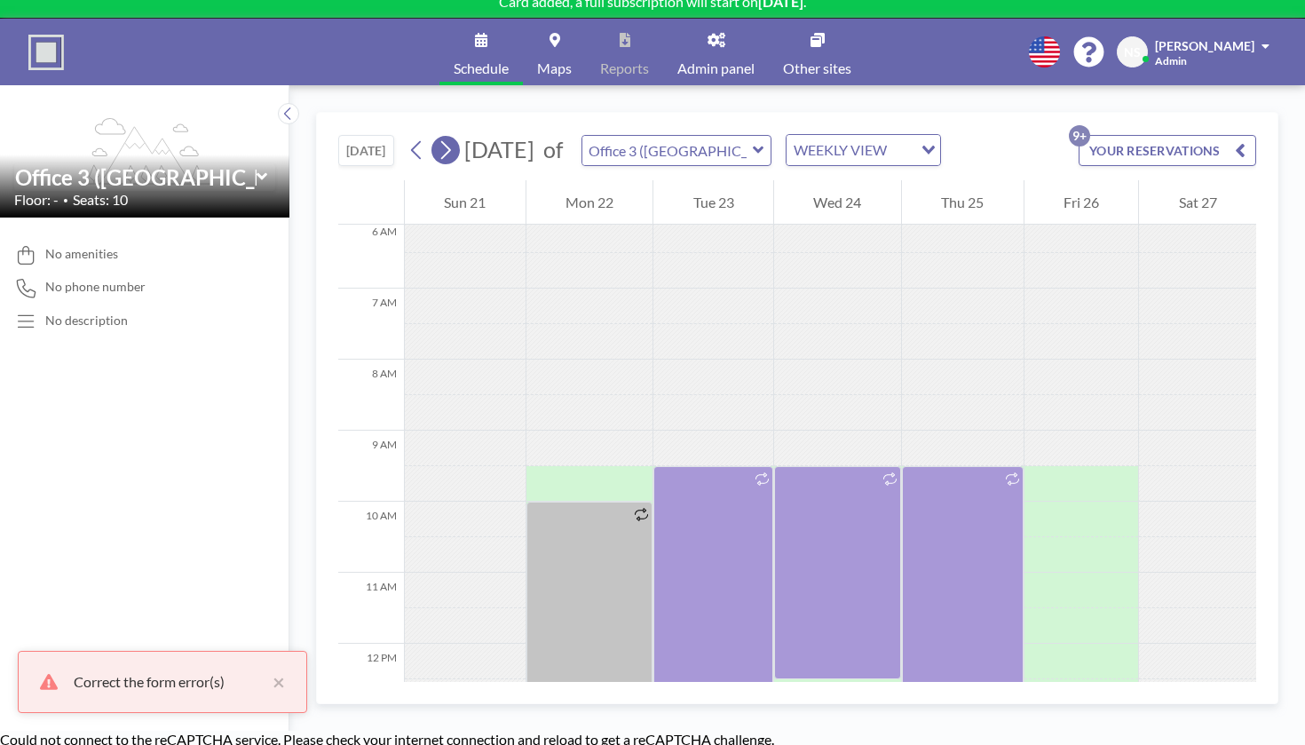
click at [437, 137] on icon at bounding box center [445, 150] width 17 height 27
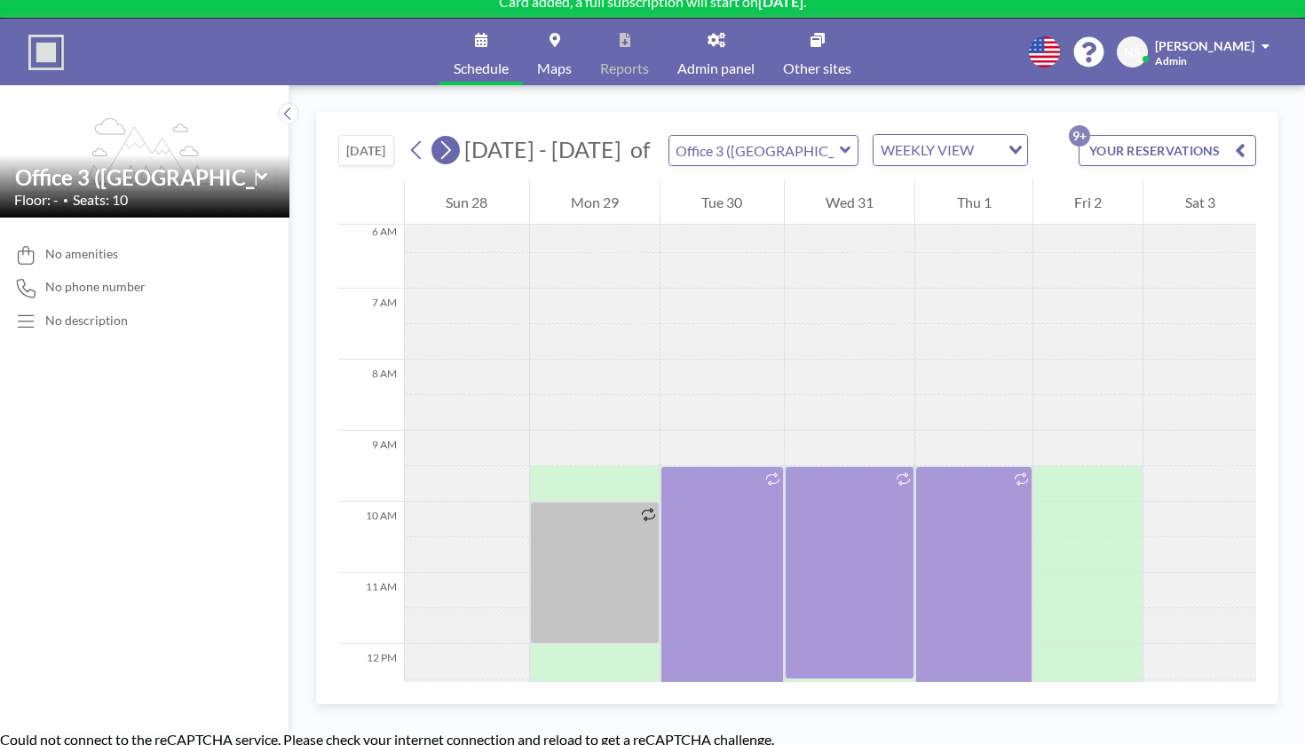
click at [437, 137] on icon at bounding box center [445, 150] width 17 height 27
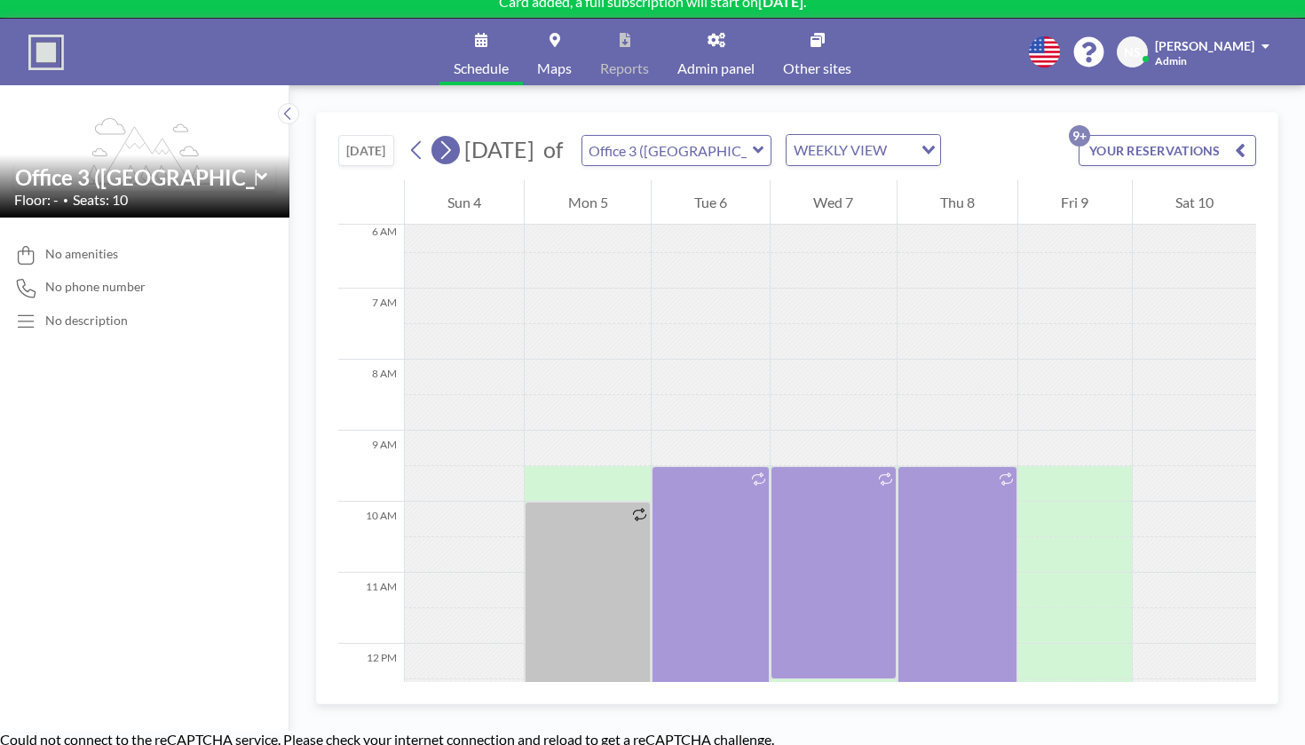
click at [431, 136] on button at bounding box center [445, 150] width 28 height 28
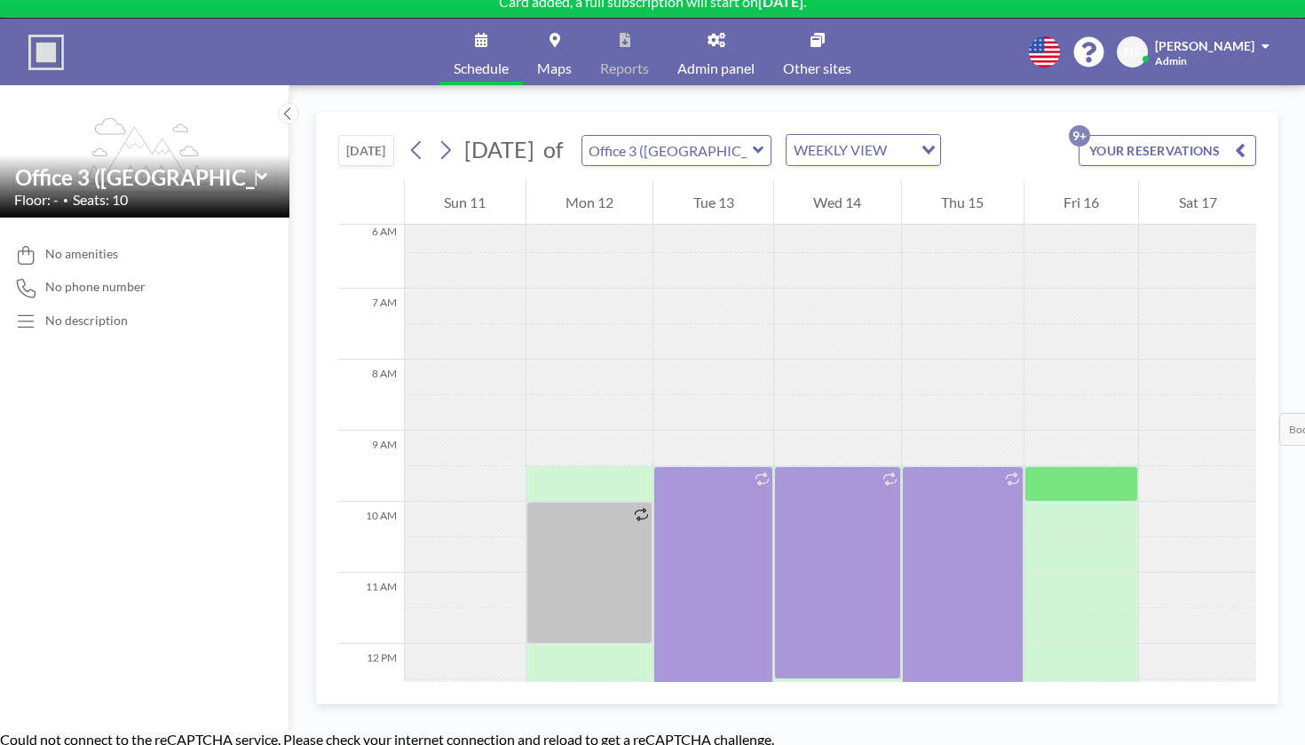
click at [1025, 466] on div at bounding box center [1082, 484] width 115 height 36
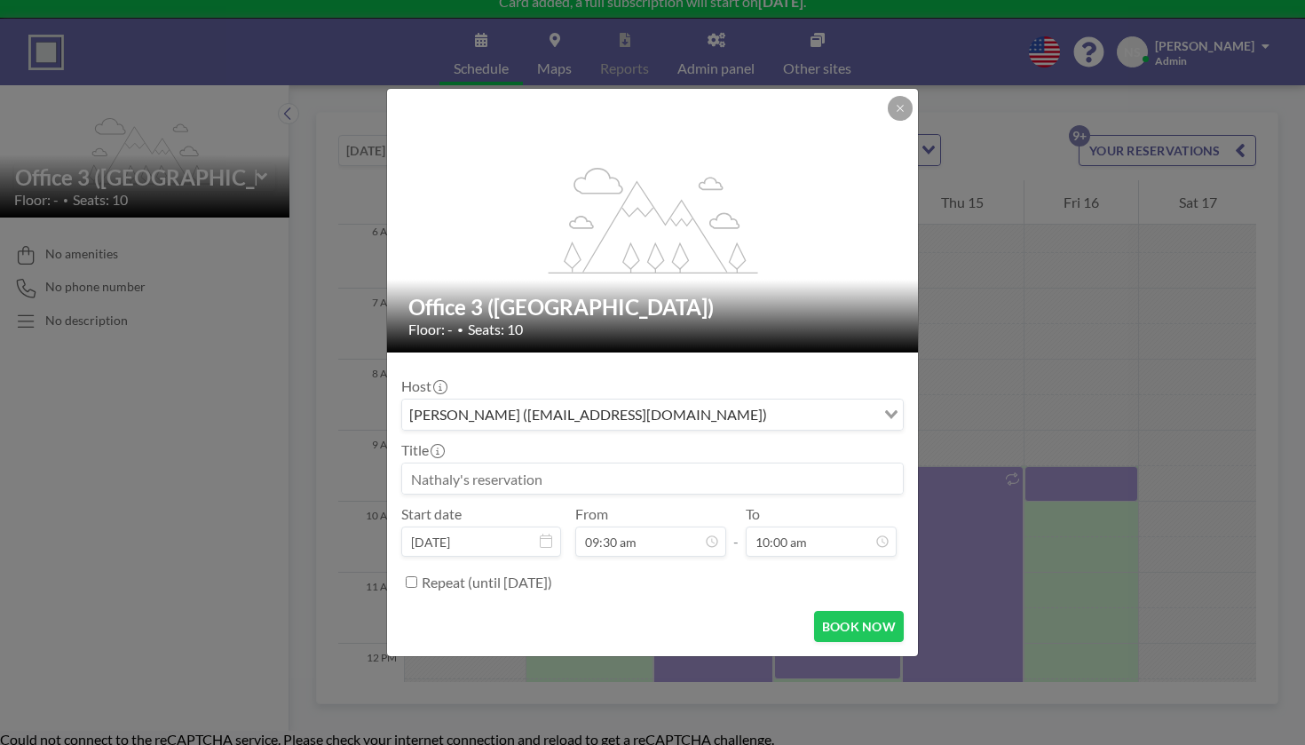
click at [574, 463] on input at bounding box center [652, 478] width 501 height 30
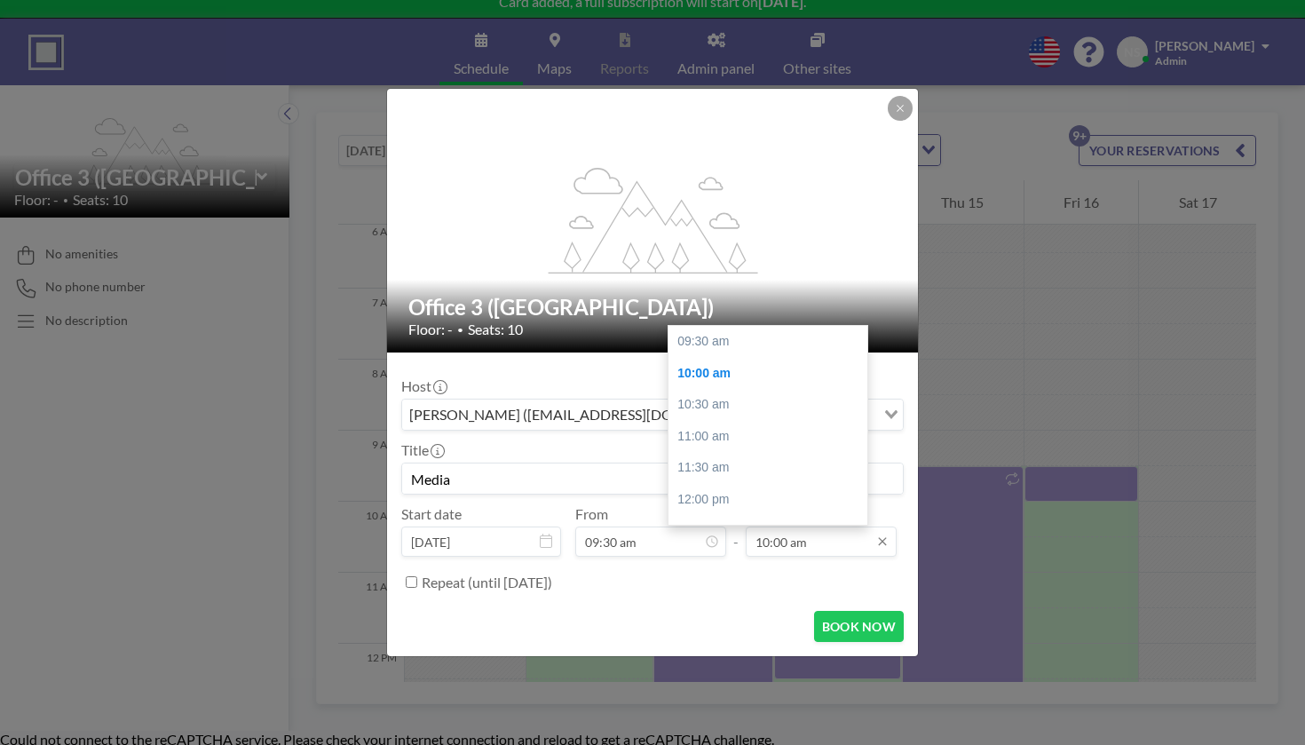
scroll to position [28, 0]
type input "Media"
click at [738, 519] on div "01:00 pm" at bounding box center [768, 535] width 199 height 32
type input "01:00 pm"
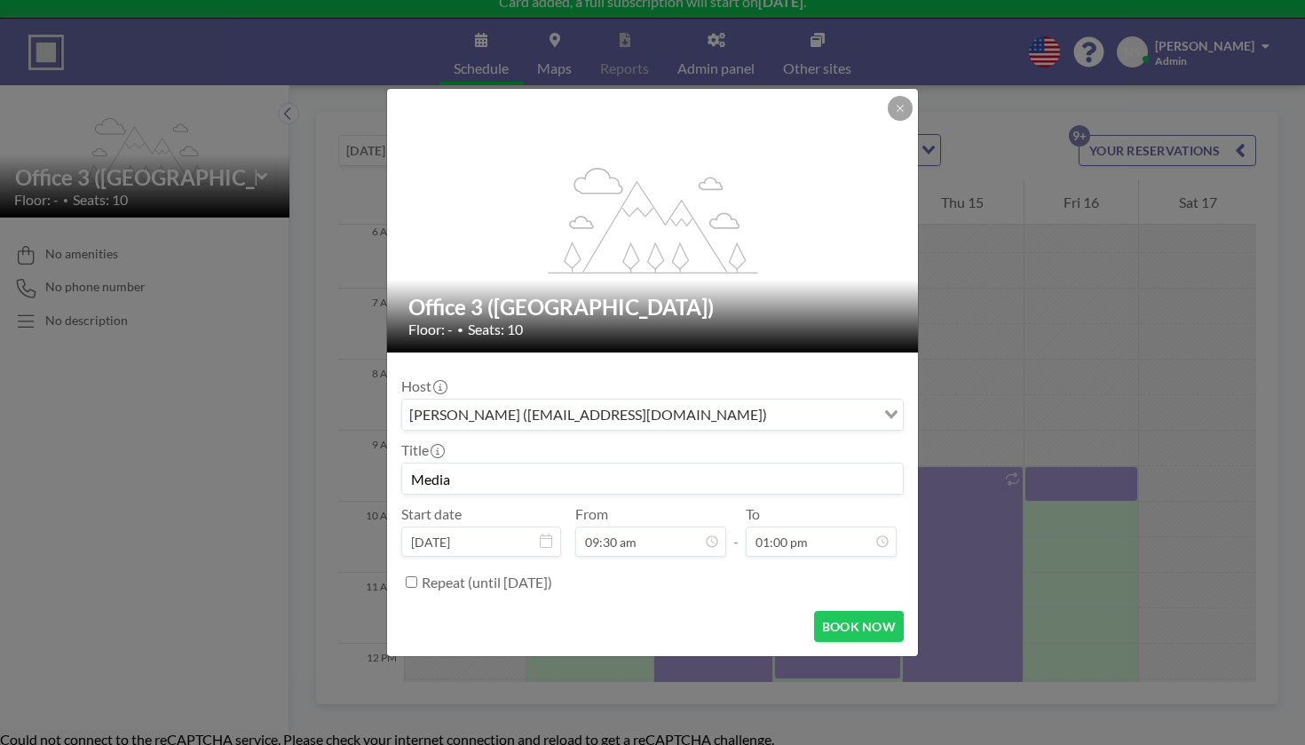
scroll to position [193, 0]
click at [814, 611] on button "BOOK NOW" at bounding box center [859, 626] width 90 height 31
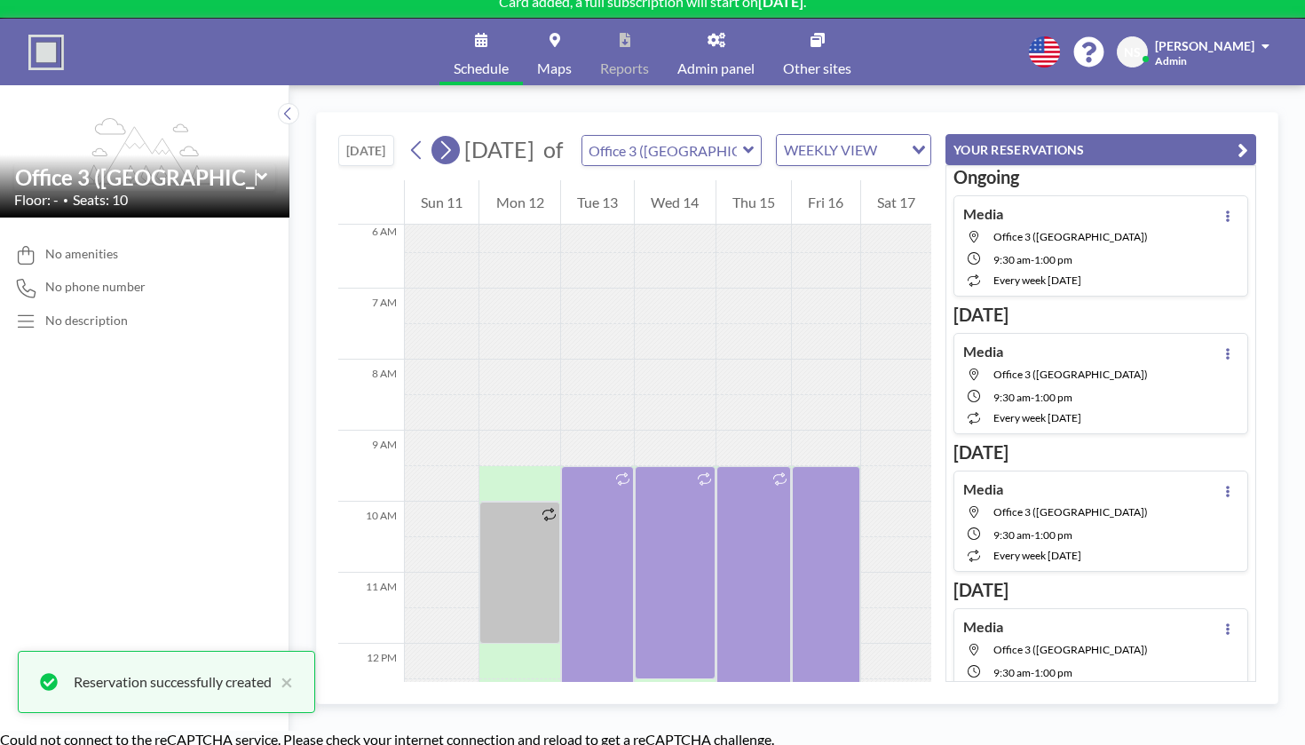
click at [437, 137] on icon at bounding box center [445, 150] width 17 height 27
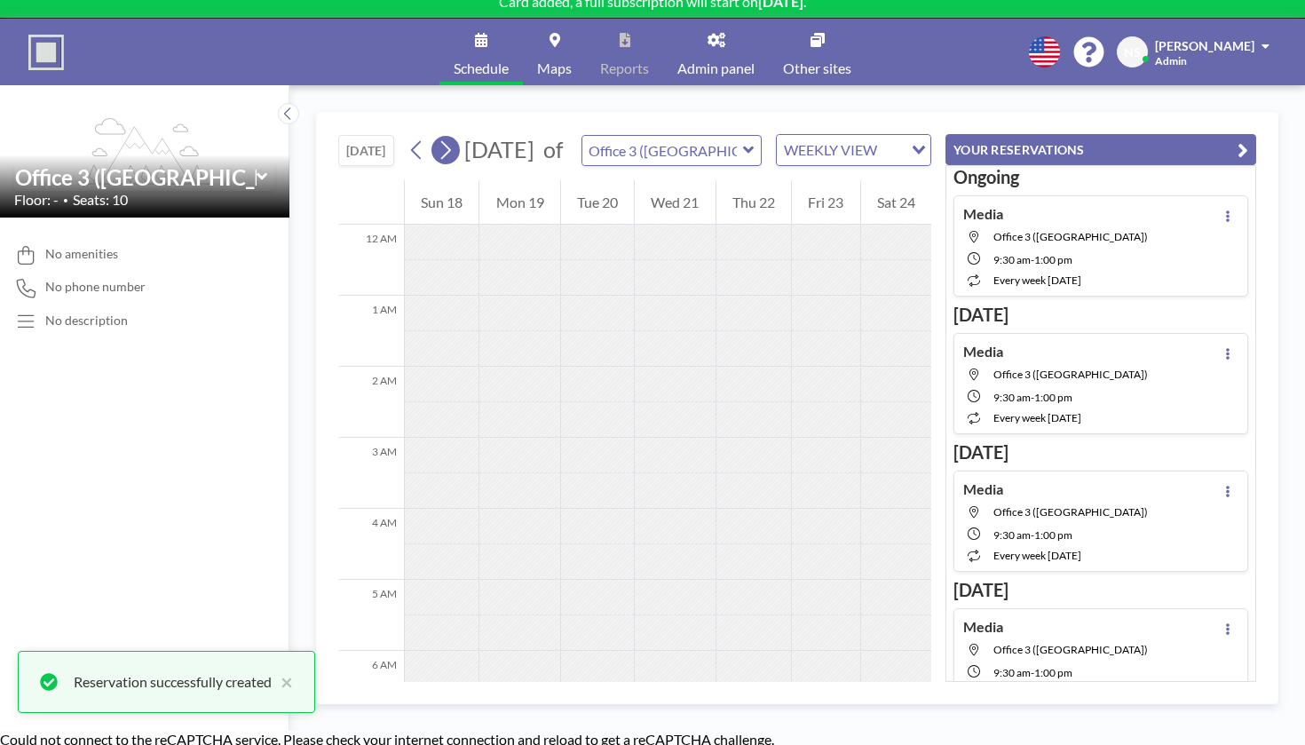
scroll to position [433, 0]
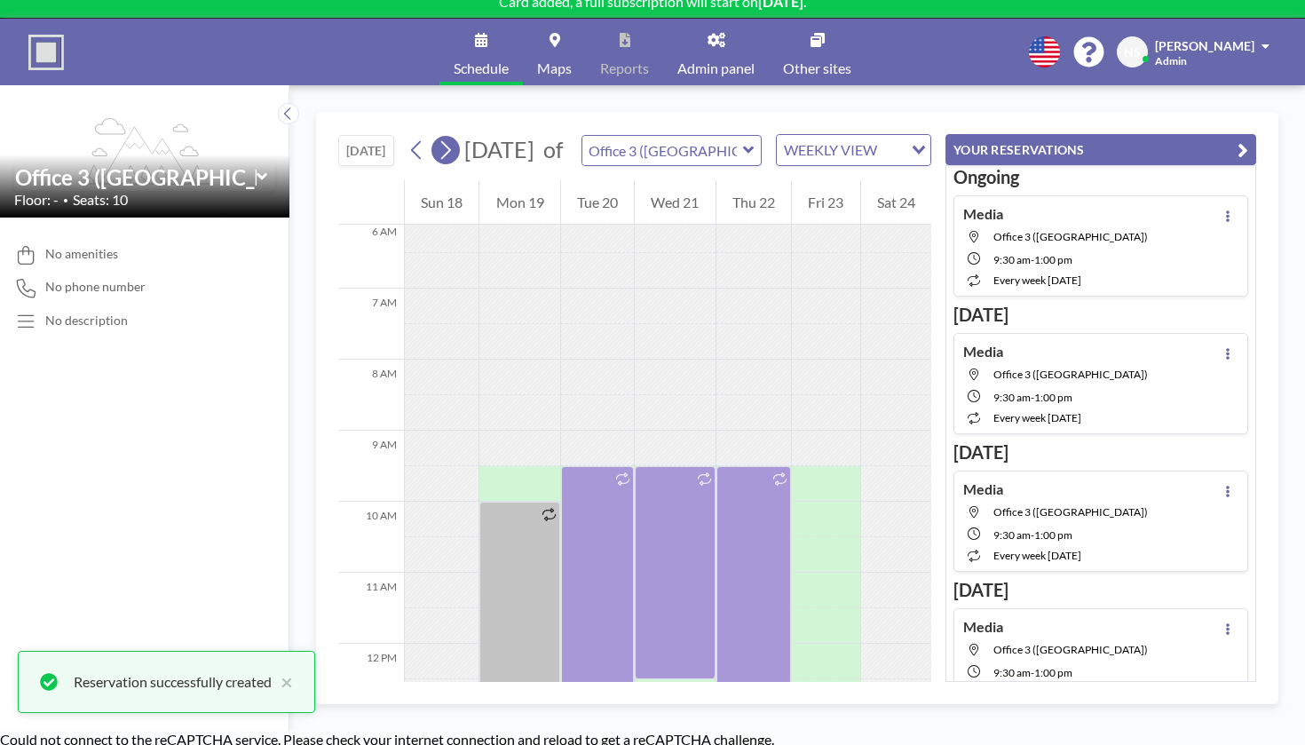
click at [437, 137] on icon at bounding box center [445, 150] width 17 height 27
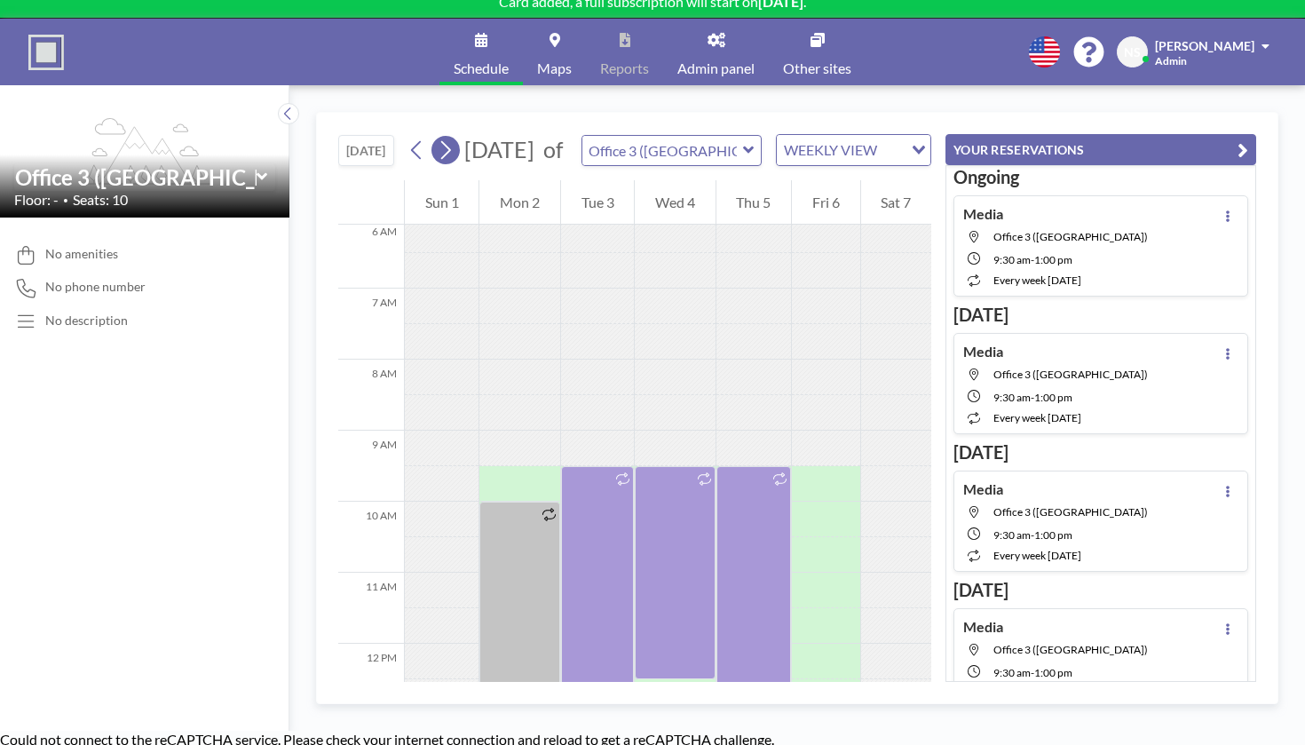
click at [437, 137] on icon at bounding box center [445, 150] width 17 height 27
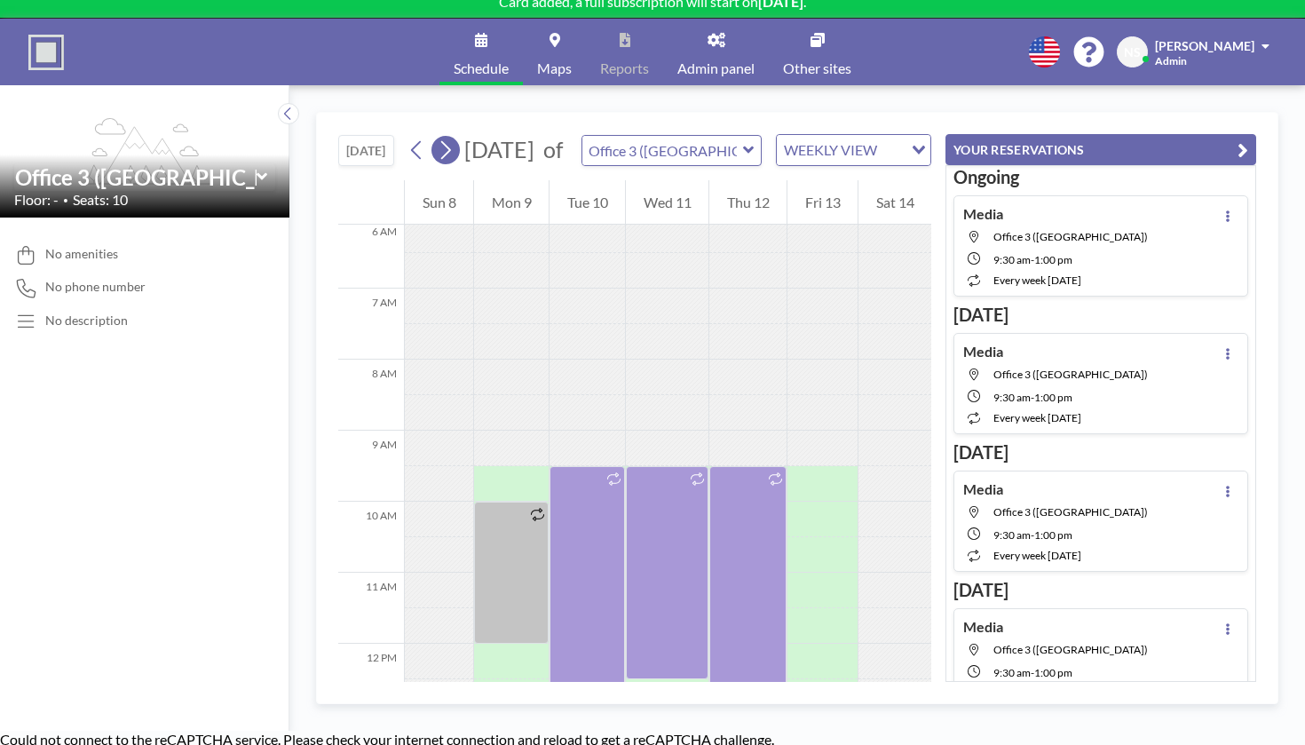
click at [437, 137] on icon at bounding box center [445, 150] width 17 height 27
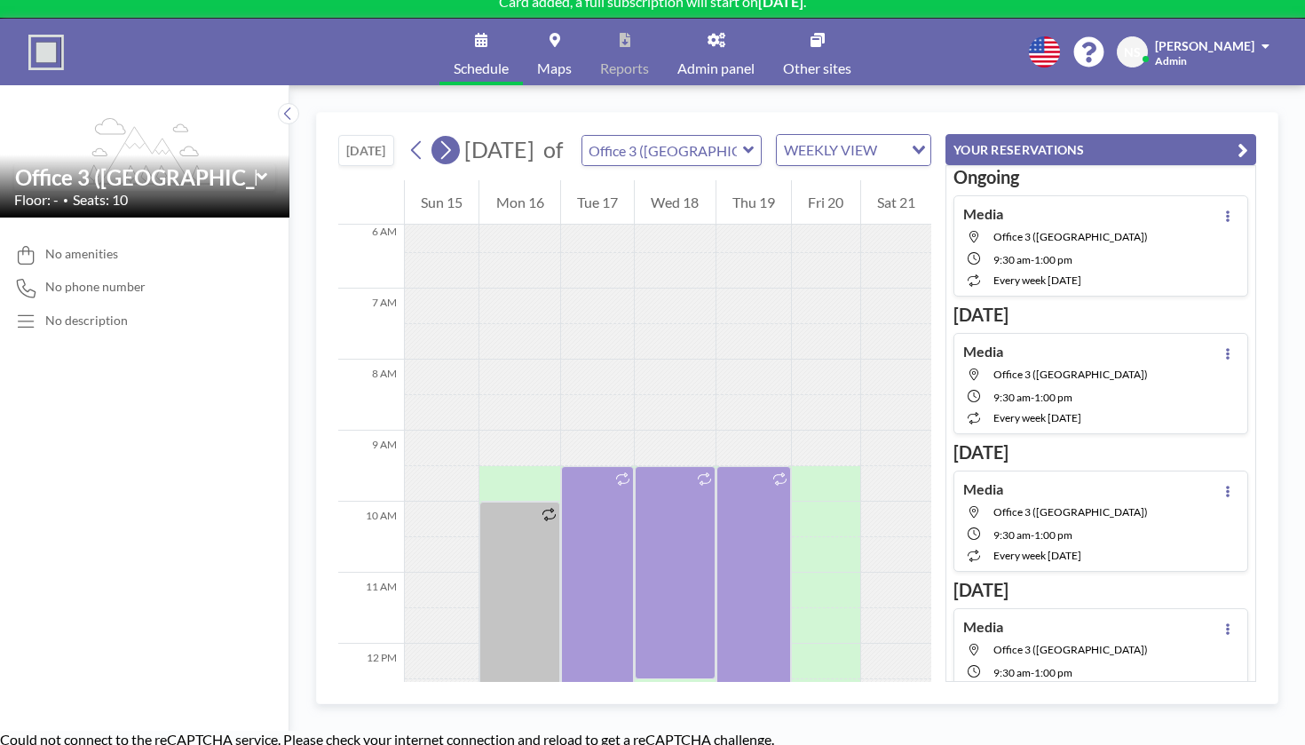
click at [437, 137] on icon at bounding box center [445, 150] width 17 height 27
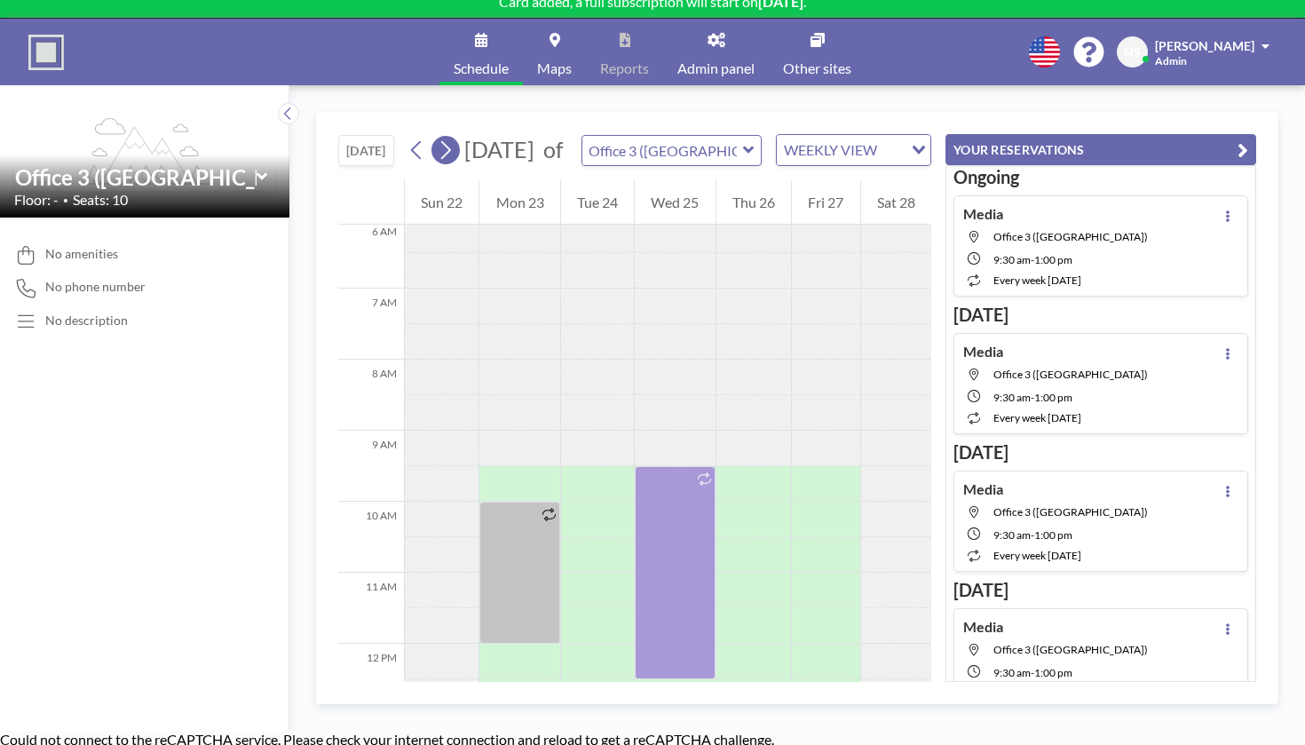
click at [437, 137] on icon at bounding box center [445, 150] width 17 height 27
click at [408, 137] on icon at bounding box center [416, 150] width 17 height 27
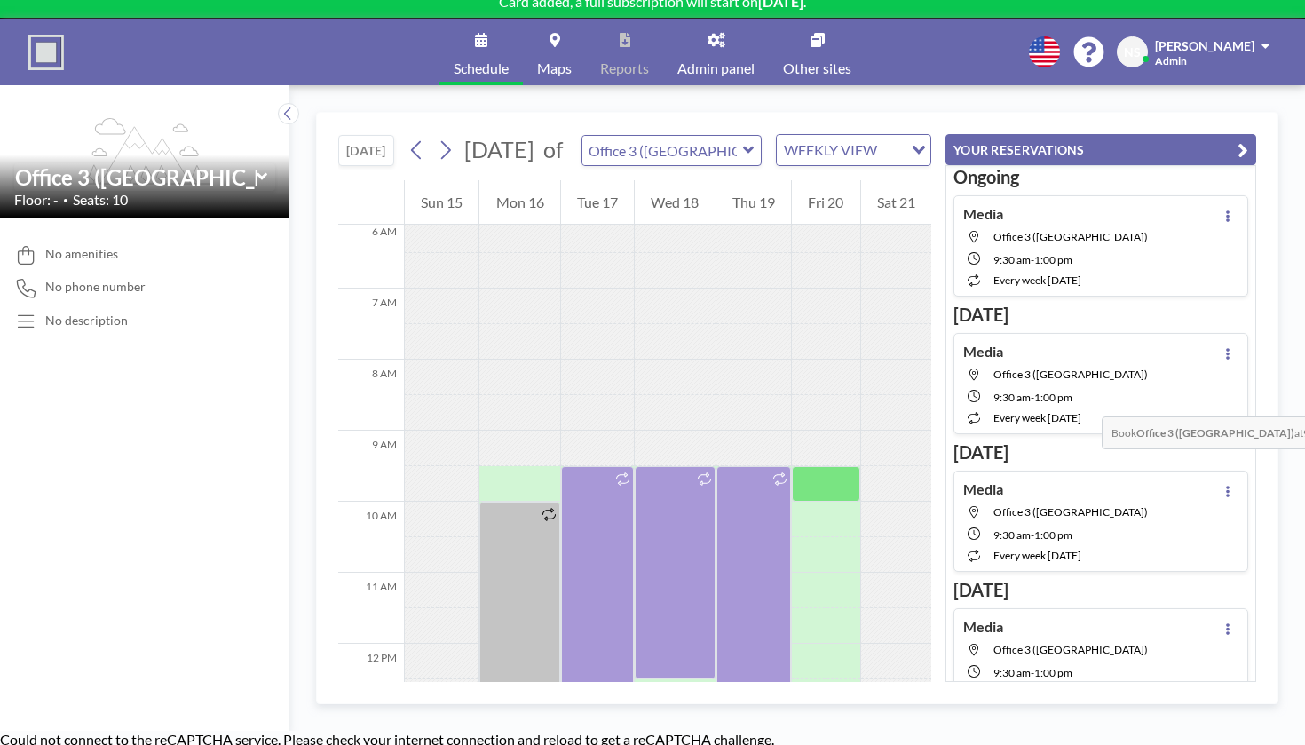
click at [859, 466] on div at bounding box center [825, 484] width 67 height 36
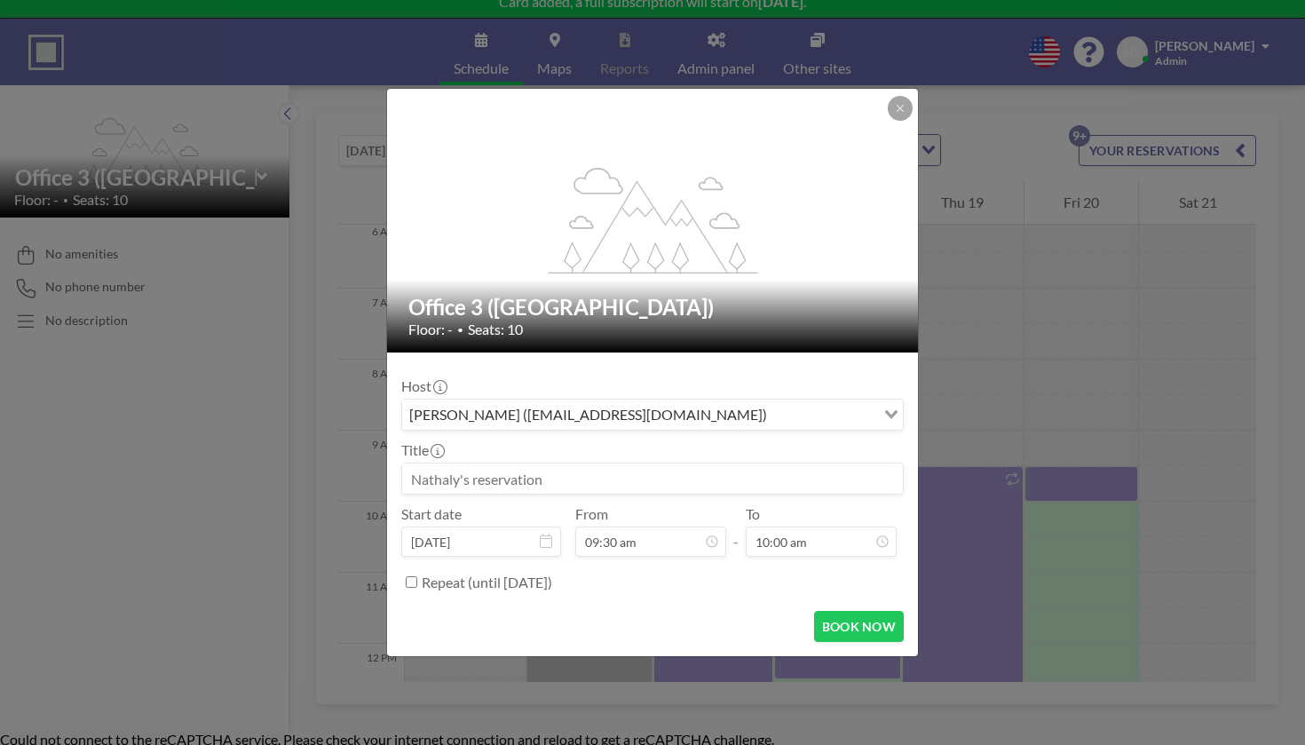
click at [568, 463] on input at bounding box center [652, 478] width 501 height 30
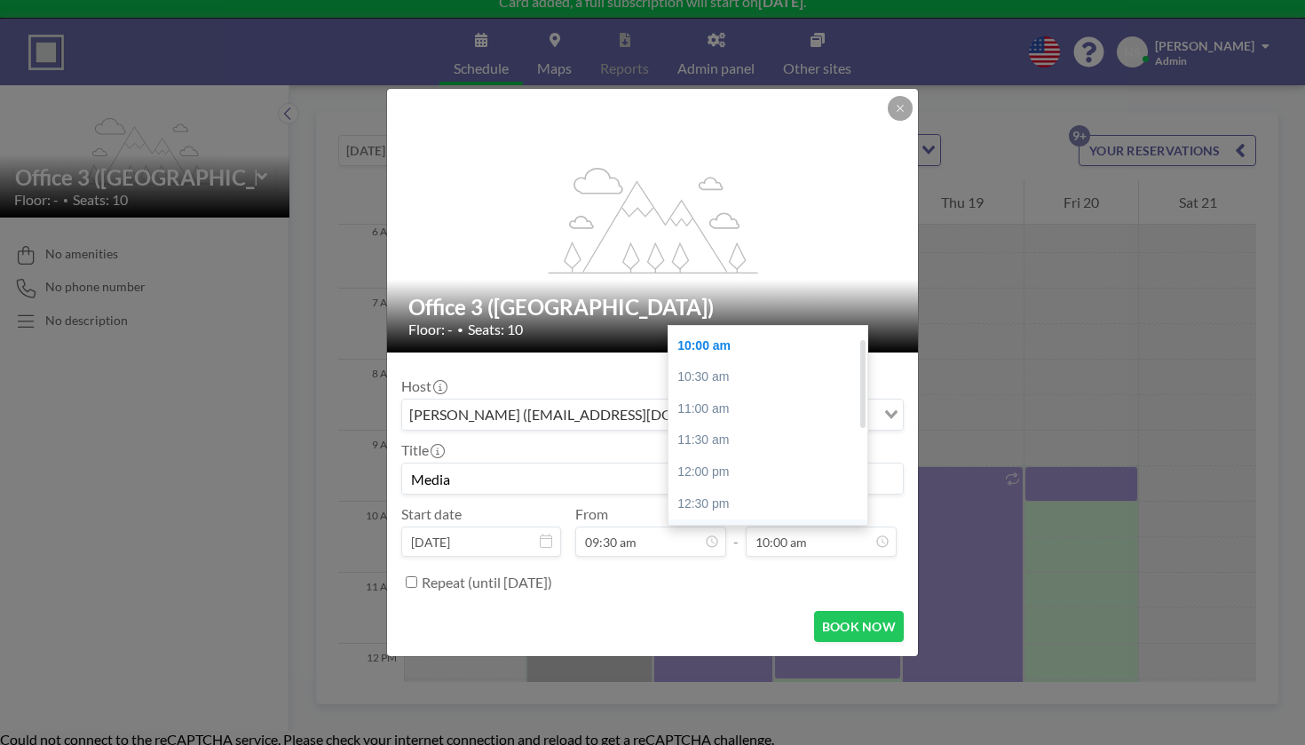
type input "Media"
click at [752, 519] on div "01:00 pm" at bounding box center [768, 535] width 199 height 32
type input "01:00 pm"
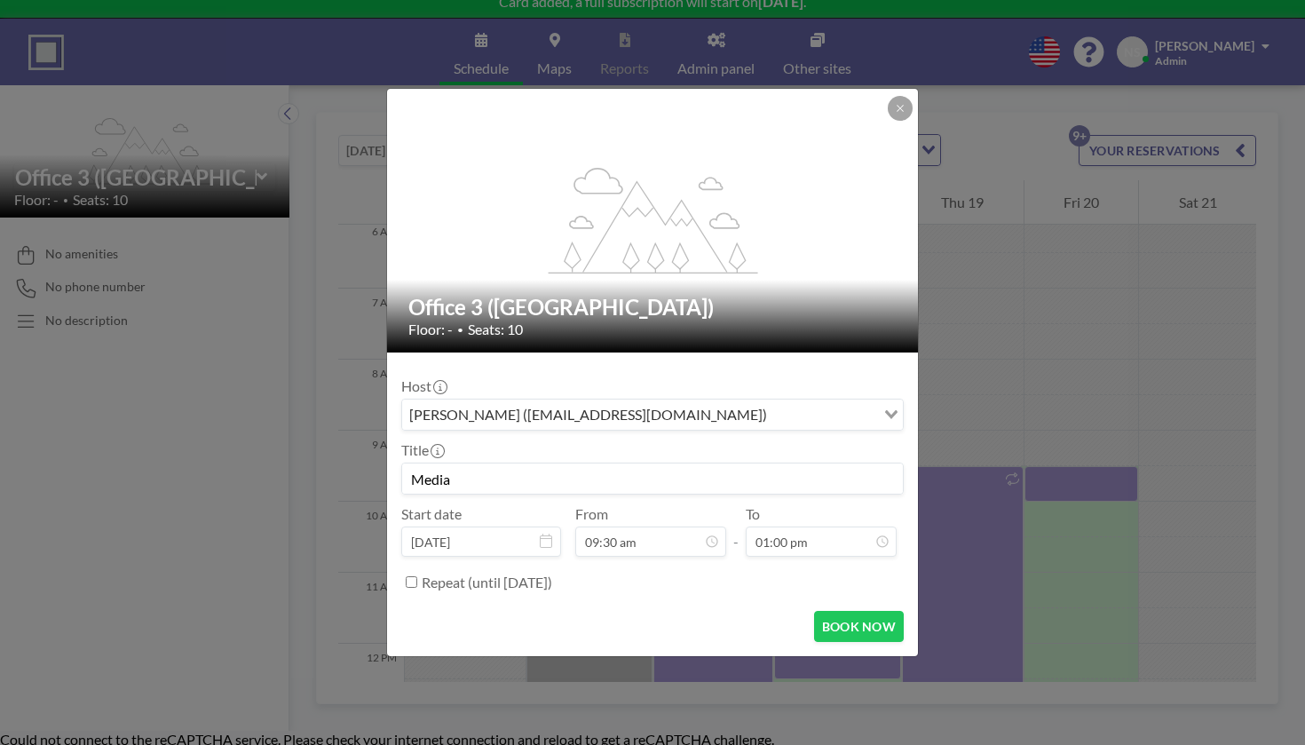
click at [552, 574] on label "Repeat (until [DATE])" at bounding box center [487, 583] width 131 height 18
click at [417, 576] on input "Repeat (until [DATE])" at bounding box center [412, 582] width 12 height 12
checkbox input "true"
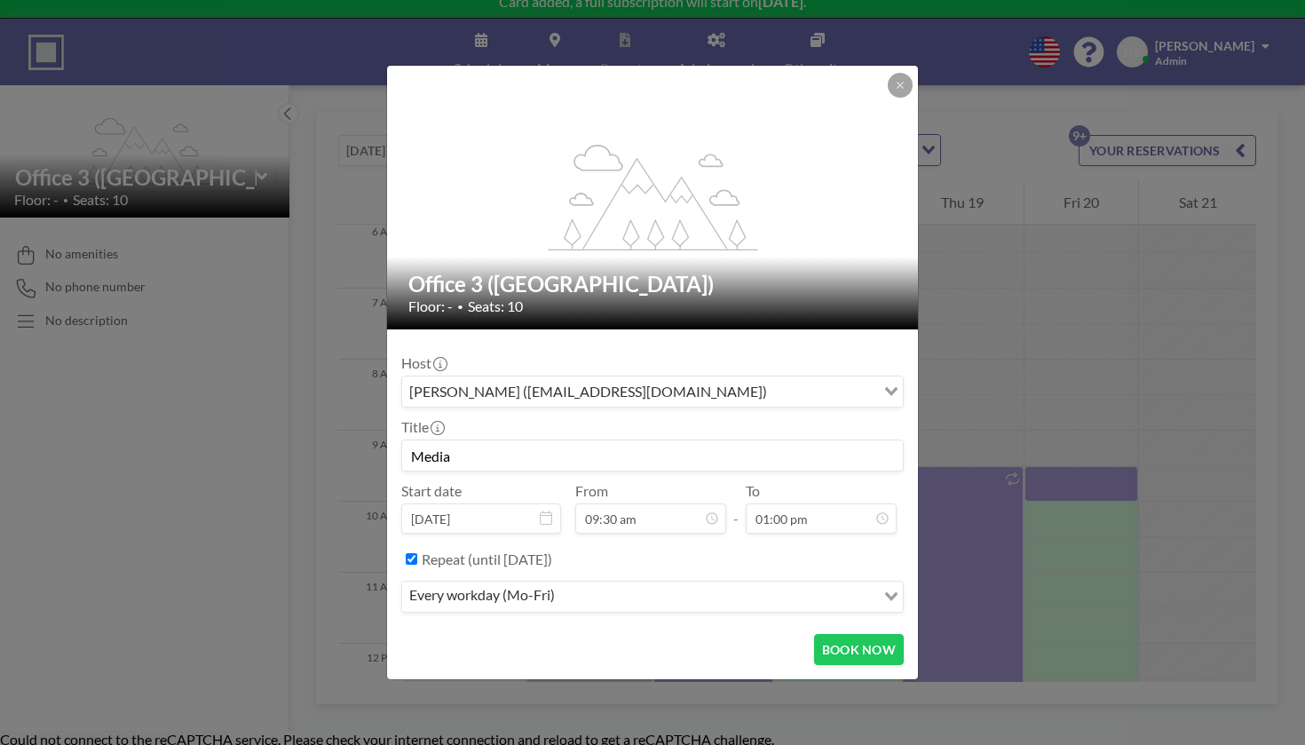
click at [693, 585] on input "Search for option" at bounding box center [716, 596] width 313 height 23
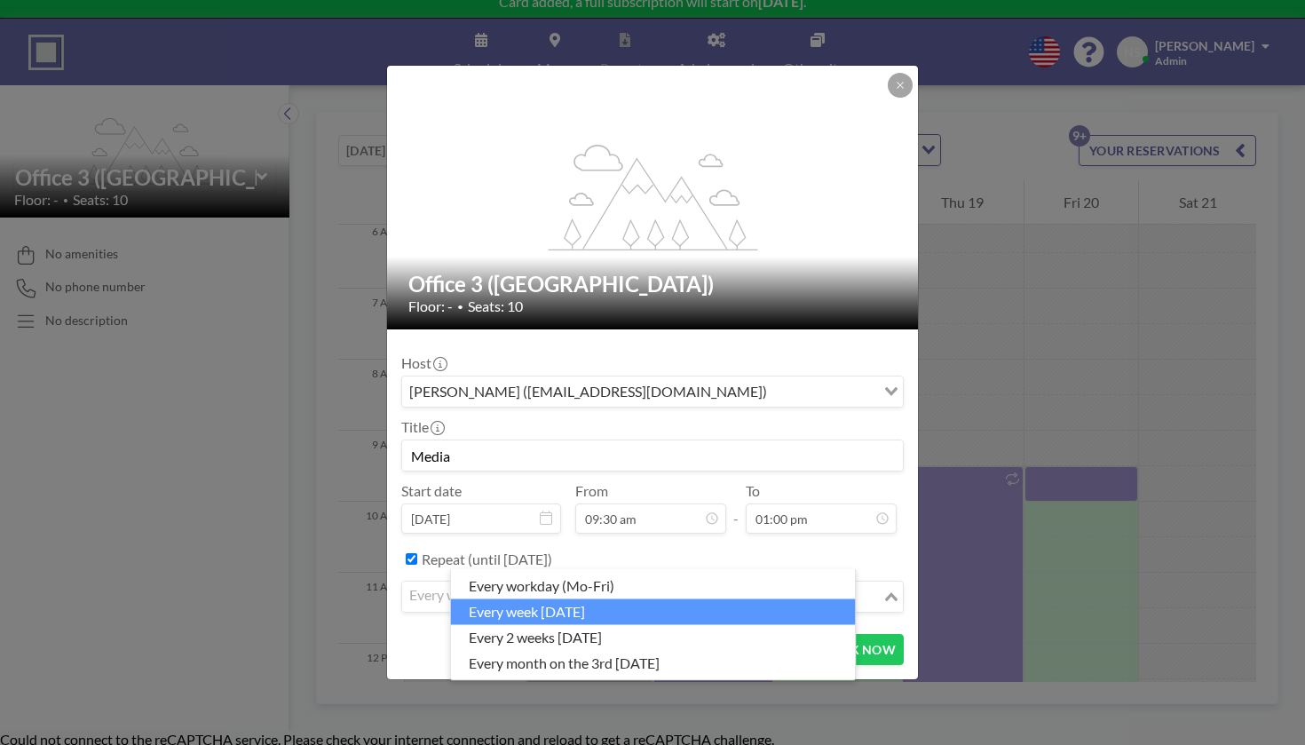
click at [629, 600] on li "every week [DATE]" at bounding box center [653, 611] width 405 height 26
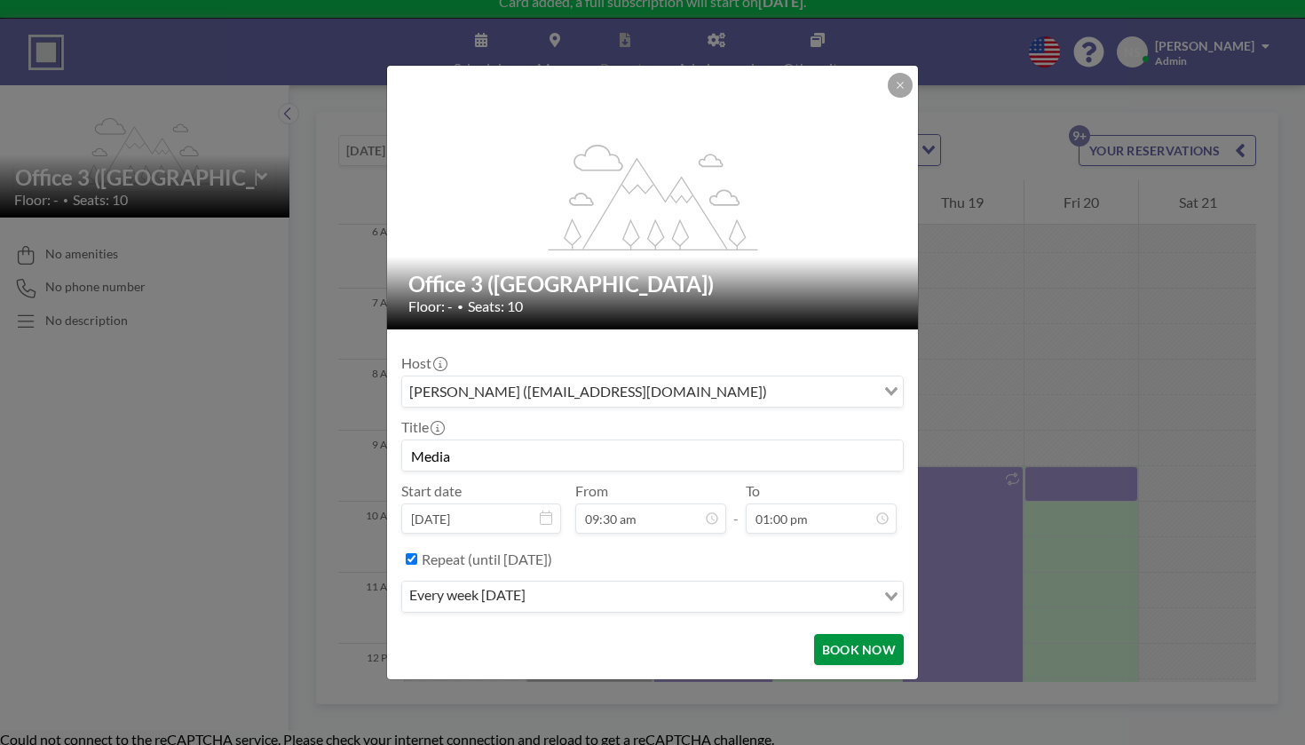
click at [814, 634] on button "BOOK NOW" at bounding box center [859, 649] width 90 height 31
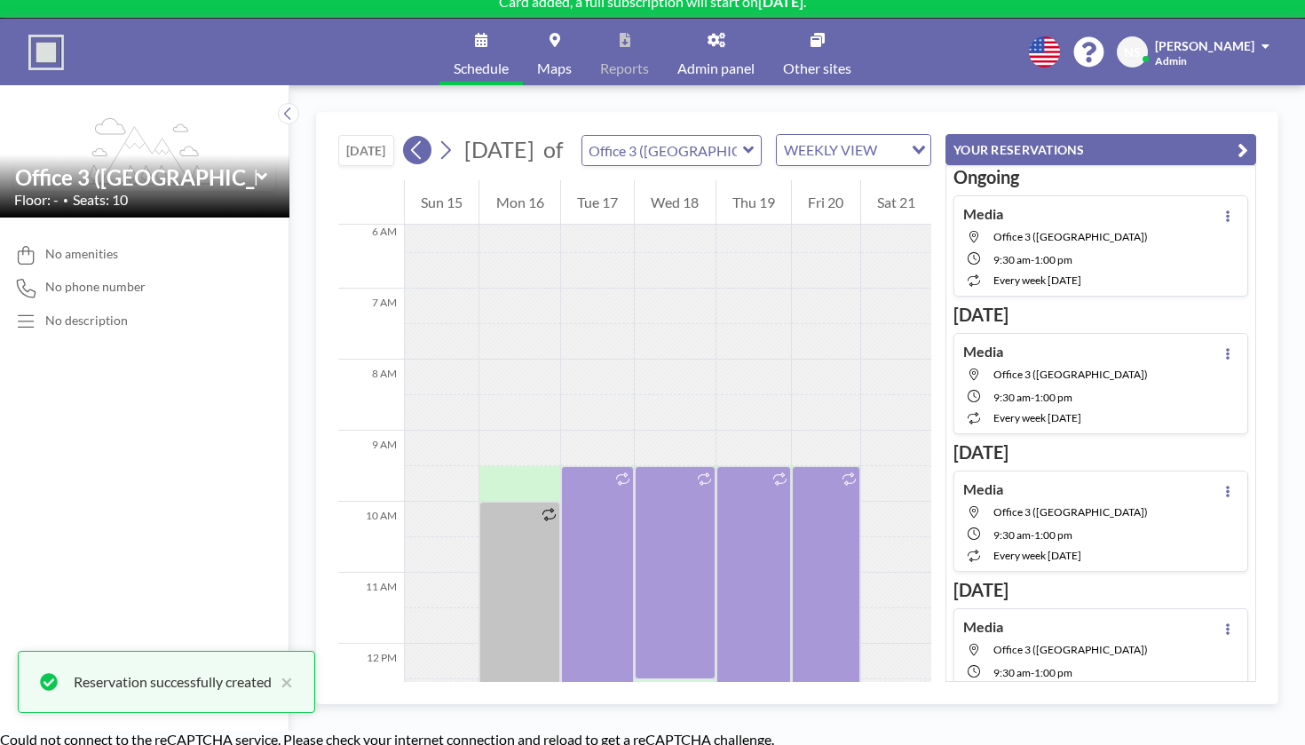
click at [408, 137] on icon at bounding box center [416, 150] width 17 height 27
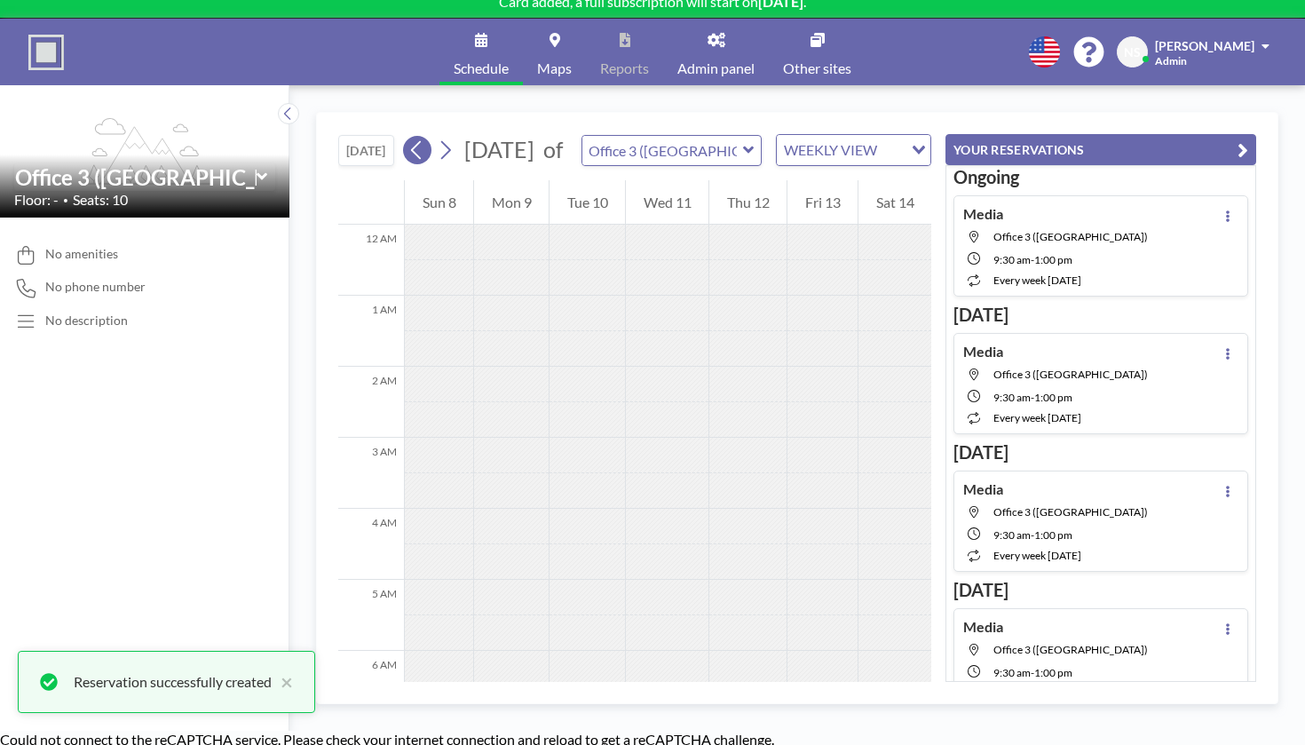
scroll to position [433, 0]
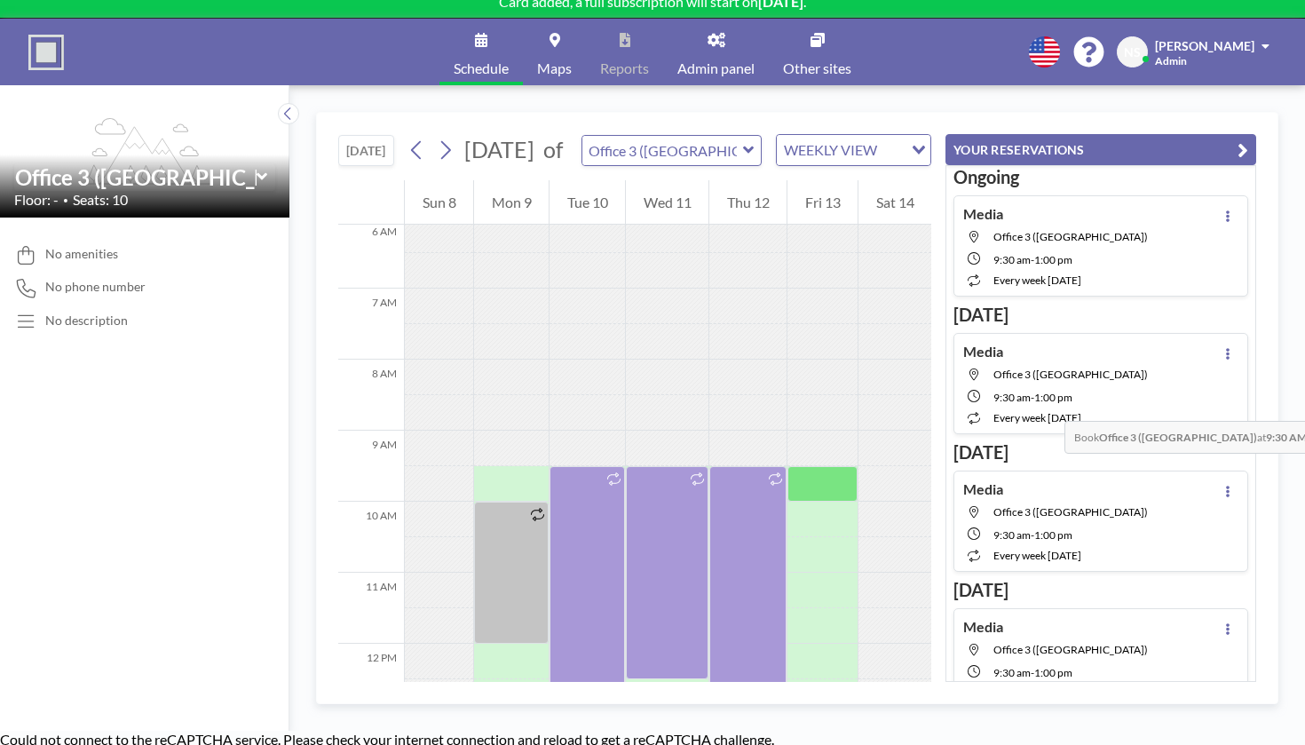
click at [847, 466] on div at bounding box center [823, 484] width 70 height 36
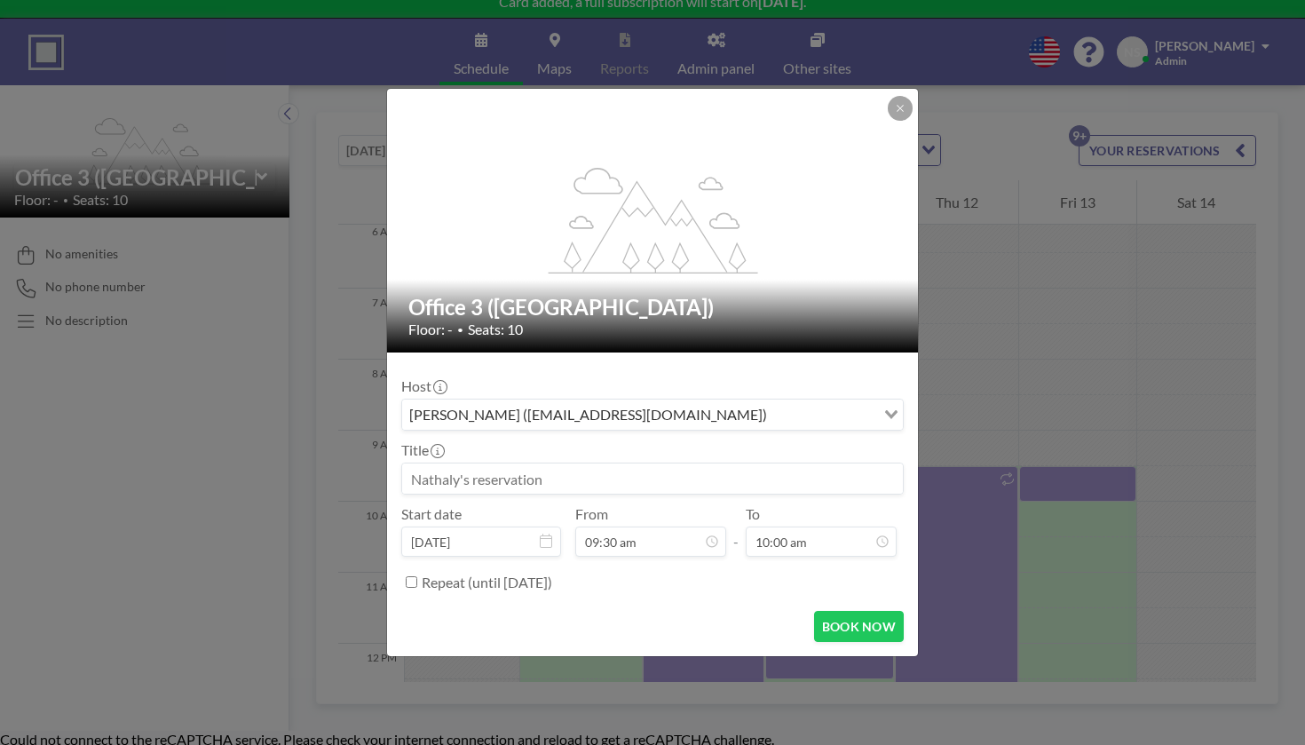
click at [611, 463] on input at bounding box center [652, 478] width 501 height 30
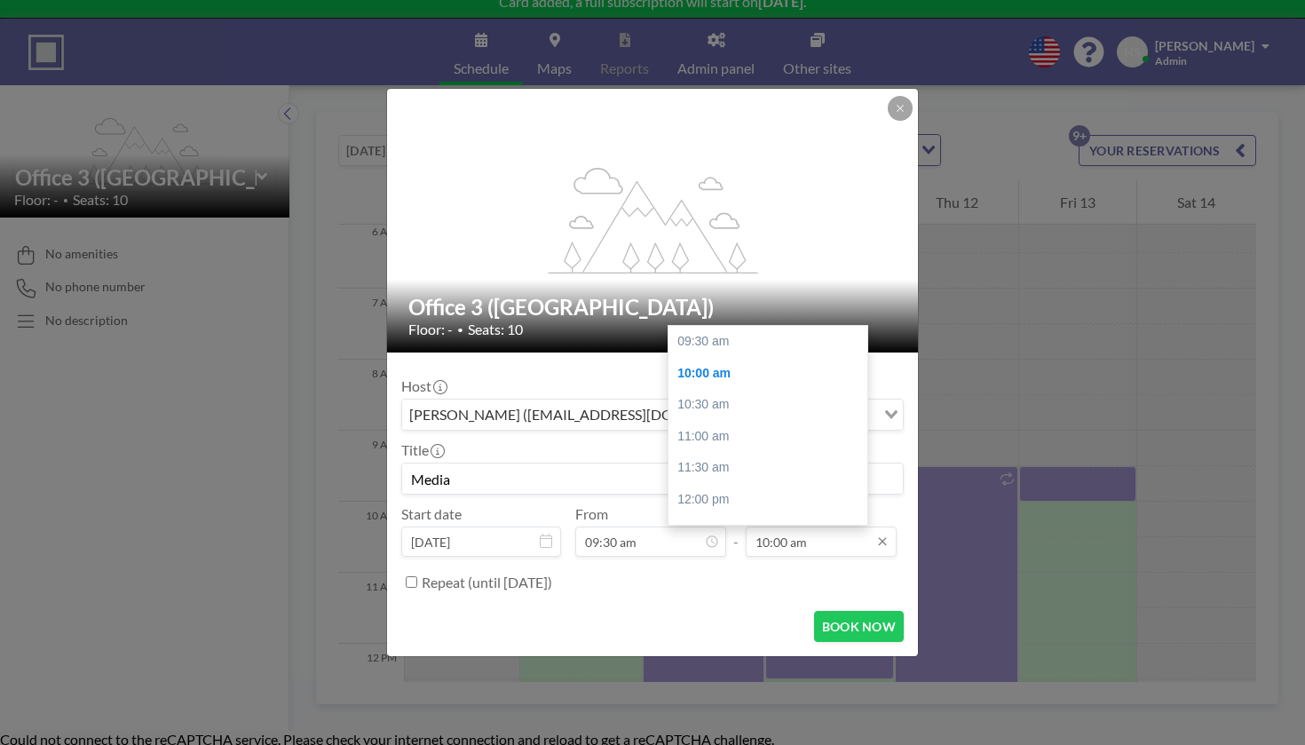
type input "Media"
click at [749, 526] on input "10:00 am" at bounding box center [821, 541] width 151 height 30
click at [747, 519] on div "01:00 pm" at bounding box center [768, 535] width 199 height 32
type input "01:00 pm"
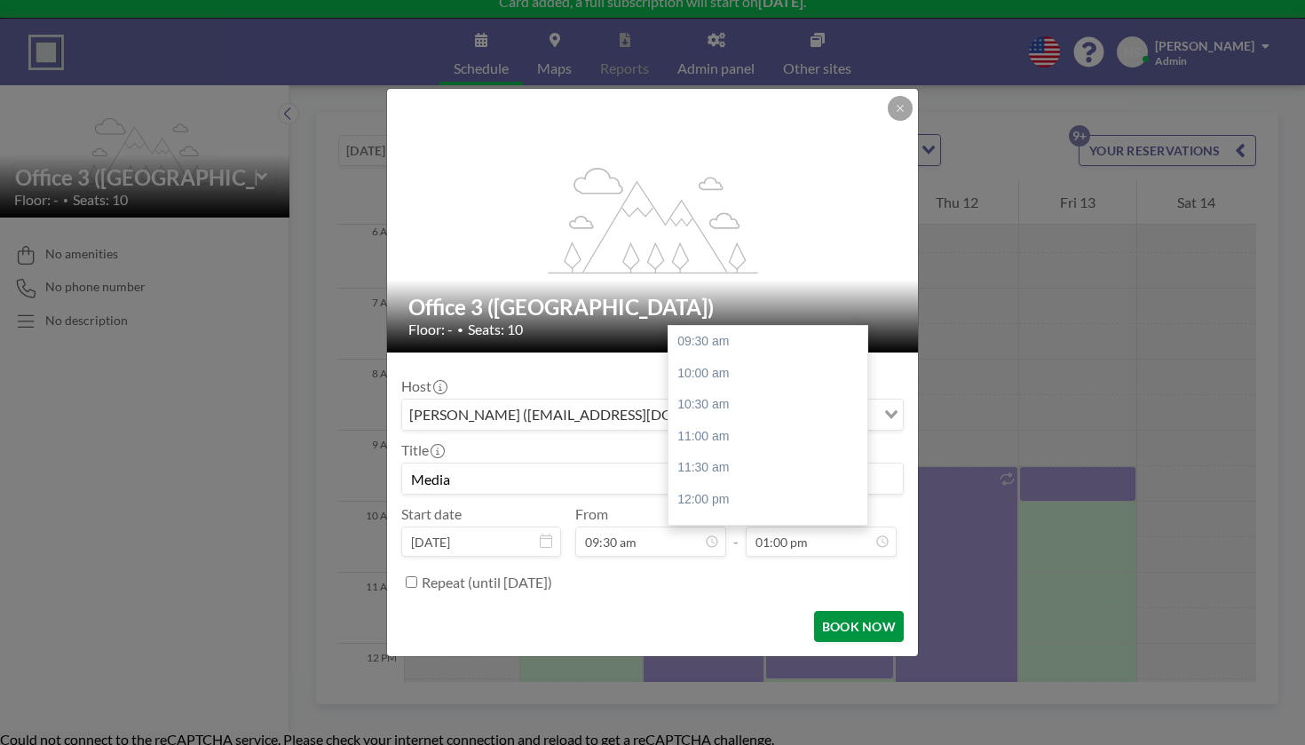
scroll to position [193, 0]
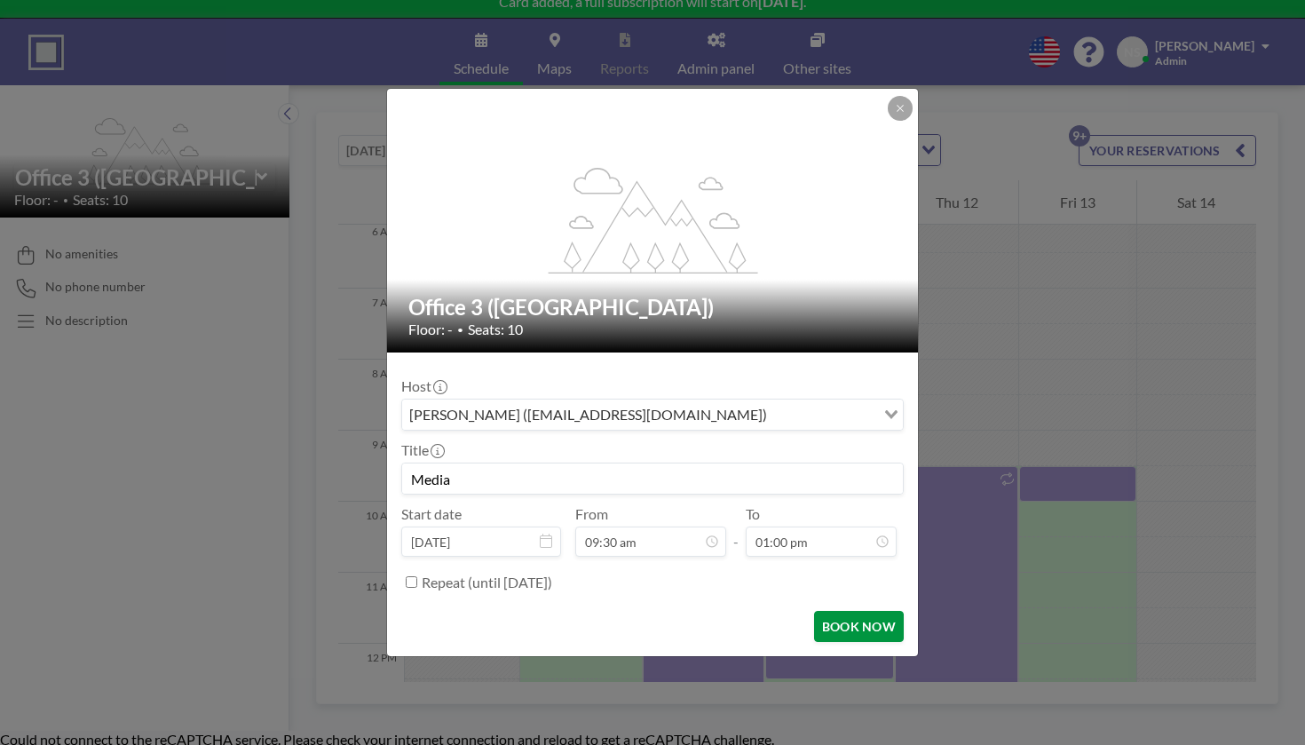
click at [814, 611] on button "BOOK NOW" at bounding box center [859, 626] width 90 height 31
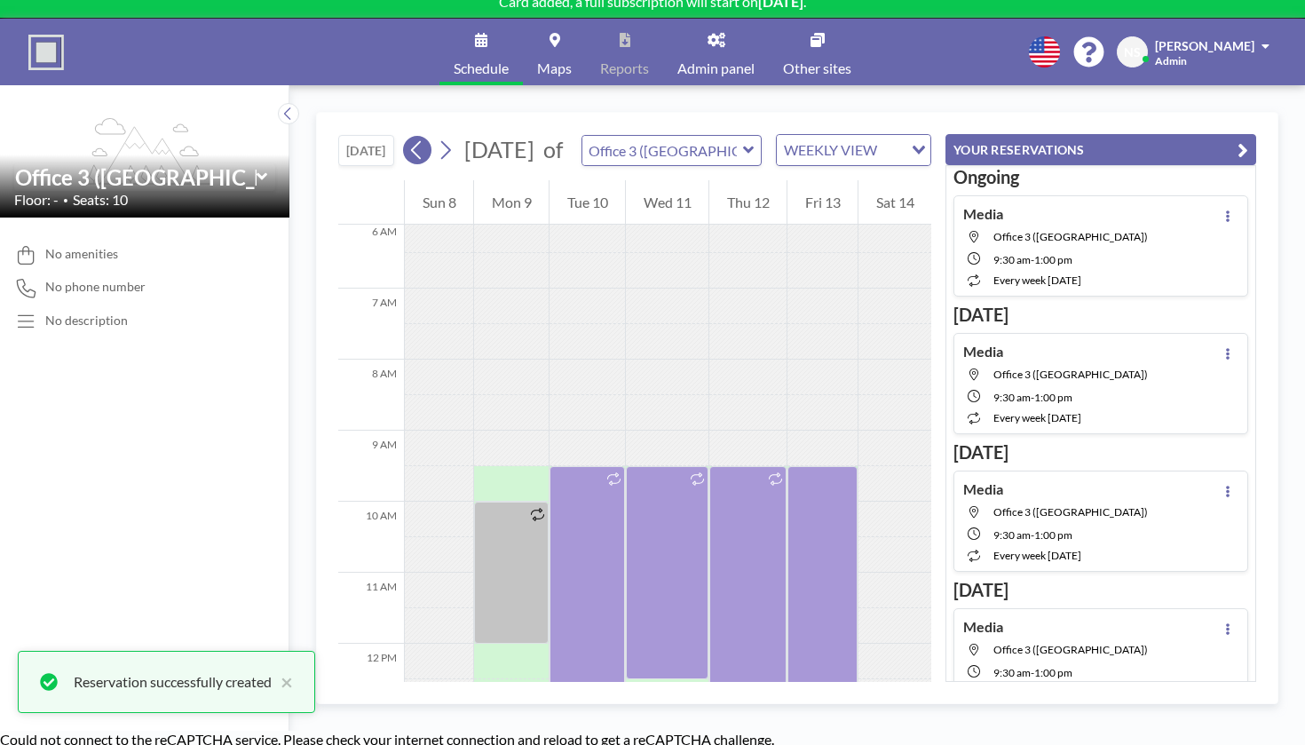
click at [408, 137] on icon at bounding box center [416, 150] width 17 height 27
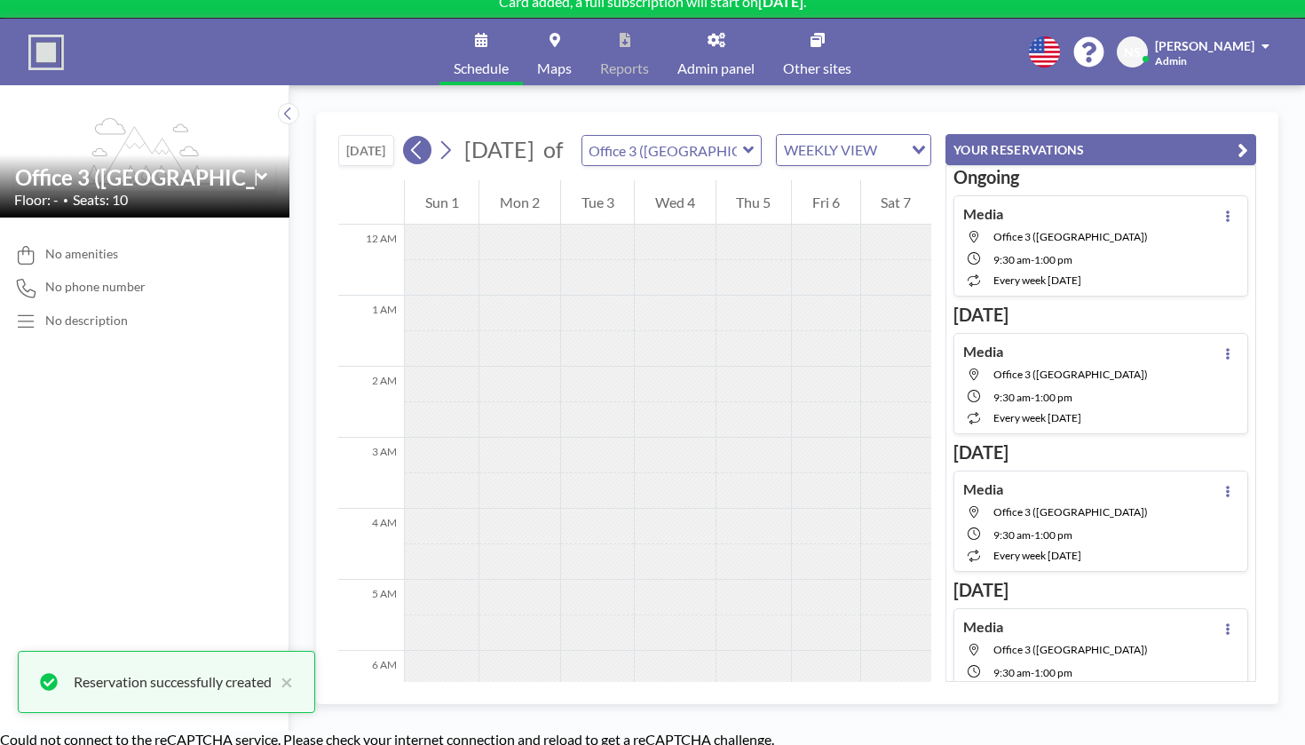
scroll to position [433, 0]
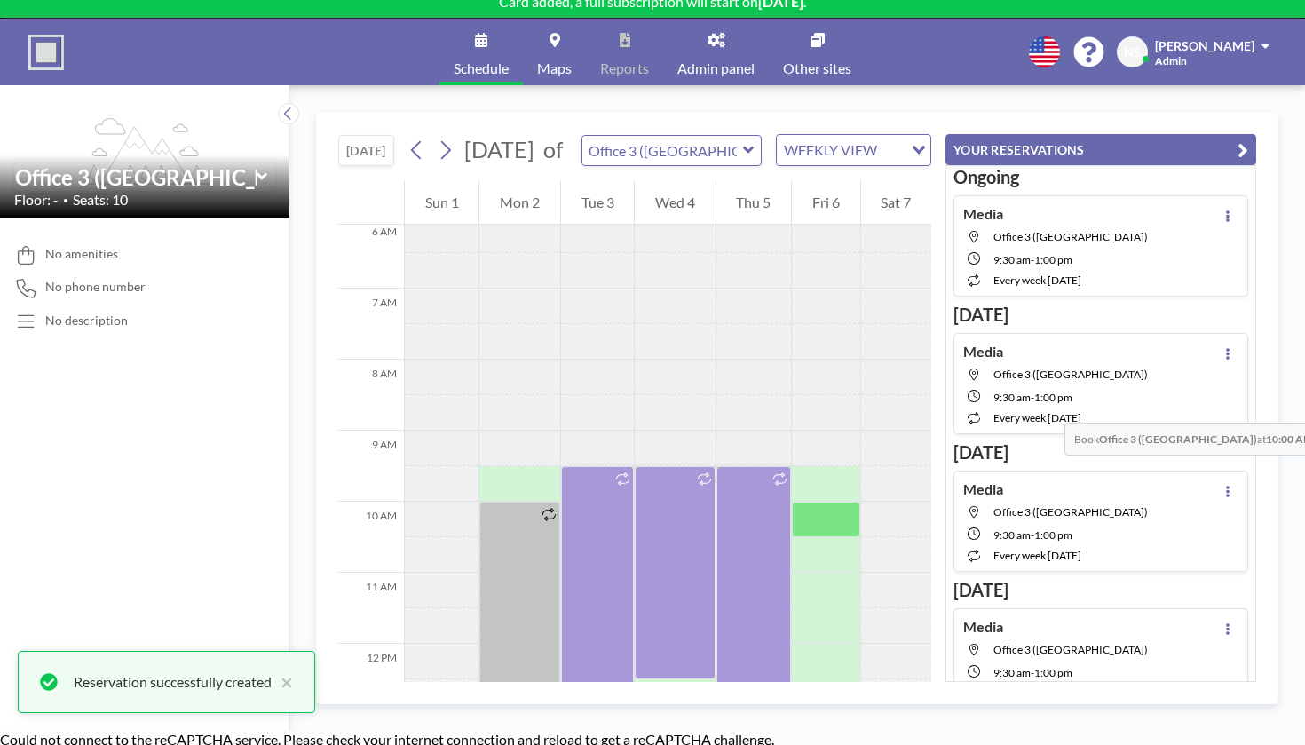
click at [847, 466] on div at bounding box center [825, 484] width 67 height 36
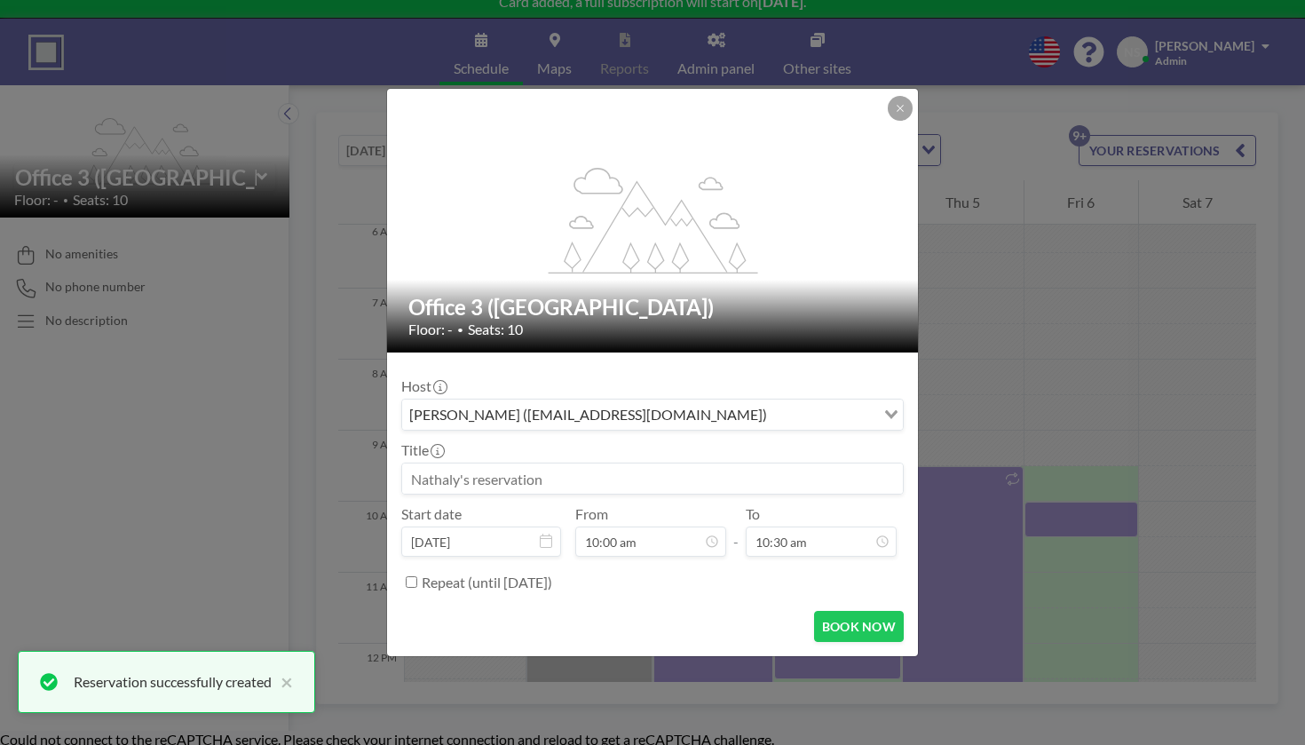
click at [629, 464] on input at bounding box center [652, 478] width 501 height 30
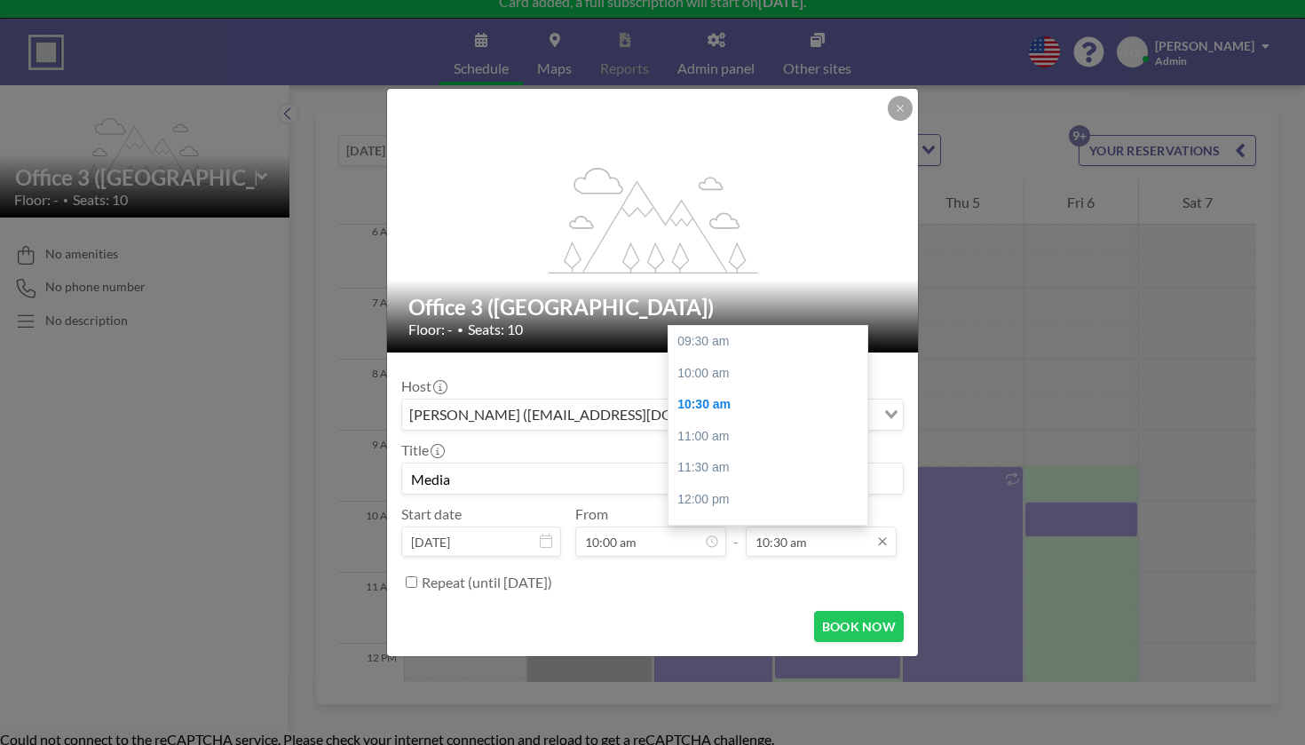
scroll to position [55, 0]
type input "Media"
click at [750, 492] on div "01:00 pm" at bounding box center [768, 508] width 199 height 32
type input "01:00 pm"
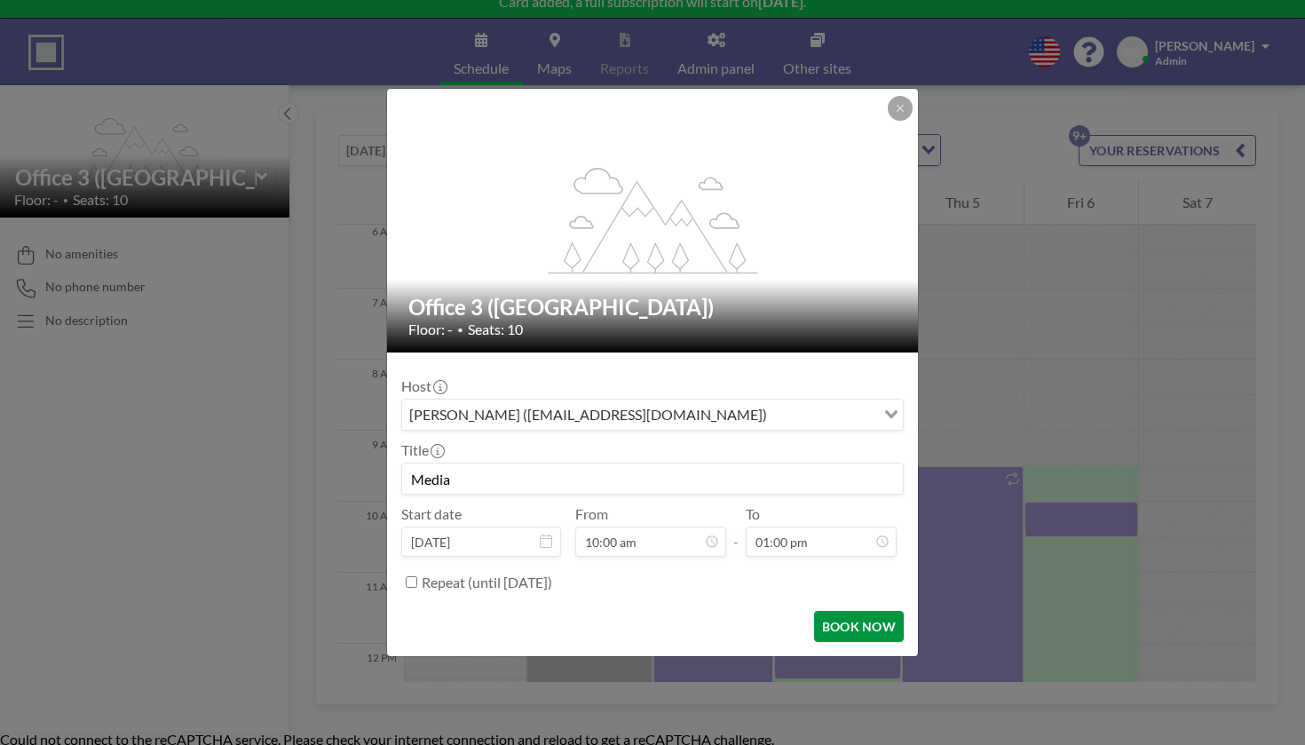
scroll to position [193, 0]
click at [822, 611] on button "BOOK NOW" at bounding box center [859, 626] width 90 height 31
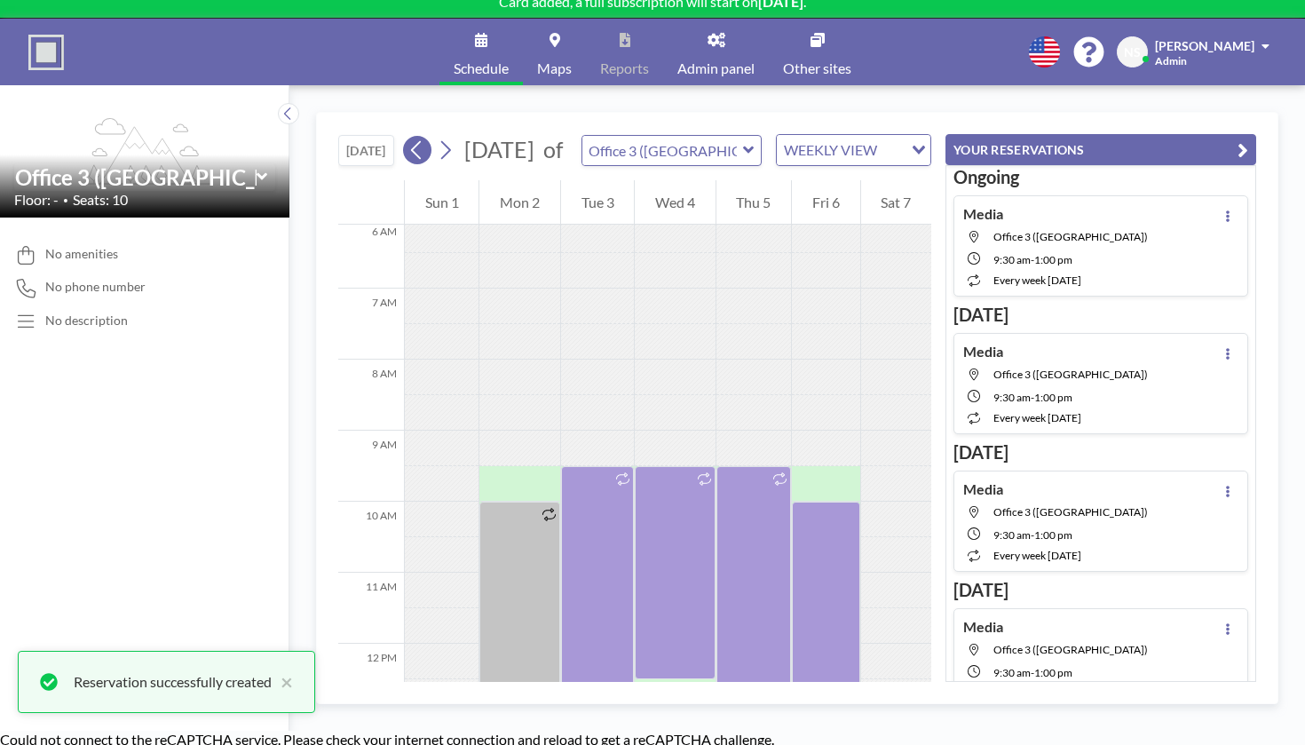
click at [403, 136] on button at bounding box center [417, 150] width 28 height 28
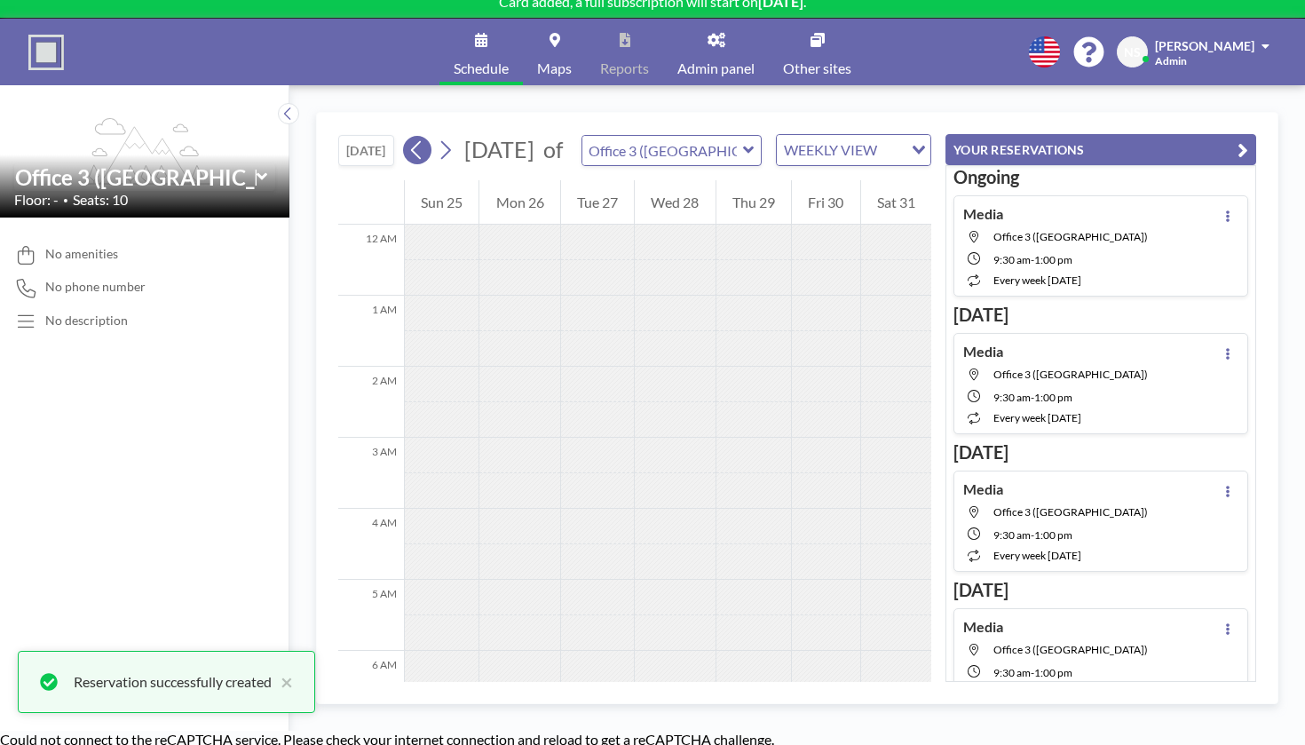
scroll to position [433, 0]
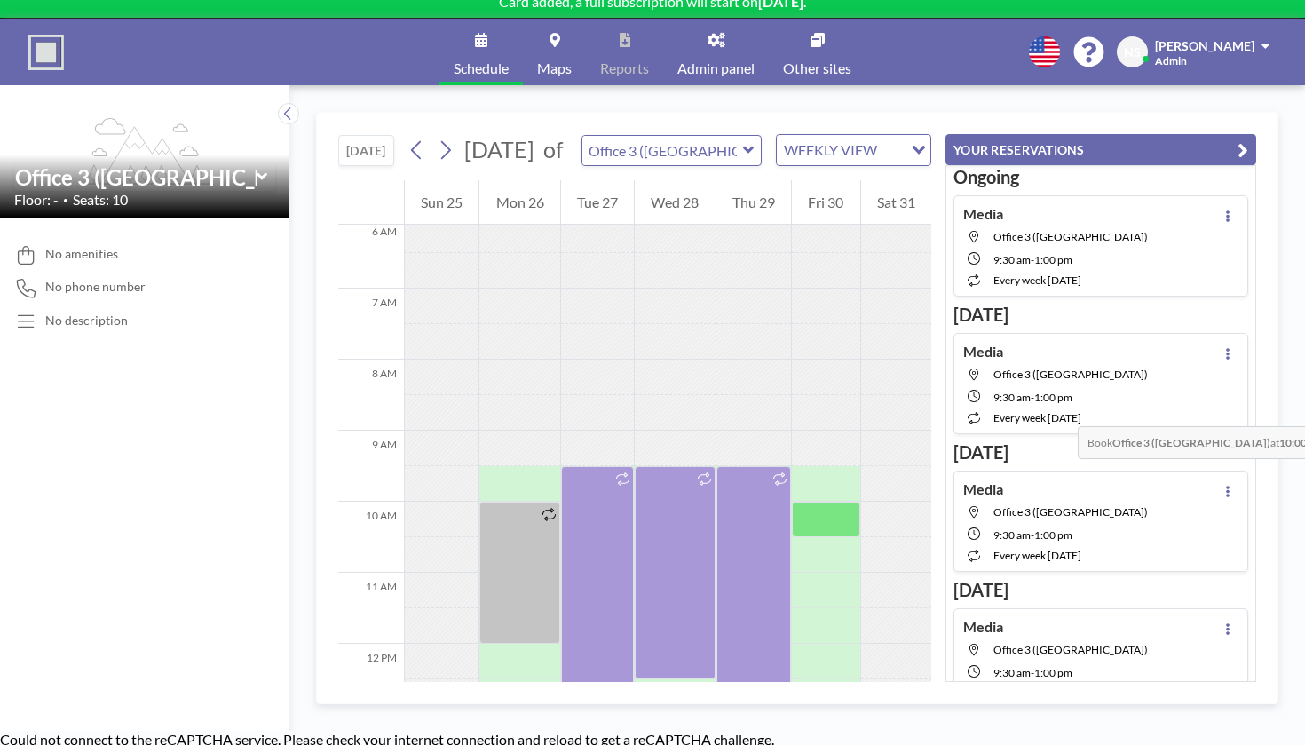
click at [858, 466] on div at bounding box center [825, 484] width 67 height 36
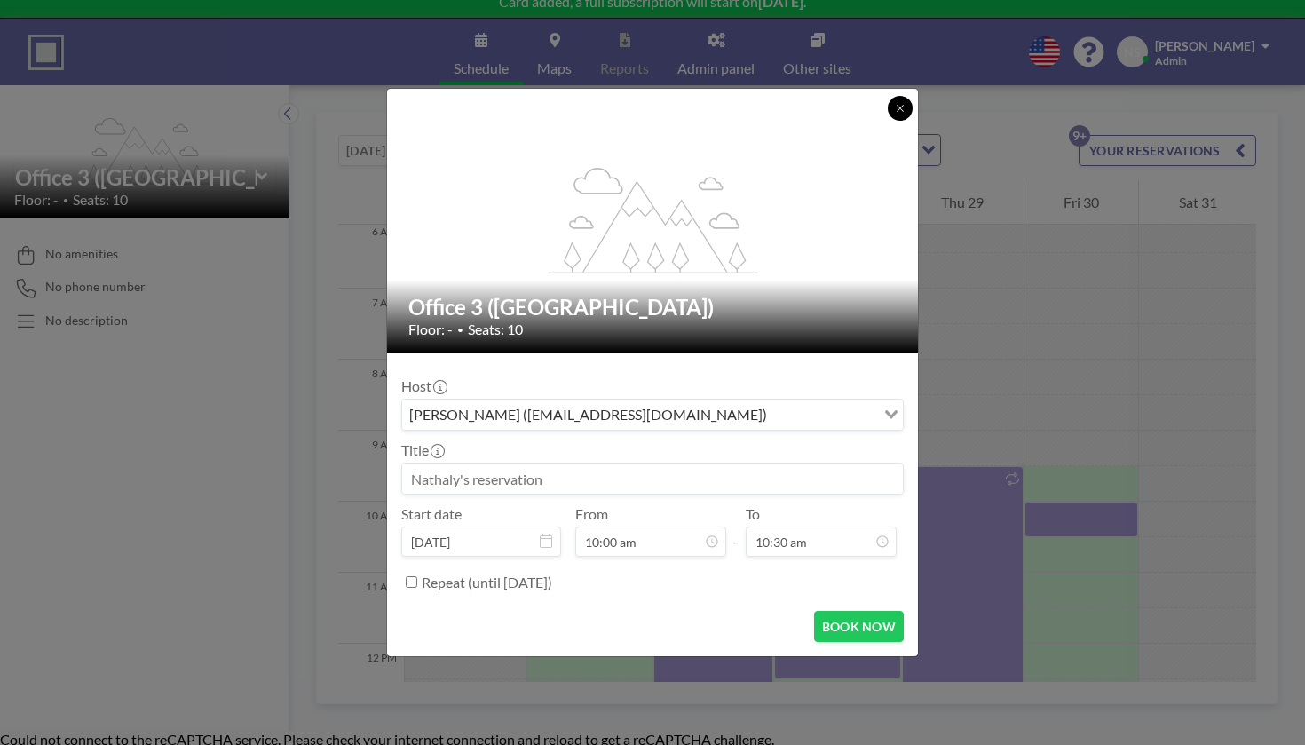
click at [895, 114] on icon at bounding box center [900, 108] width 11 height 11
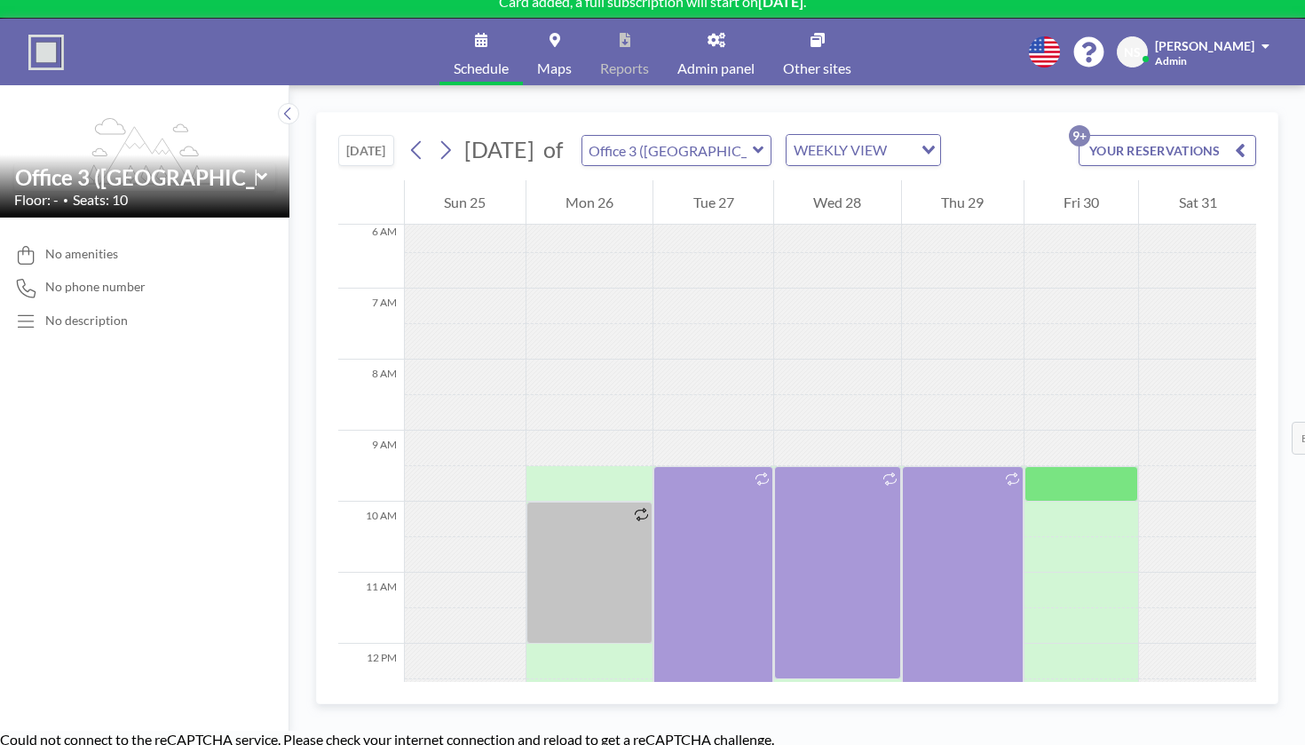
click at [1032, 466] on div at bounding box center [1082, 484] width 115 height 36
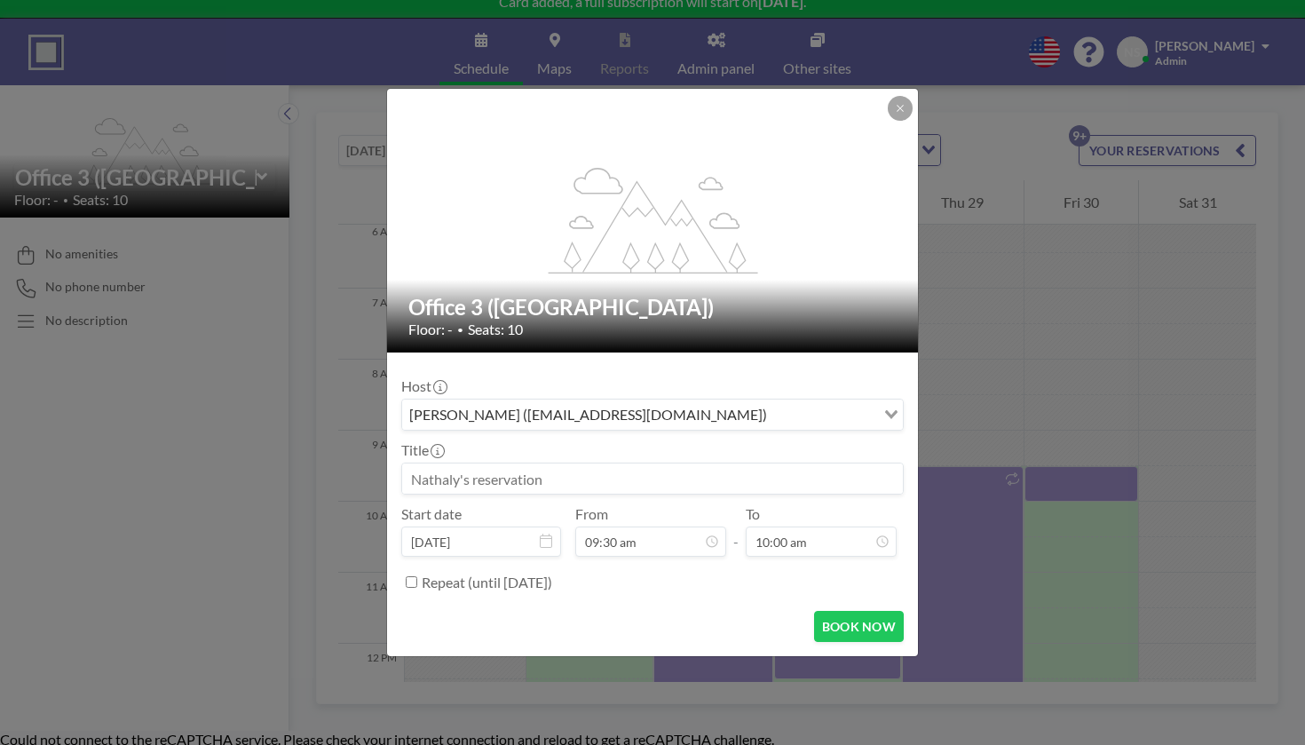
click at [679, 463] on input at bounding box center [652, 478] width 501 height 30
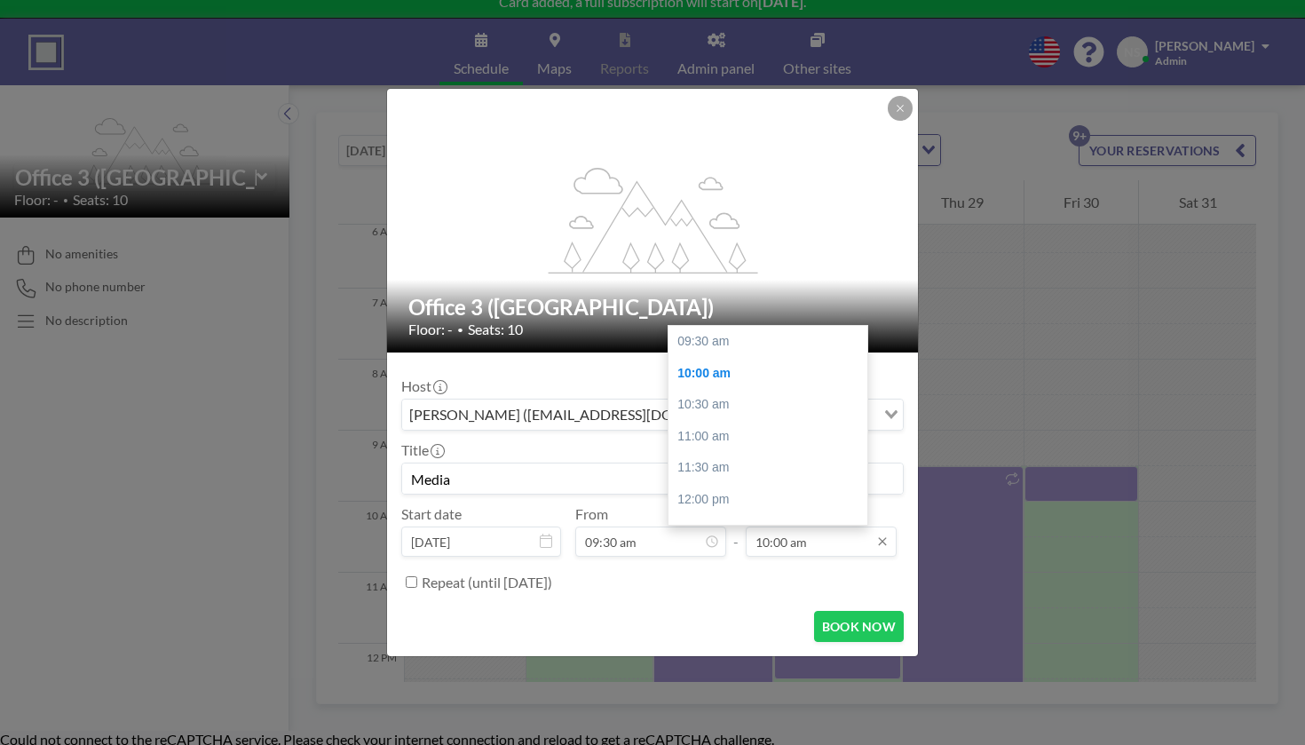
scroll to position [28, 0]
type input "Media"
click at [787, 526] on input "10:00 am" at bounding box center [821, 541] width 151 height 30
click at [760, 519] on div "01:00 pm" at bounding box center [768, 535] width 199 height 32
type input "01:00 pm"
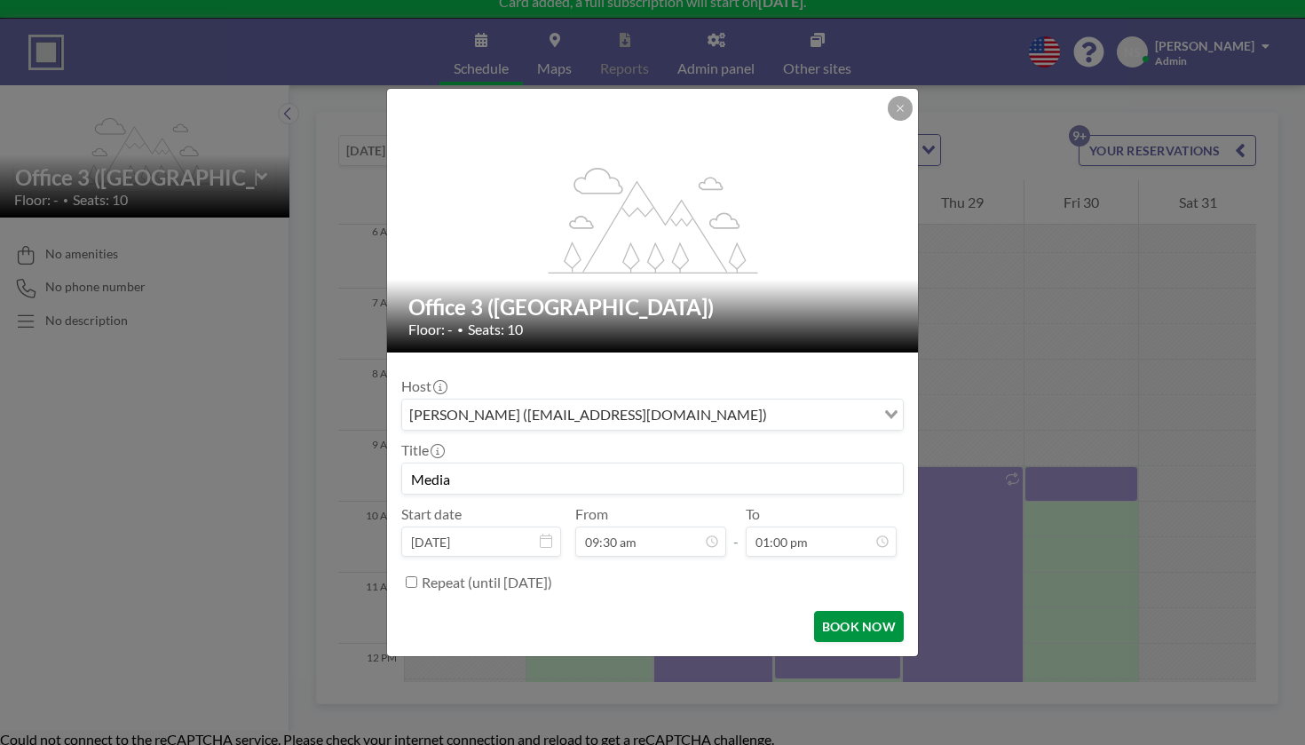
scroll to position [0, 0]
click at [814, 611] on button "BOOK NOW" at bounding box center [859, 626] width 90 height 31
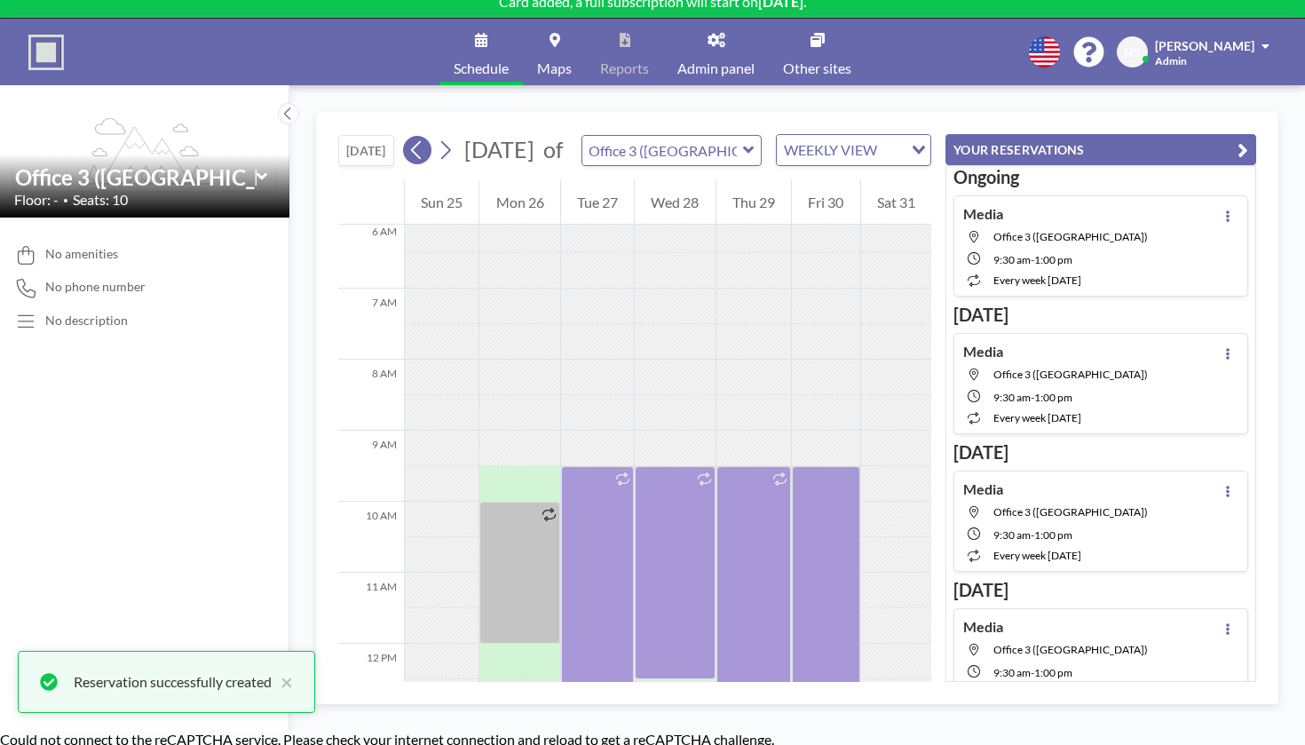
click at [408, 137] on icon at bounding box center [416, 150] width 17 height 27
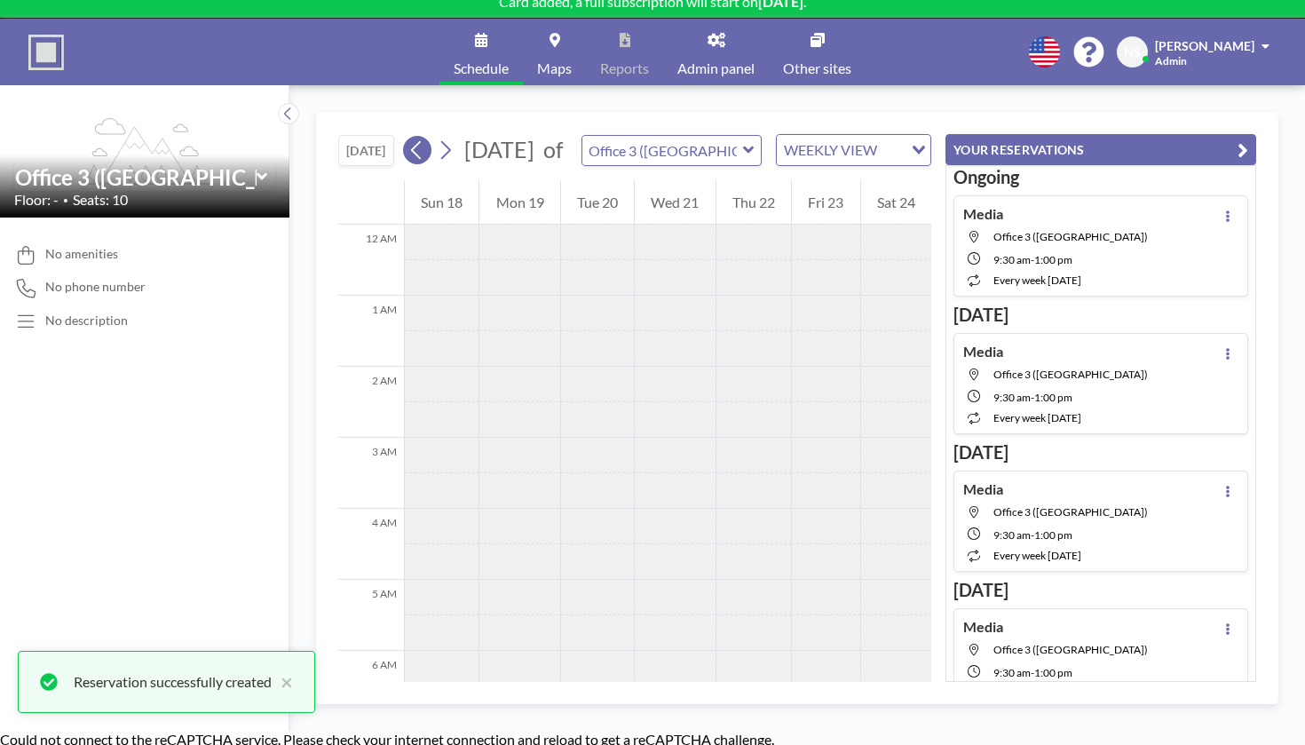
scroll to position [433, 0]
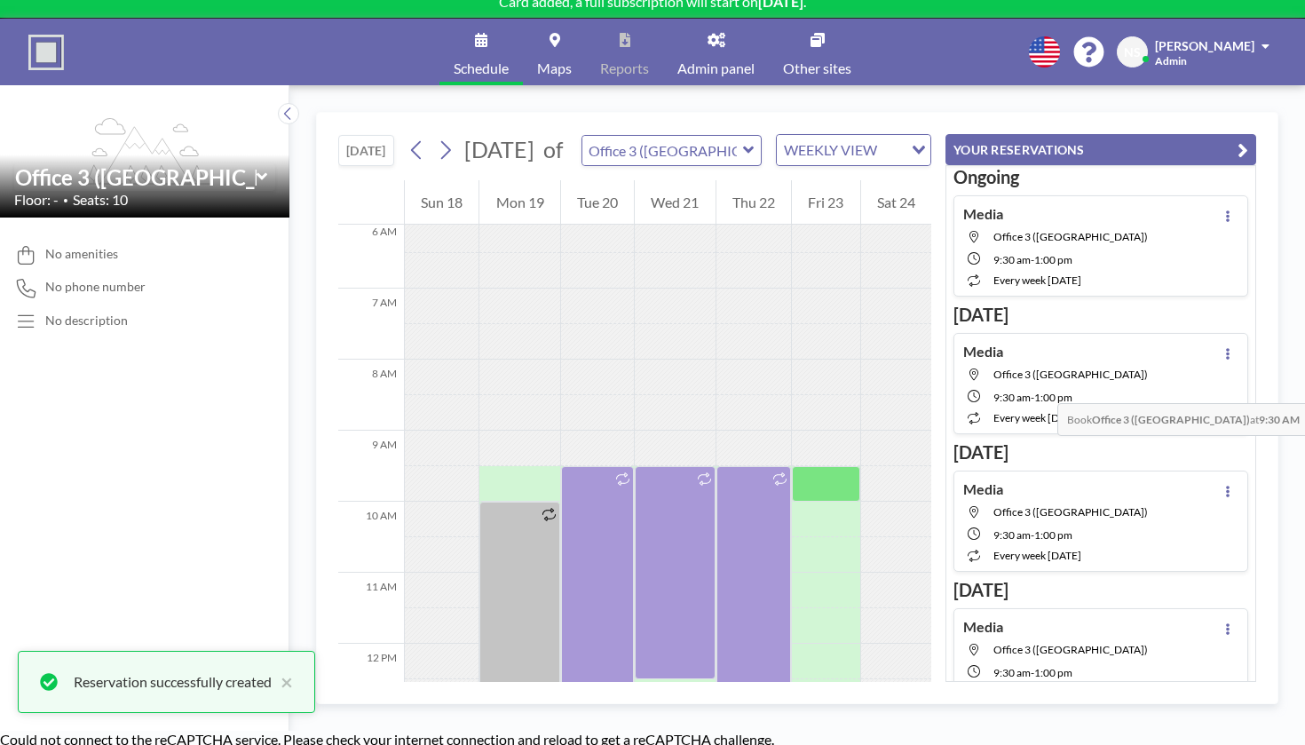
click at [842, 431] on div at bounding box center [825, 449] width 67 height 36
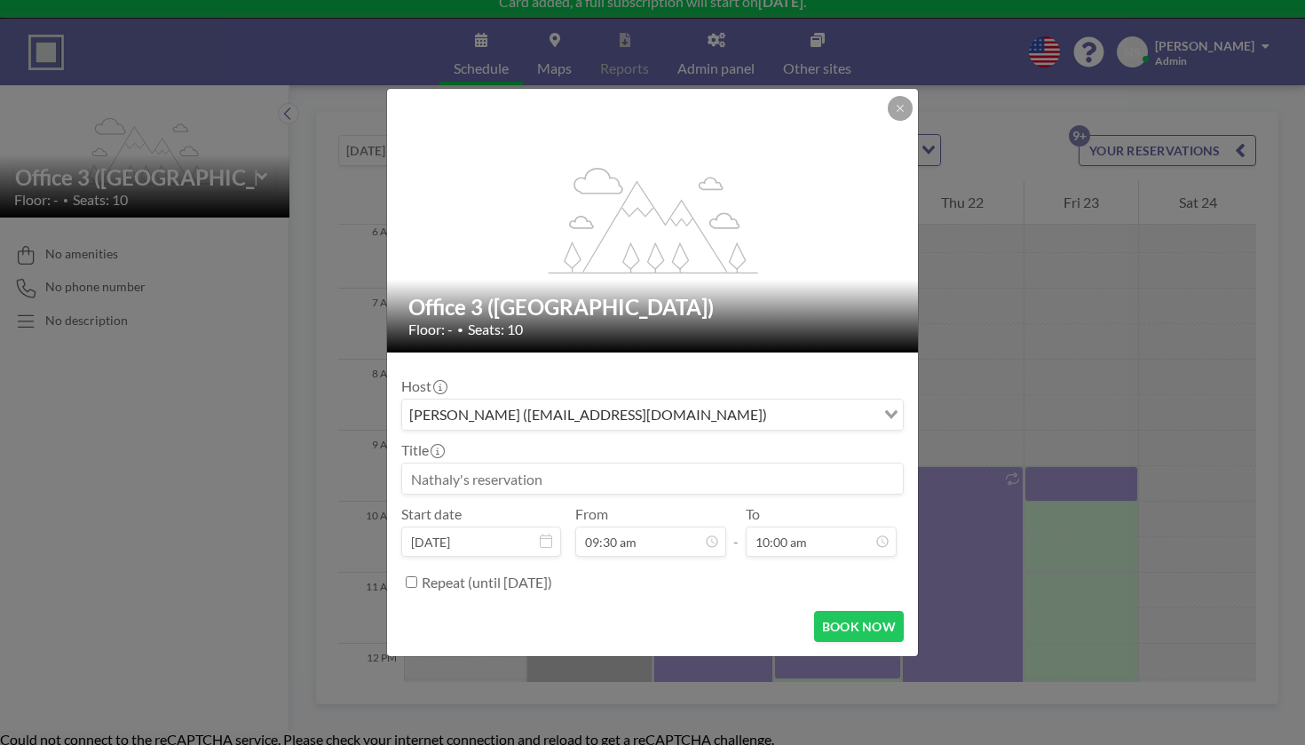
click at [587, 463] on input at bounding box center [652, 478] width 501 height 30
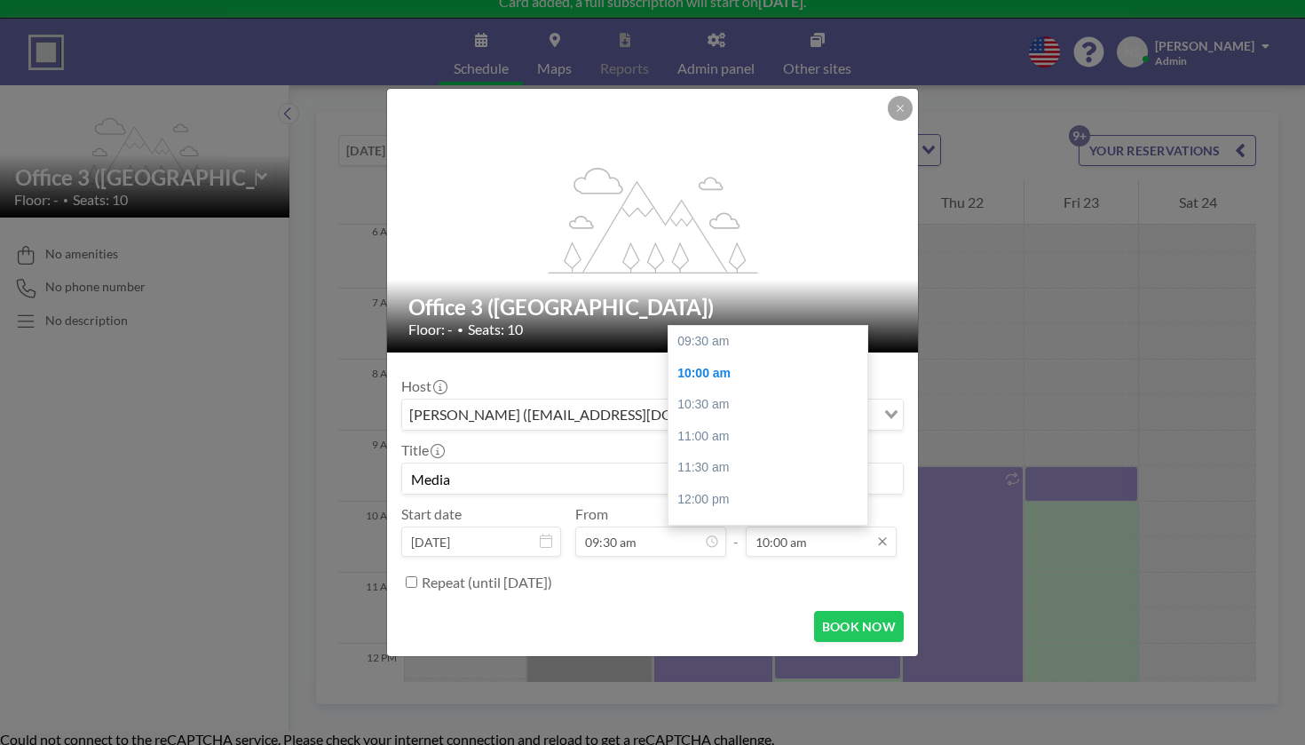
scroll to position [28, 0]
type input "Media"
click at [752, 519] on div "01:00 pm" at bounding box center [768, 535] width 199 height 32
type input "01:00 pm"
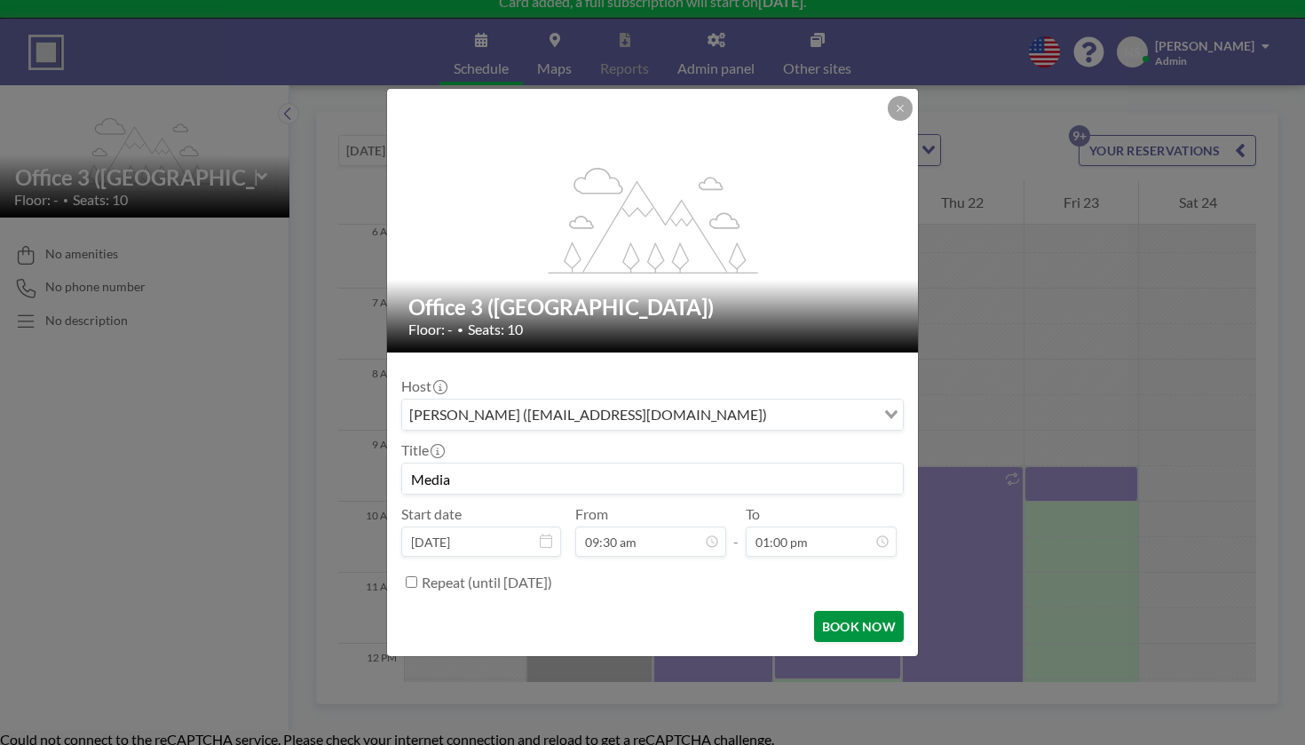
click at [814, 611] on button "BOOK NOW" at bounding box center [859, 626] width 90 height 31
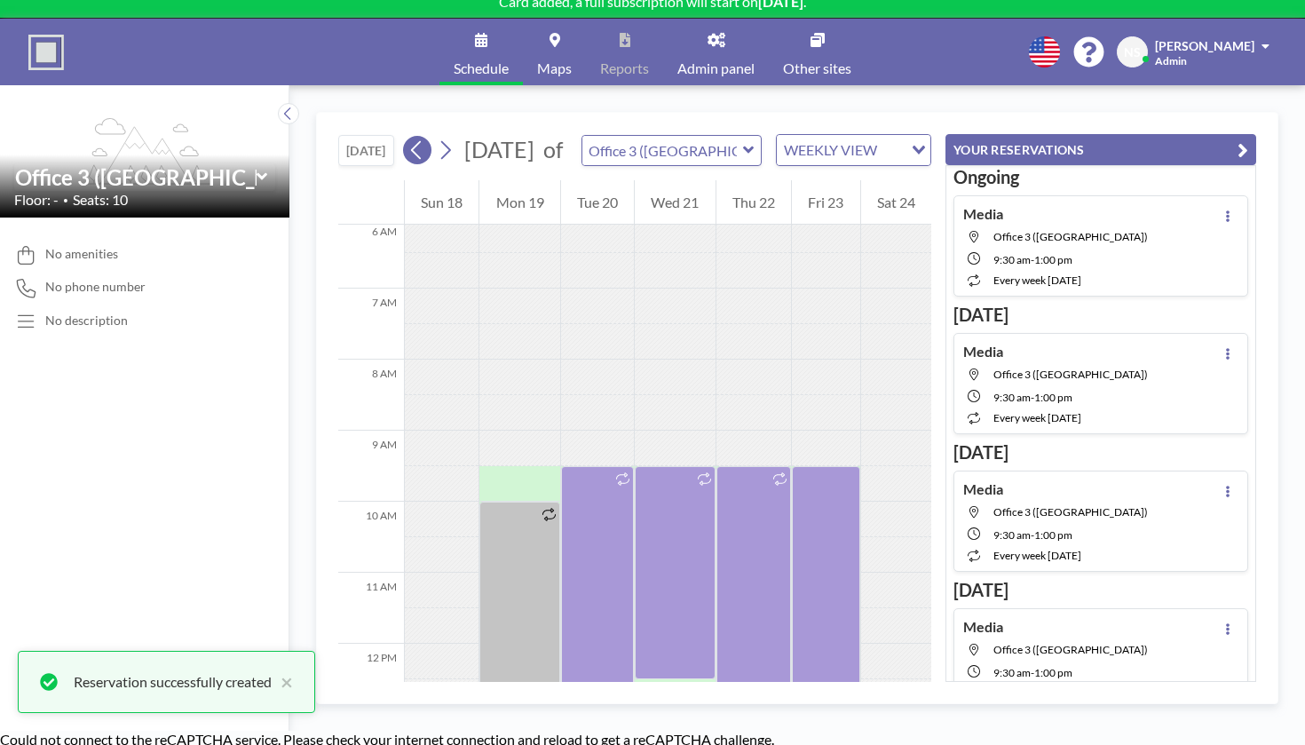
click at [408, 137] on icon at bounding box center [416, 150] width 17 height 27
click at [437, 137] on icon at bounding box center [445, 150] width 17 height 27
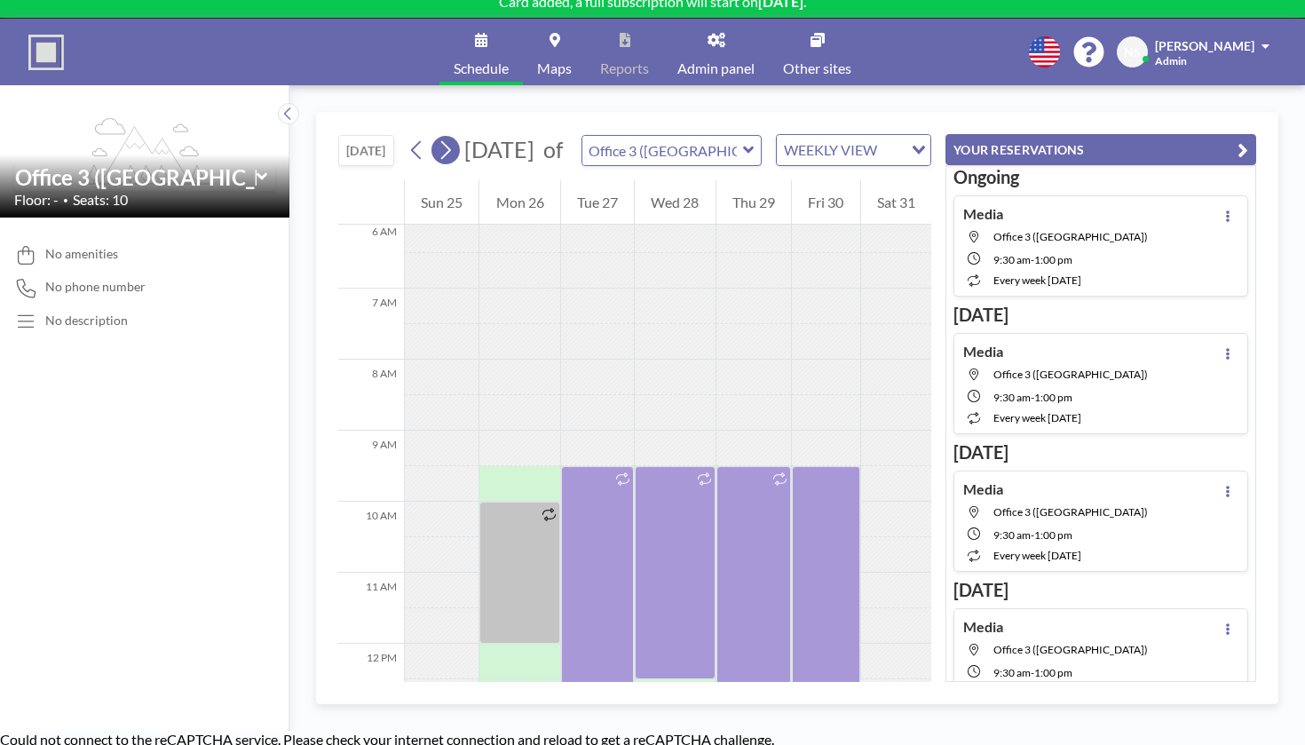
click at [437, 137] on icon at bounding box center [445, 150] width 17 height 27
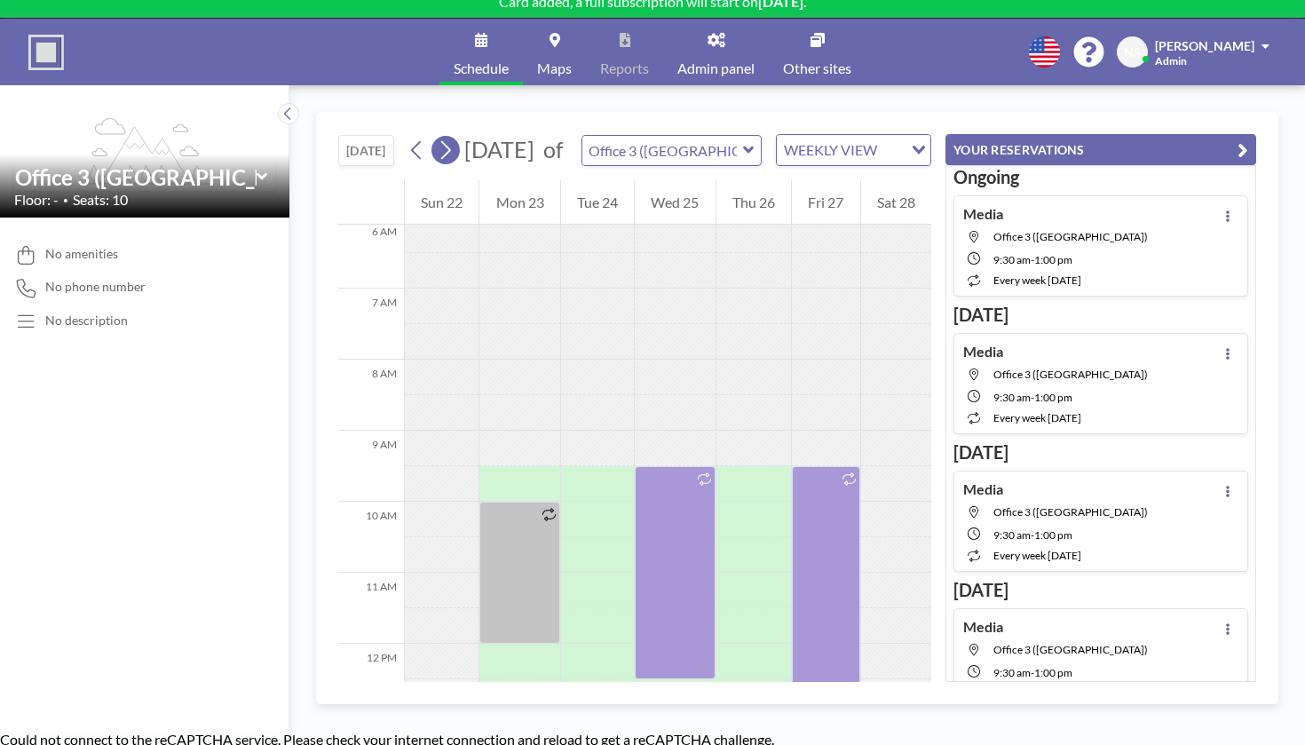
click at [437, 137] on icon at bounding box center [445, 150] width 17 height 27
click at [408, 137] on icon at bounding box center [416, 150] width 17 height 27
click at [570, 466] on div at bounding box center [597, 484] width 73 height 36
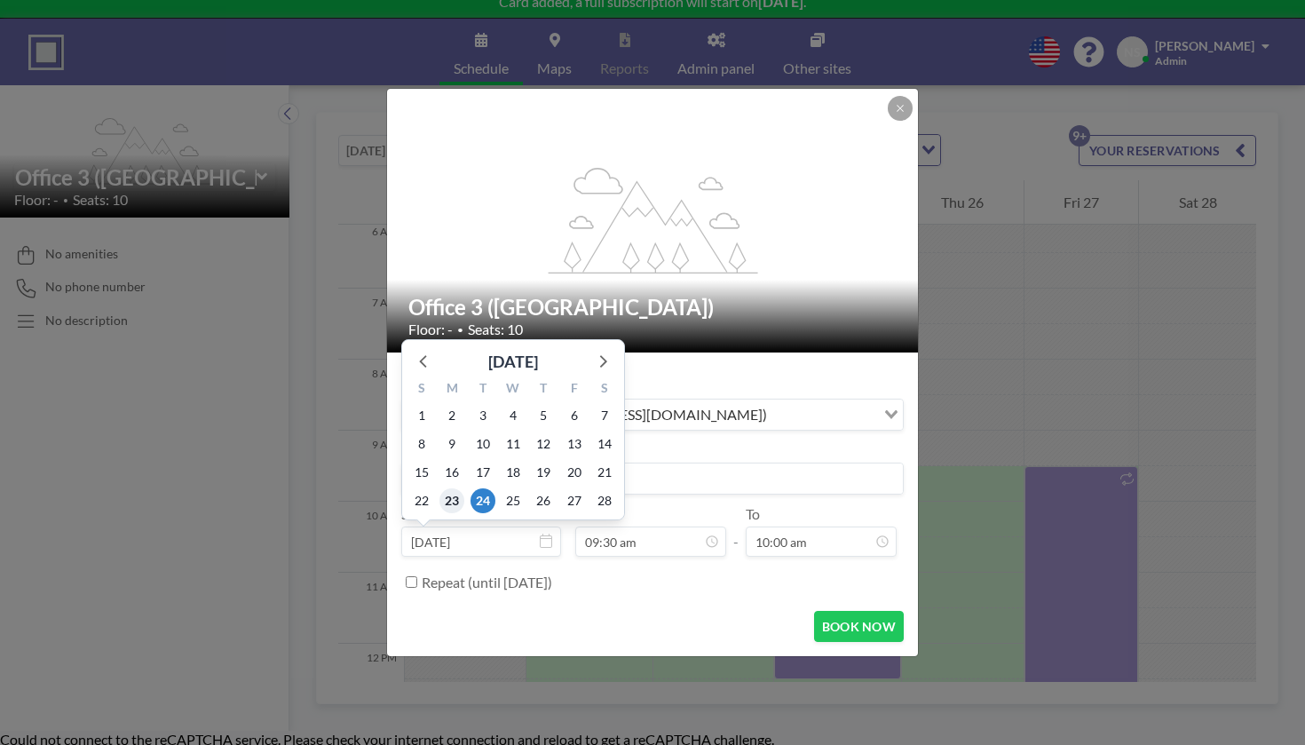
click at [464, 488] on span "23" at bounding box center [451, 500] width 25 height 25
type input "[DATE]"
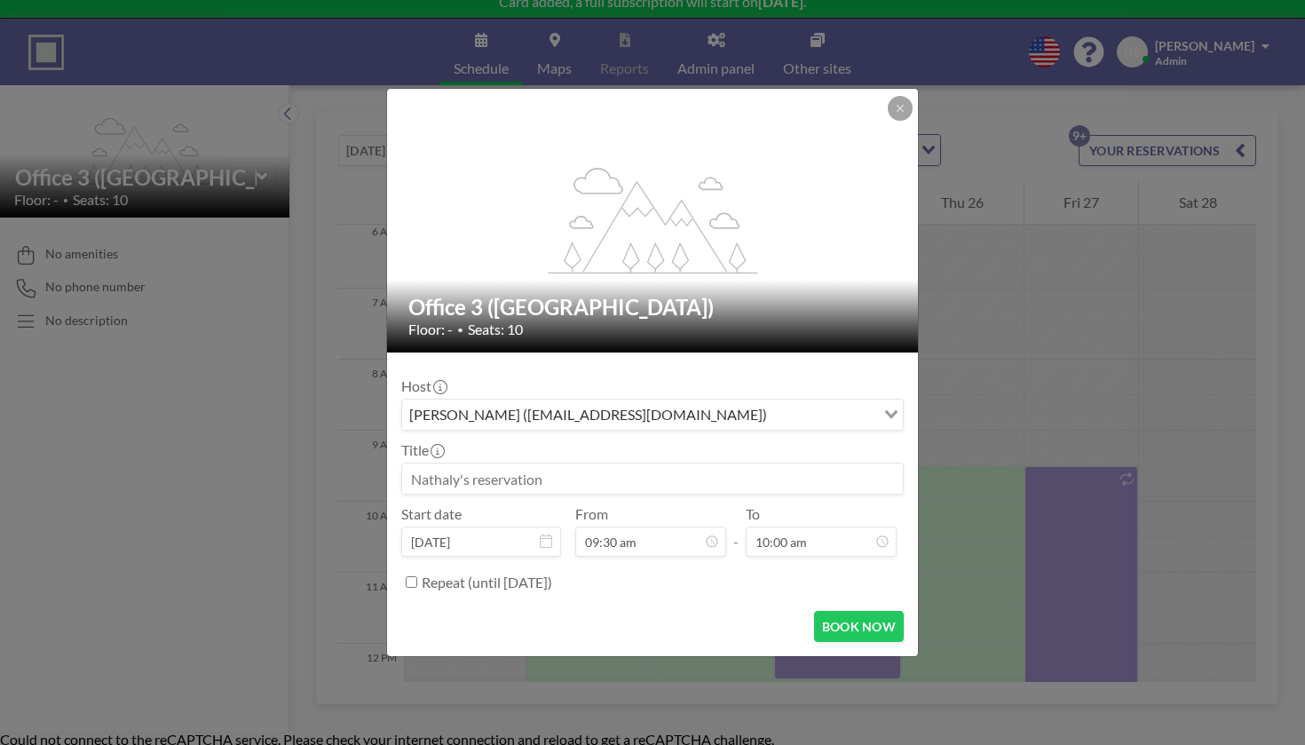
click at [645, 463] on input at bounding box center [652, 478] width 501 height 30
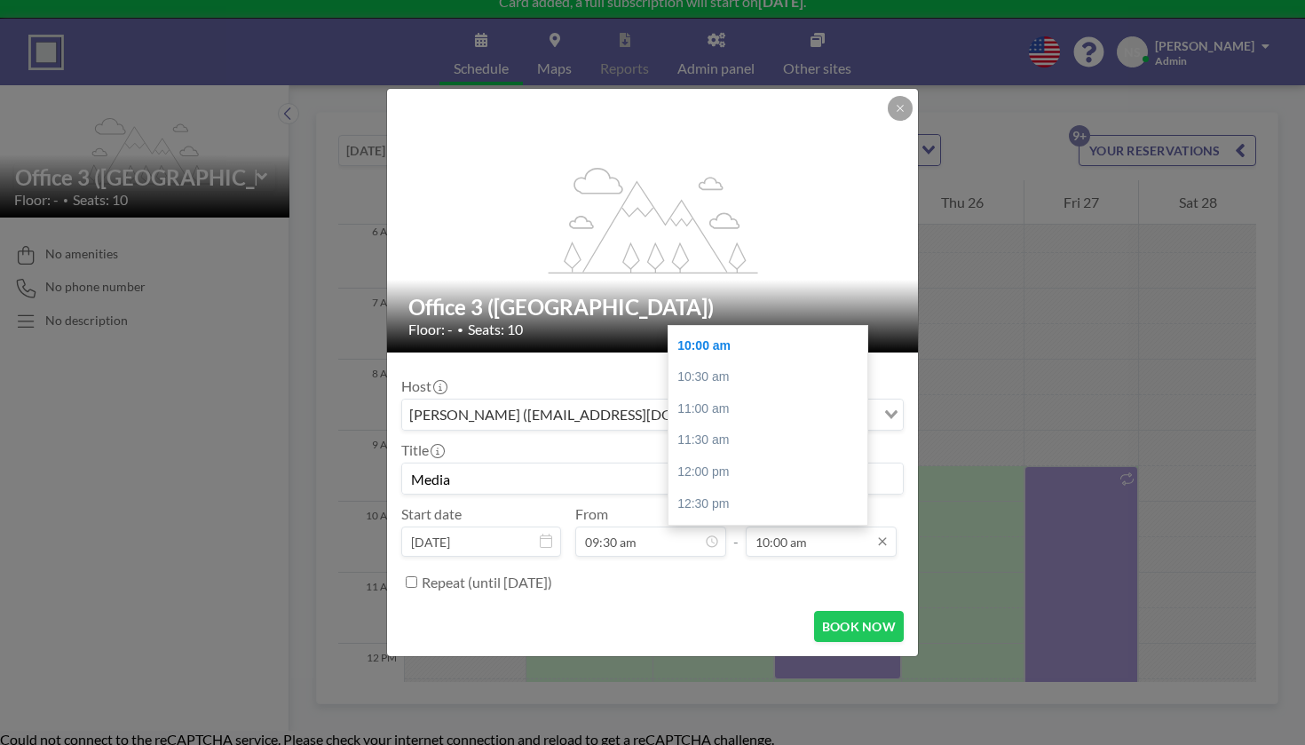
type input "Media"
click at [774, 526] on input "10:00 am" at bounding box center [821, 541] width 151 height 30
click at [738, 519] on div "01:00 pm" at bounding box center [768, 535] width 199 height 32
type input "01:00 pm"
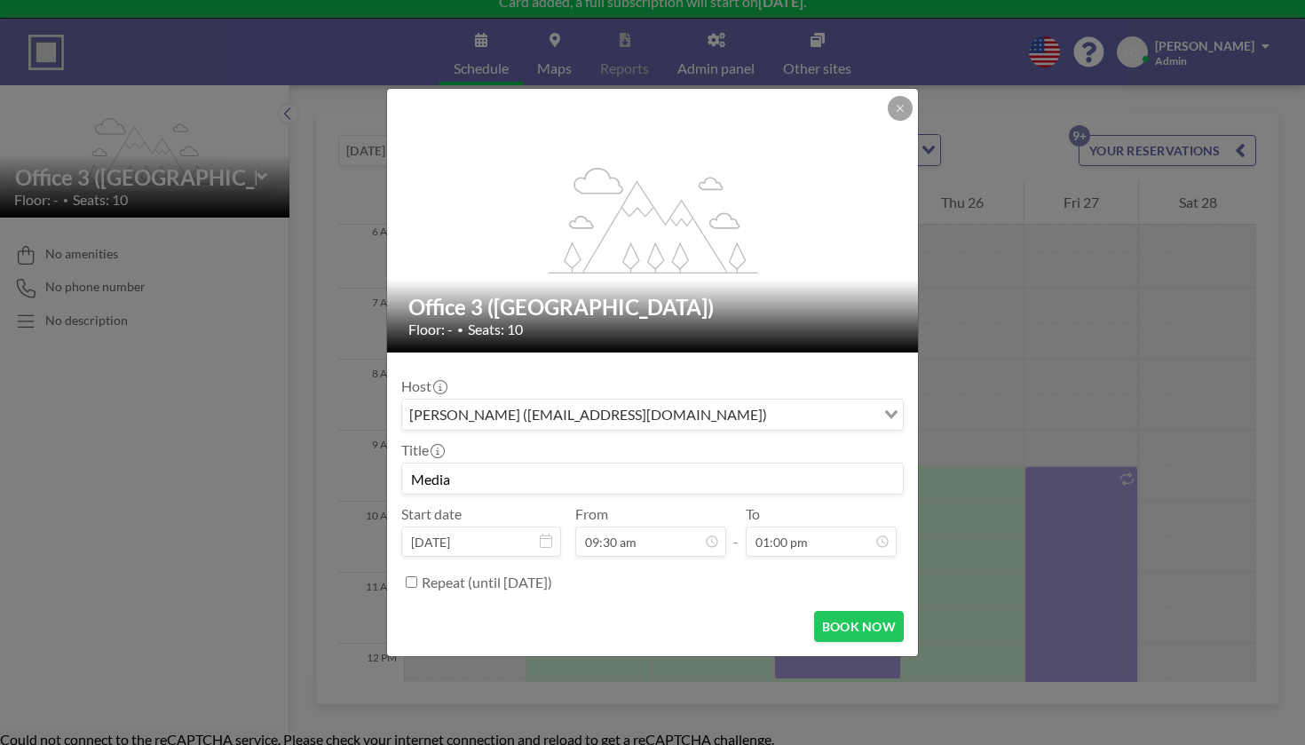
click at [552, 574] on label "Repeat (until [DATE])" at bounding box center [487, 583] width 131 height 18
click at [417, 576] on input "Repeat (until [DATE])" at bounding box center [412, 582] width 12 height 12
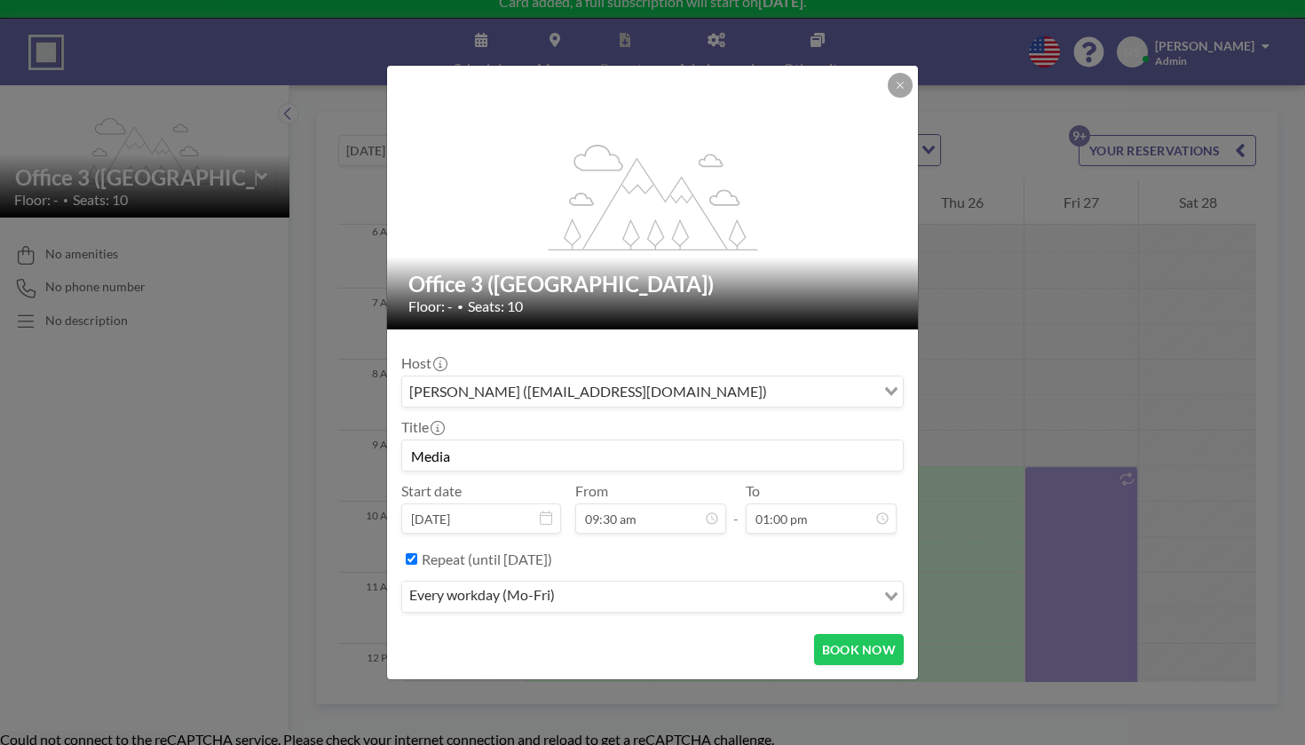
click at [788, 585] on input "Search for option" at bounding box center [716, 596] width 313 height 23
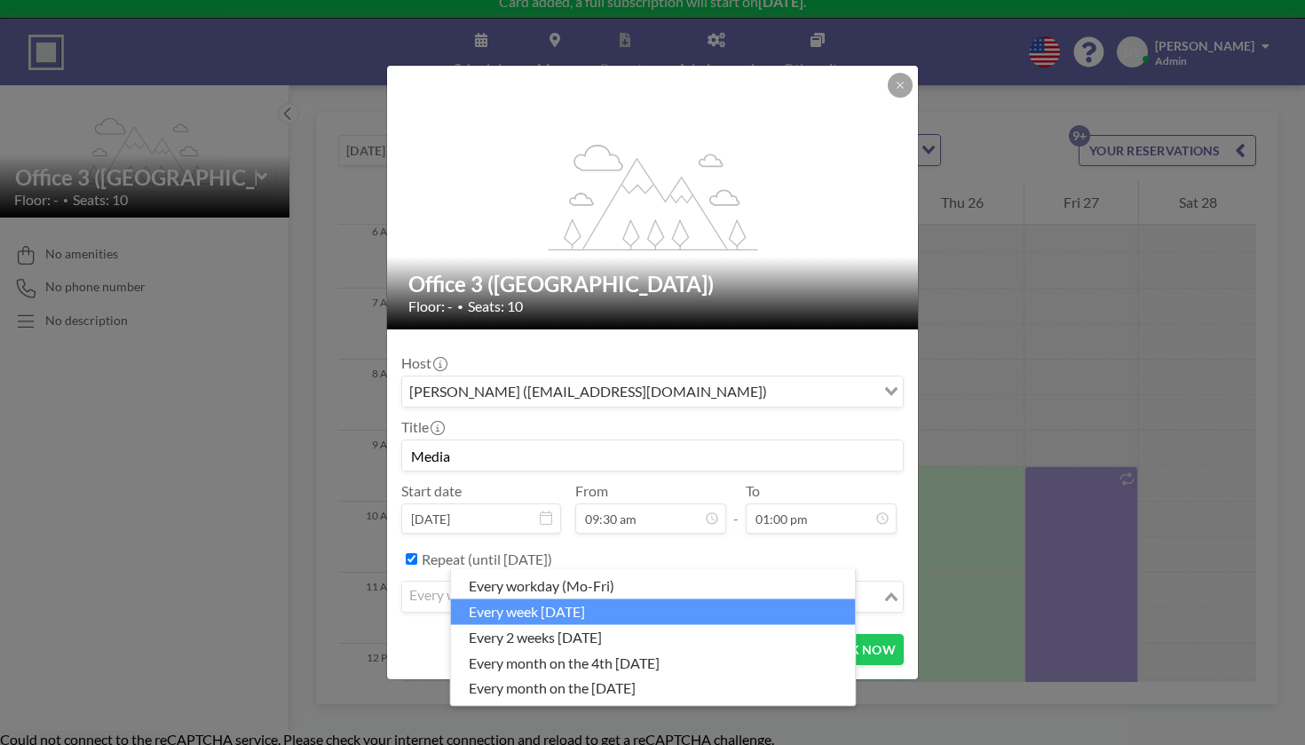
click at [732, 607] on li "every week [DATE]" at bounding box center [653, 611] width 405 height 26
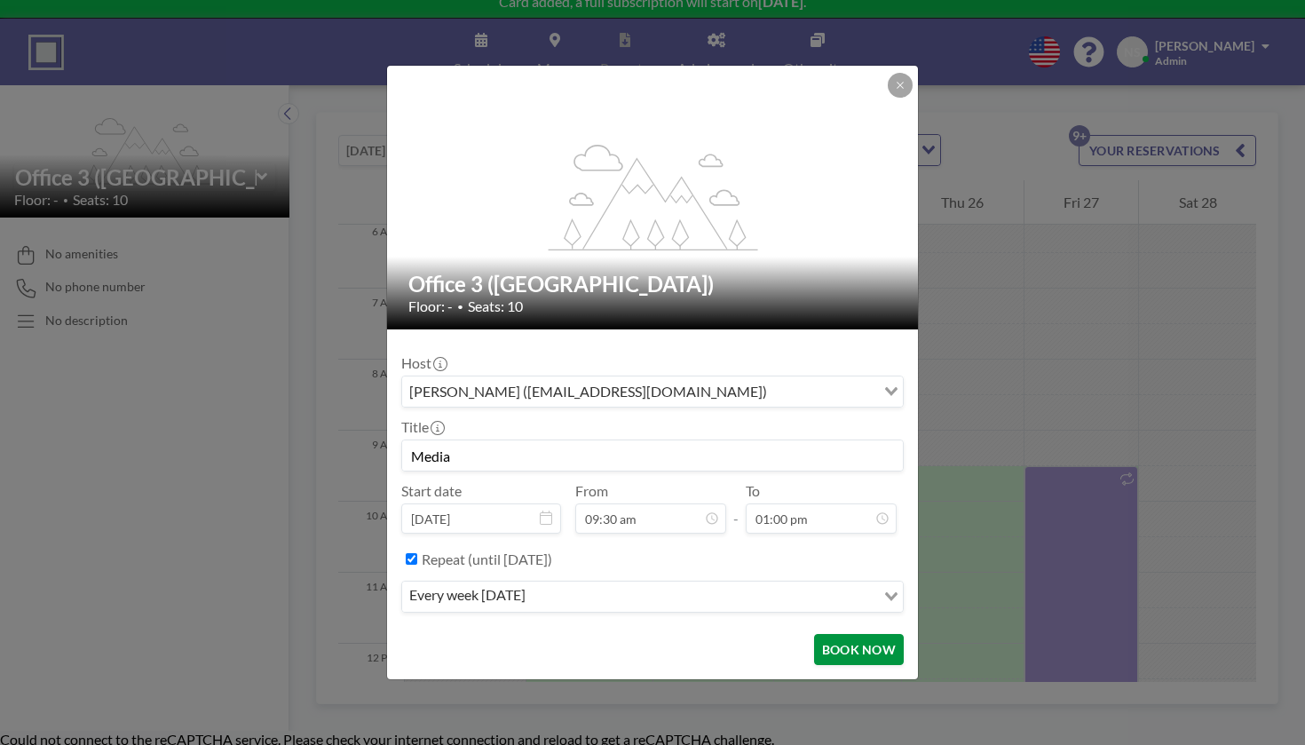
click at [814, 634] on button "BOOK NOW" at bounding box center [859, 649] width 90 height 31
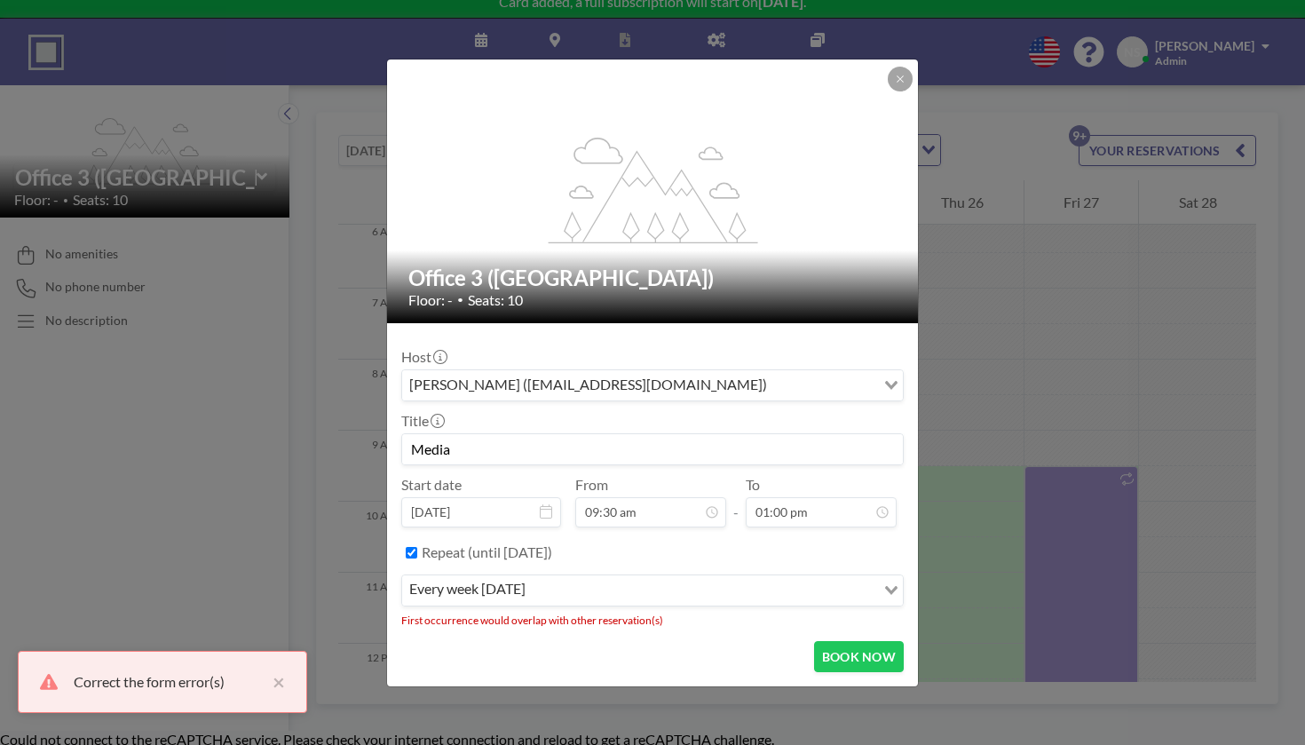
scroll to position [193, 0]
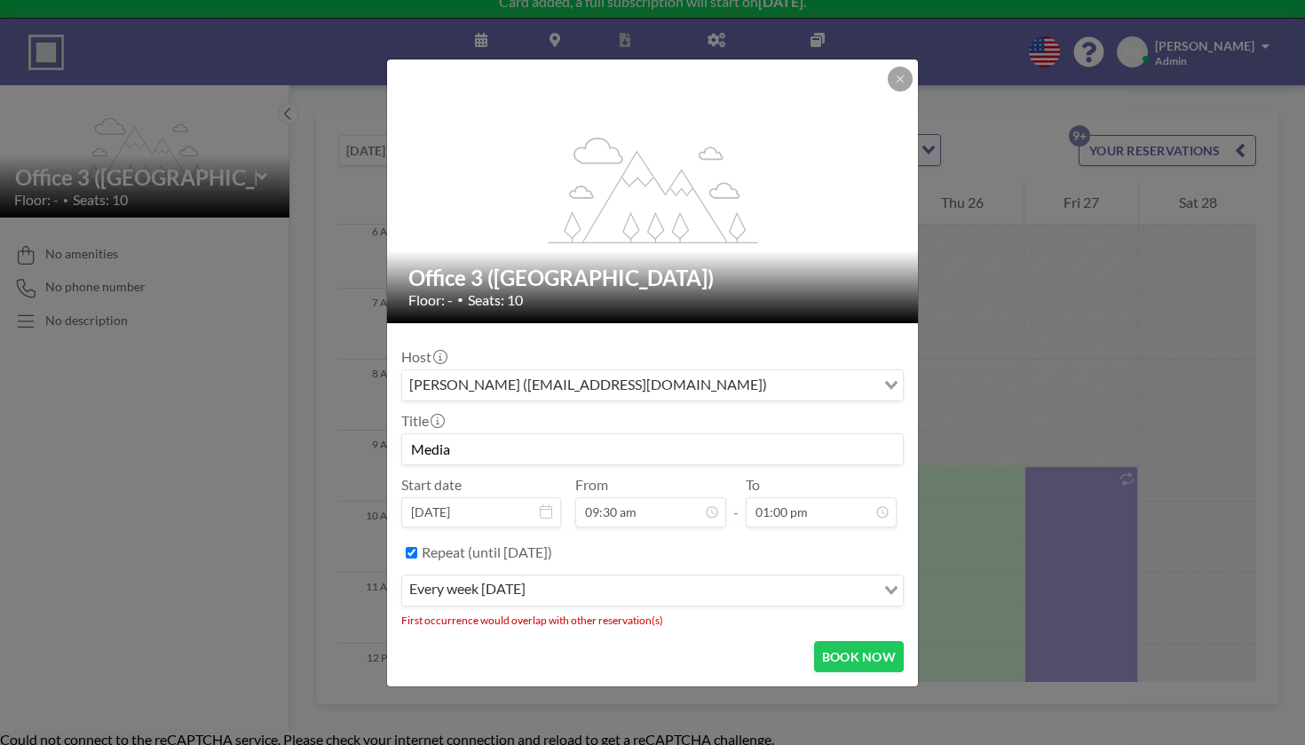
click at [552, 543] on label "Repeat (until [DATE])" at bounding box center [487, 552] width 131 height 18
click at [417, 547] on input "Repeat (until [DATE])" at bounding box center [412, 553] width 12 height 12
checkbox input "false"
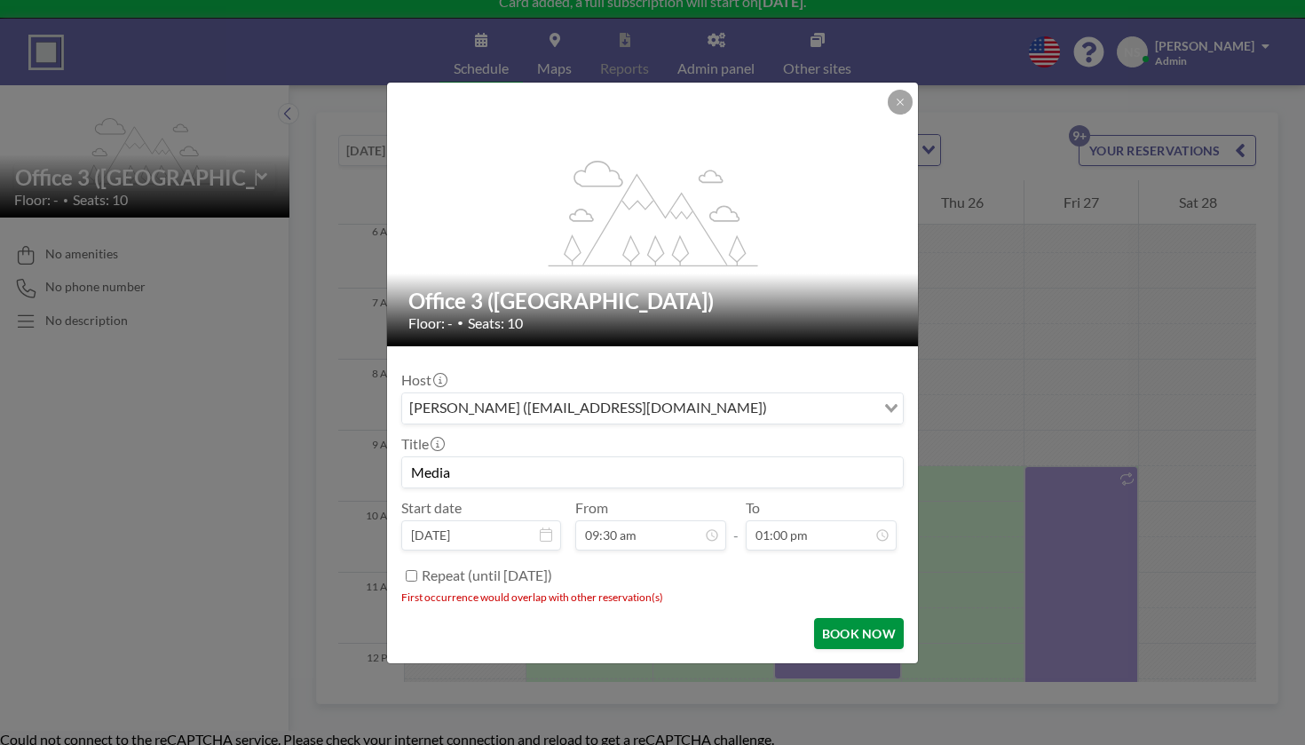
click at [814, 618] on button "BOOK NOW" at bounding box center [859, 633] width 90 height 31
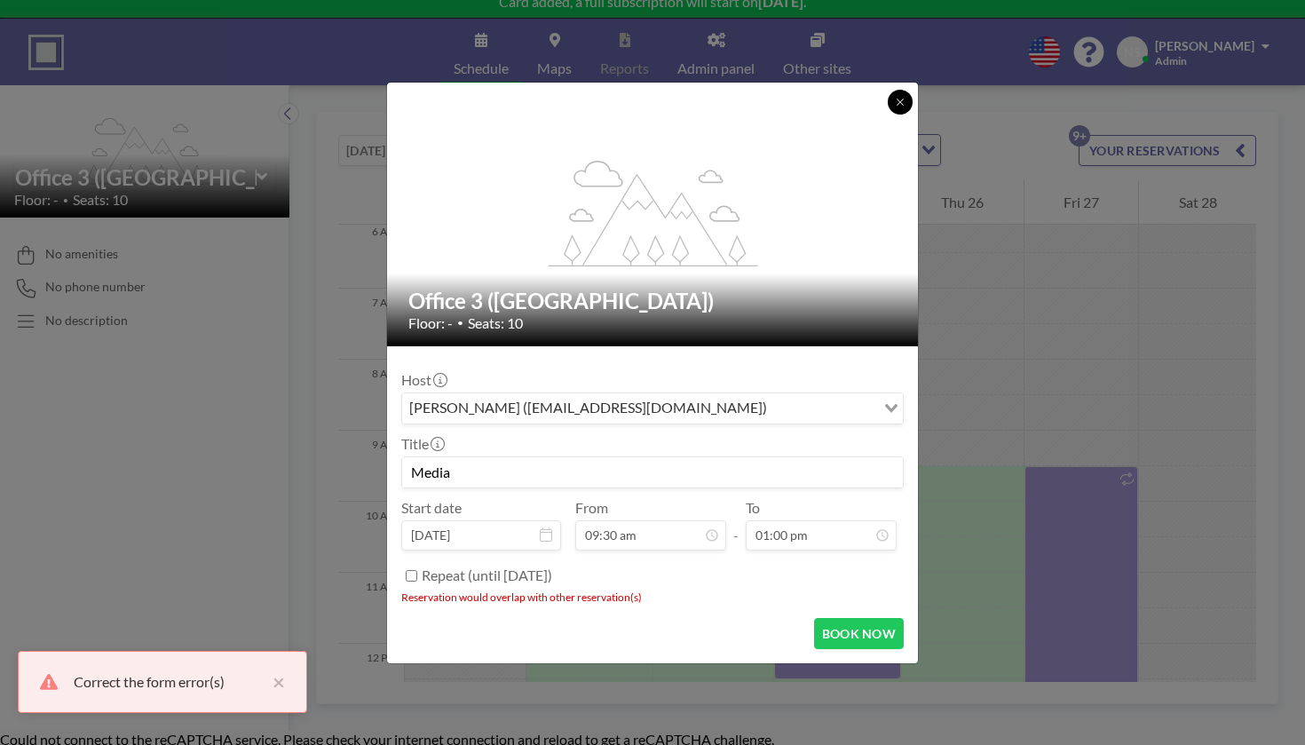
click at [888, 115] on button at bounding box center [900, 102] width 25 height 25
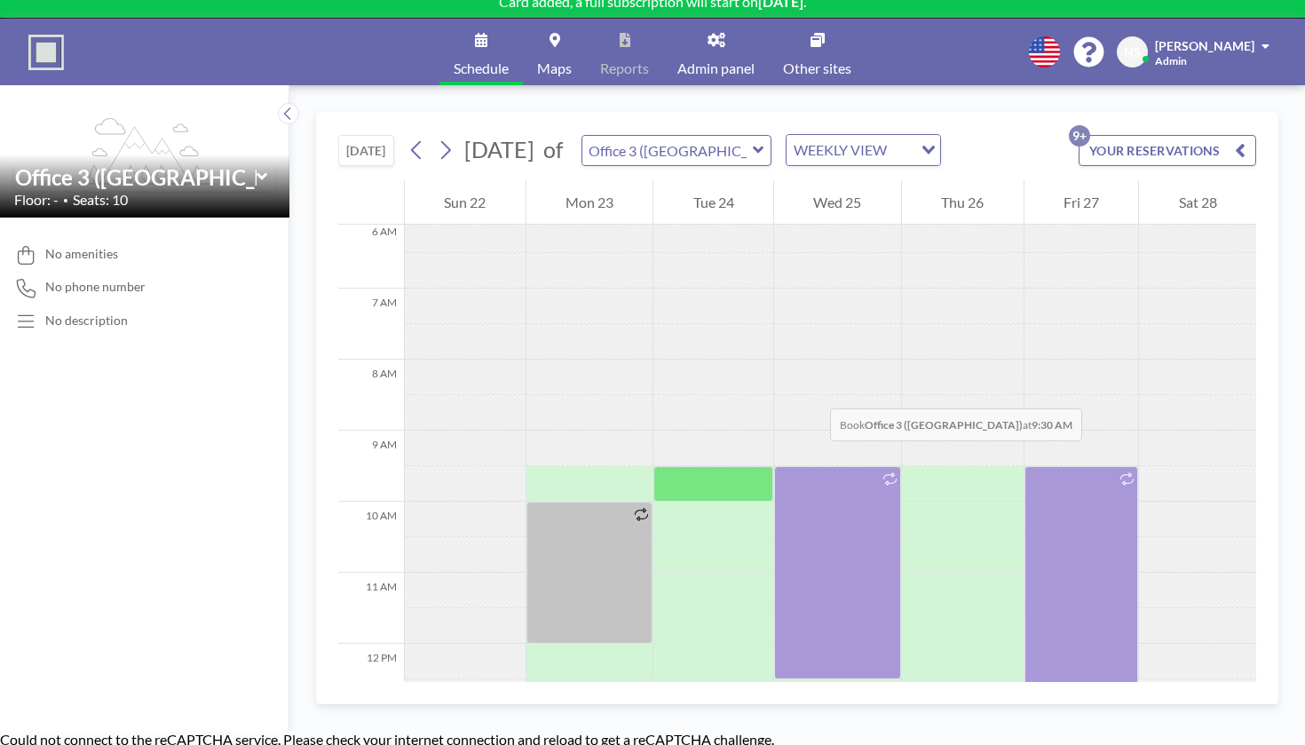
click at [657, 466] on div at bounding box center [713, 484] width 120 height 36
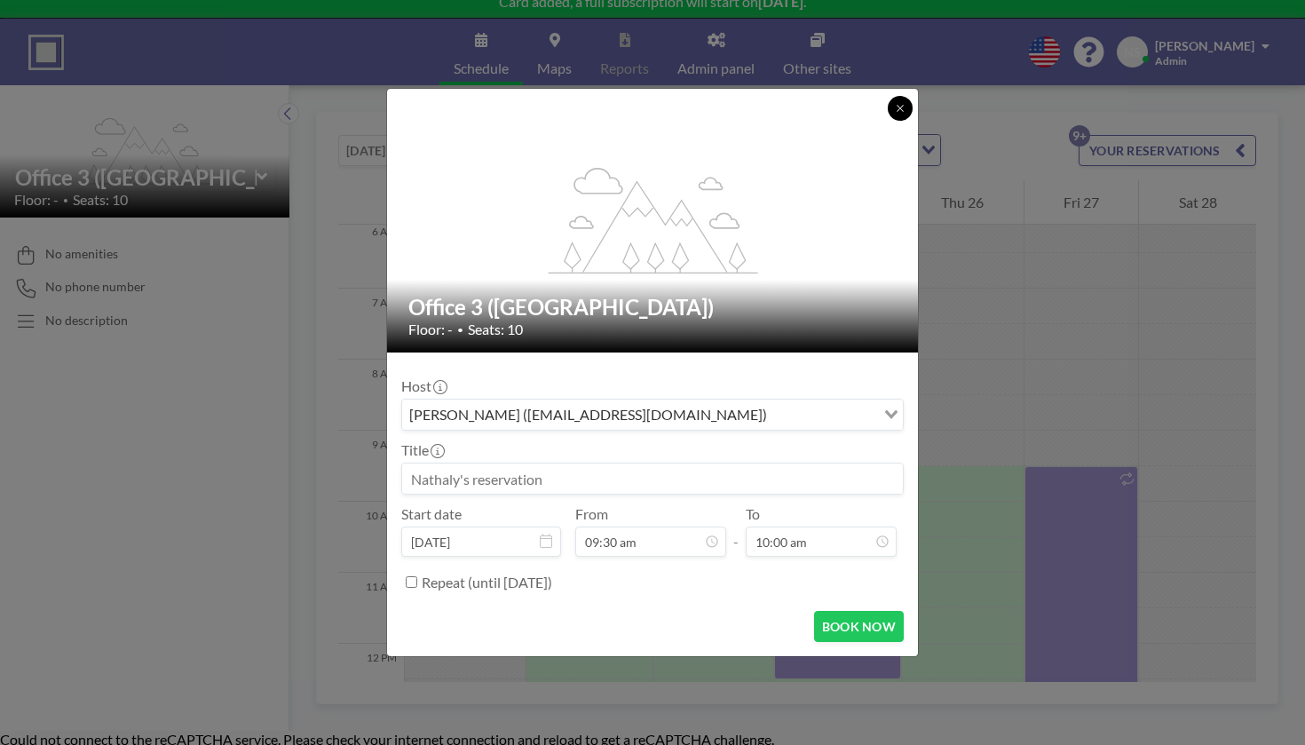
click at [895, 114] on icon at bounding box center [900, 108] width 11 height 11
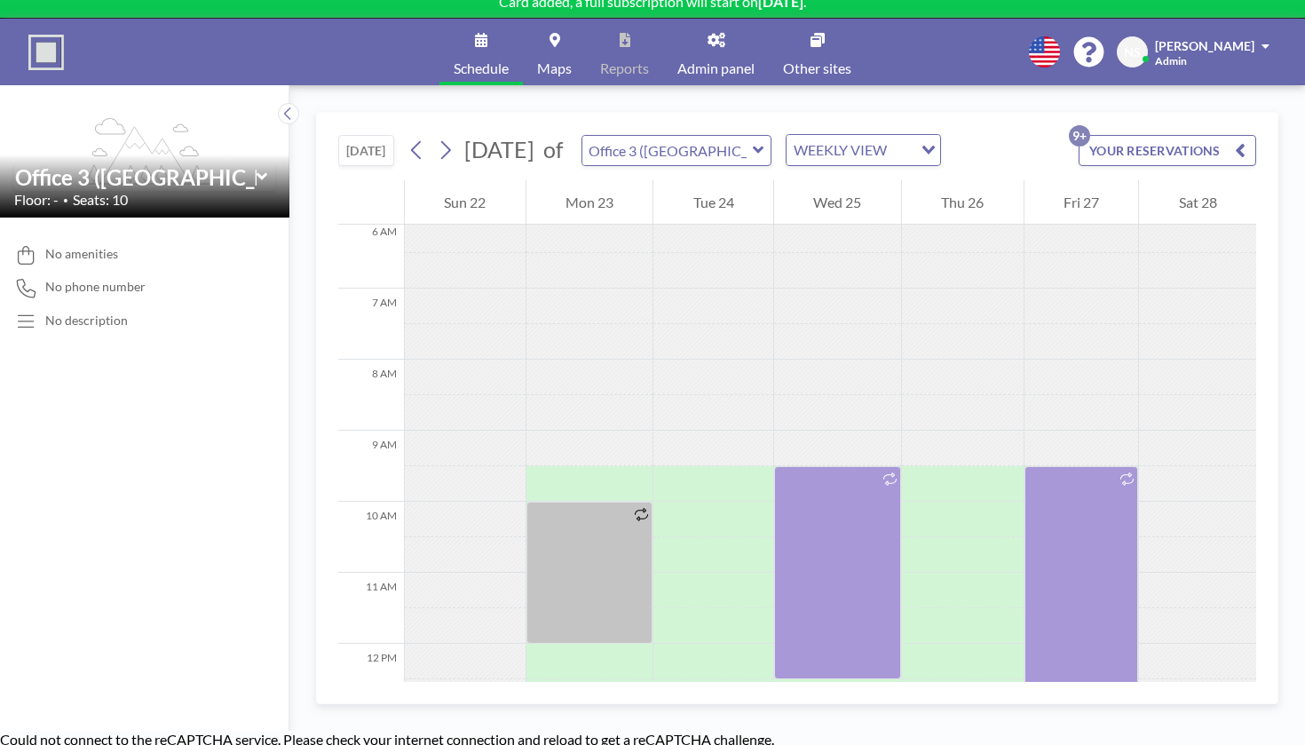
click at [892, 139] on input "Search for option" at bounding box center [901, 150] width 19 height 23
click at [776, 148] on li "DAILY VIEW" at bounding box center [774, 151] width 140 height 26
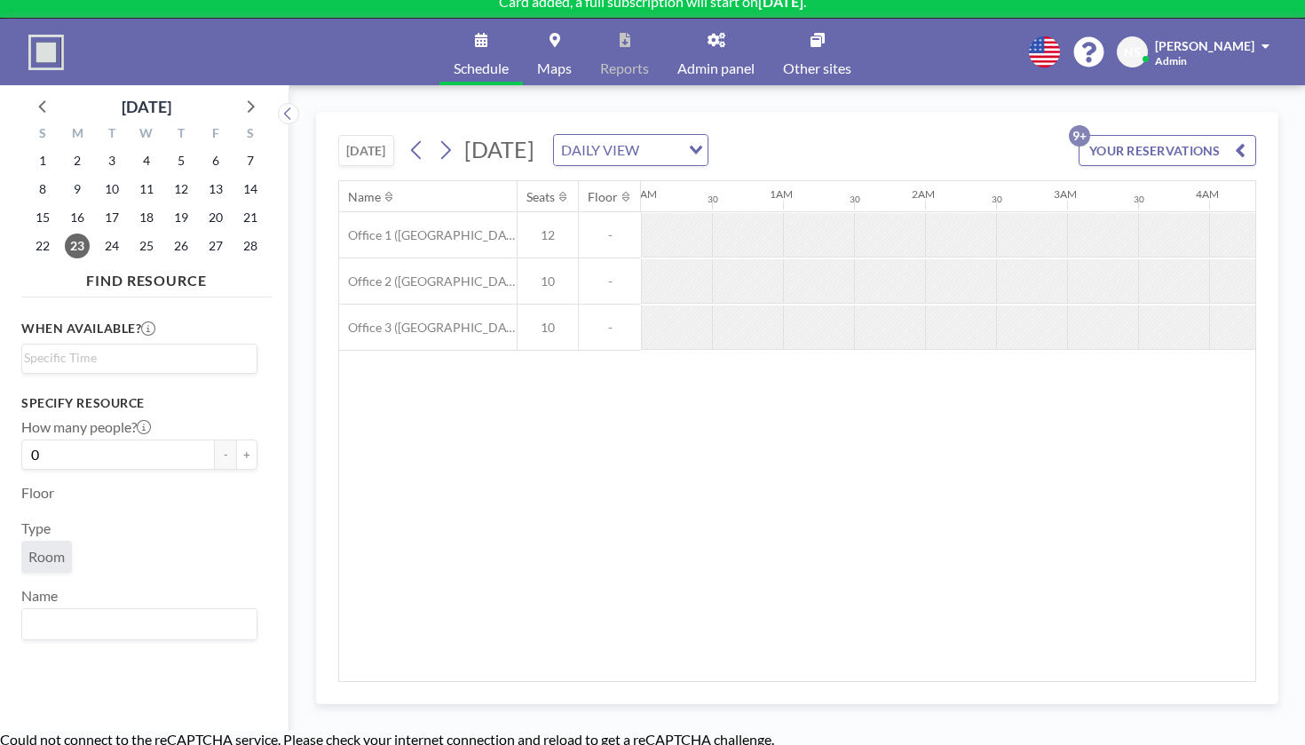
scroll to position [0, 866]
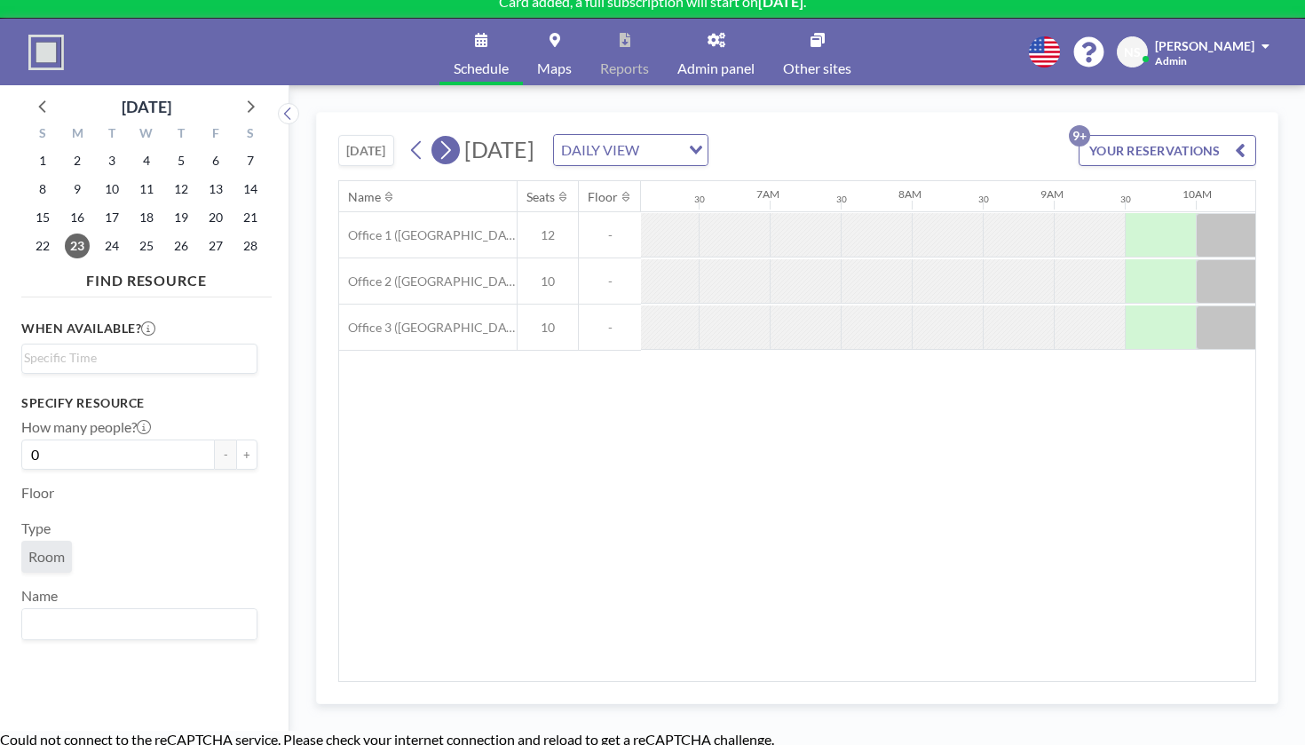
click at [441, 141] on icon at bounding box center [446, 150] width 10 height 19
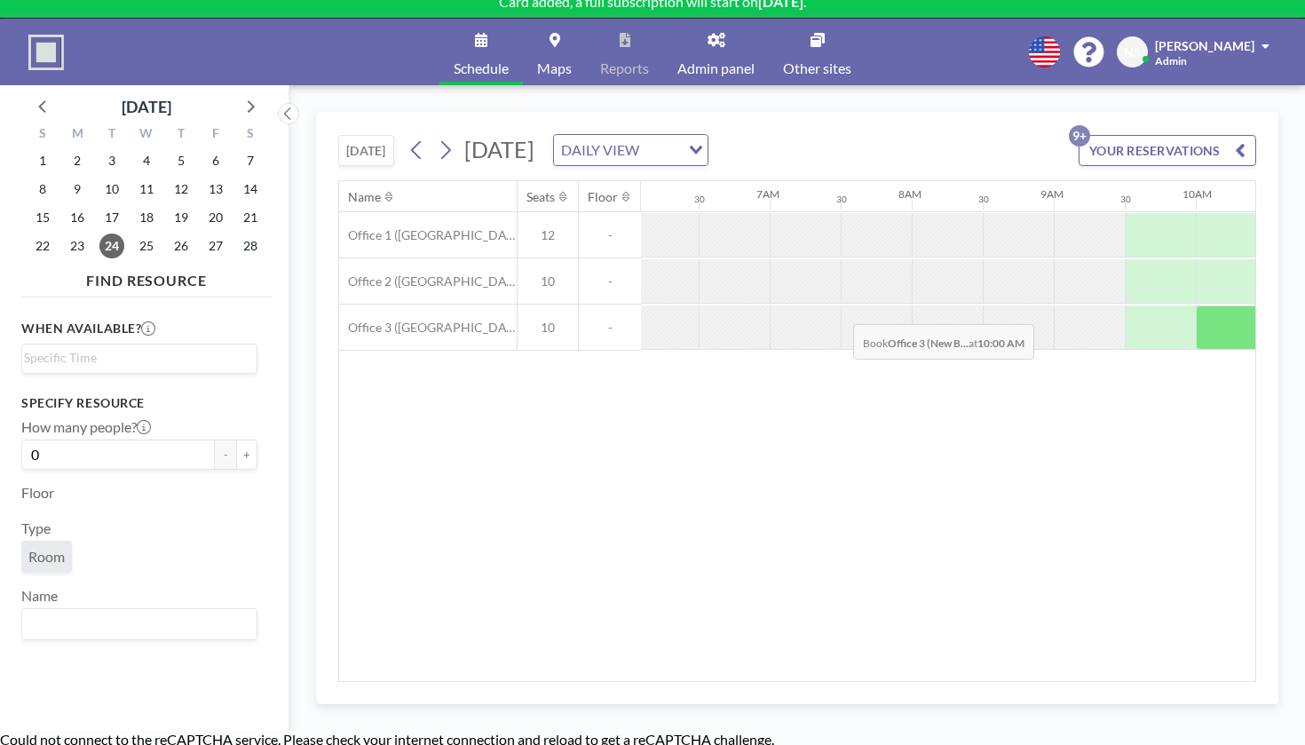
click at [1196, 305] on div at bounding box center [1231, 327] width 71 height 44
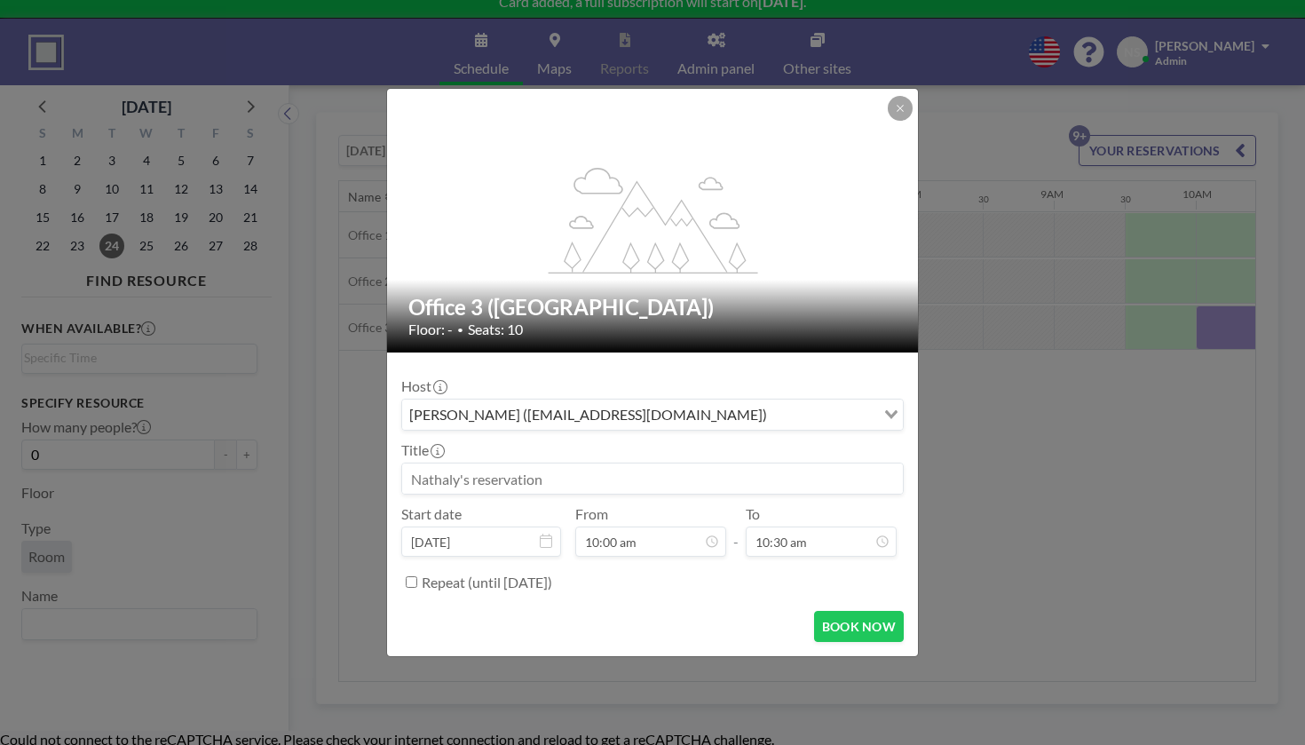
click at [605, 463] on input at bounding box center [652, 478] width 501 height 30
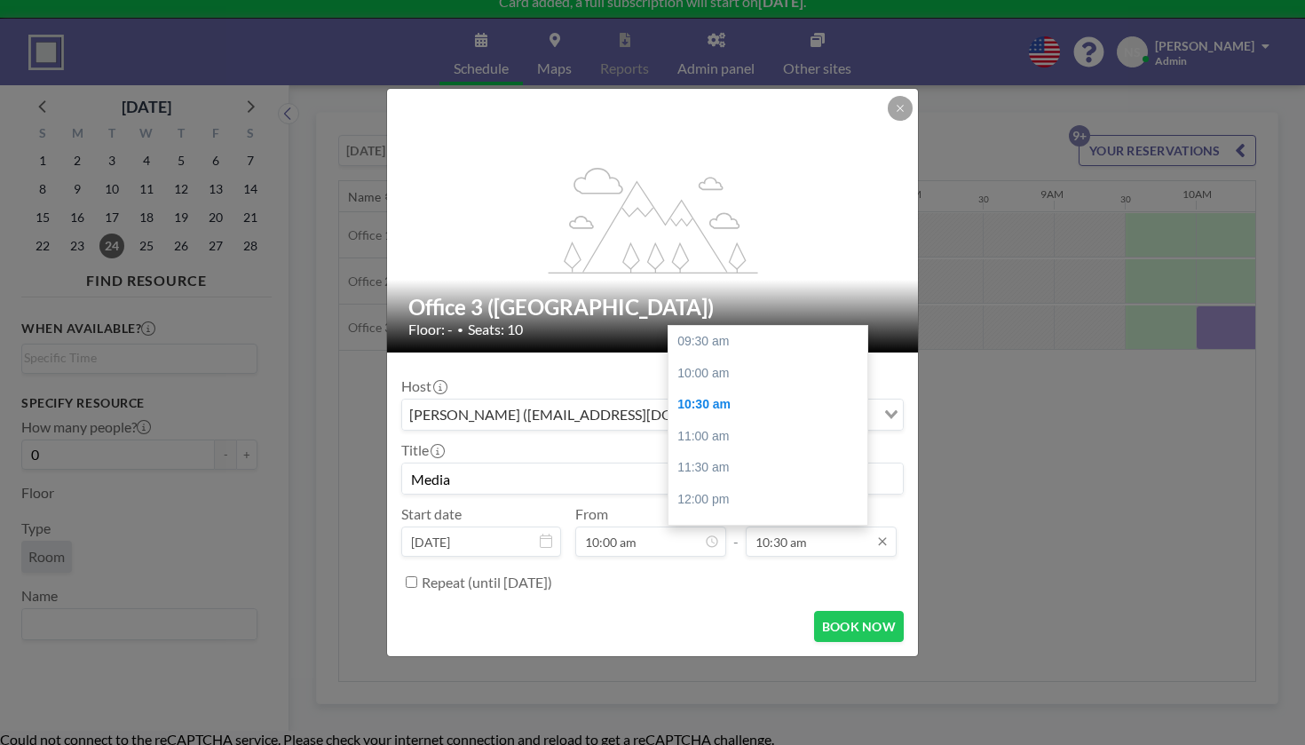
scroll to position [55, 0]
type input "Media"
click at [732, 492] on div "01:00 pm" at bounding box center [768, 508] width 199 height 32
type input "01:00 pm"
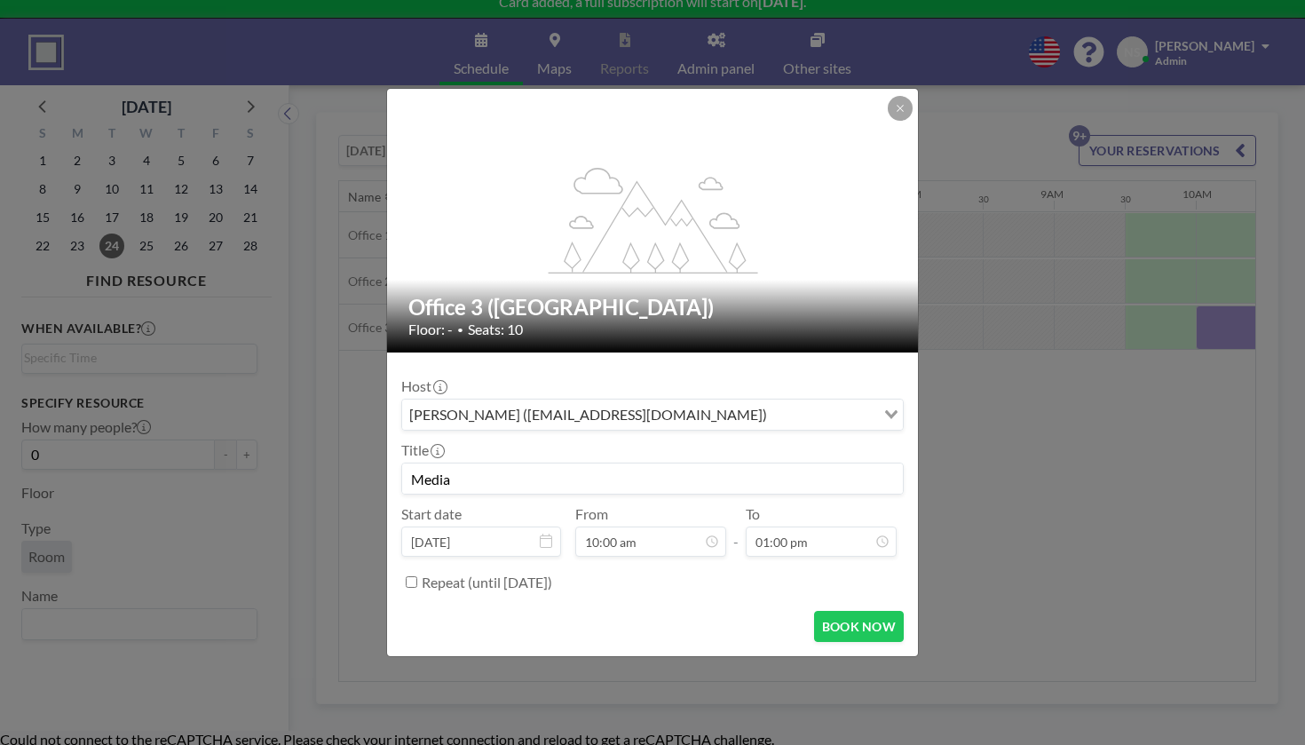
scroll to position [28, 0]
click at [552, 574] on label "Repeat (until [DATE])" at bounding box center [487, 583] width 131 height 18
click at [417, 576] on input "Repeat (until [DATE])" at bounding box center [412, 582] width 12 height 12
checkbox input "true"
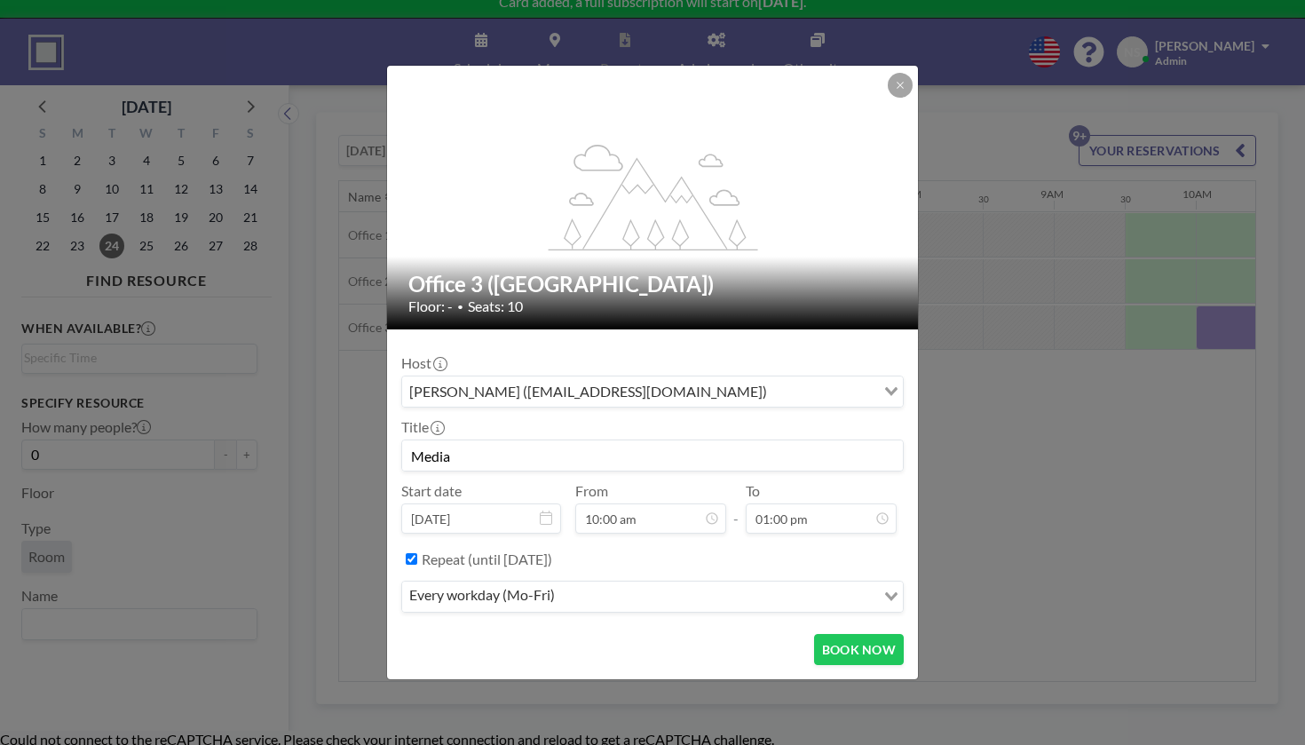
click at [568, 582] on div "every workday (Mo-Fri)" at bounding box center [638, 595] width 473 height 27
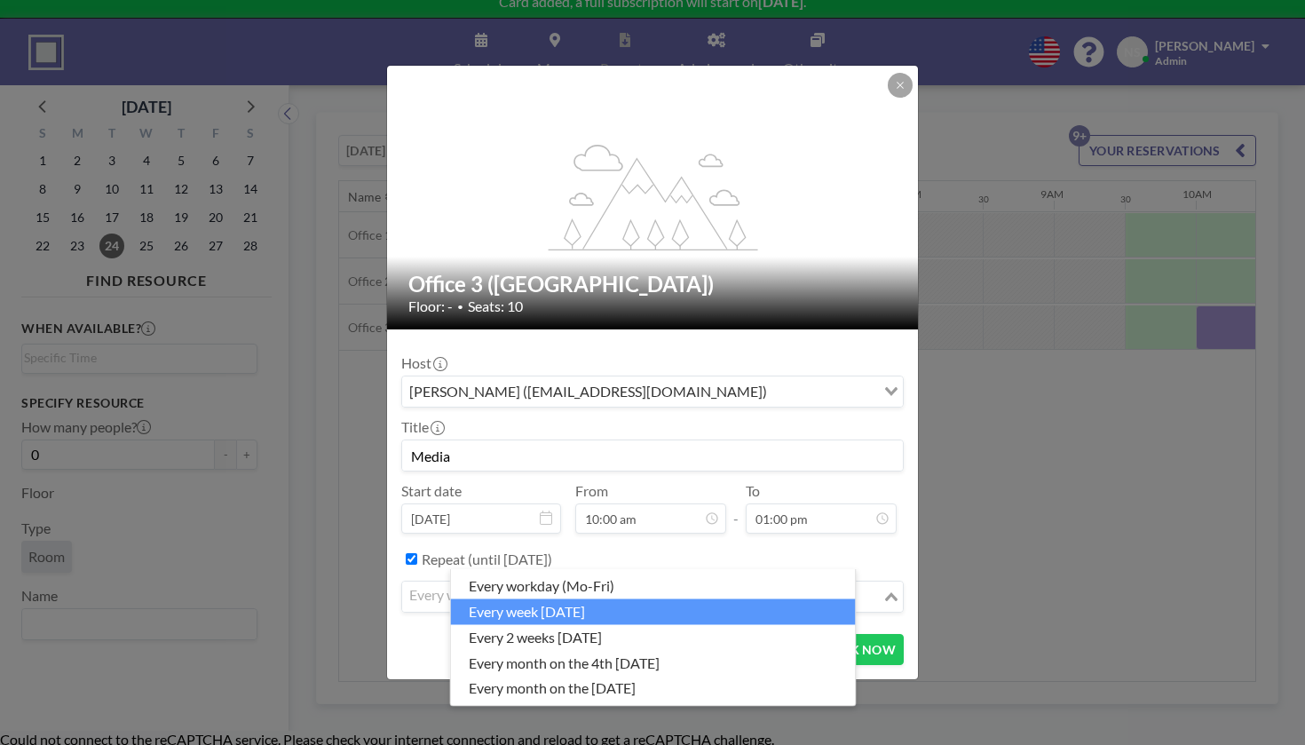
click at [562, 612] on li "every week [DATE]" at bounding box center [653, 611] width 405 height 26
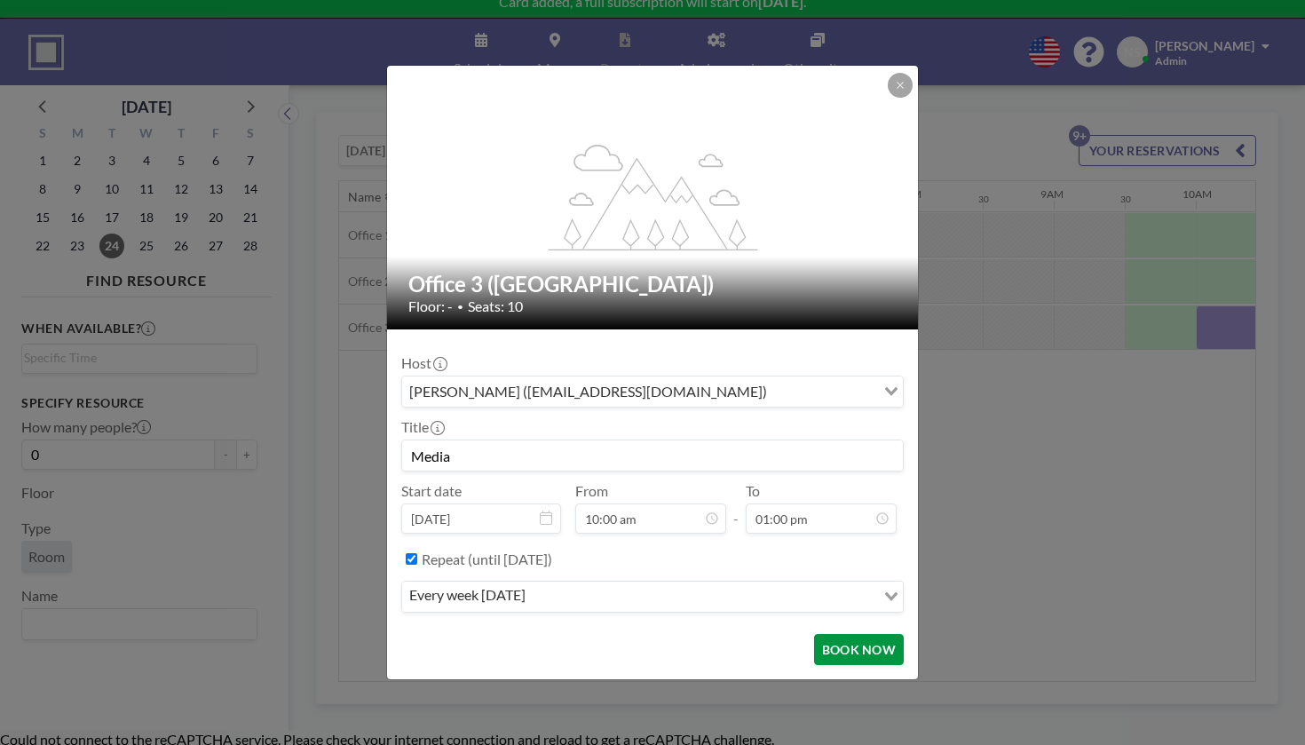
click at [814, 634] on button "BOOK NOW" at bounding box center [859, 649] width 90 height 31
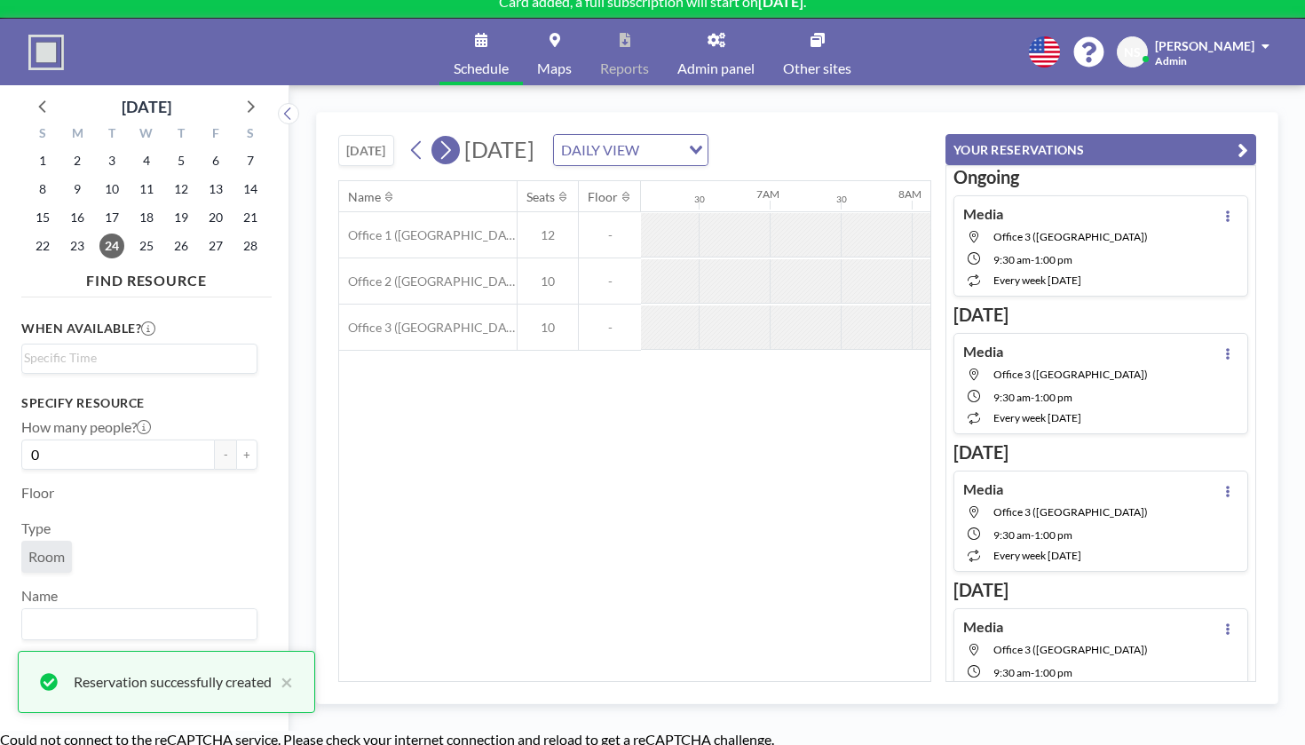
click at [431, 136] on button at bounding box center [445, 150] width 28 height 28
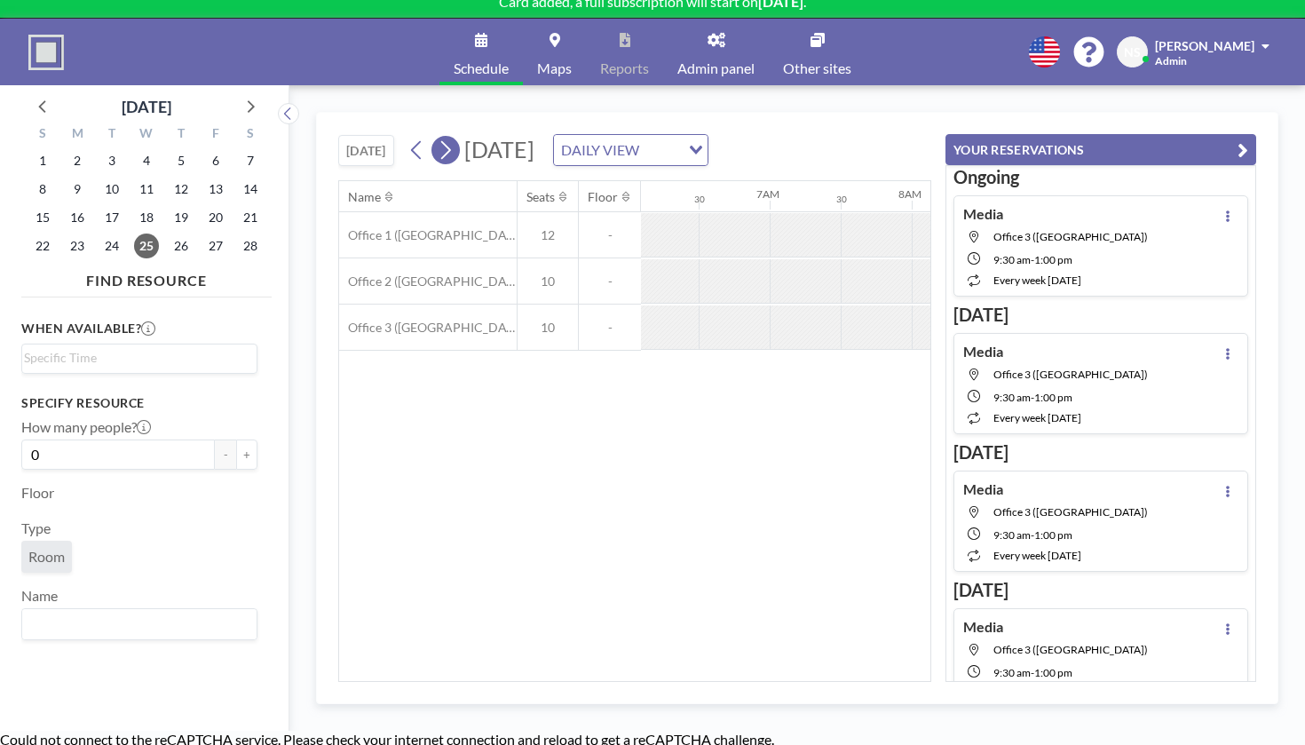
click at [437, 137] on icon at bounding box center [445, 150] width 17 height 27
click at [1125, 305] on div at bounding box center [1160, 327] width 71 height 44
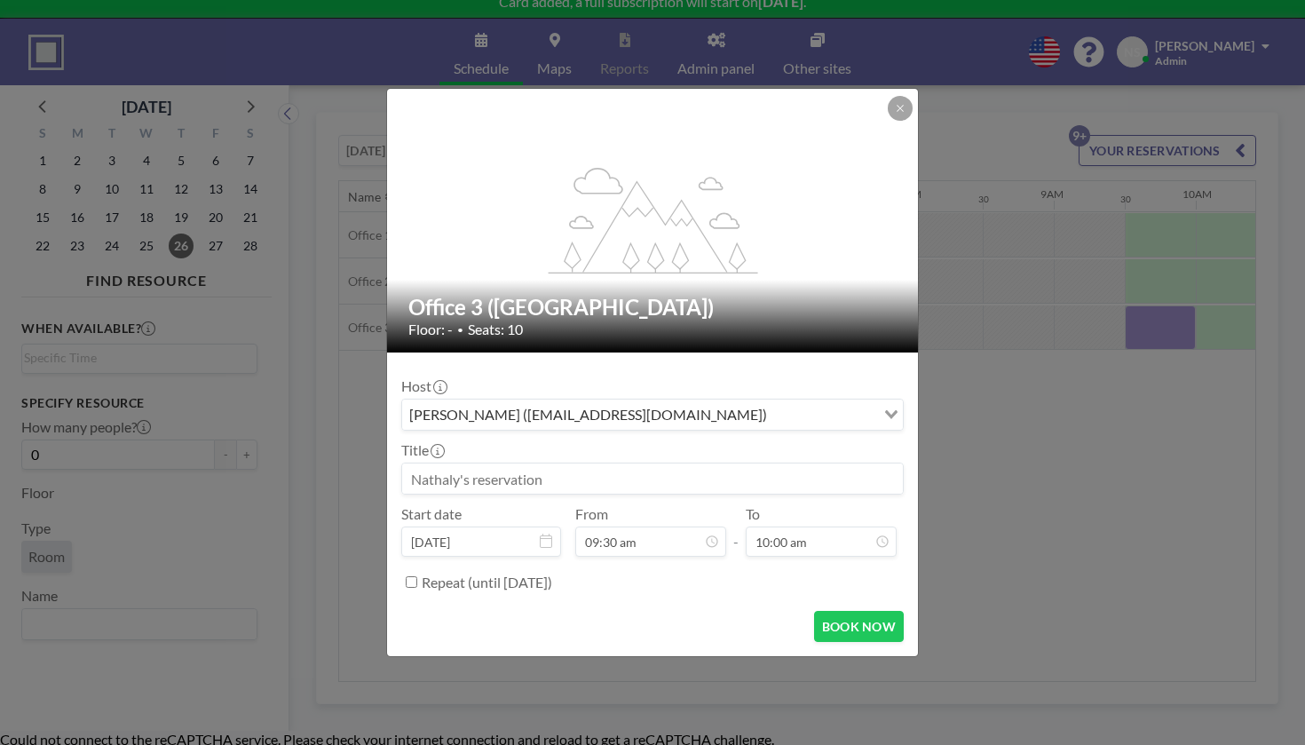
click at [616, 463] on input at bounding box center [652, 478] width 501 height 30
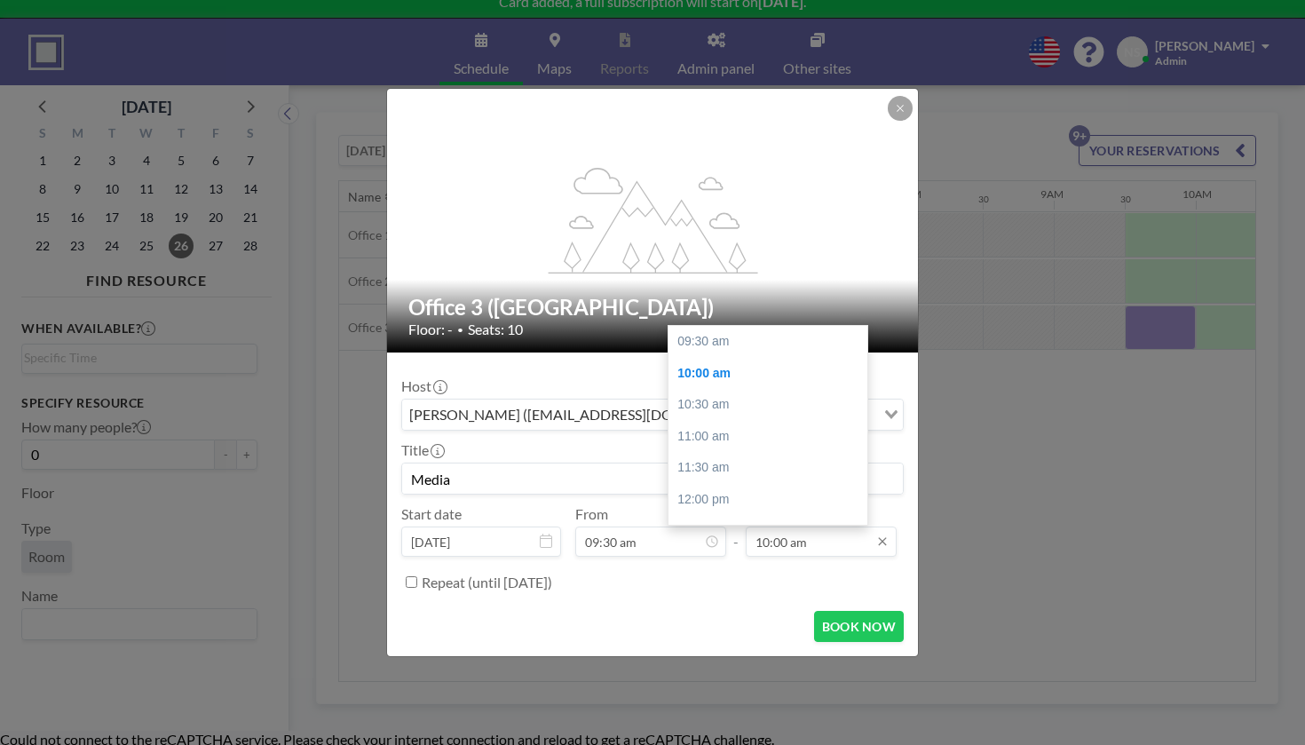
scroll to position [28, 0]
type input "Media"
click at [746, 519] on div "01:00 pm" at bounding box center [768, 535] width 199 height 32
type input "01:00 pm"
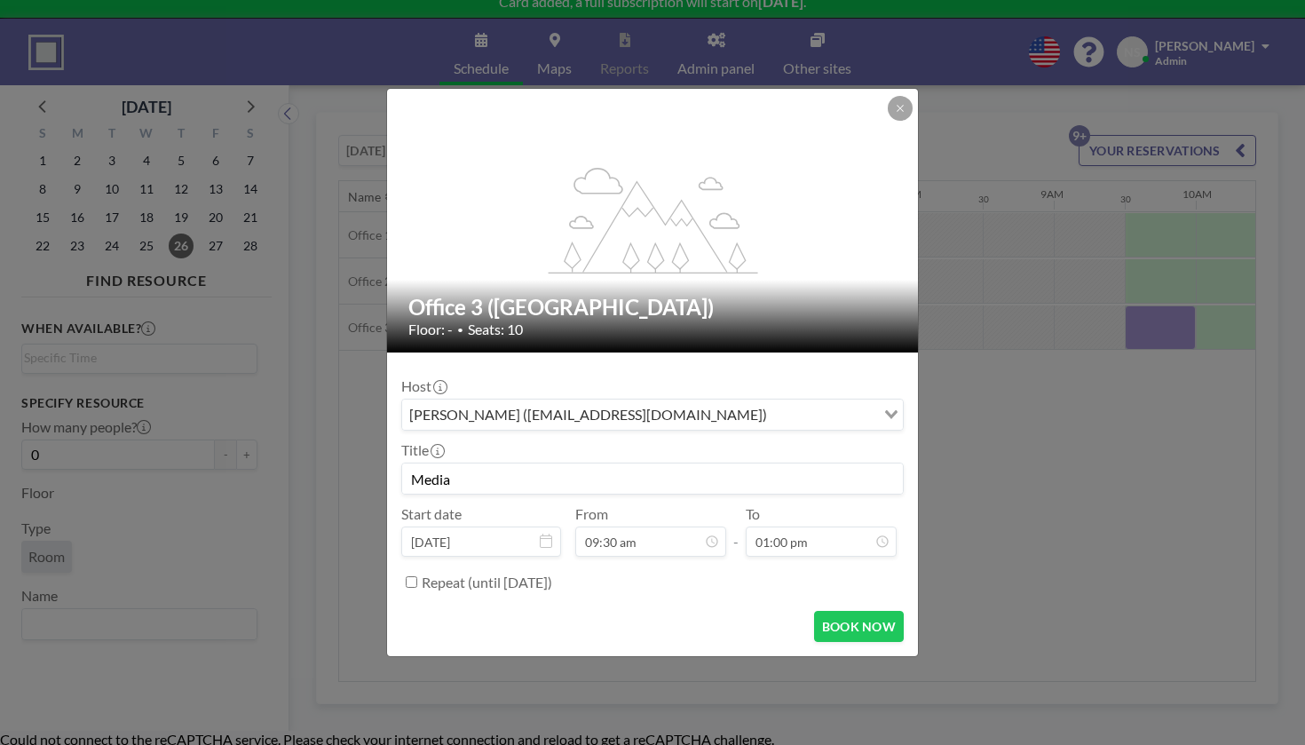
click at [552, 574] on label "Repeat (until [DATE])" at bounding box center [487, 583] width 131 height 18
click at [417, 576] on input "Repeat (until [DATE])" at bounding box center [412, 582] width 12 height 12
checkbox input "true"
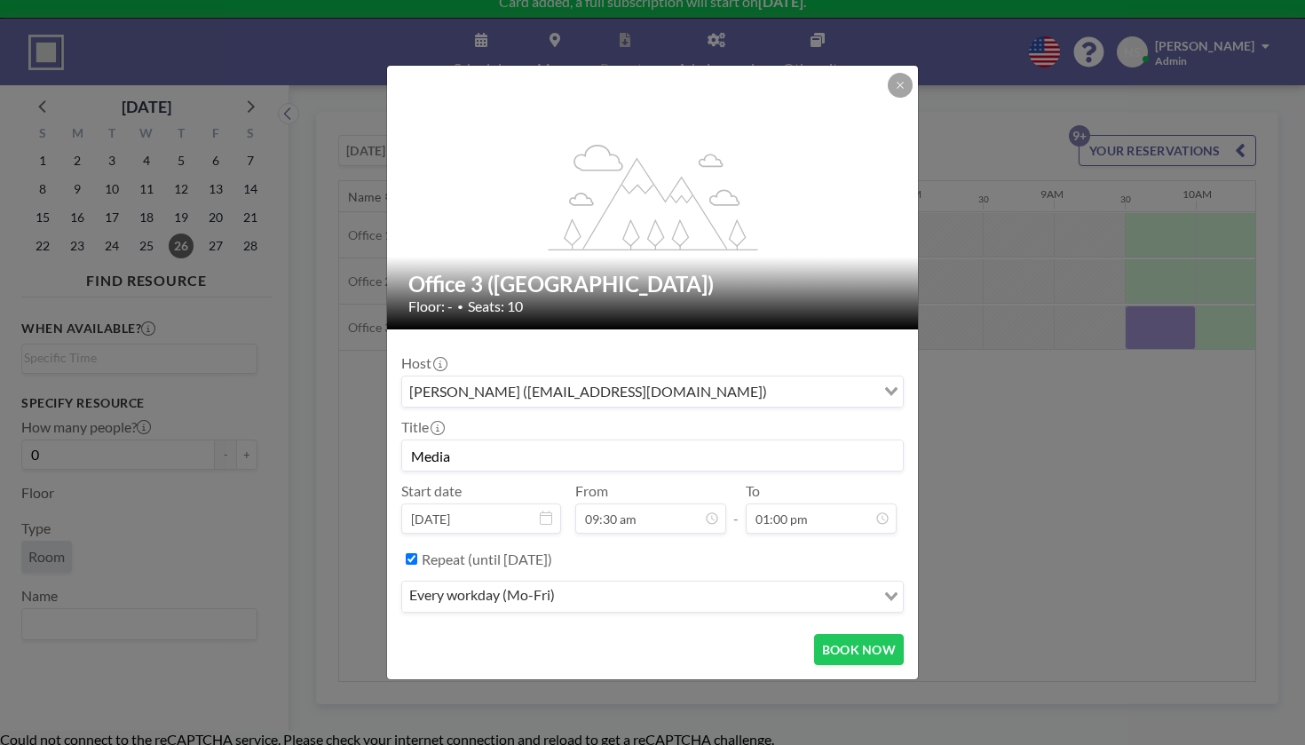
click at [586, 585] on input "Search for option" at bounding box center [716, 596] width 313 height 23
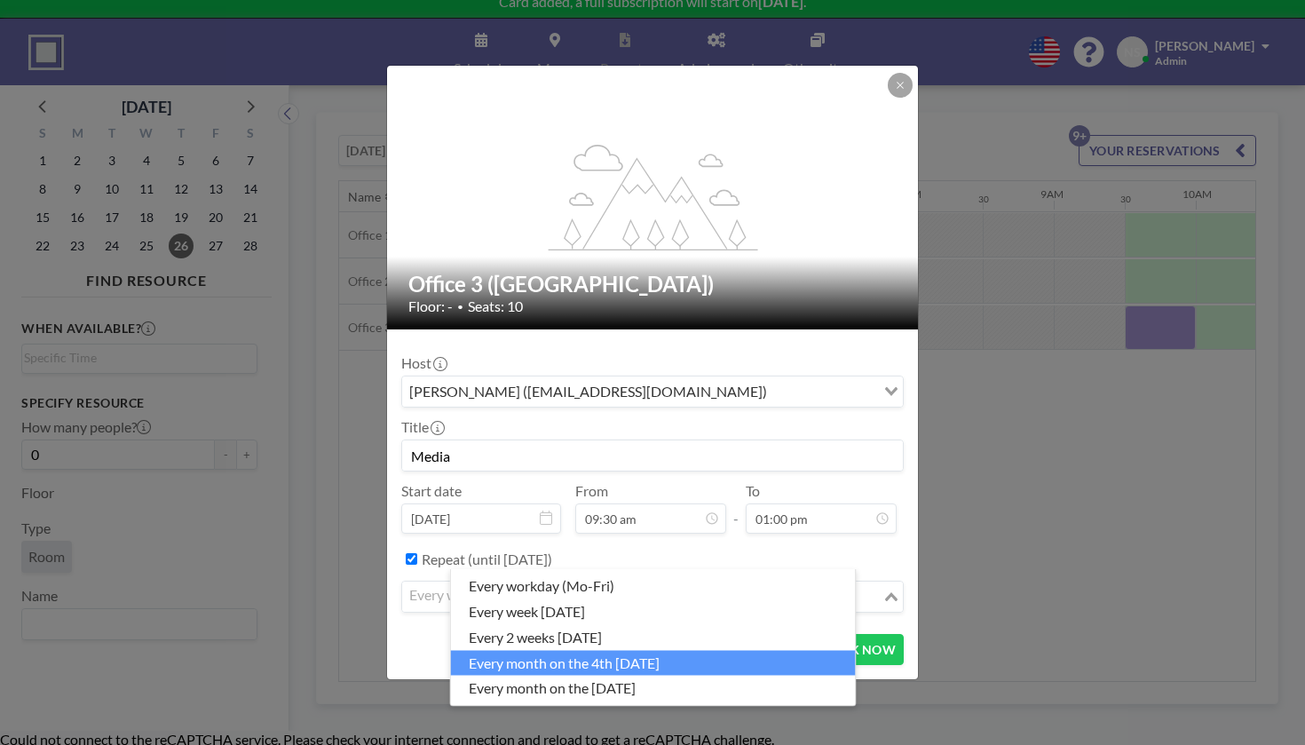
click at [572, 651] on li "every month on the 4th [DATE]" at bounding box center [653, 663] width 405 height 26
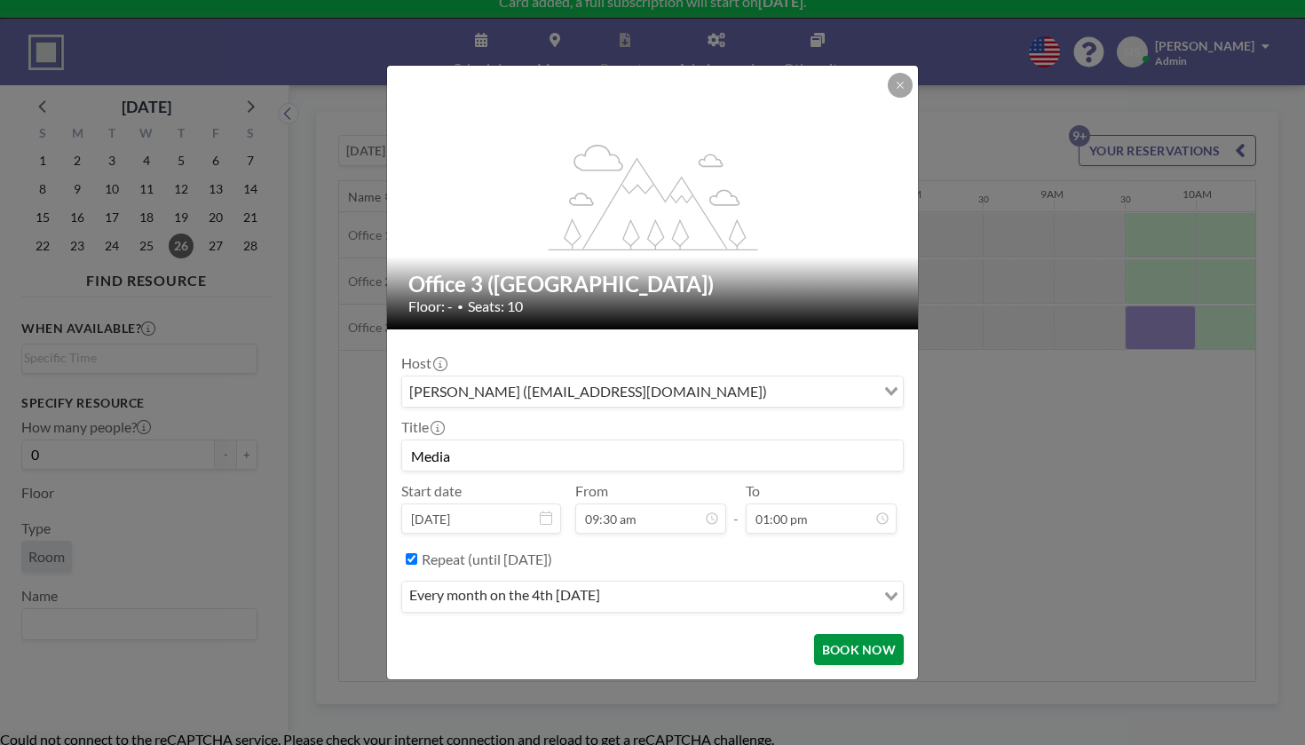
click at [814, 634] on button "BOOK NOW" at bounding box center [859, 649] width 90 height 31
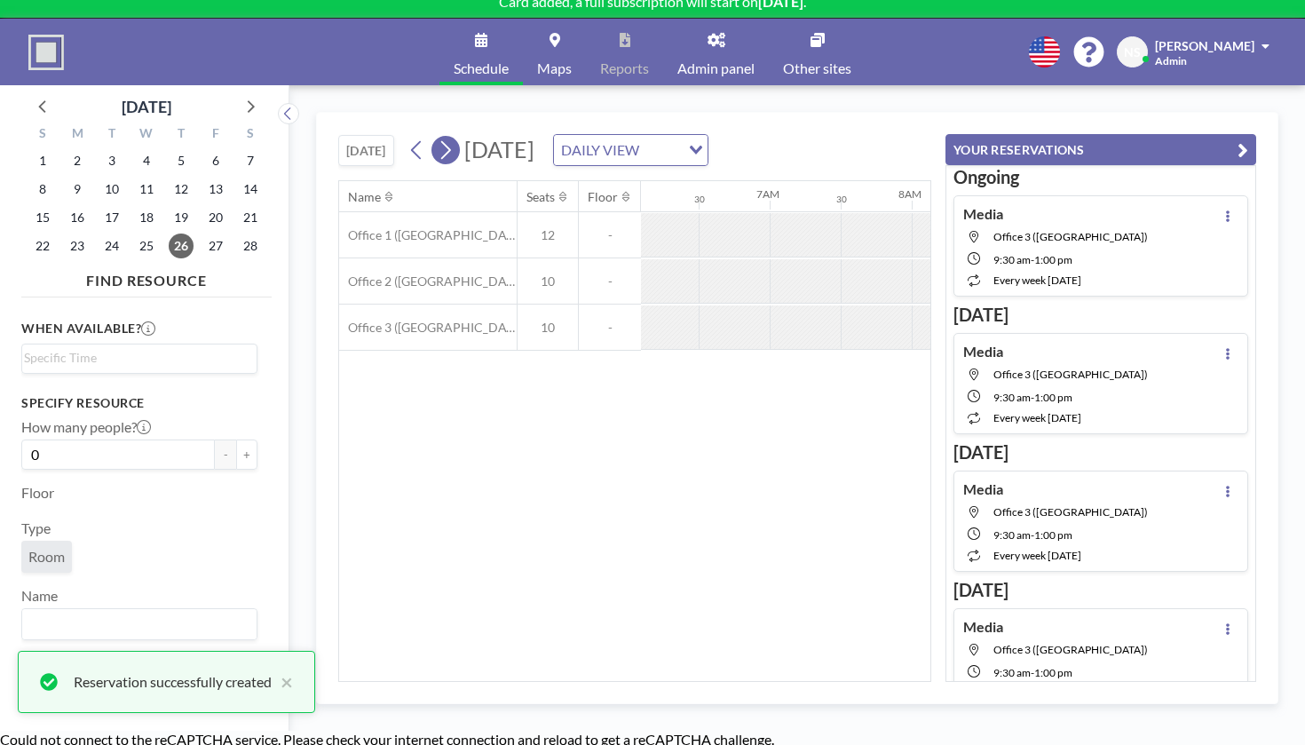
click at [437, 137] on icon at bounding box center [445, 150] width 17 height 27
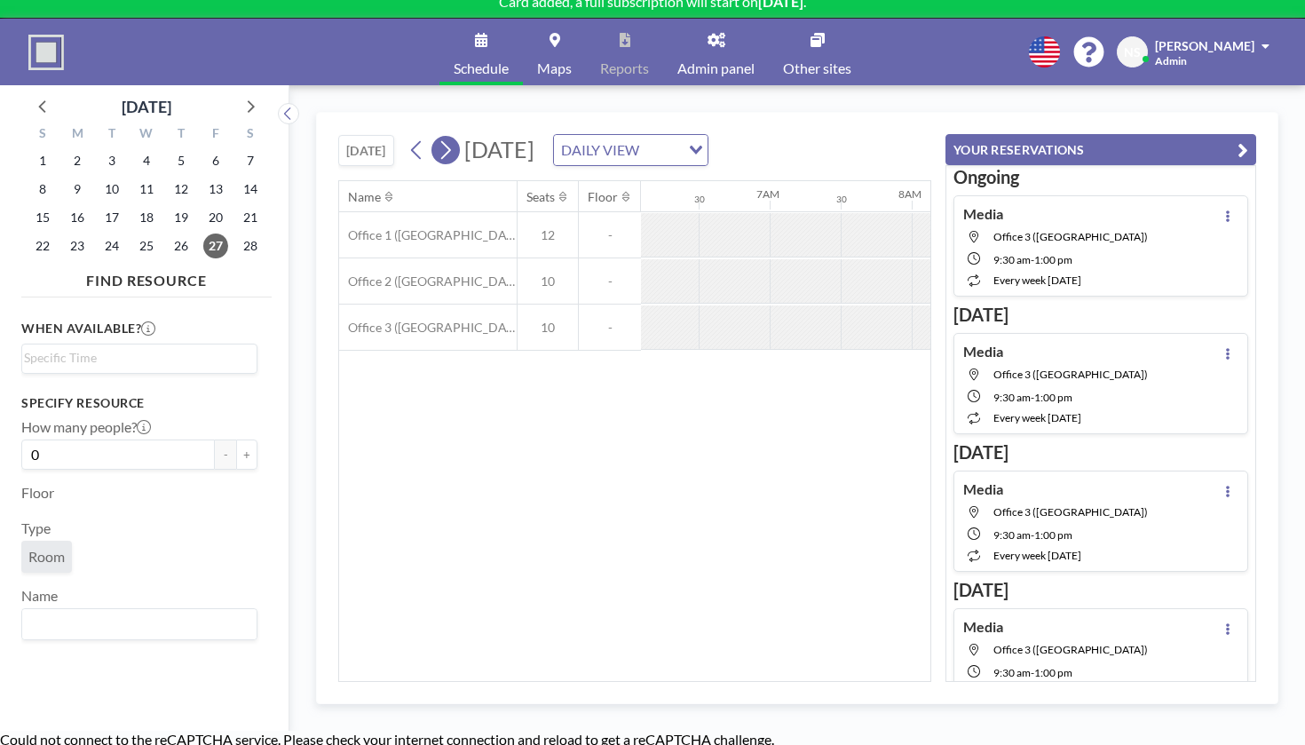
click at [437, 137] on icon at bounding box center [445, 150] width 17 height 27
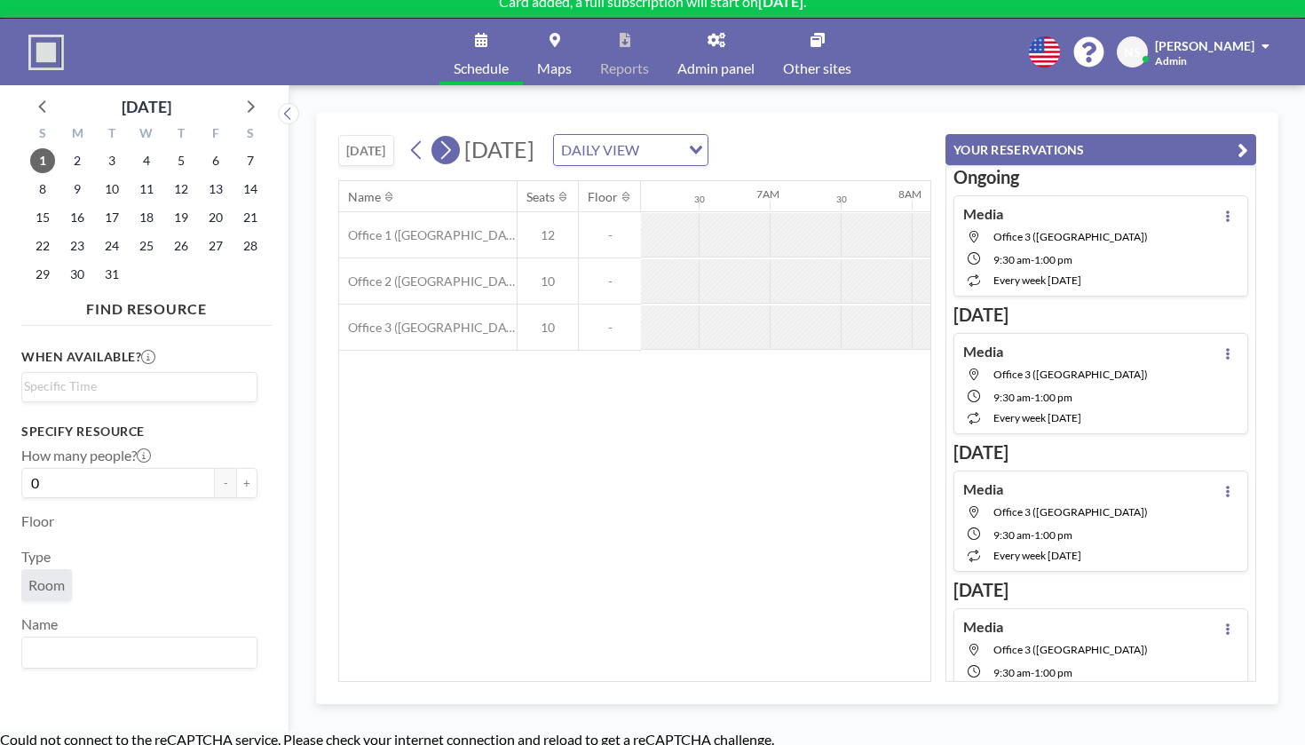
click at [437, 137] on icon at bounding box center [445, 150] width 17 height 27
click at [431, 136] on button at bounding box center [445, 150] width 28 height 28
click at [437, 137] on icon at bounding box center [445, 150] width 17 height 27
click at [1125, 305] on div at bounding box center [1160, 327] width 71 height 44
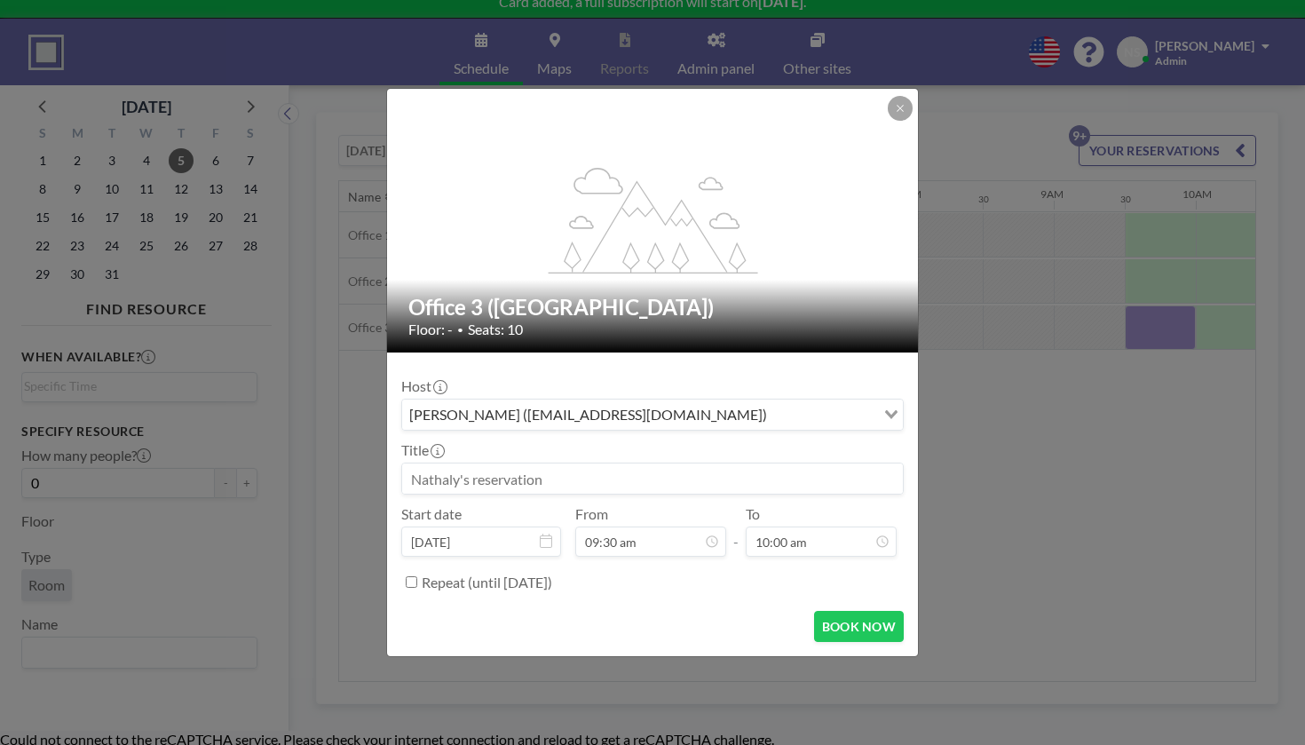
click at [625, 463] on input at bounding box center [652, 478] width 501 height 30
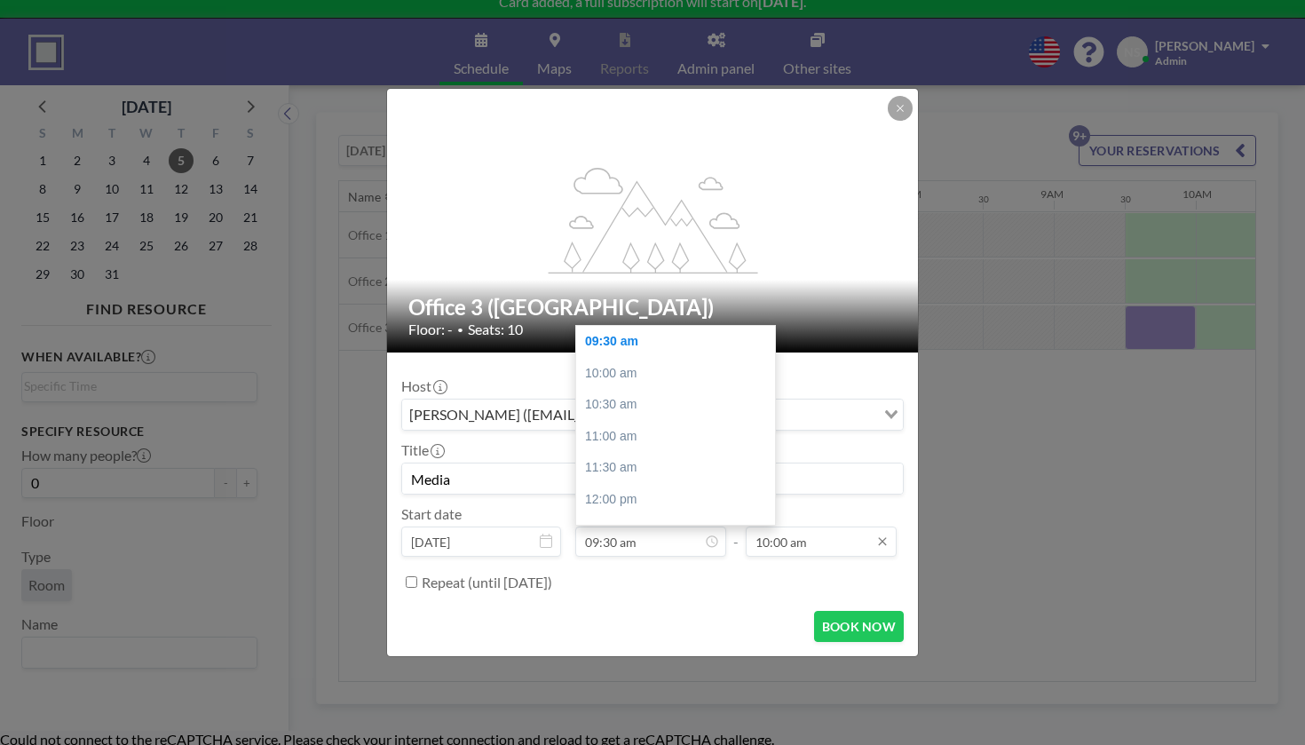
scroll to position [28, 0]
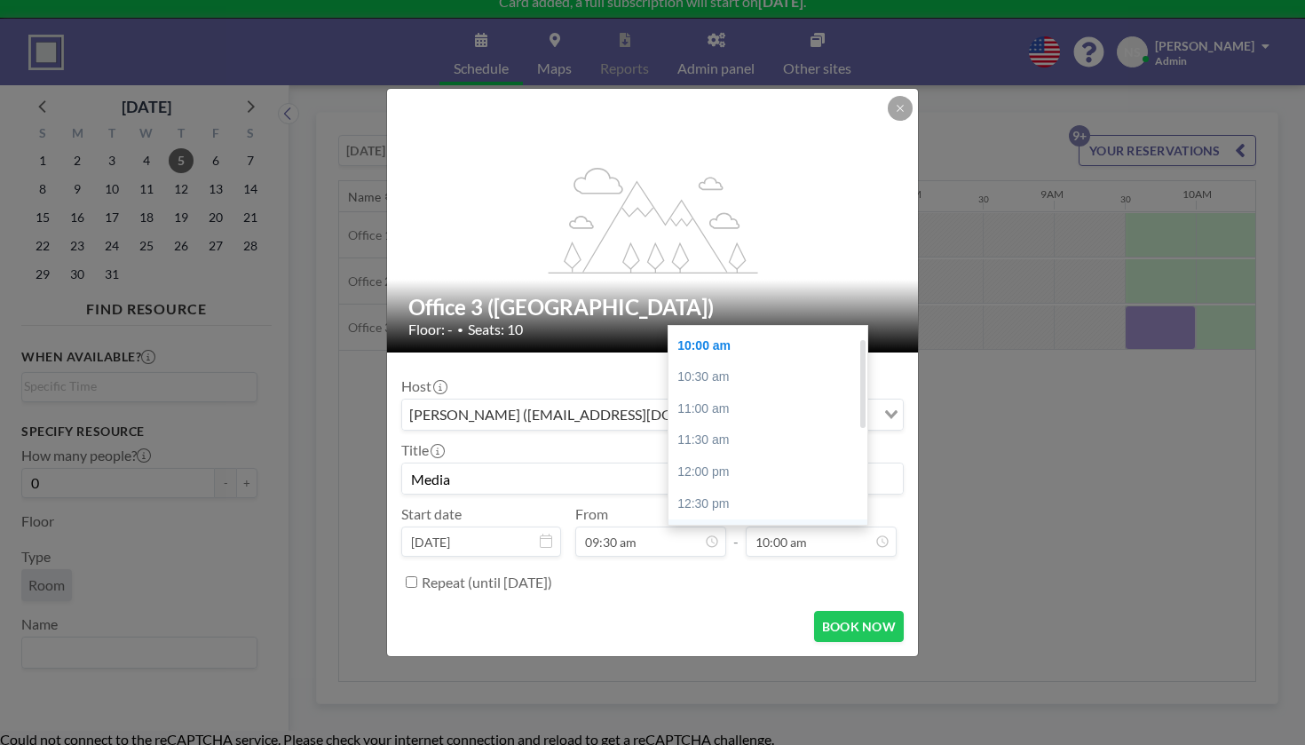
type input "Media"
click at [748, 519] on div "01:00 pm" at bounding box center [768, 535] width 199 height 32
type input "01:00 pm"
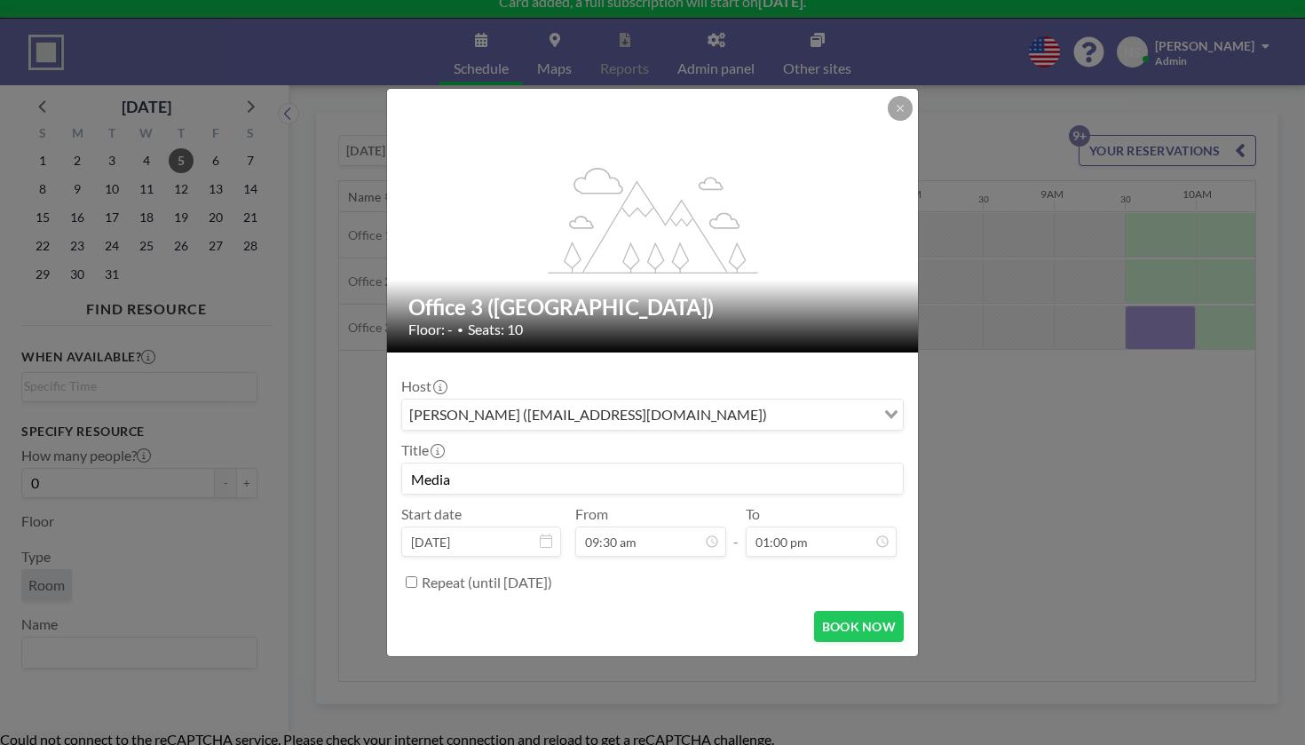
click at [552, 574] on label "Repeat (until [DATE])" at bounding box center [487, 583] width 131 height 18
click at [417, 576] on input "Repeat (until [DATE])" at bounding box center [412, 582] width 12 height 12
checkbox input "true"
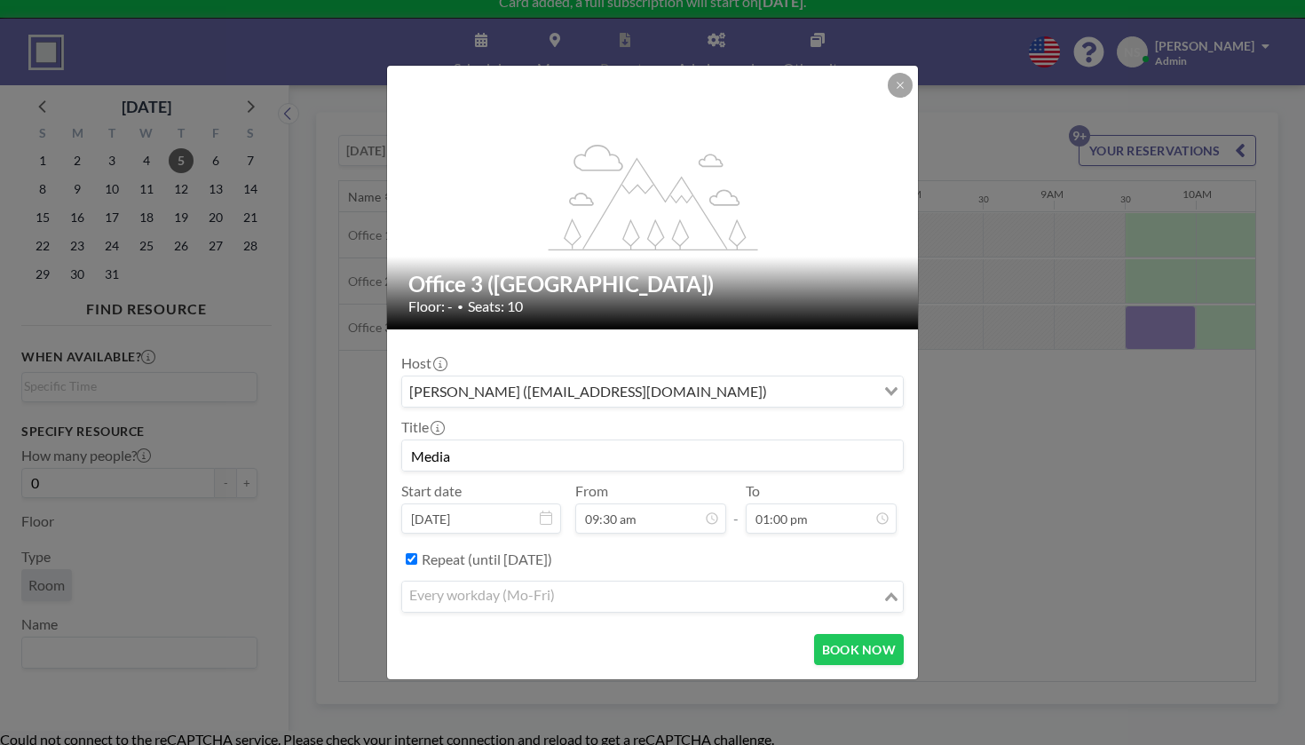
click at [590, 585] on input "Search for option" at bounding box center [642, 596] width 477 height 23
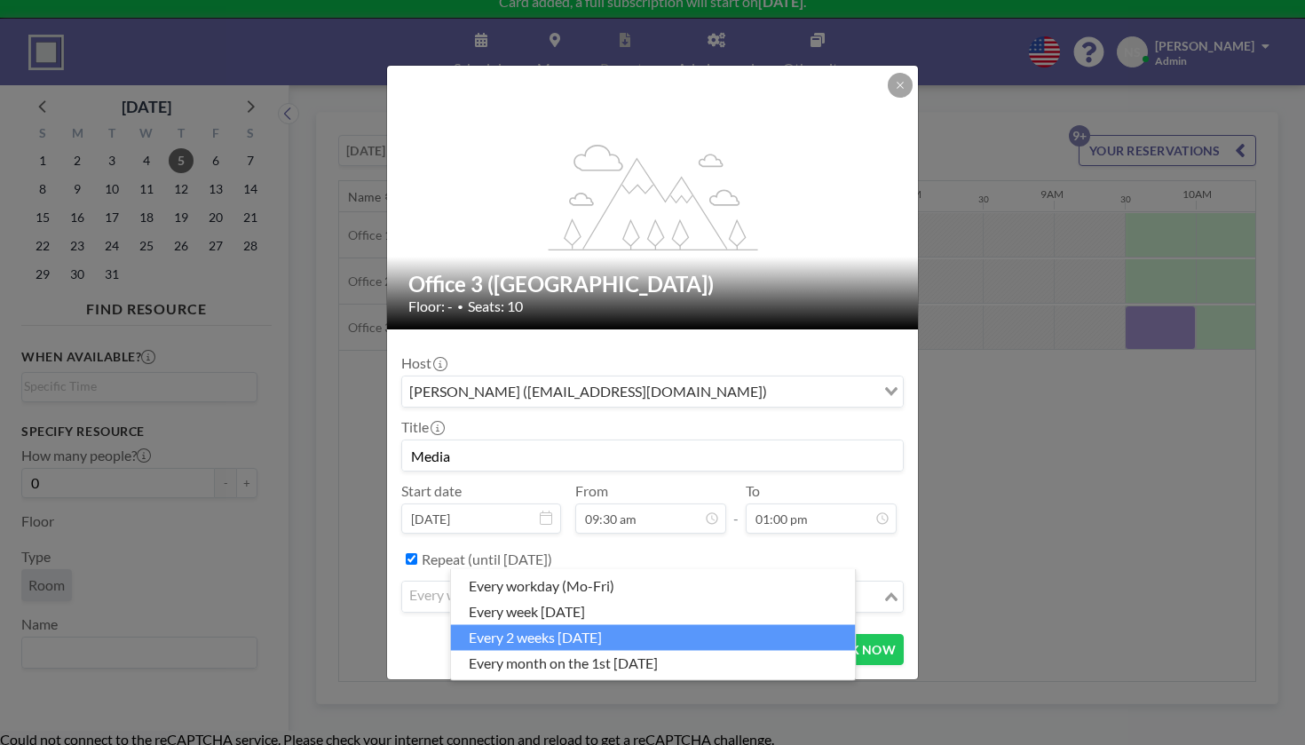
click at [585, 624] on li "every 2 weeks [DATE]" at bounding box center [653, 637] width 405 height 26
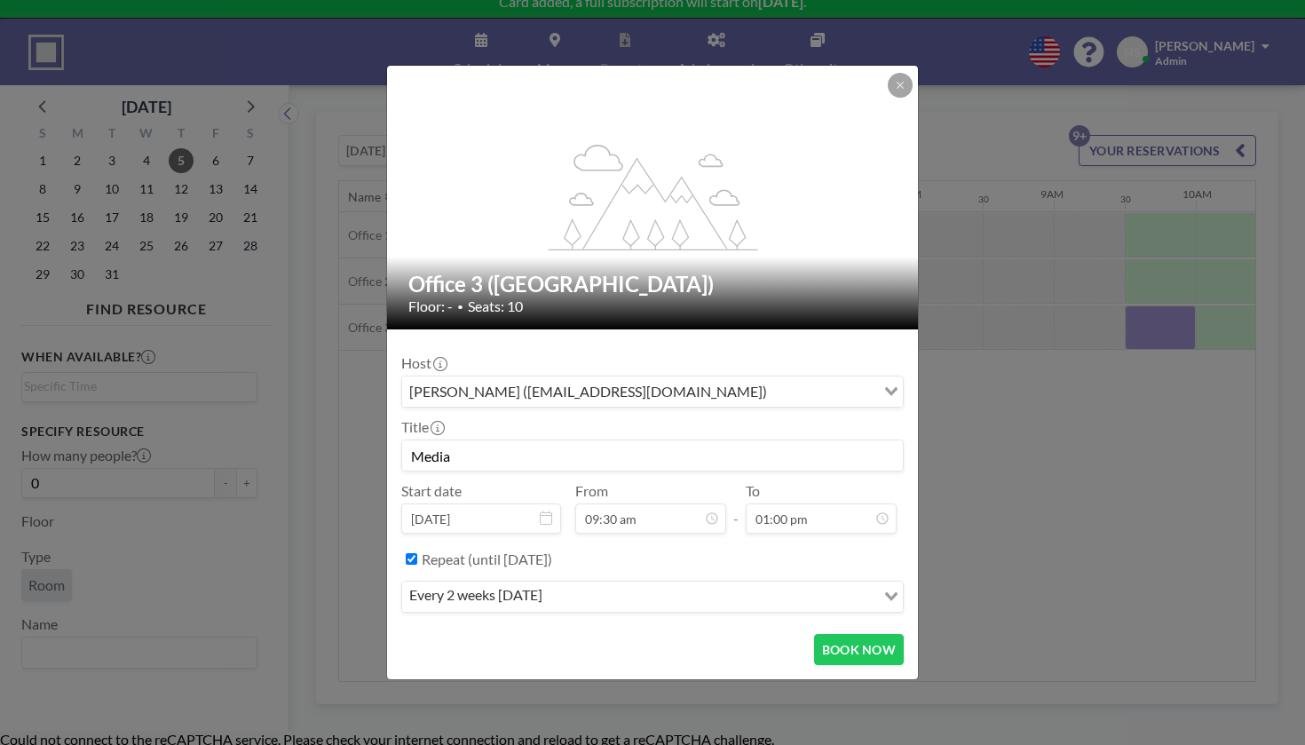
click at [602, 585] on input "Search for option" at bounding box center [711, 596] width 326 height 23
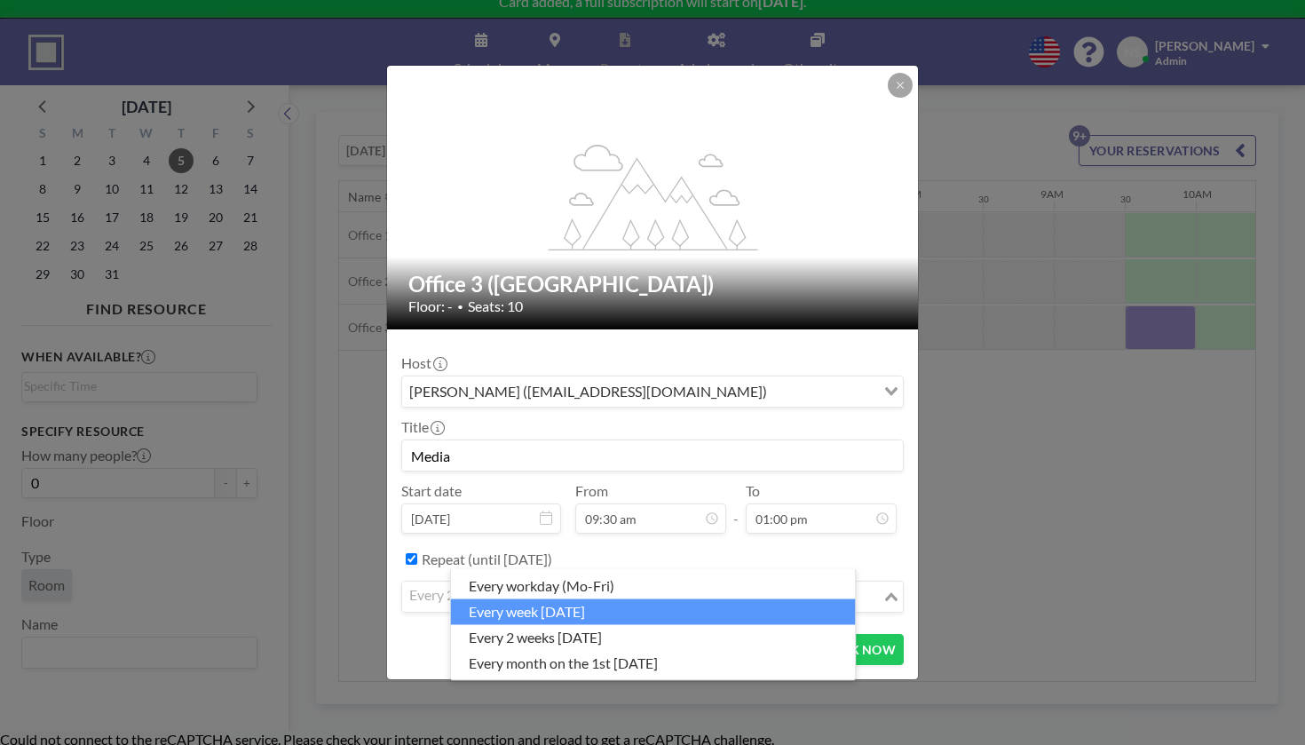
click at [585, 599] on li "every week [DATE]" at bounding box center [653, 611] width 405 height 26
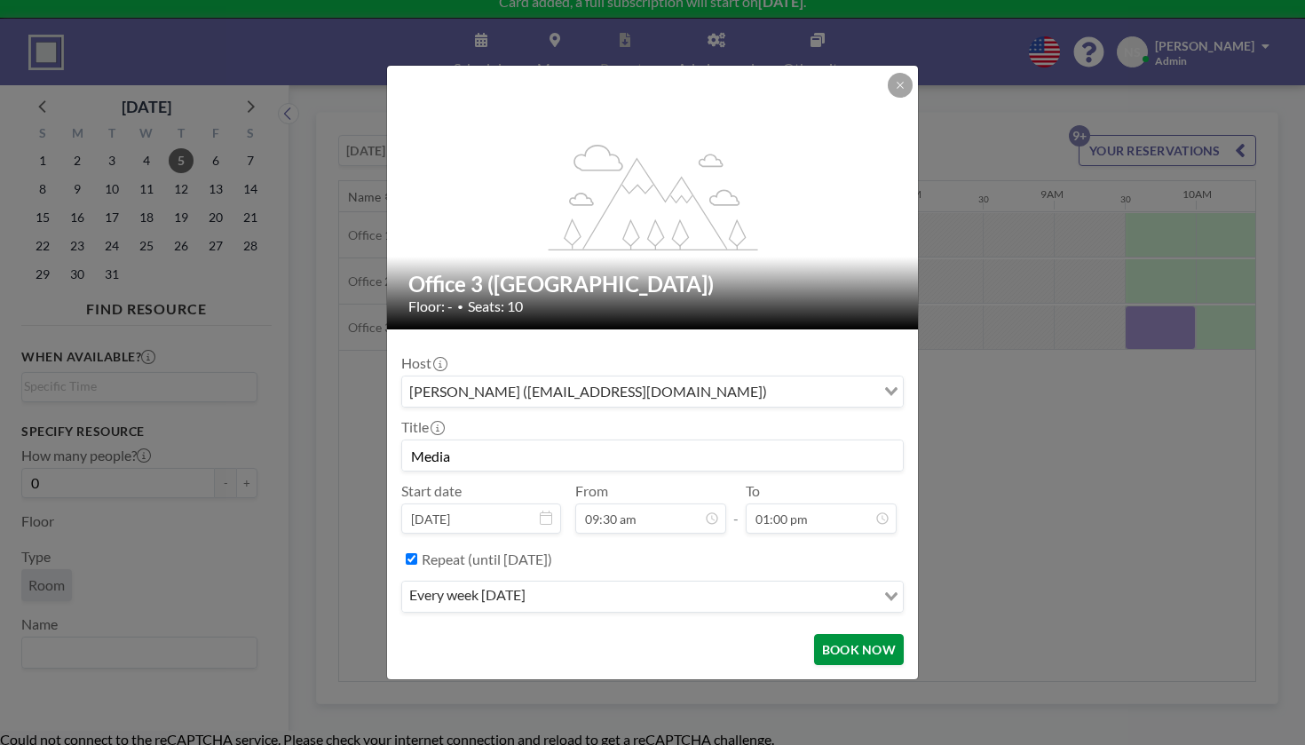
click at [814, 634] on button "BOOK NOW" at bounding box center [859, 649] width 90 height 31
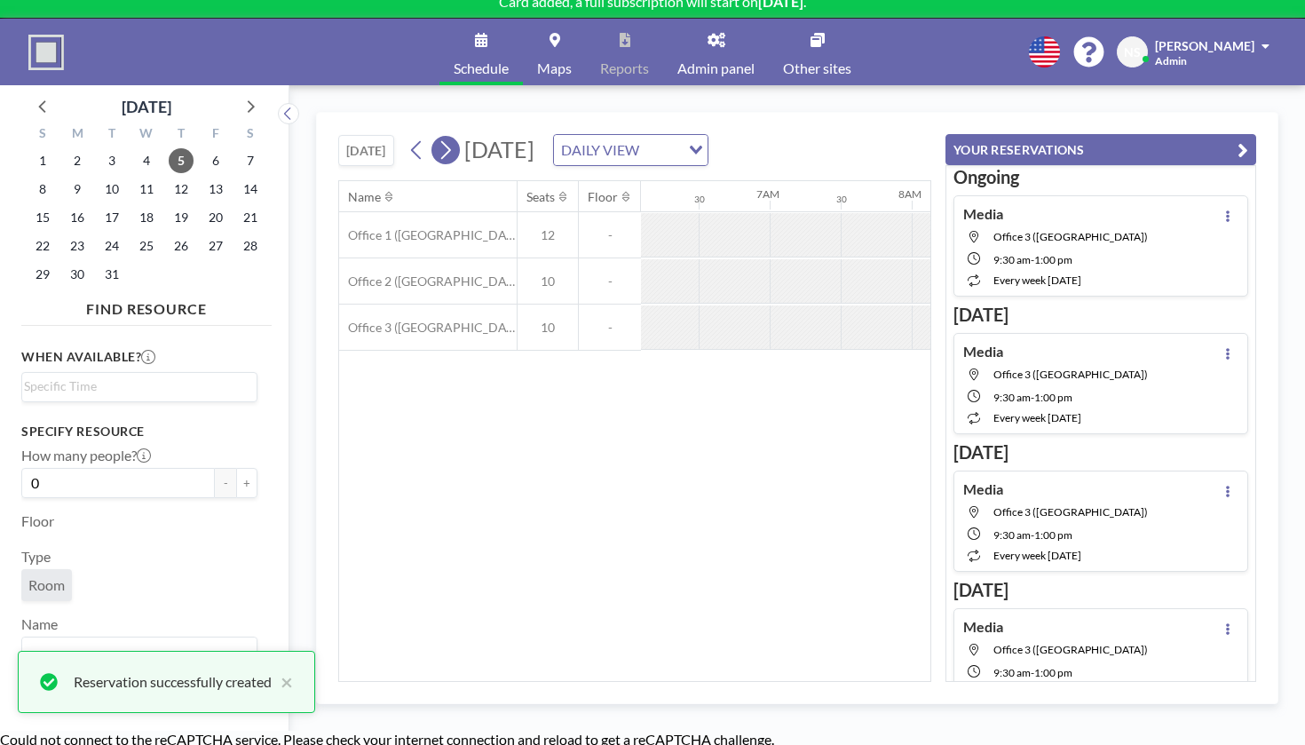
click at [437, 137] on icon at bounding box center [445, 150] width 17 height 27
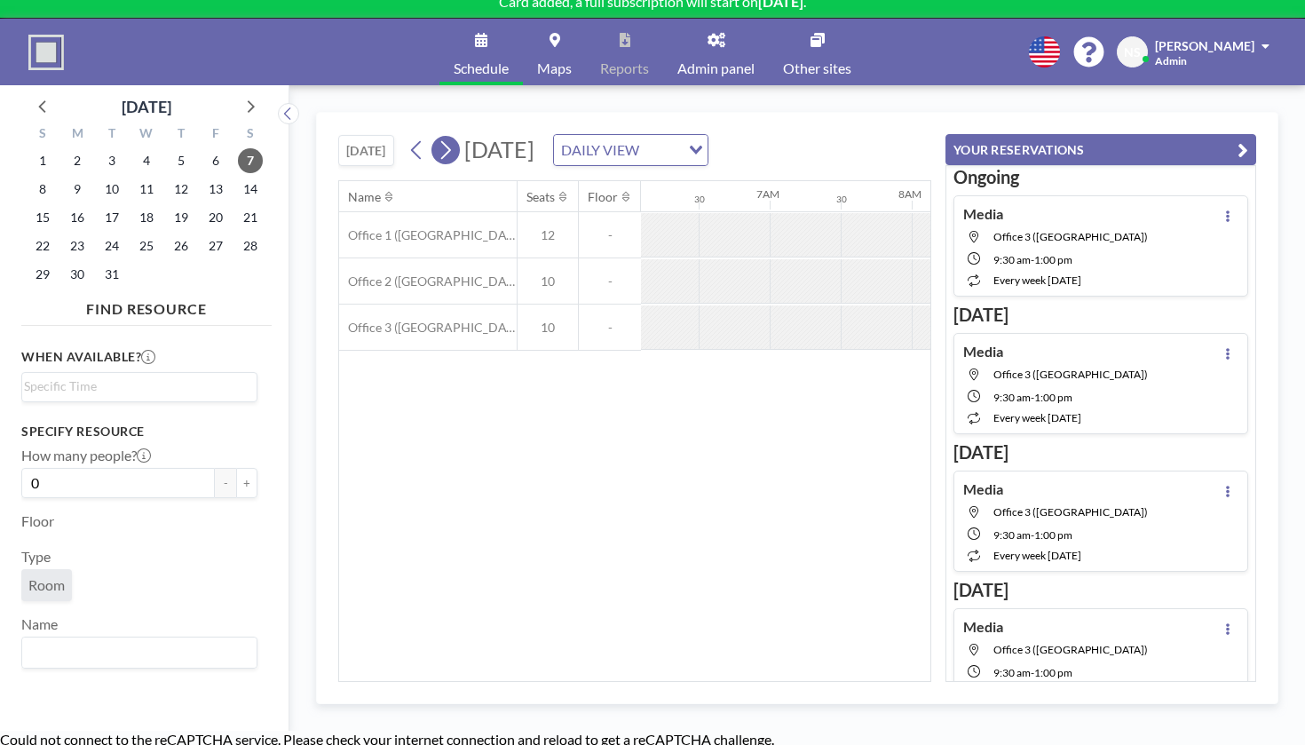
click at [437, 137] on icon at bounding box center [445, 150] width 17 height 27
click at [1125, 305] on div at bounding box center [1160, 327] width 71 height 44
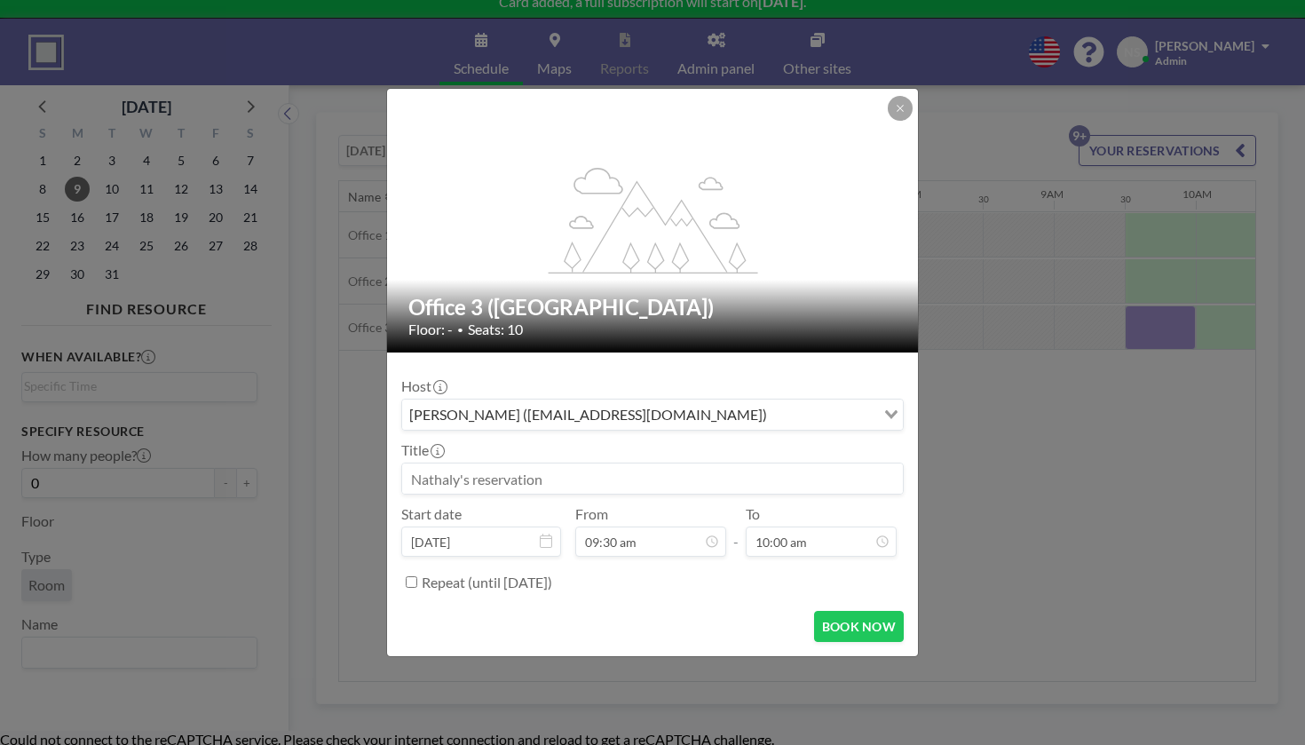
click at [531, 463] on input at bounding box center [652, 478] width 501 height 30
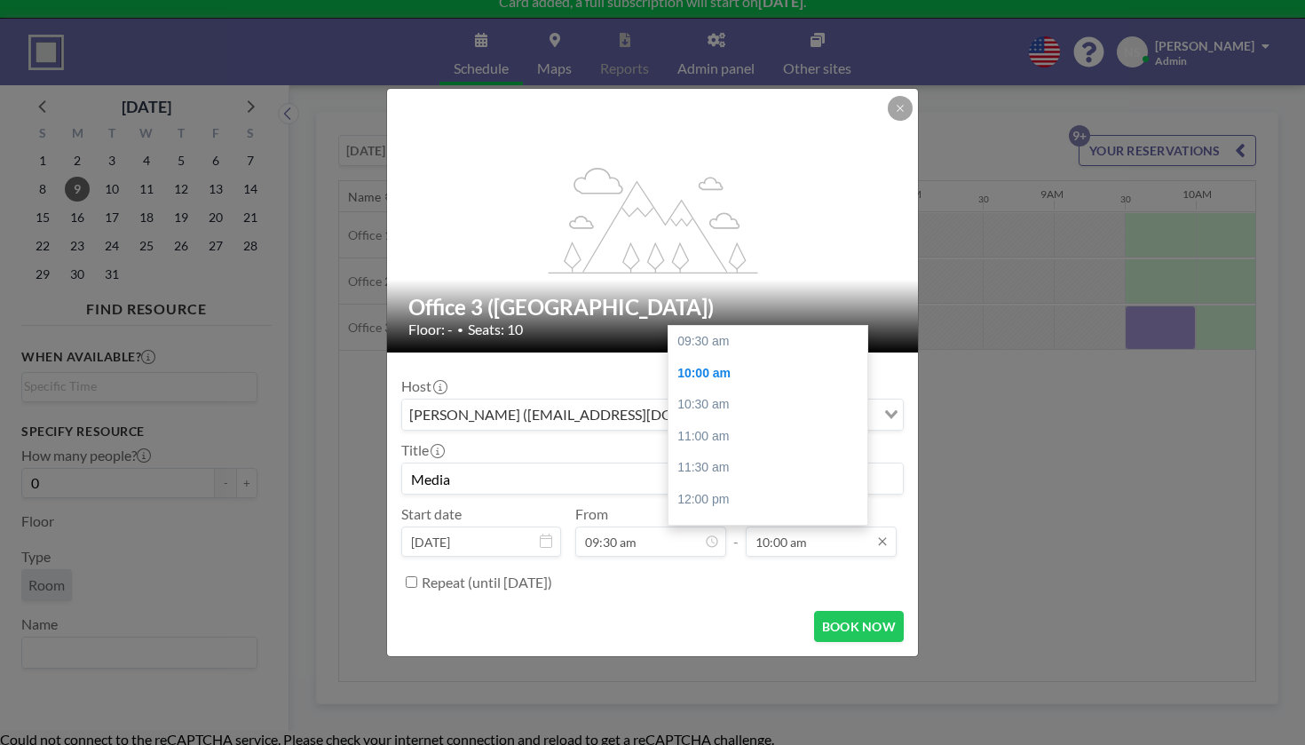
scroll to position [28, 0]
type input "Media"
click at [770, 519] on div "01:00 pm" at bounding box center [768, 535] width 199 height 32
type input "01:00 pm"
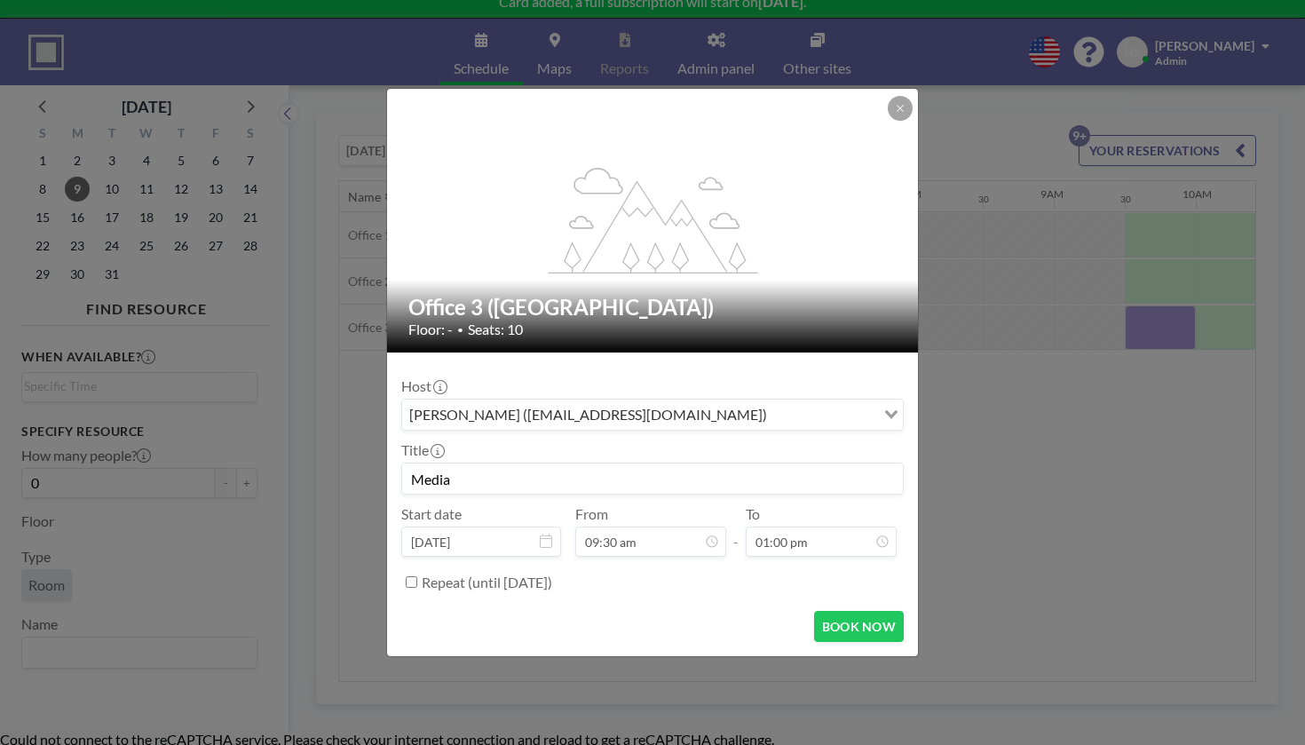
scroll to position [0, 0]
click at [552, 574] on label "Repeat (until [DATE])" at bounding box center [487, 583] width 131 height 18
click at [417, 576] on input "Repeat (until [DATE])" at bounding box center [412, 582] width 12 height 12
checkbox input "true"
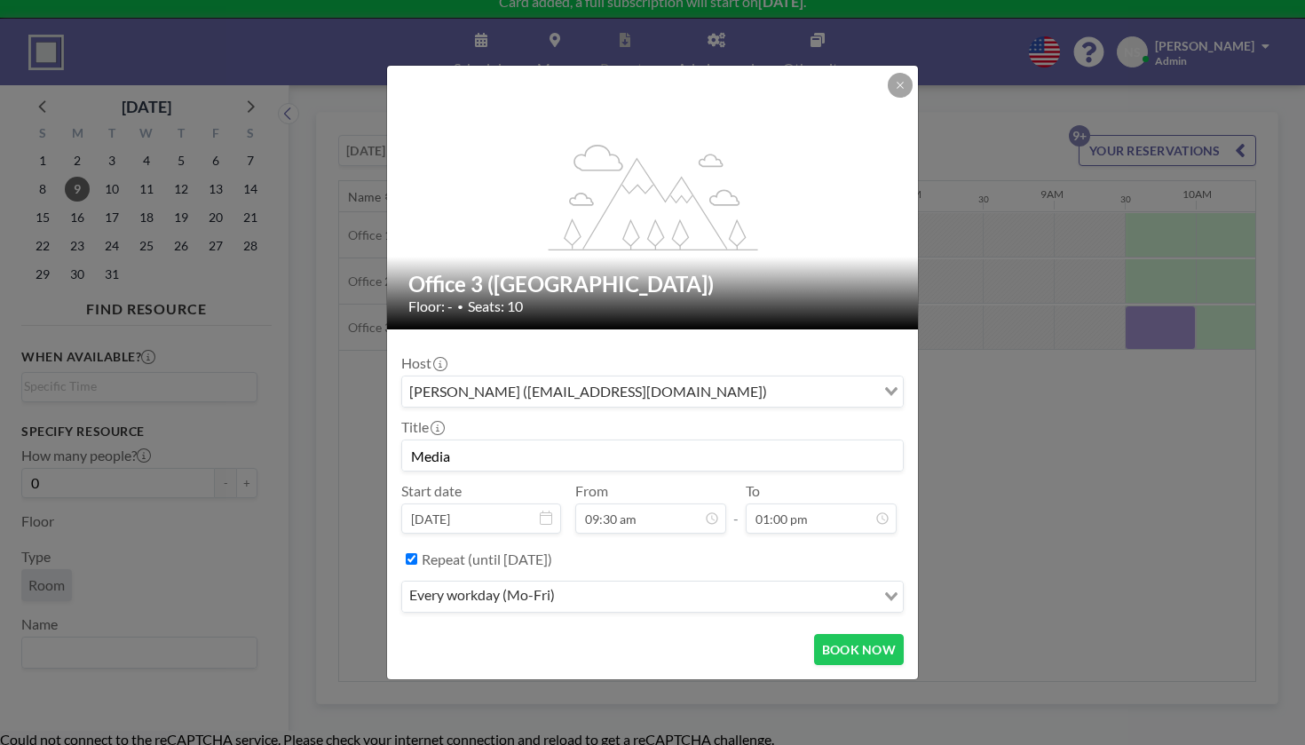
click at [747, 585] on input "Search for option" at bounding box center [716, 596] width 313 height 23
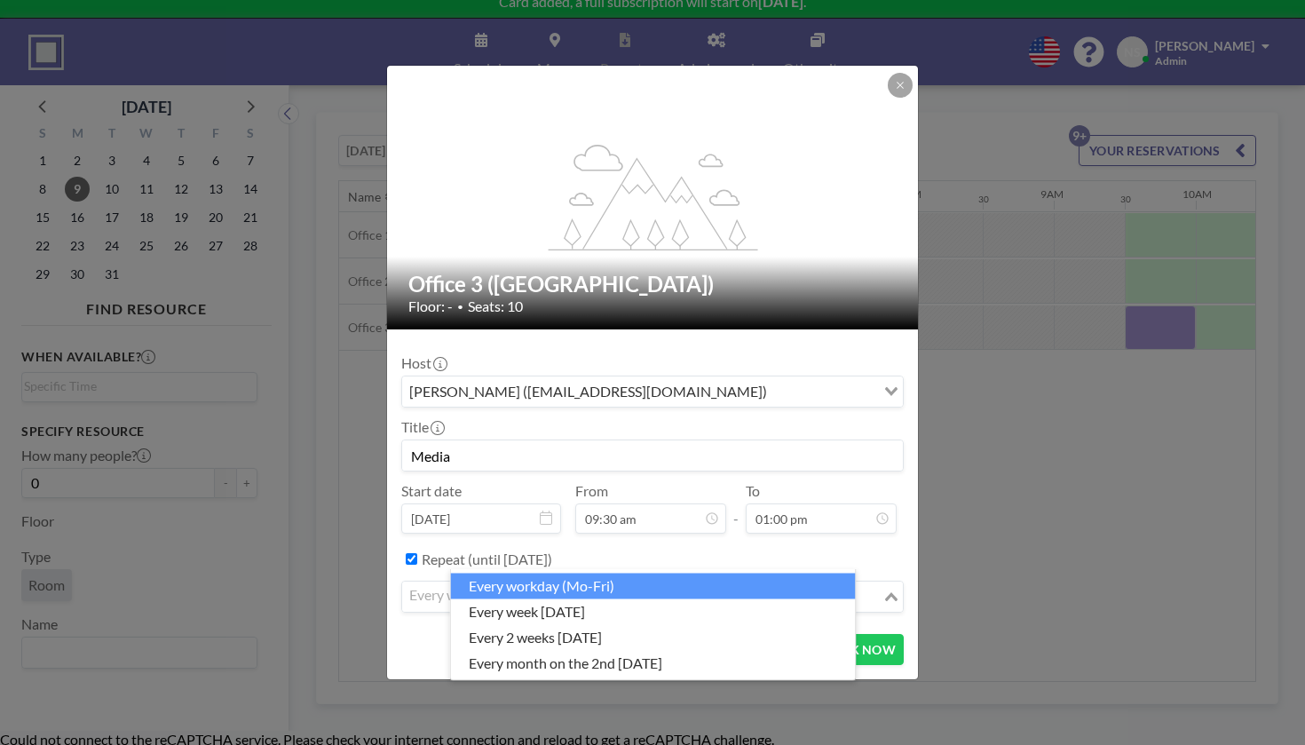
click at [747, 585] on input "Search for option" at bounding box center [642, 596] width 477 height 23
click at [734, 585] on li "every workday (Mo-Fri)" at bounding box center [653, 587] width 405 height 26
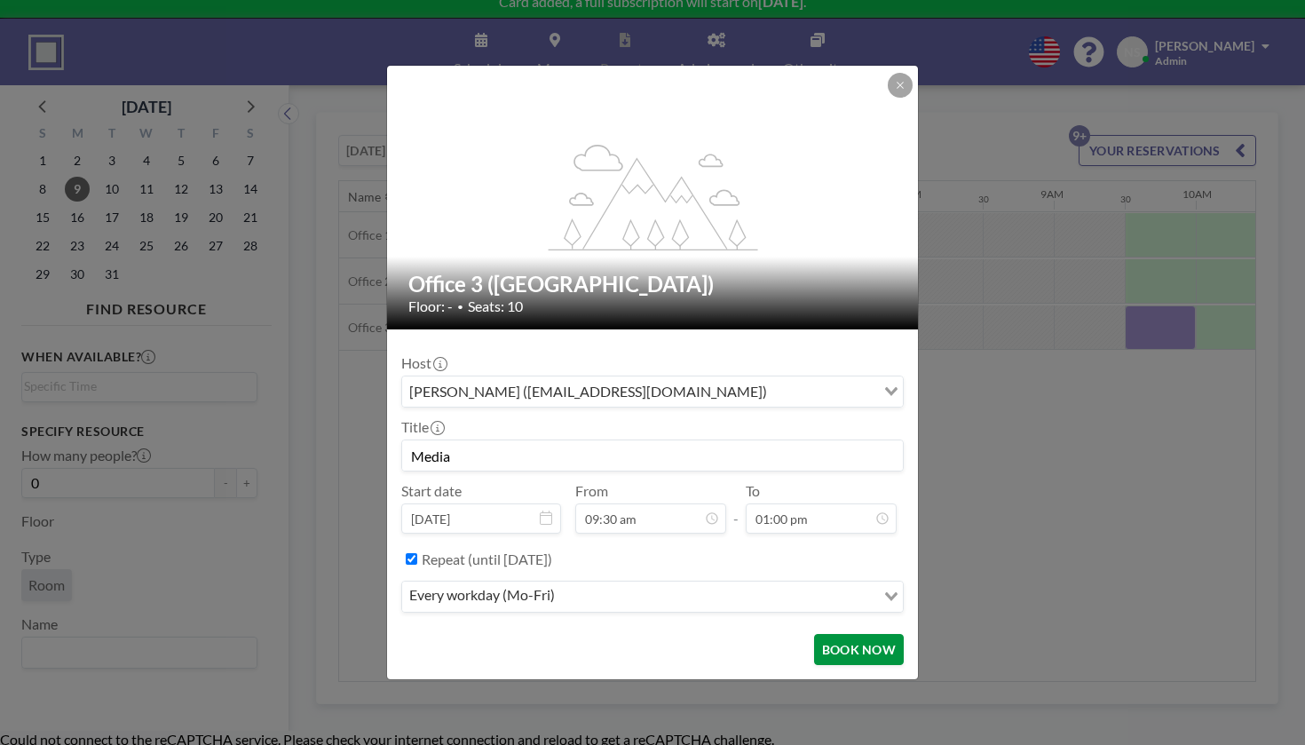
click at [825, 634] on button "BOOK NOW" at bounding box center [859, 649] width 90 height 31
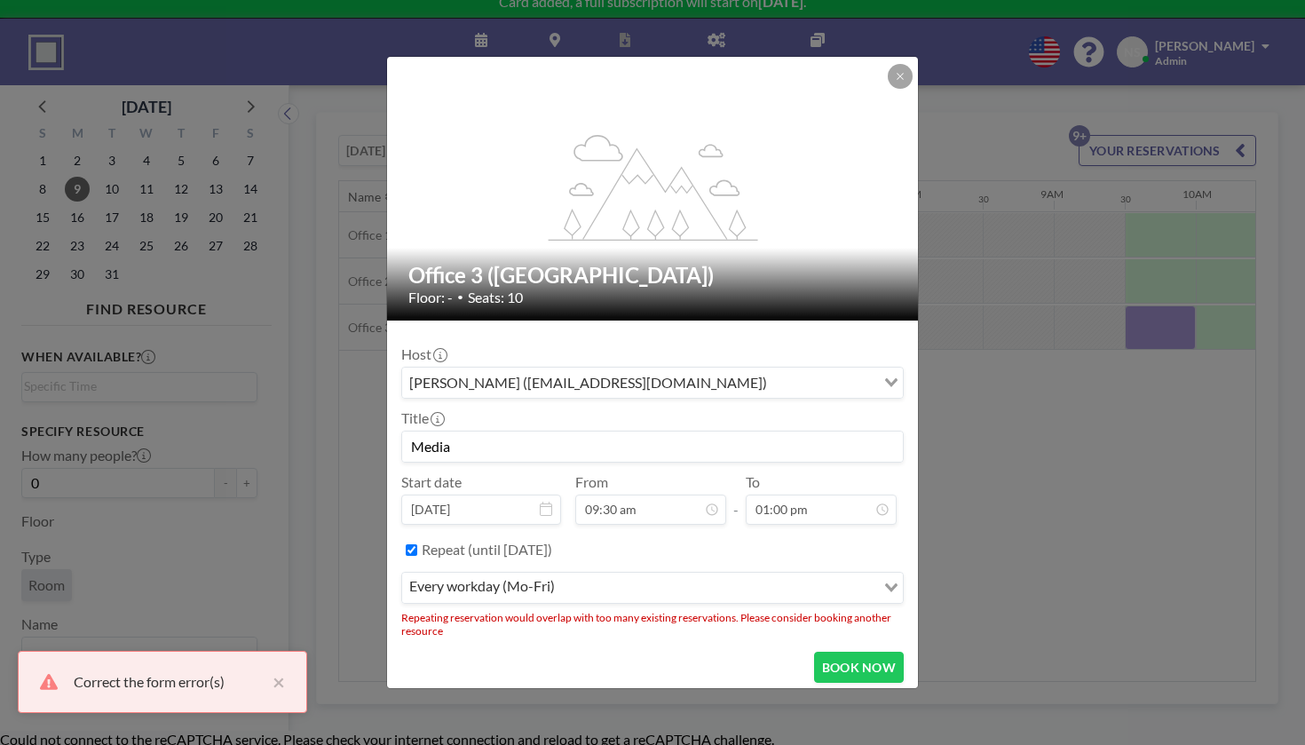
click at [742, 576] on input "Search for option" at bounding box center [716, 587] width 313 height 23
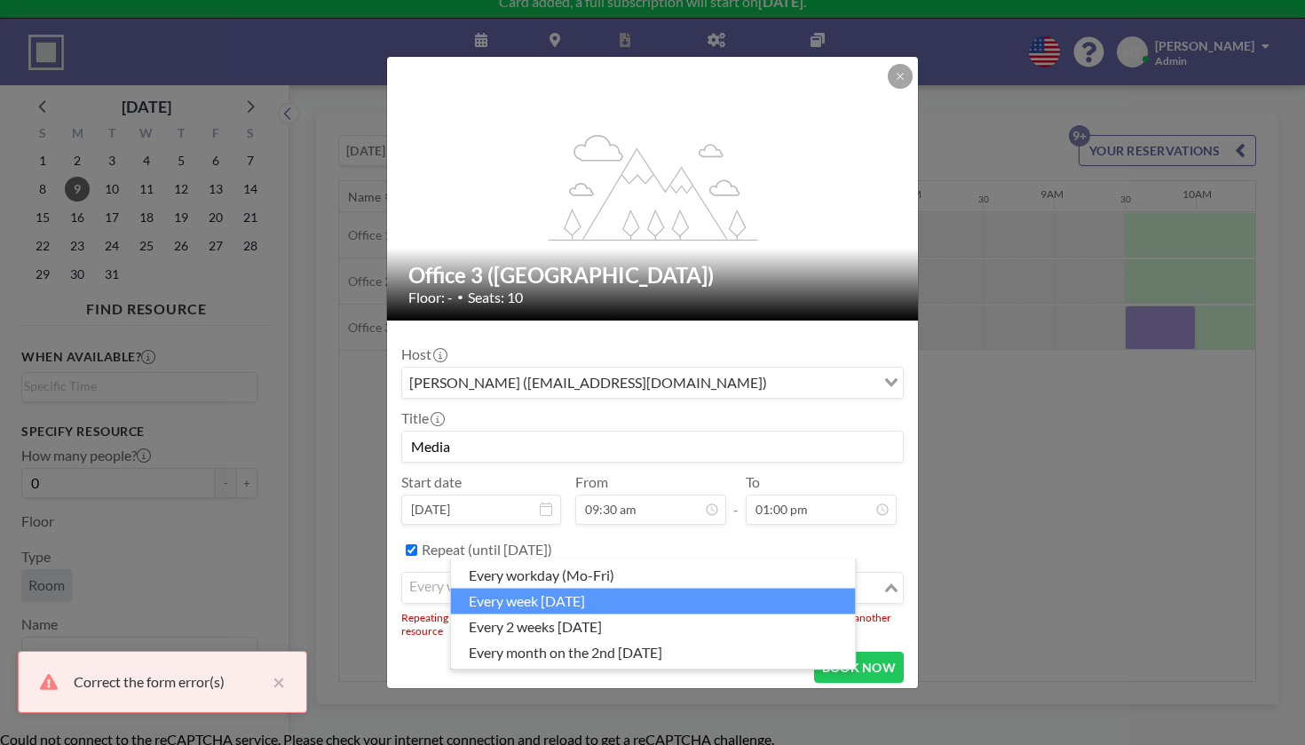
click at [689, 590] on li "every week [DATE]" at bounding box center [653, 601] width 405 height 26
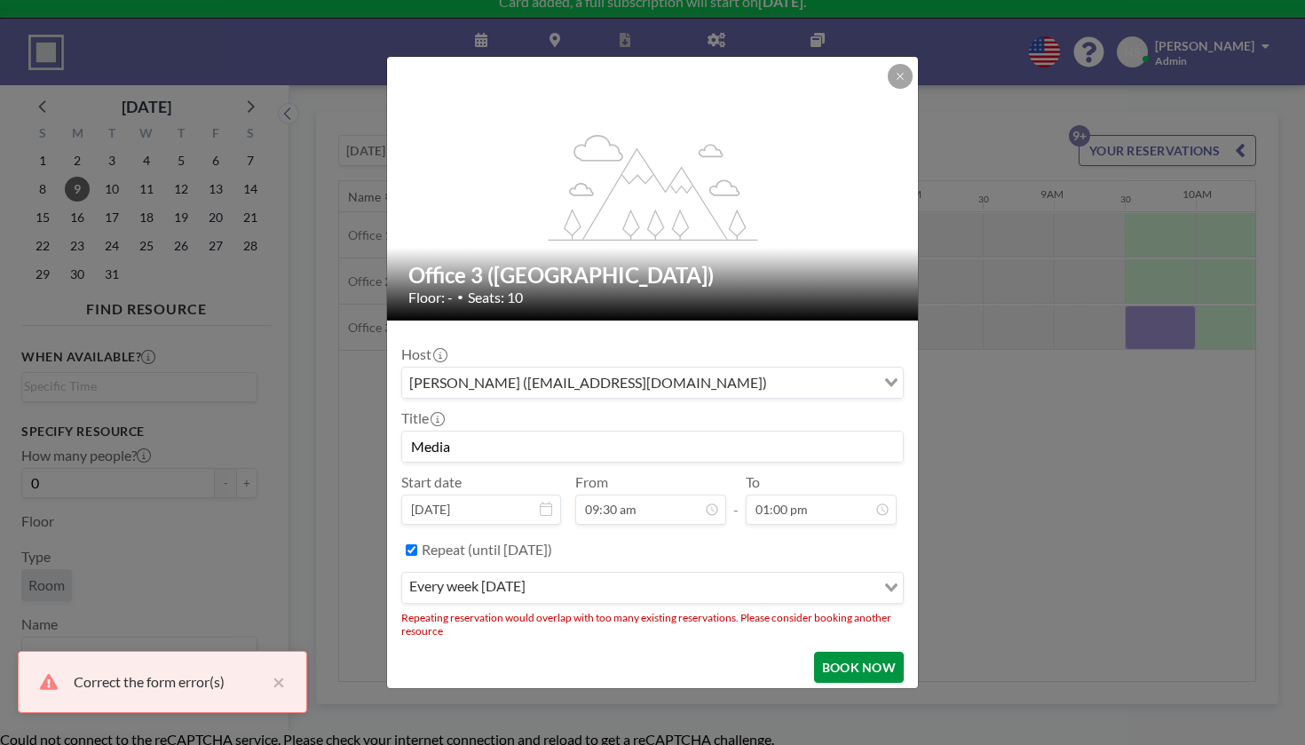
click at [814, 652] on button "BOOK NOW" at bounding box center [859, 667] width 90 height 31
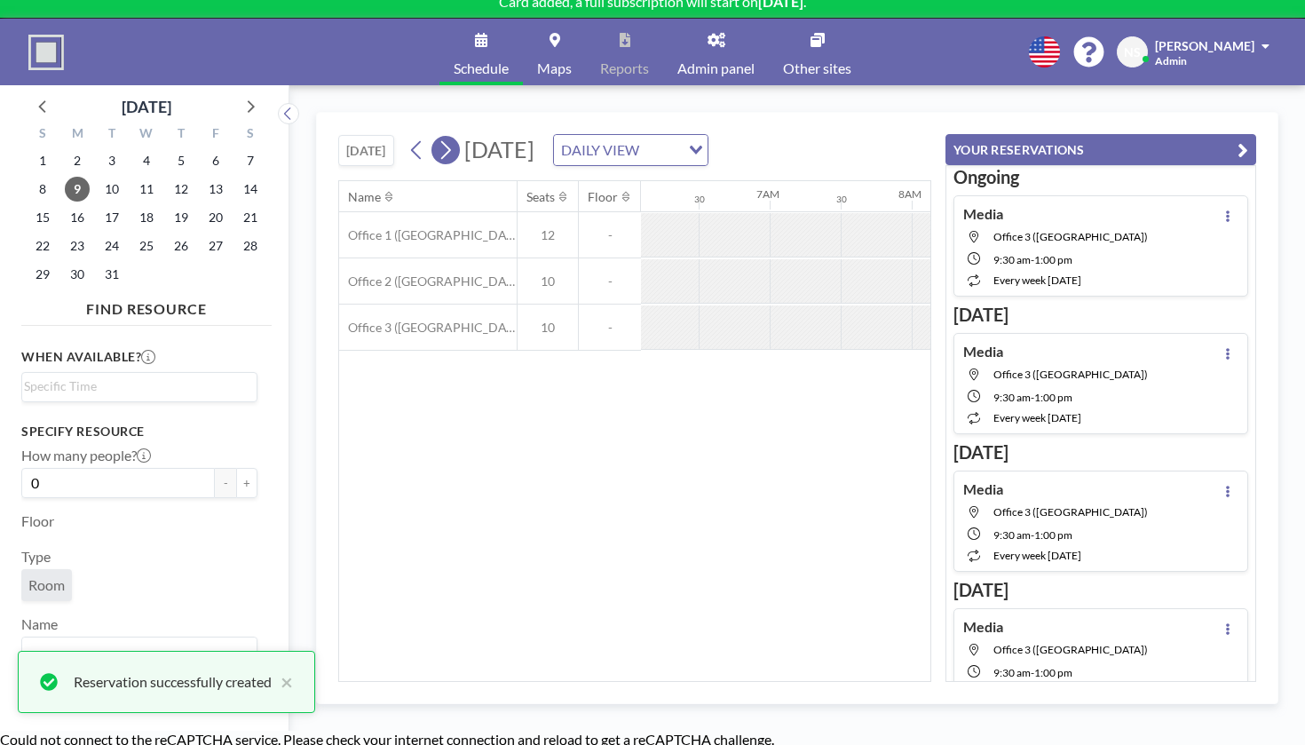
click at [441, 141] on icon at bounding box center [446, 150] width 10 height 19
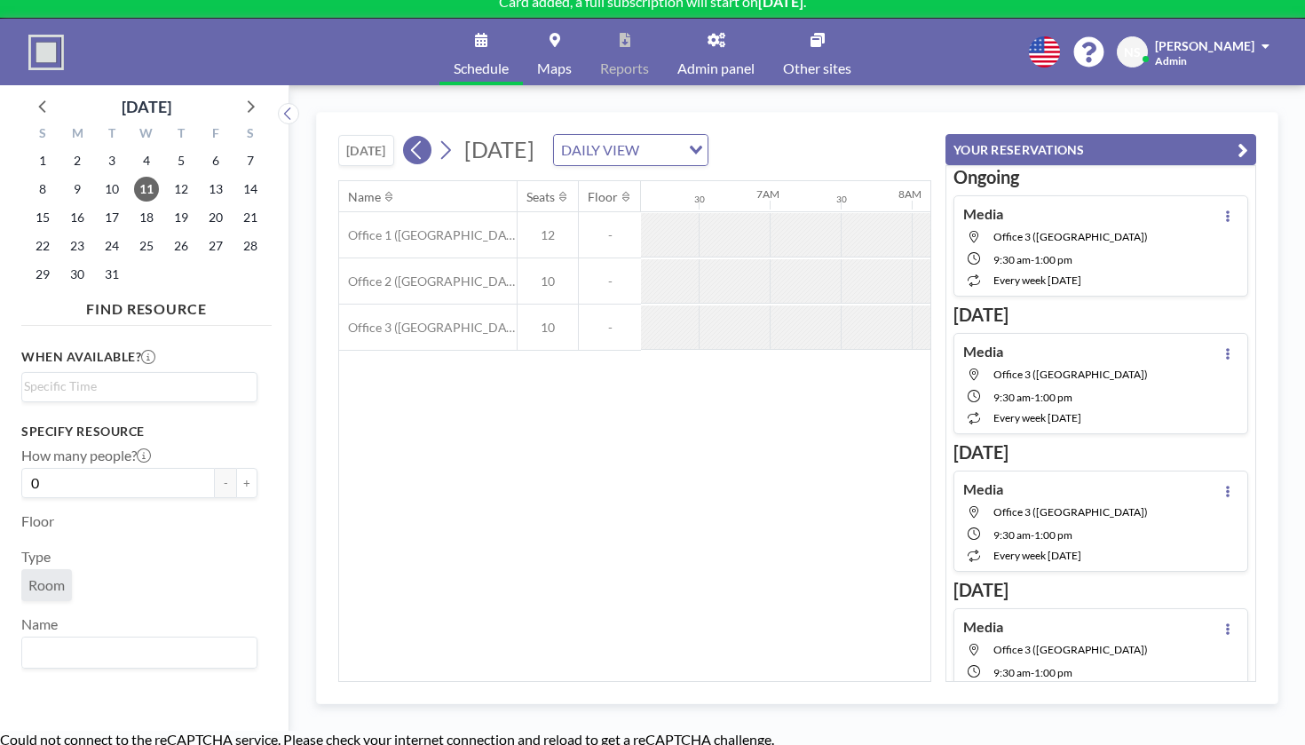
click at [403, 136] on button at bounding box center [417, 150] width 28 height 28
click at [437, 137] on icon at bounding box center [445, 150] width 17 height 27
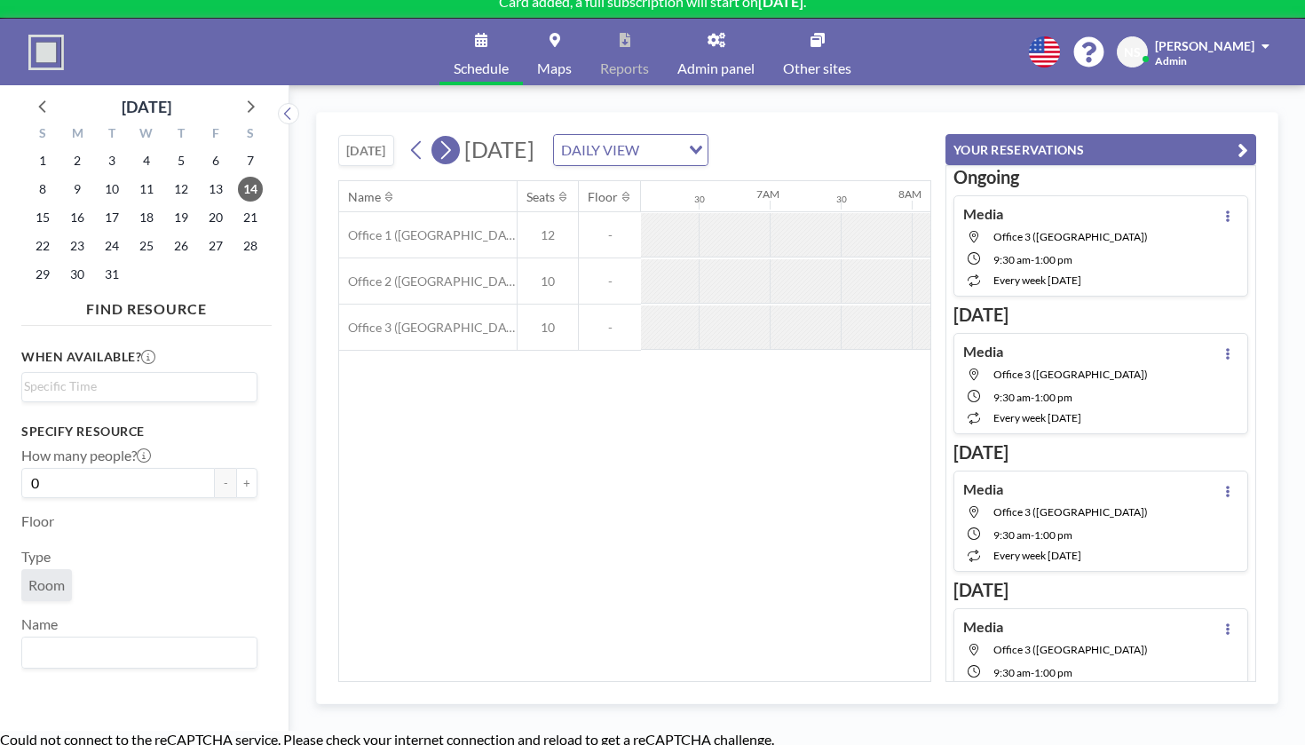
click at [437, 137] on icon at bounding box center [445, 150] width 17 height 27
click at [502, 38] on link "Schedule" at bounding box center [480, 52] width 83 height 67
